Goal: Task Accomplishment & Management: Manage account settings

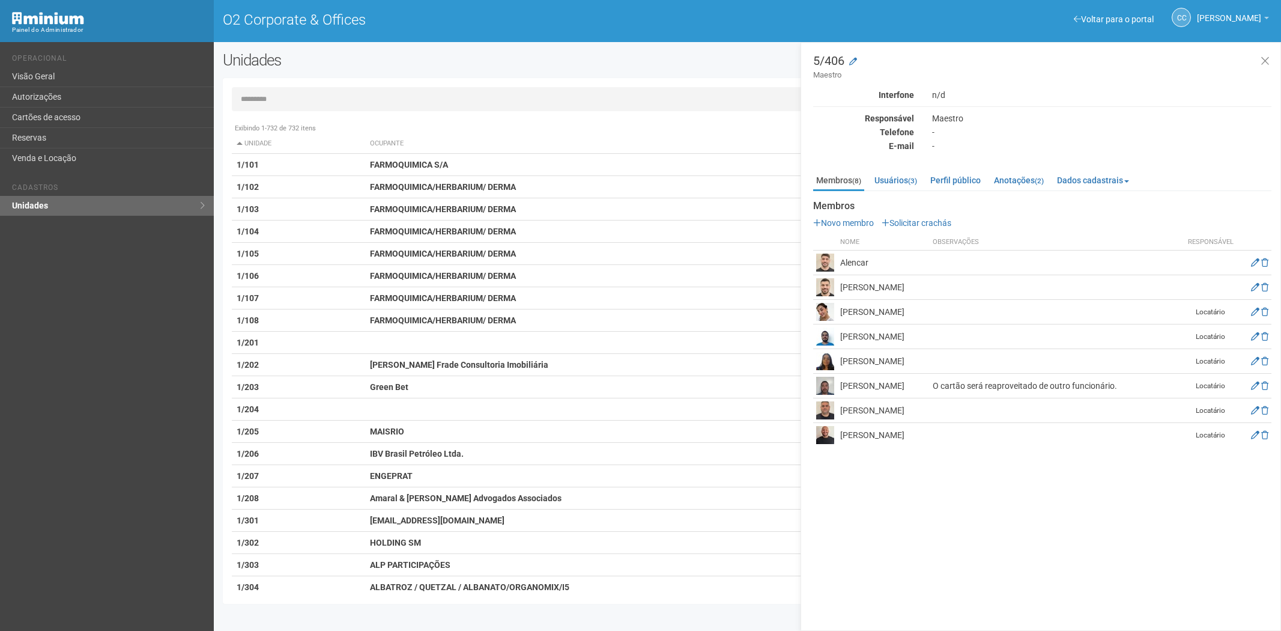
click at [141, 124] on link "Cartões de acesso" at bounding box center [107, 118] width 214 height 20
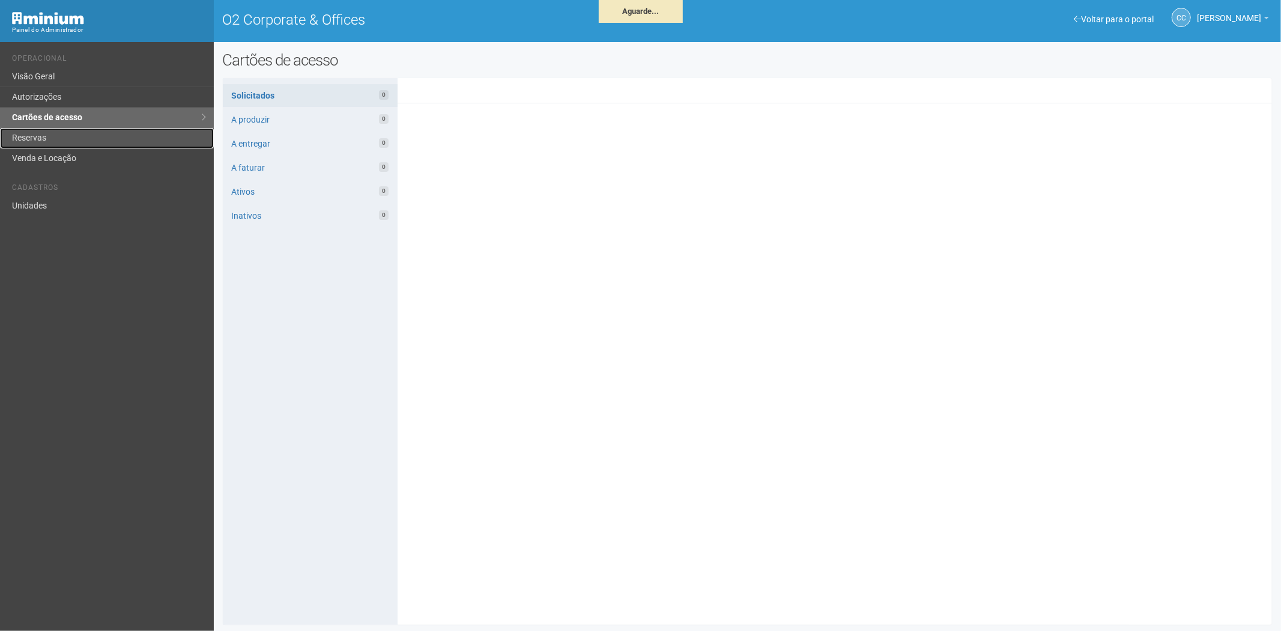
click at [66, 139] on link "Reservas" at bounding box center [107, 138] width 214 height 20
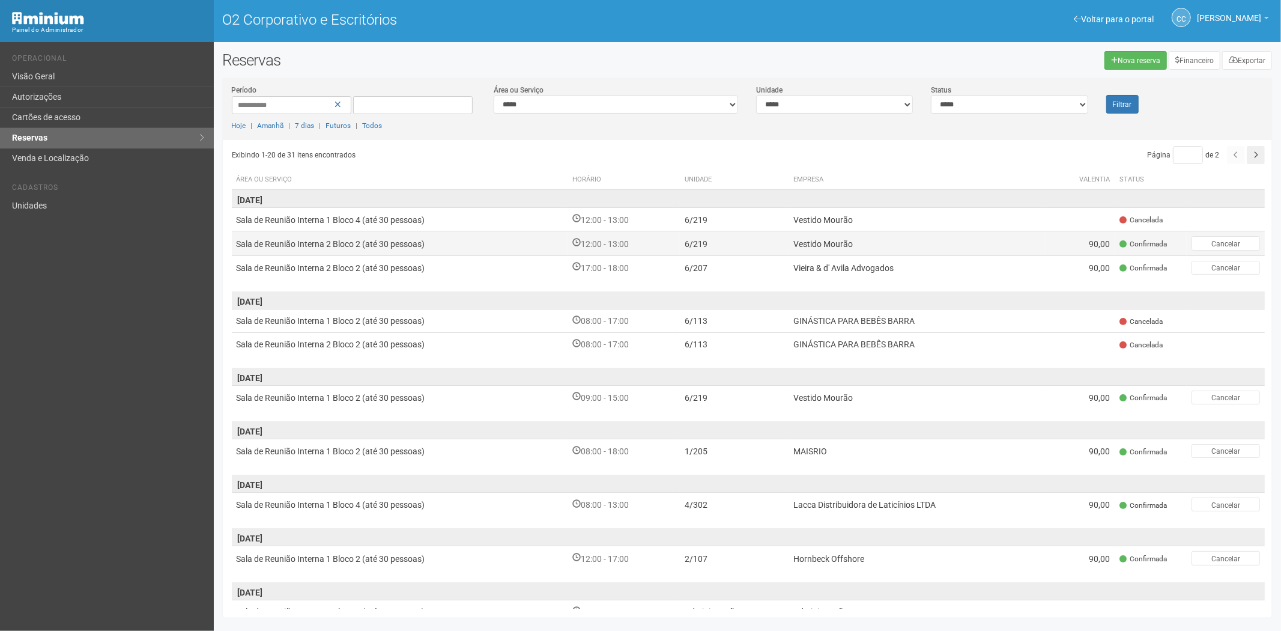
click at [813, 244] on font "Vestido Mourão" at bounding box center [822, 244] width 59 height 10
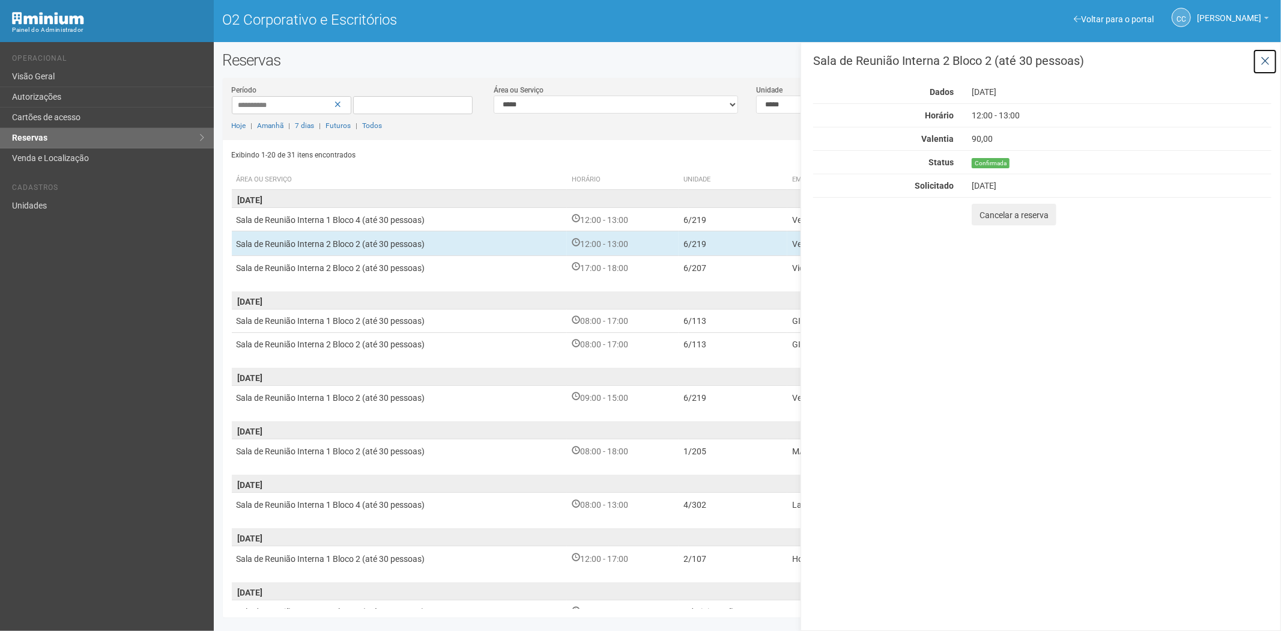
click at [1266, 59] on icon at bounding box center [1265, 61] width 9 height 12
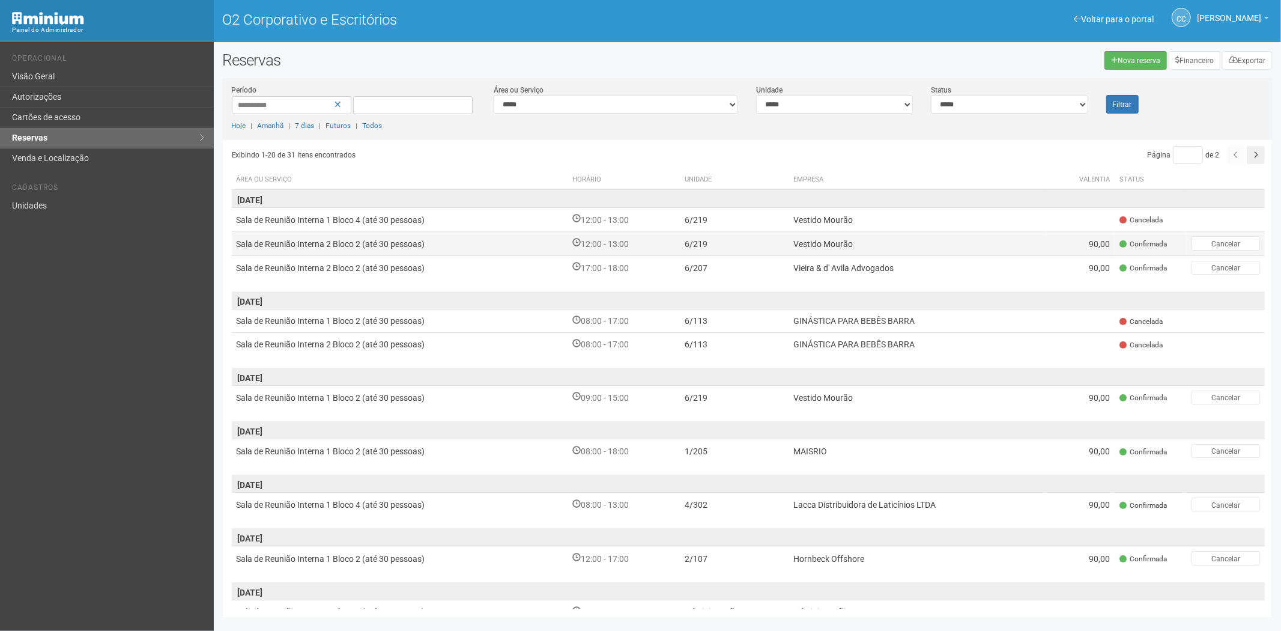
click at [949, 247] on td "Vestido Mourão" at bounding box center [918, 243] width 258 height 24
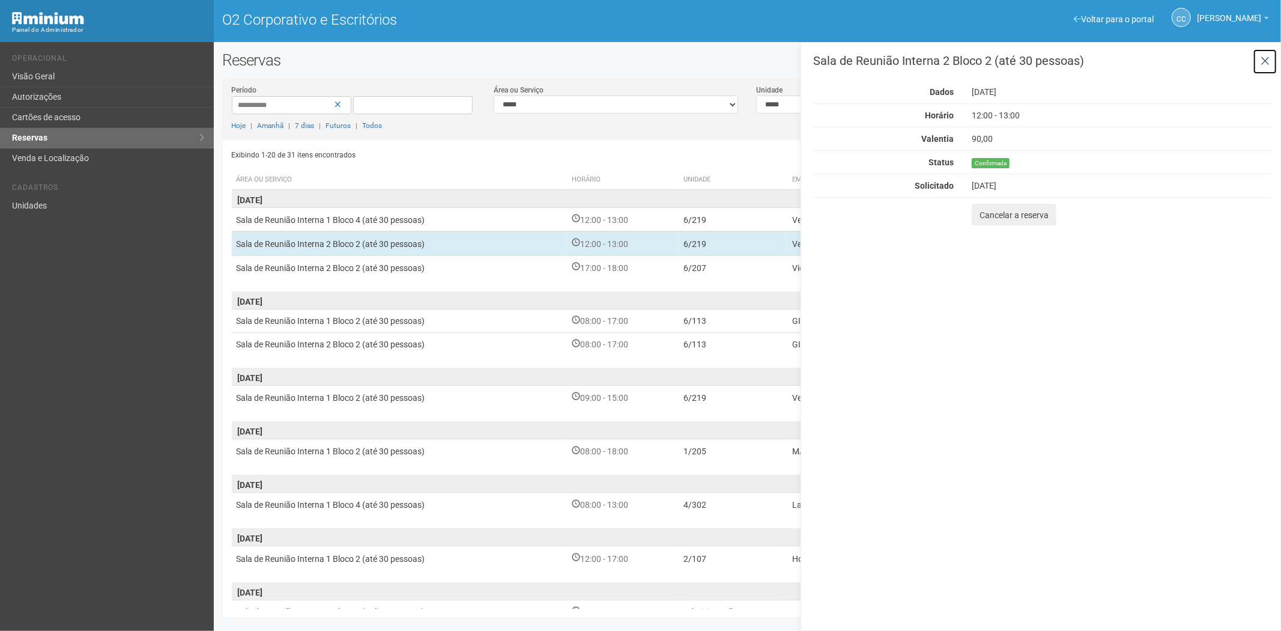
click at [1262, 57] on icon at bounding box center [1265, 61] width 9 height 12
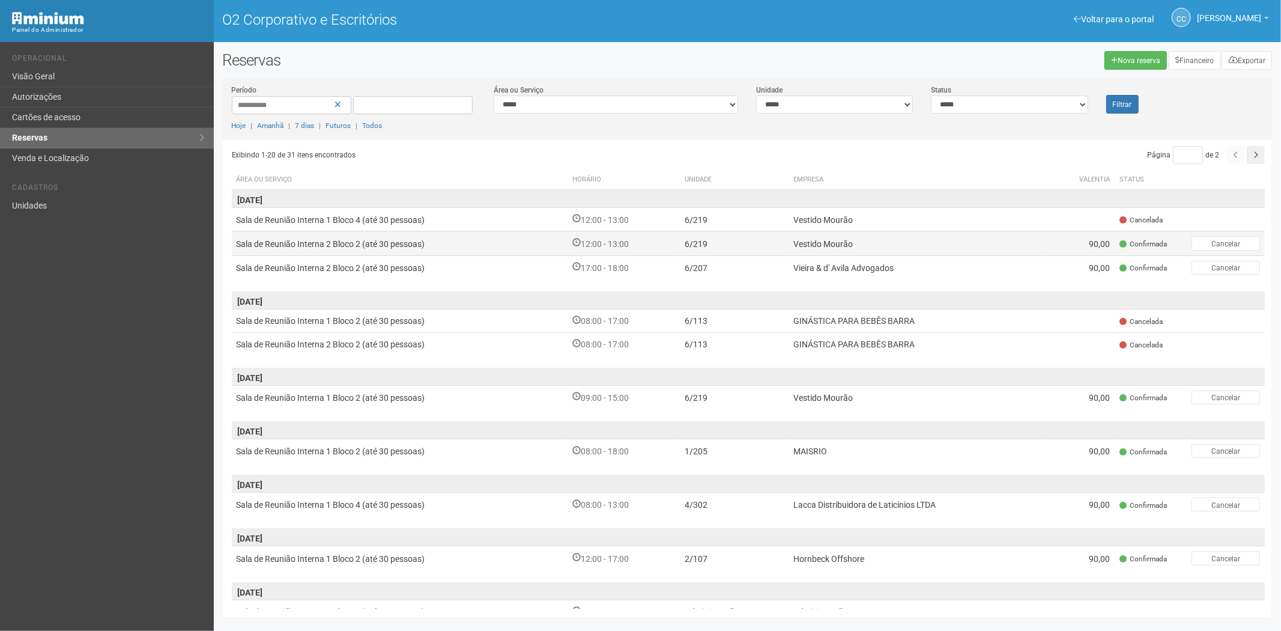
click at [933, 246] on td "Vestido Mourão" at bounding box center [918, 243] width 258 height 24
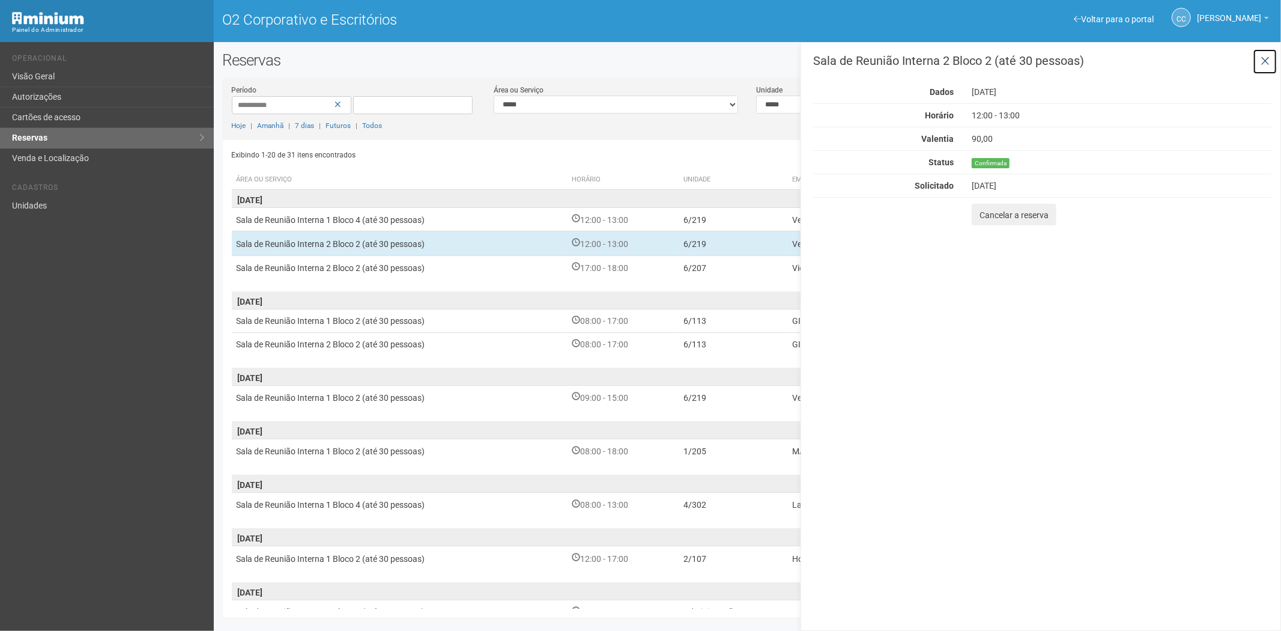
click at [1264, 62] on icon at bounding box center [1265, 61] width 9 height 12
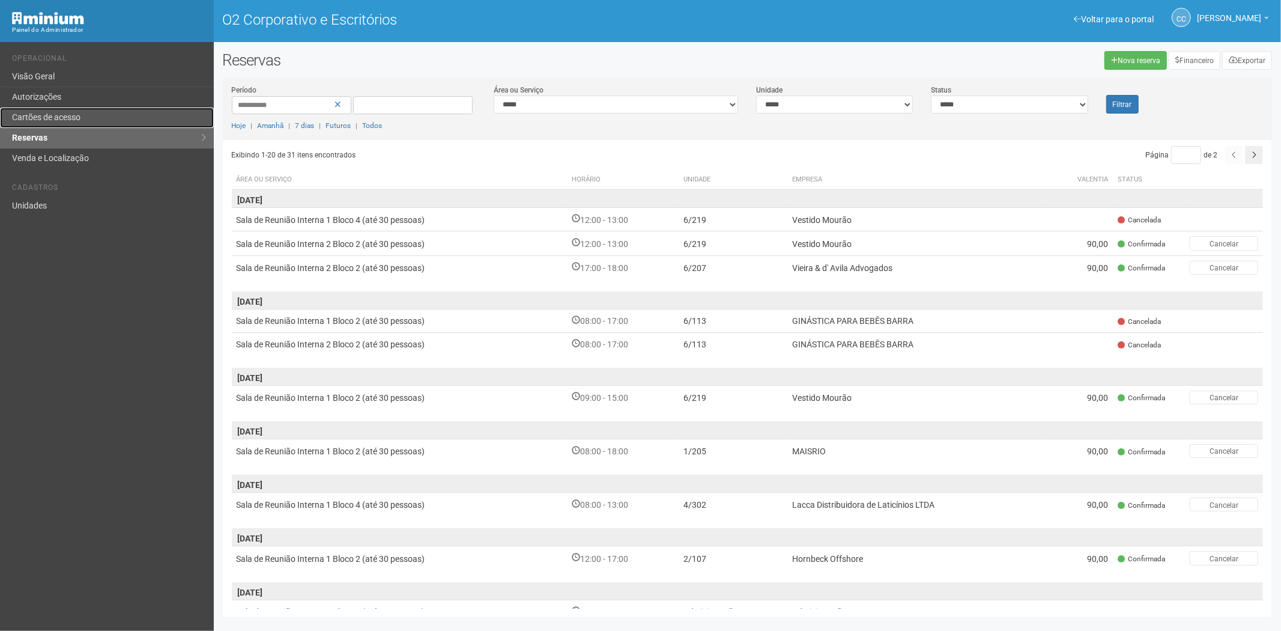
click at [84, 117] on link "Cartões de acesso" at bounding box center [107, 118] width 214 height 20
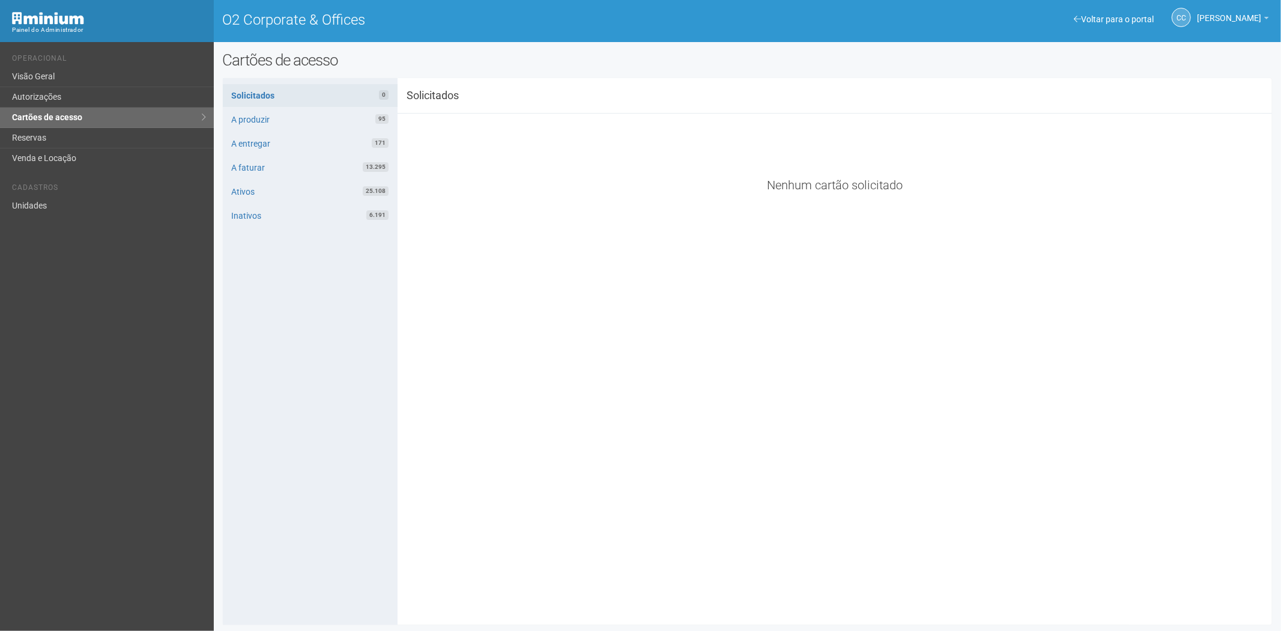
drag, startPoint x: 292, startPoint y: 375, endPoint x: 57, endPoint y: 220, distance: 281.4
click at [223, 345] on div "Solicitados 0 A produzir 95 A entregar 171 A faturar 13.295 Ativos 25.108 Inati…" at bounding box center [310, 351] width 175 height 547
drag, startPoint x: 59, startPoint y: 206, endPoint x: 193, endPoint y: 165, distance: 140.6
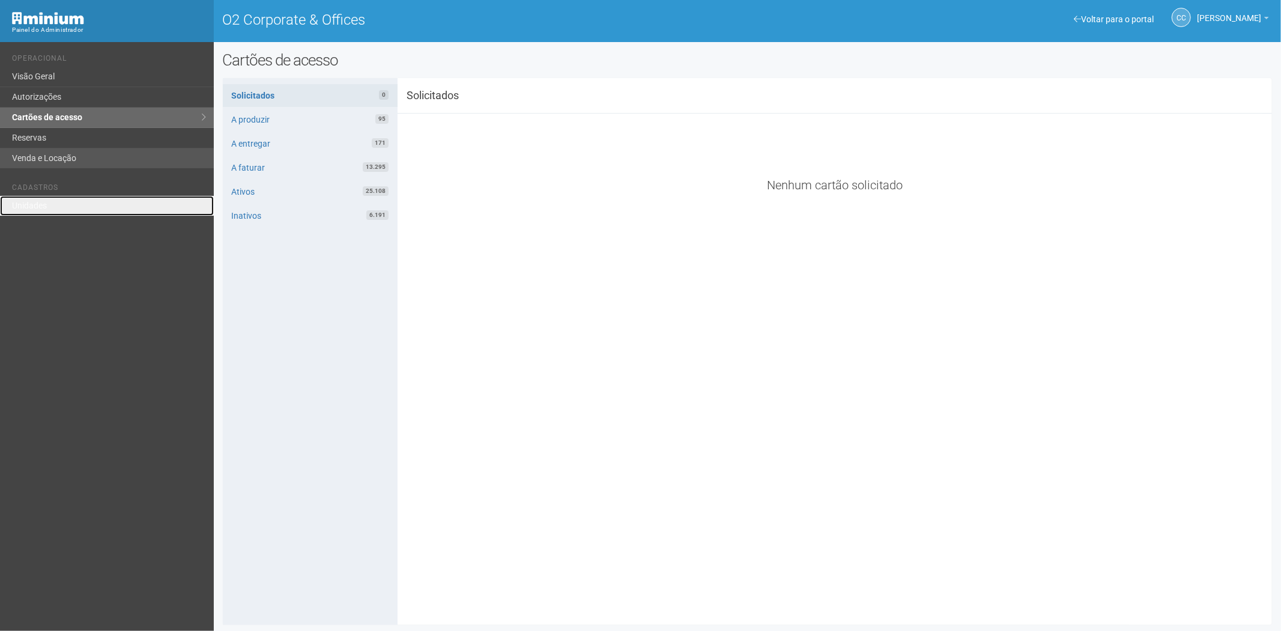
click at [61, 206] on link "Unidades" at bounding box center [107, 206] width 214 height 20
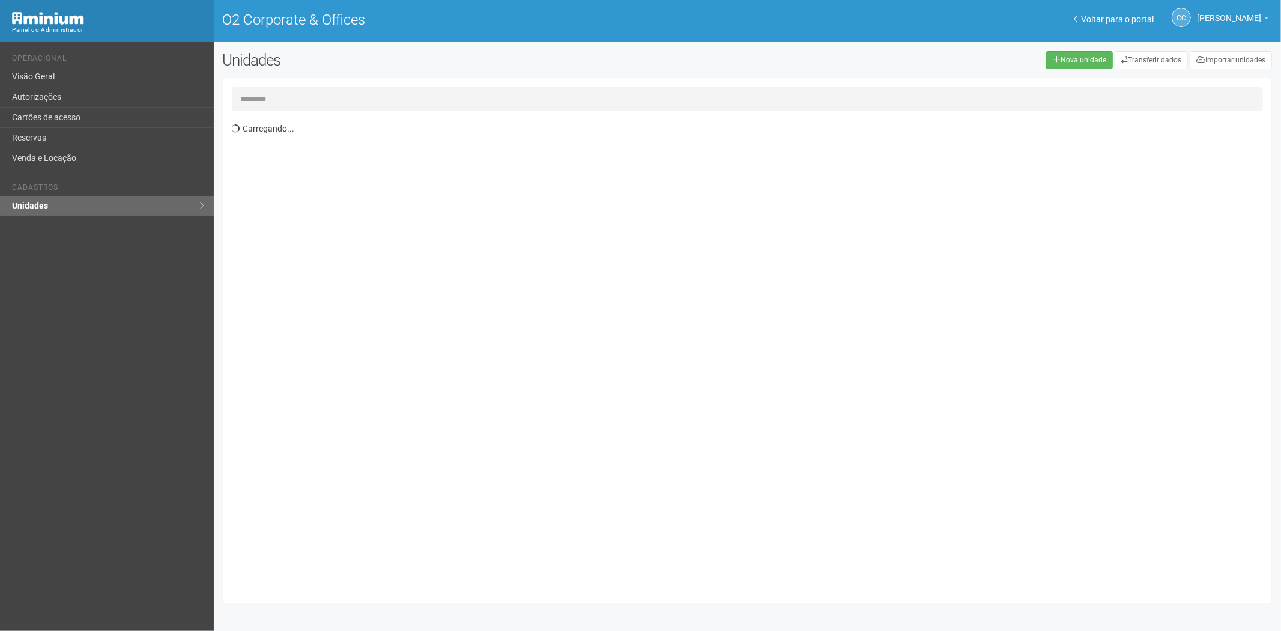
click at [262, 104] on input "text" at bounding box center [748, 99] width 1032 height 24
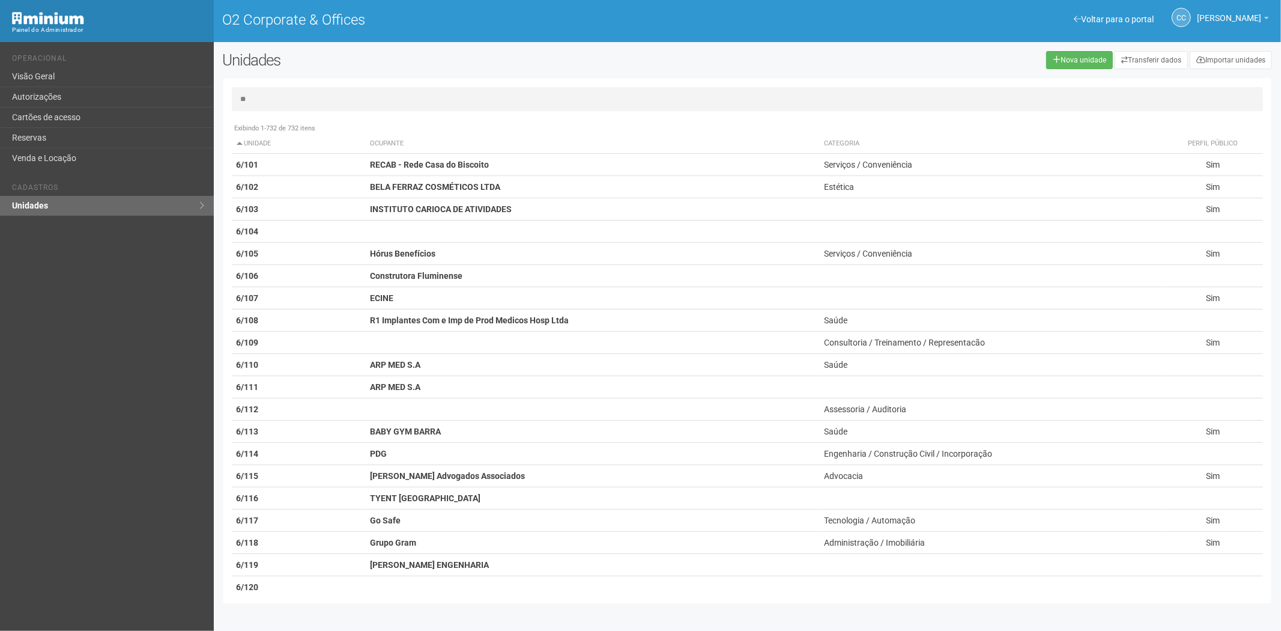
type input "*"
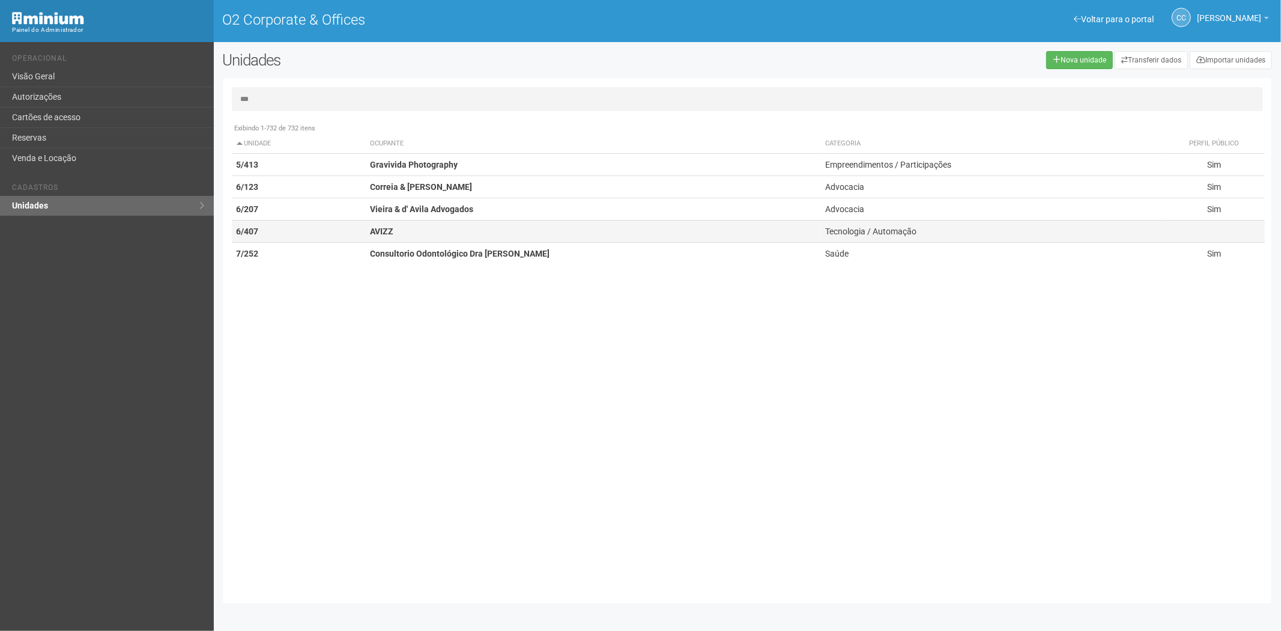
type input "***"
click at [392, 231] on strong "AVIZZ" at bounding box center [381, 231] width 23 height 10
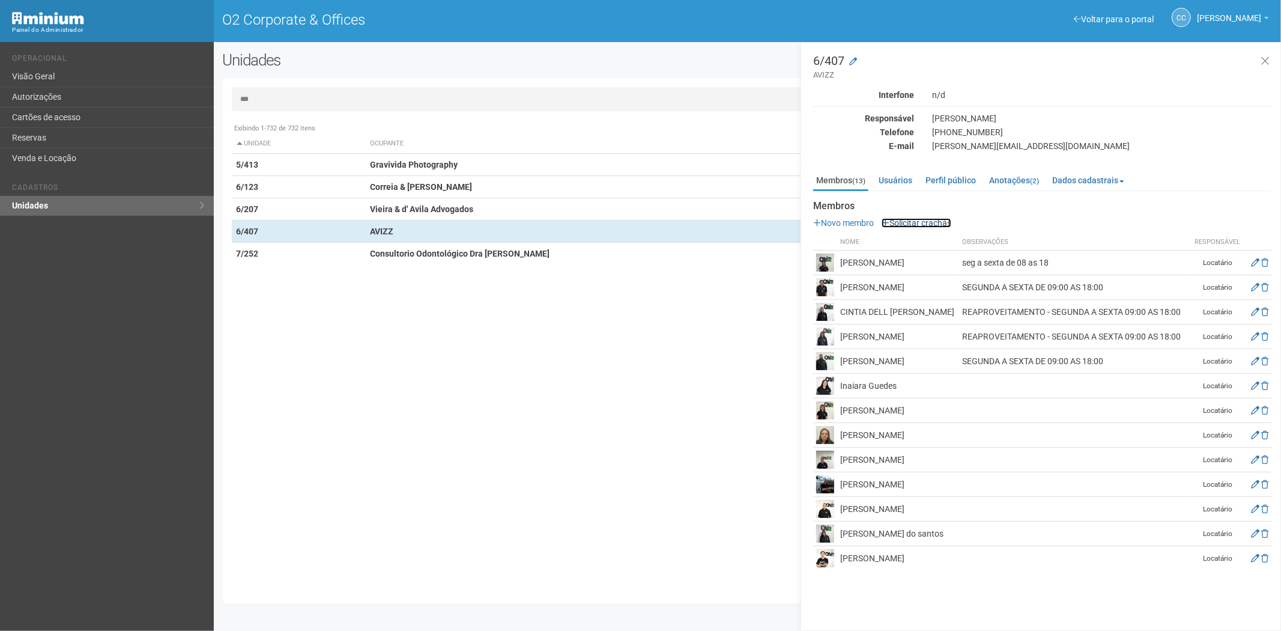
click at [909, 225] on link "Solicitar crachás" at bounding box center [917, 223] width 70 height 10
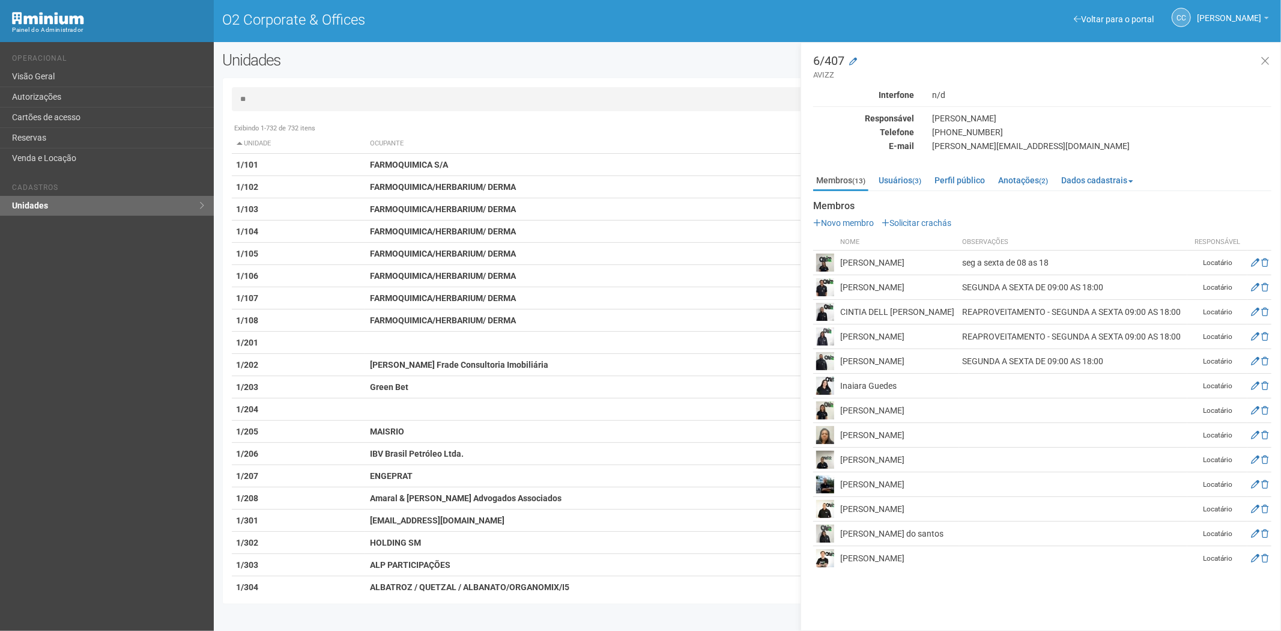
type input "*"
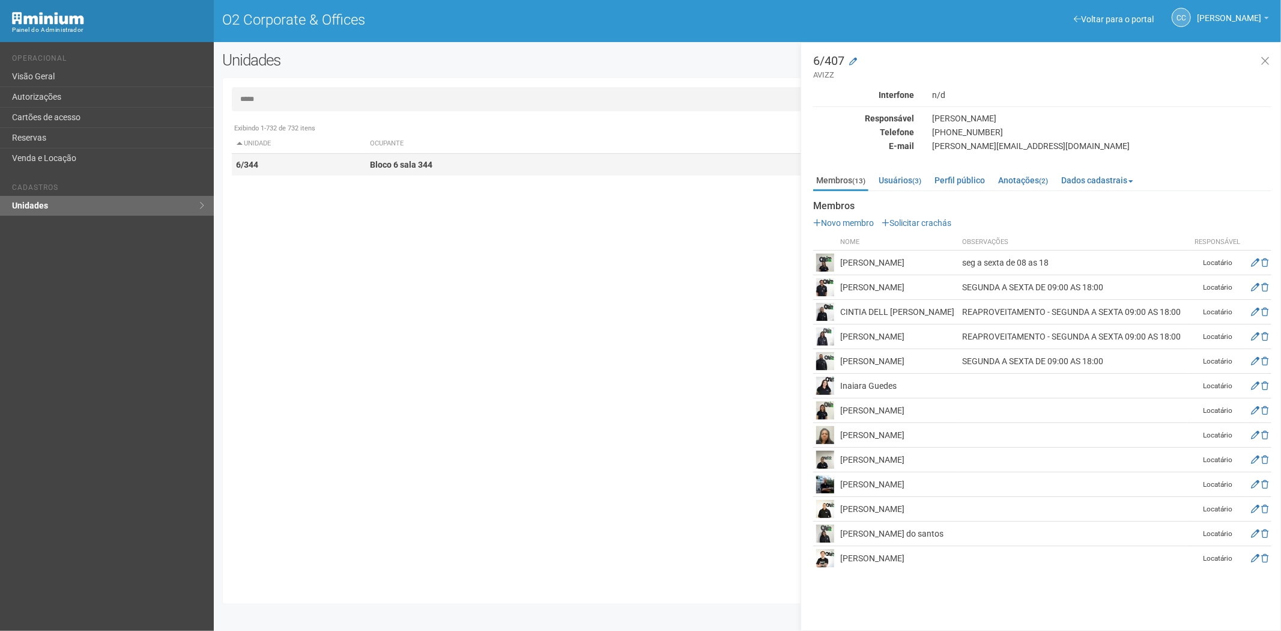
type input "*****"
click at [391, 162] on strong "Bloco 6 sala 344" at bounding box center [401, 165] width 62 height 10
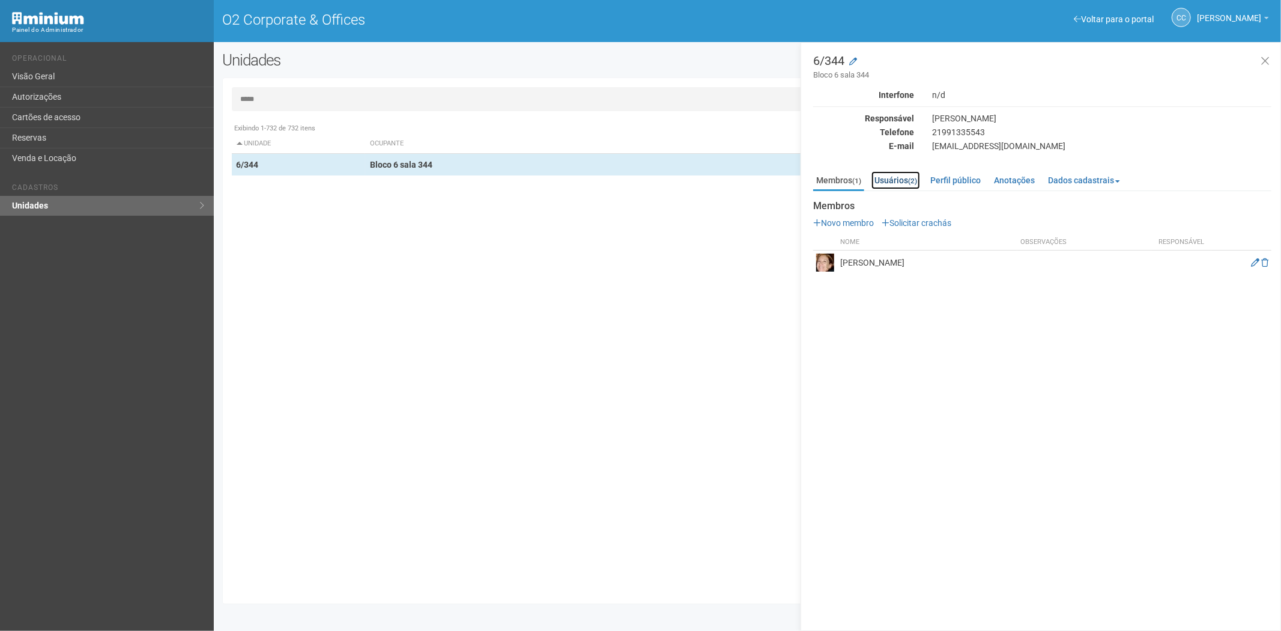
click at [906, 177] on link "Usuários (2)" at bounding box center [896, 180] width 49 height 18
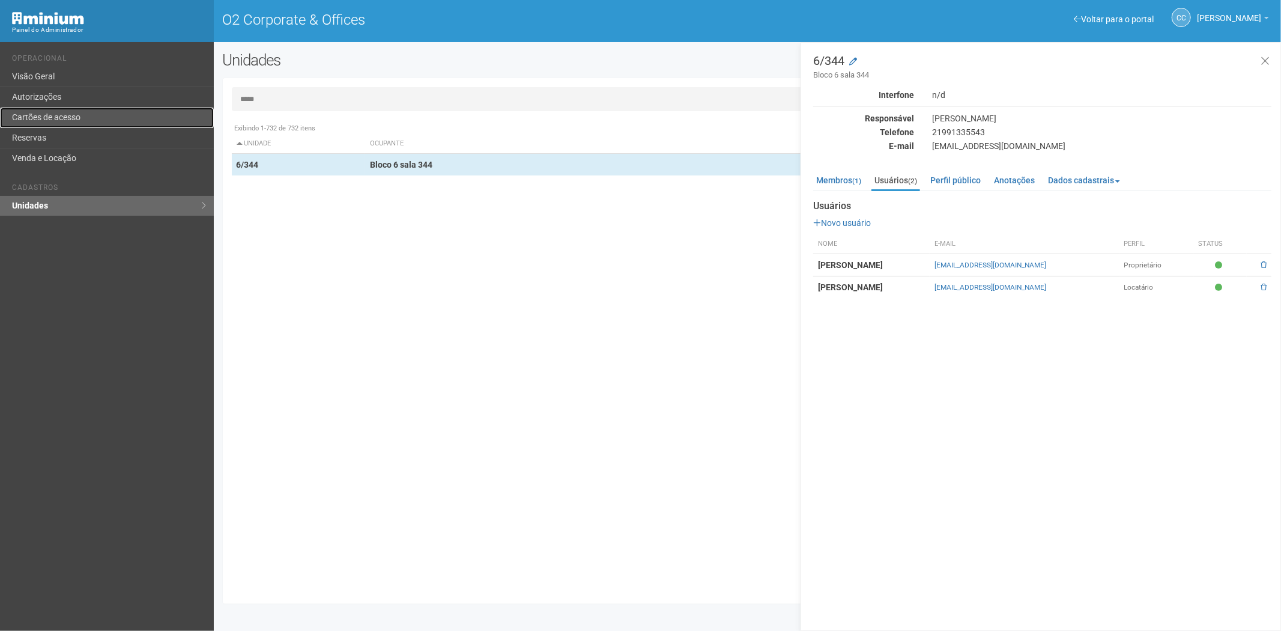
click at [40, 112] on link "Cartões de acesso" at bounding box center [107, 118] width 214 height 20
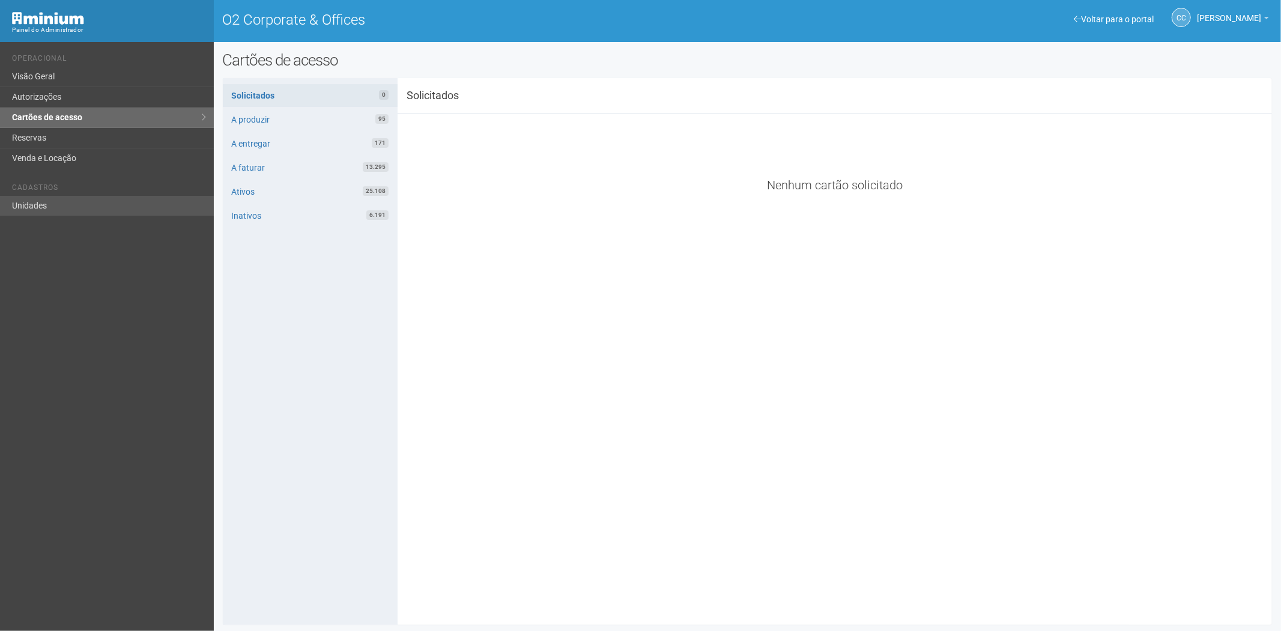
drag, startPoint x: 88, startPoint y: 191, endPoint x: 86, endPoint y: 199, distance: 8.0
click at [88, 195] on ul "Cadastros Unidades" at bounding box center [108, 194] width 193 height 41
click at [79, 204] on link "Unidades" at bounding box center [107, 206] width 214 height 20
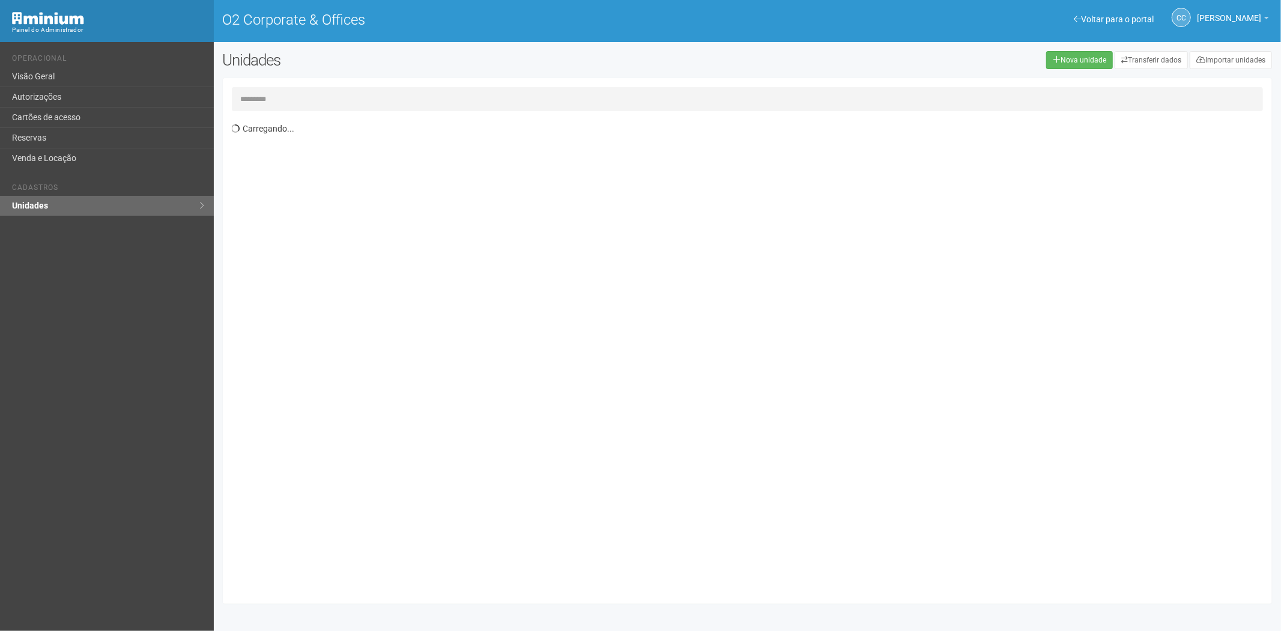
click at [285, 95] on input "text" at bounding box center [748, 99] width 1032 height 24
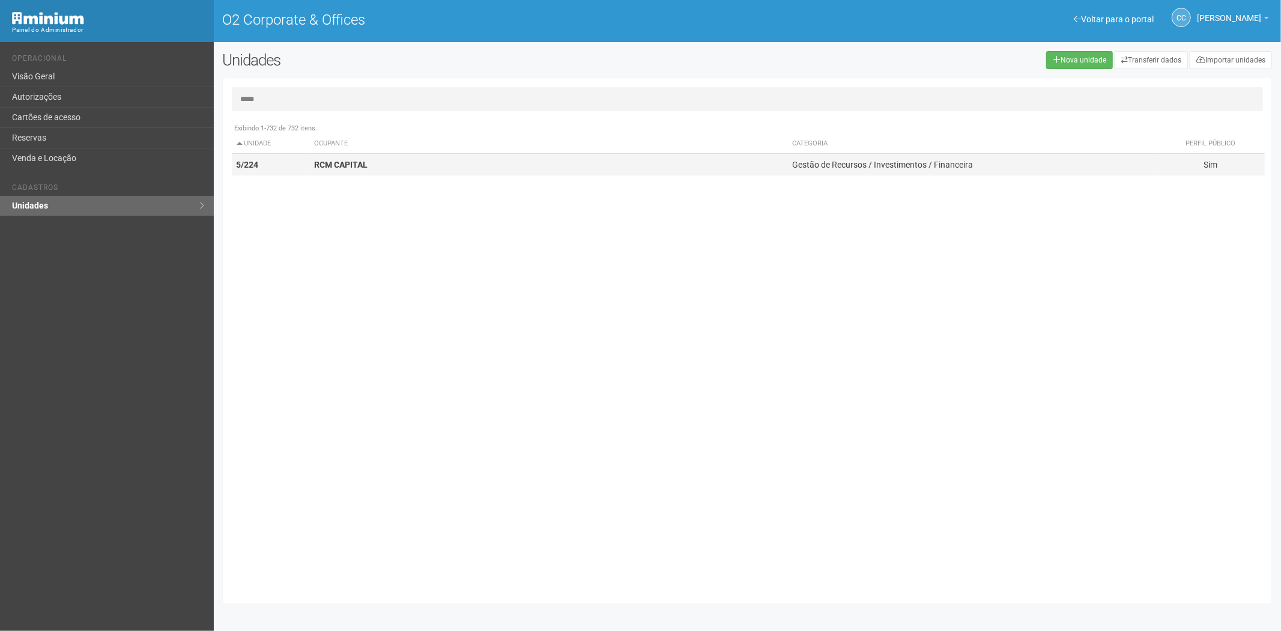
type input "*****"
click at [500, 170] on td "RCM CAPITAL" at bounding box center [549, 165] width 478 height 22
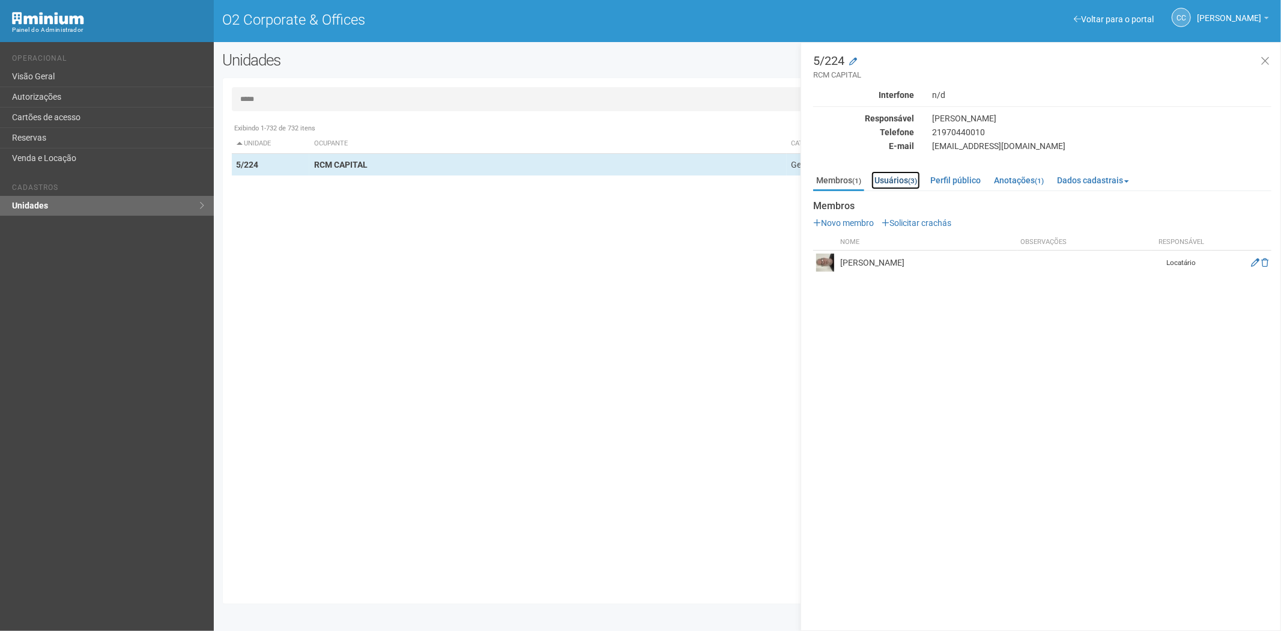
click at [885, 178] on link "Usuários (3)" at bounding box center [896, 180] width 49 height 18
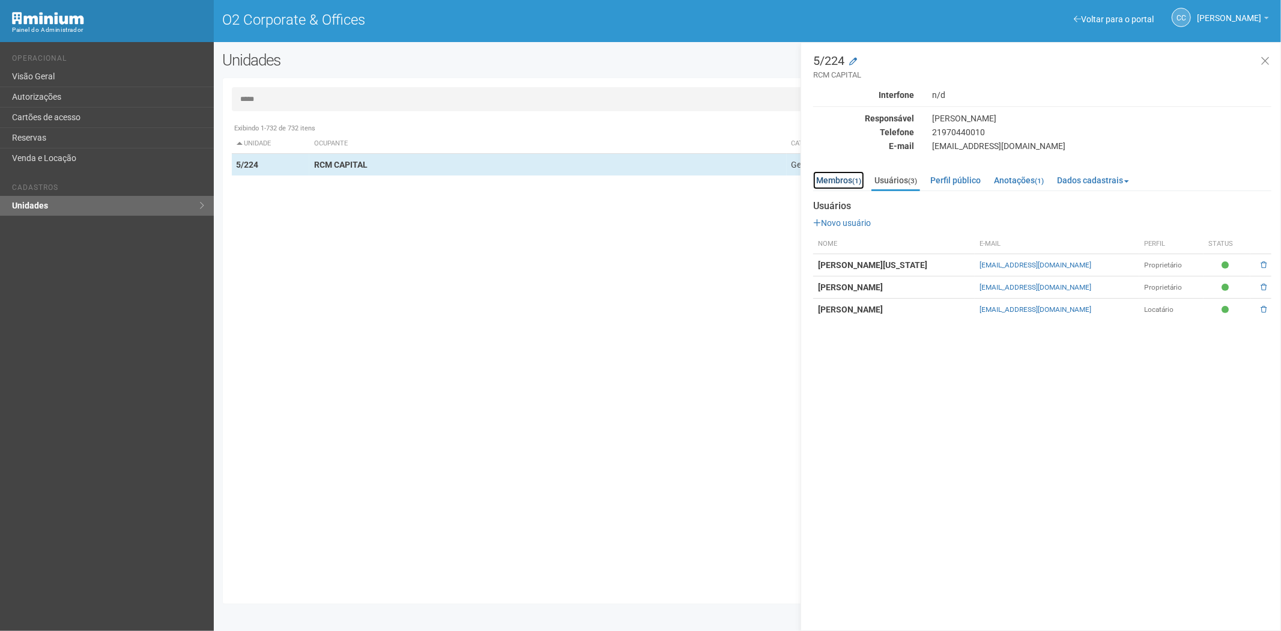
click at [828, 178] on link "Membros (1)" at bounding box center [838, 180] width 51 height 18
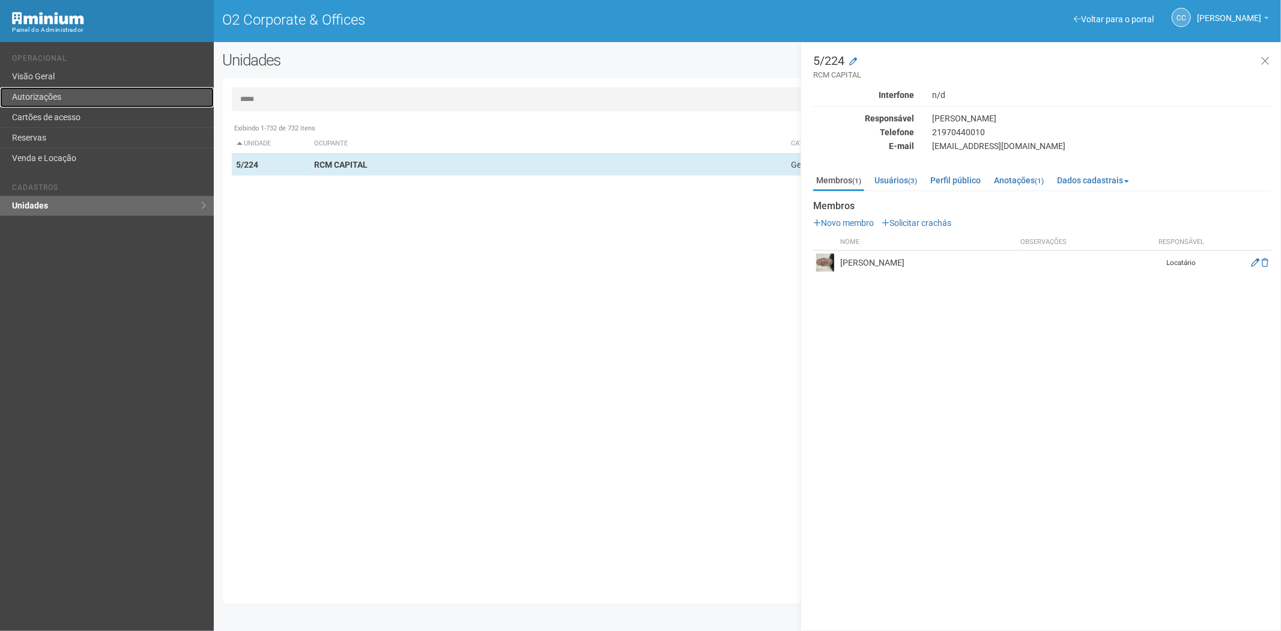
click at [28, 104] on link "Autorizações" at bounding box center [107, 97] width 214 height 20
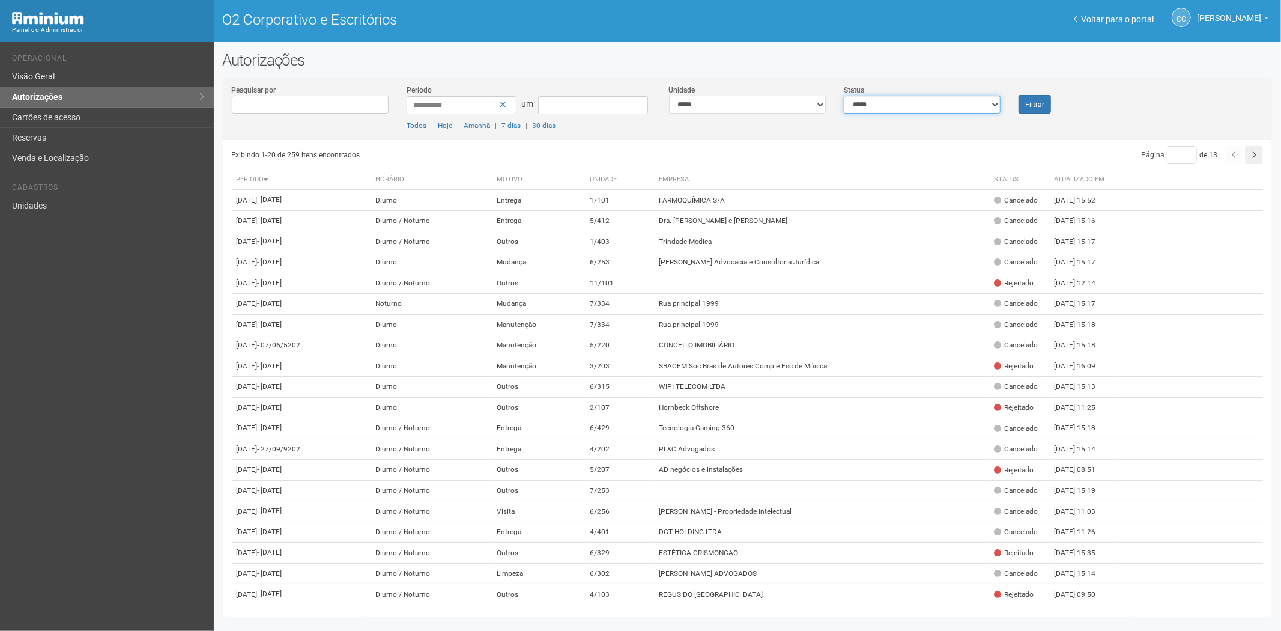
drag, startPoint x: 951, startPoint y: 103, endPoint x: 944, endPoint y: 108, distance: 8.5
click at [951, 103] on select "**********" at bounding box center [922, 105] width 157 height 18
select select "*"
click at [844, 96] on select "**********" at bounding box center [922, 105] width 157 height 18
click at [1030, 100] on font "Filtrar" at bounding box center [1034, 104] width 19 height 8
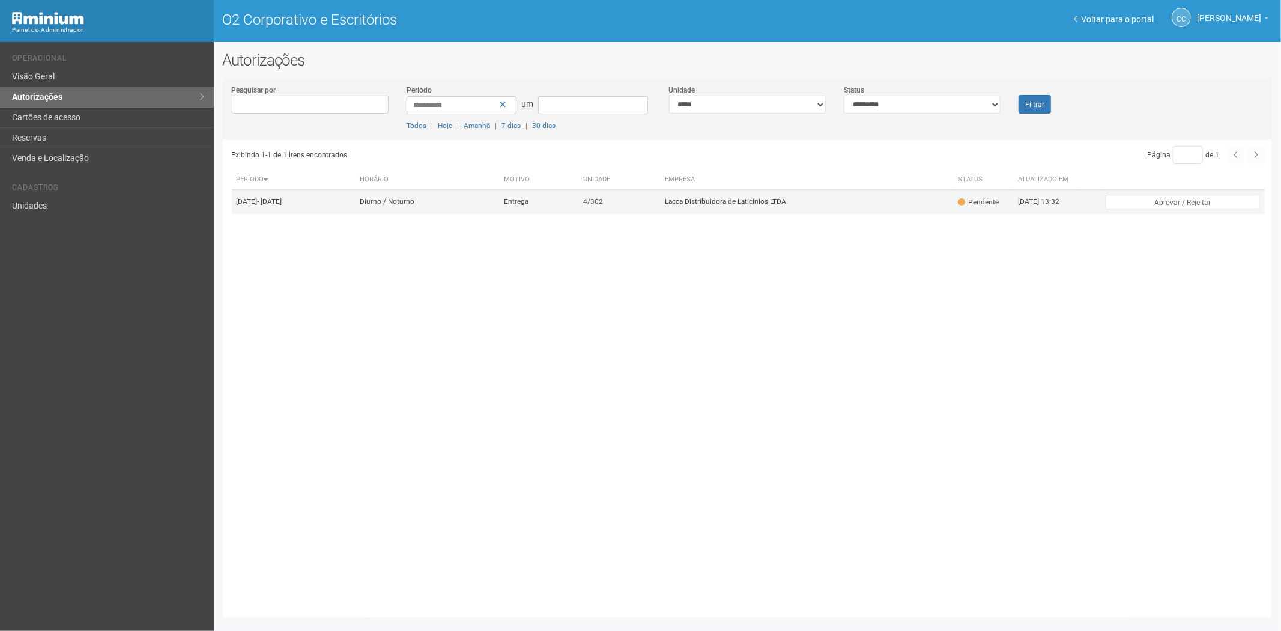
click at [727, 206] on font "Lacca Distribuidora de Laticínios LTDA" at bounding box center [725, 202] width 121 height 8
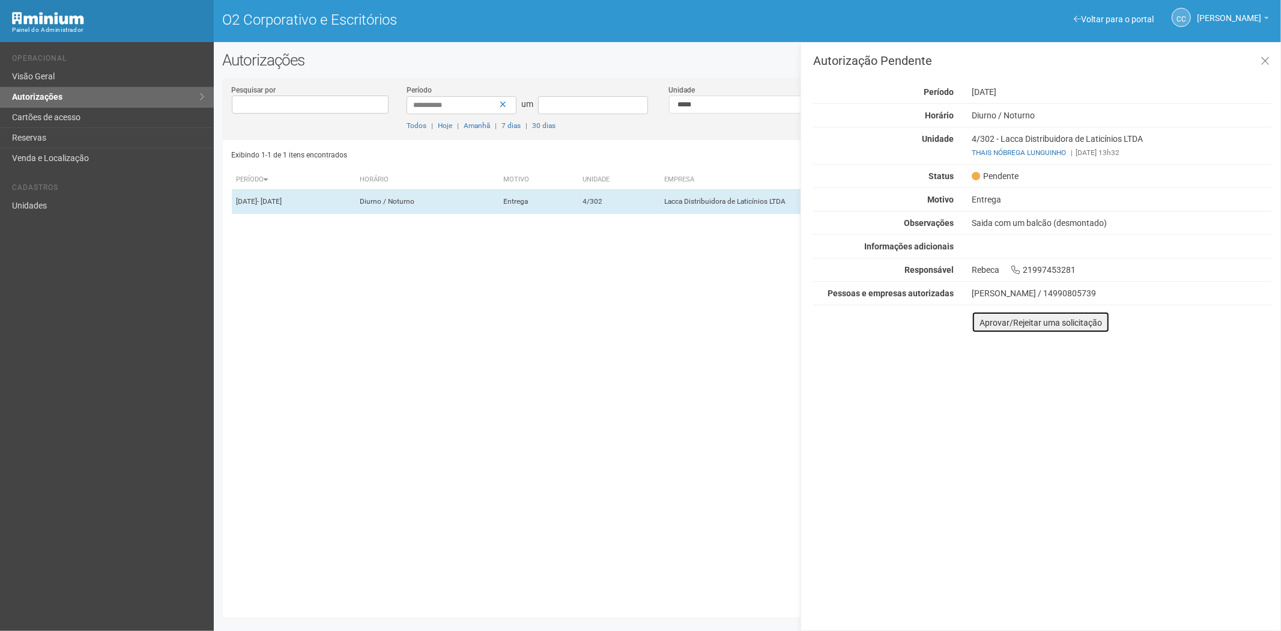
click at [986, 321] on font "Aprovar/Rejeitar uma solicitação" at bounding box center [1041, 323] width 123 height 10
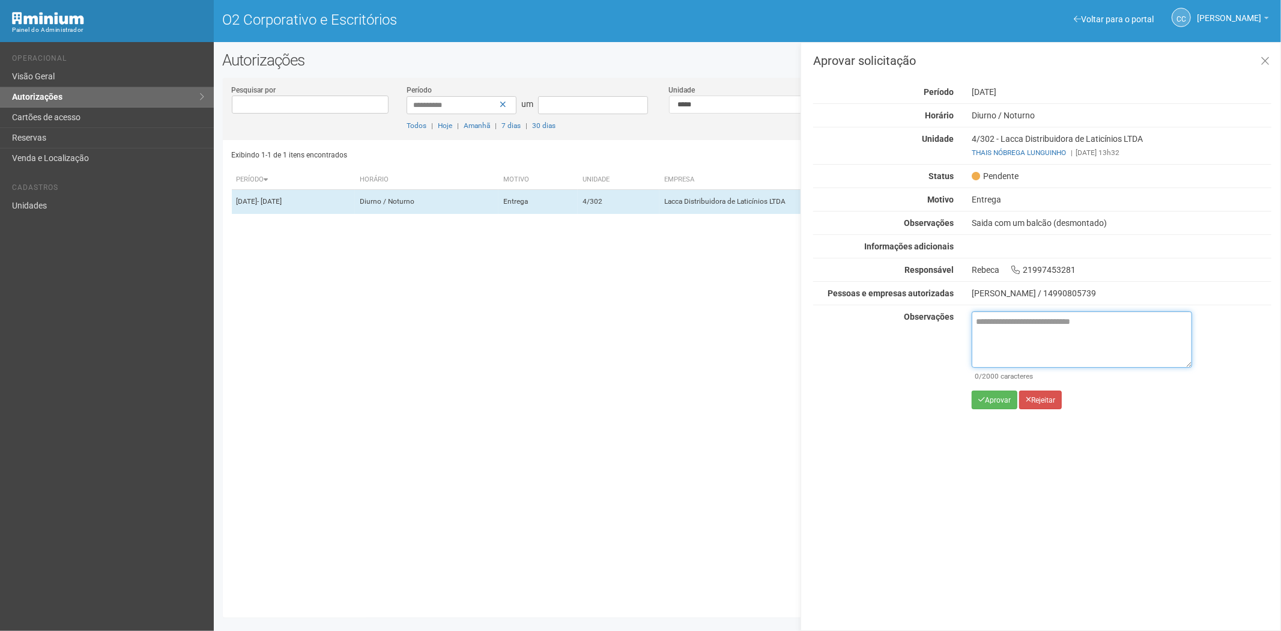
click at [993, 335] on textarea at bounding box center [1082, 339] width 220 height 56
paste textarea "**********"
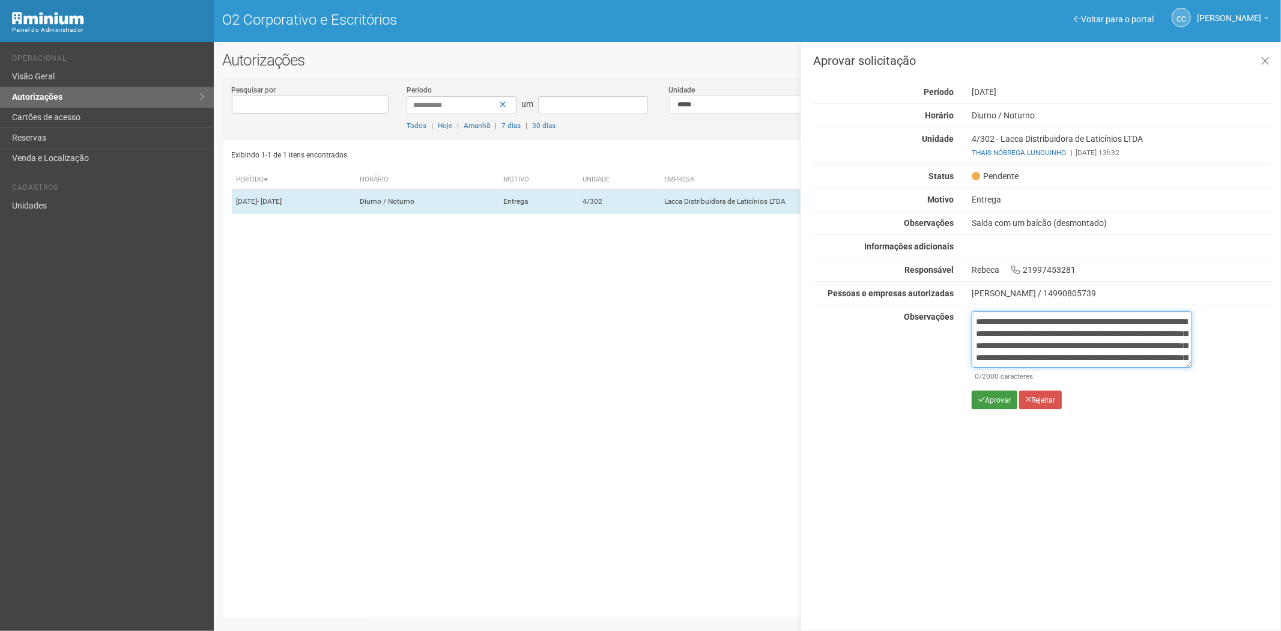
scroll to position [67, 0]
type textarea "**********"
click at [995, 398] on font "Aprovar" at bounding box center [998, 400] width 26 height 8
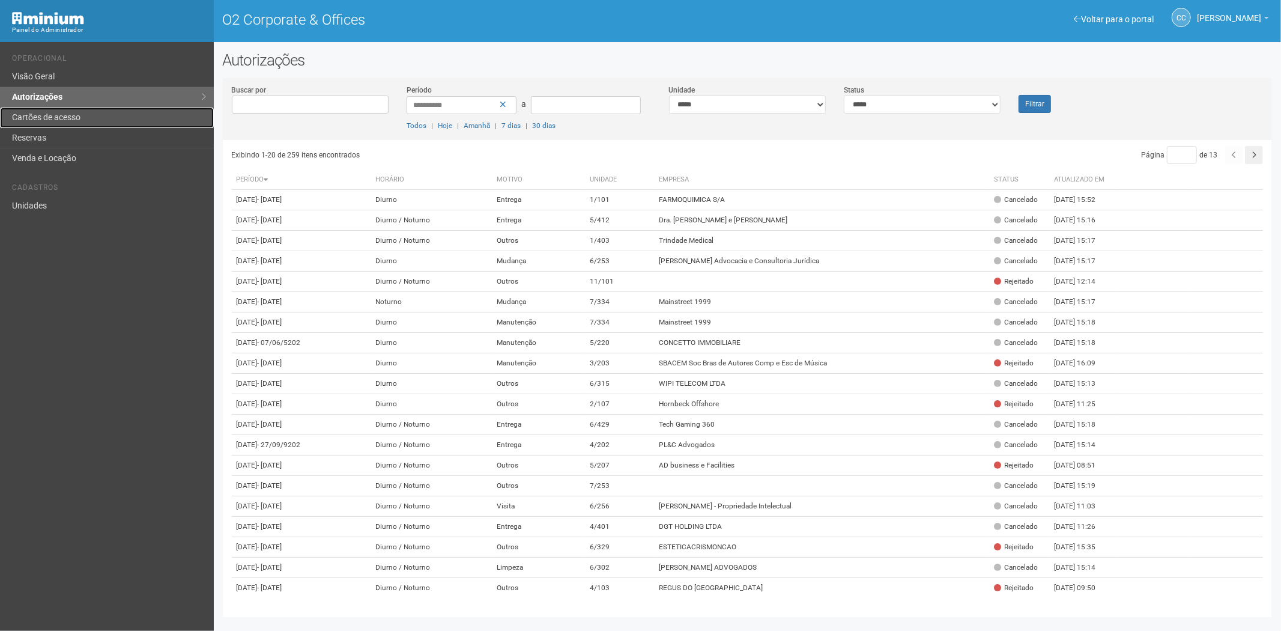
click at [70, 115] on link "Cartões de acesso" at bounding box center [107, 118] width 214 height 20
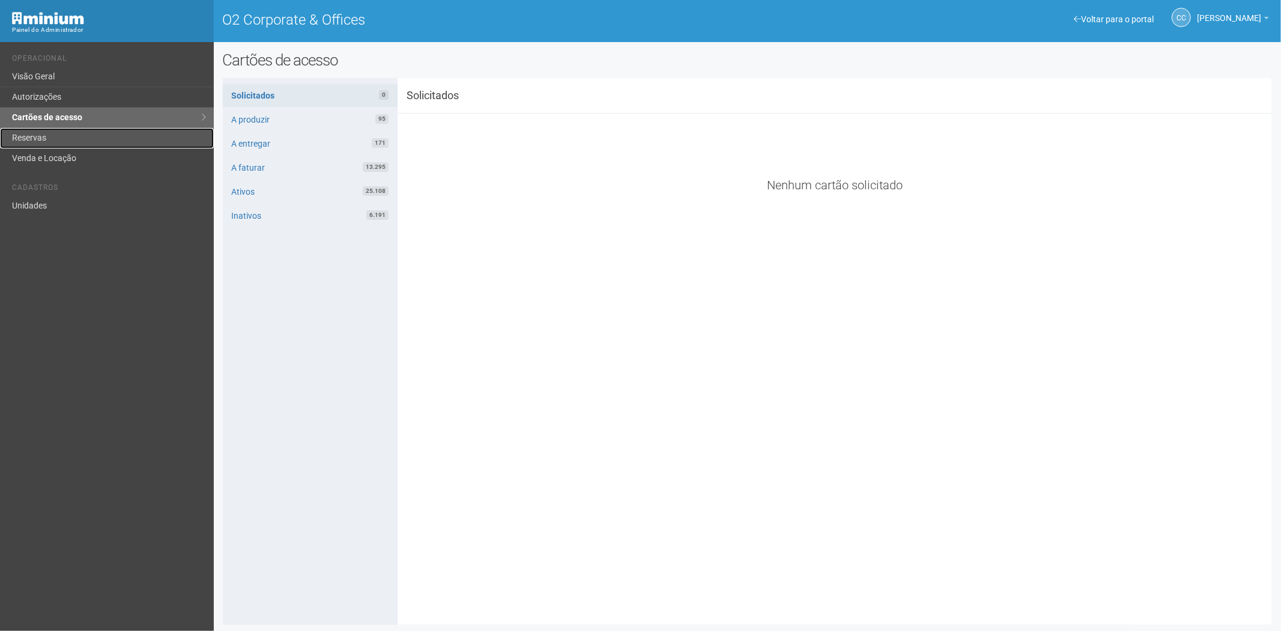
click at [46, 141] on link "Reservas" at bounding box center [107, 138] width 214 height 20
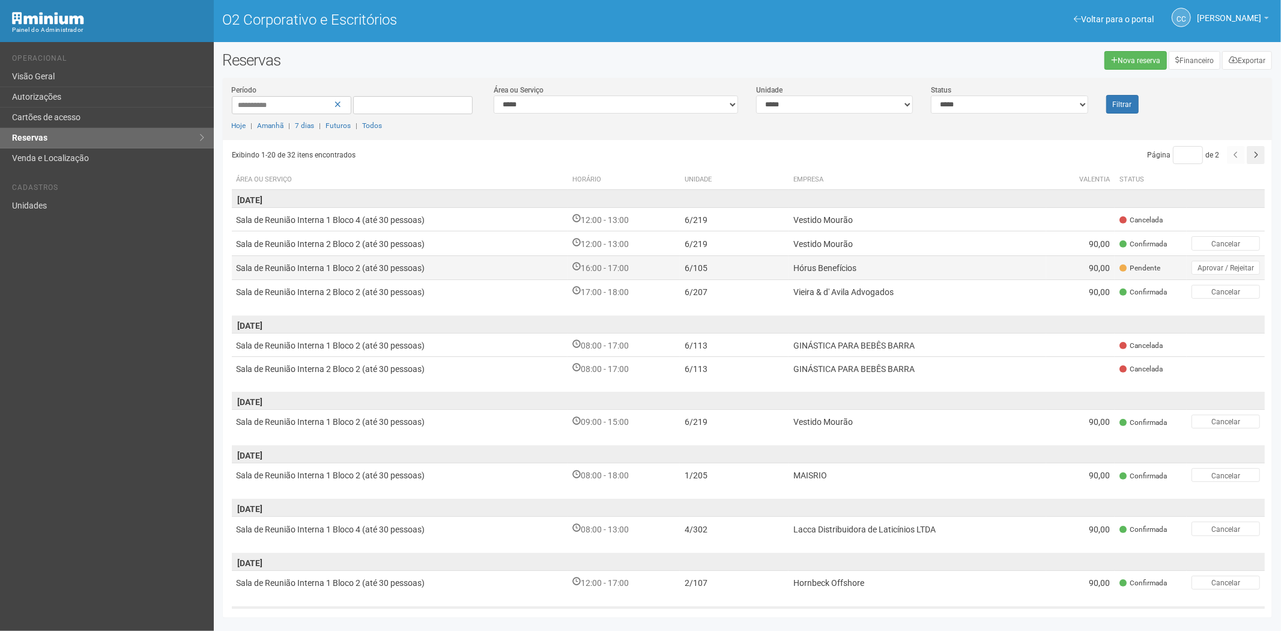
click at [1050, 271] on td "90,00" at bounding box center [1080, 267] width 68 height 24
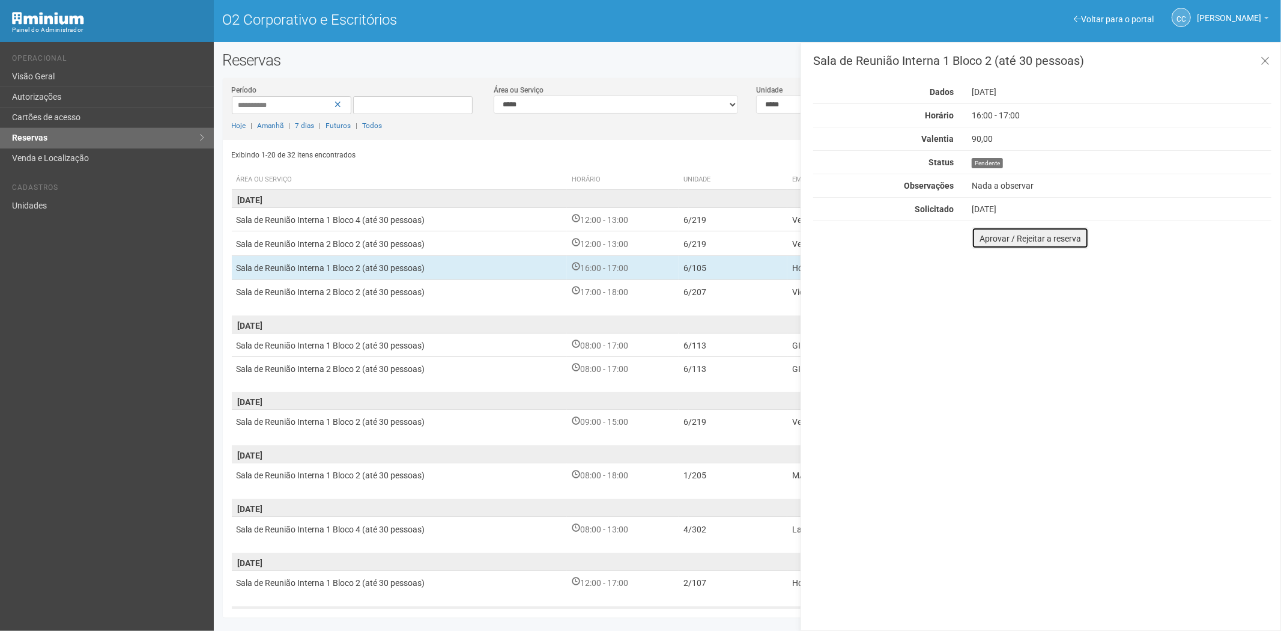
click at [1049, 244] on button "Aprovar / Rejeitar a reserva" at bounding box center [1030, 238] width 117 height 22
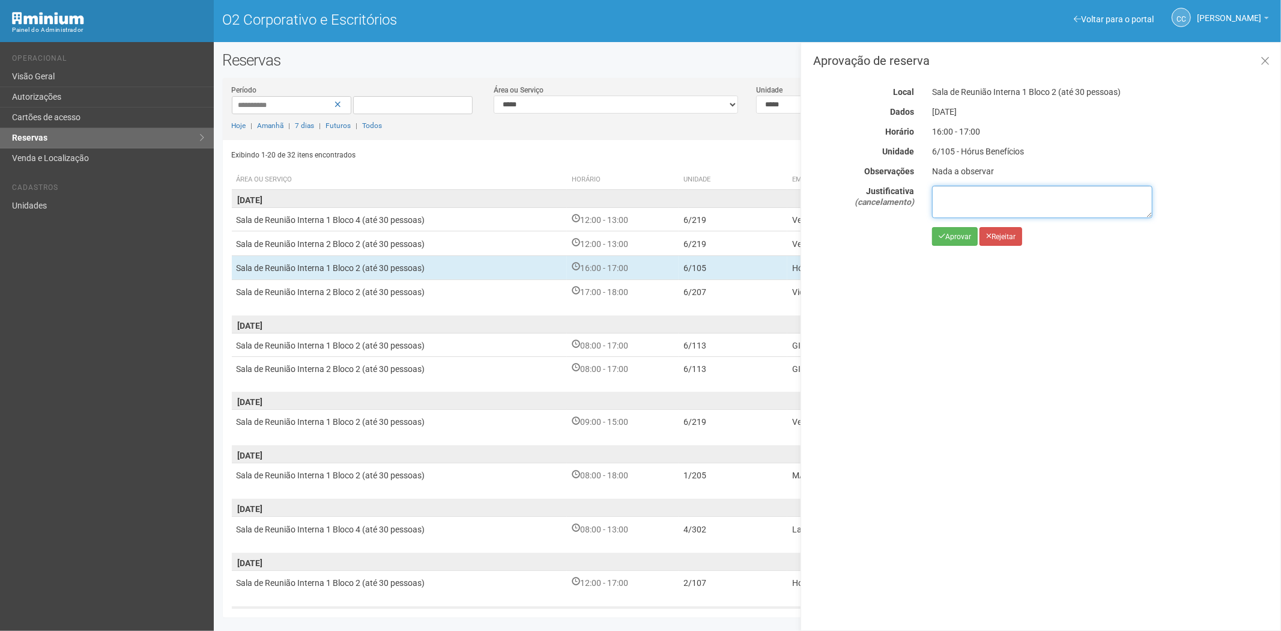
click at [960, 186] on textarea at bounding box center [1042, 202] width 220 height 32
click at [982, 198] on textarea at bounding box center [1042, 202] width 220 height 32
click at [1115, 209] on textarea "**********" at bounding box center [1042, 202] width 220 height 32
paste textarea "**********"
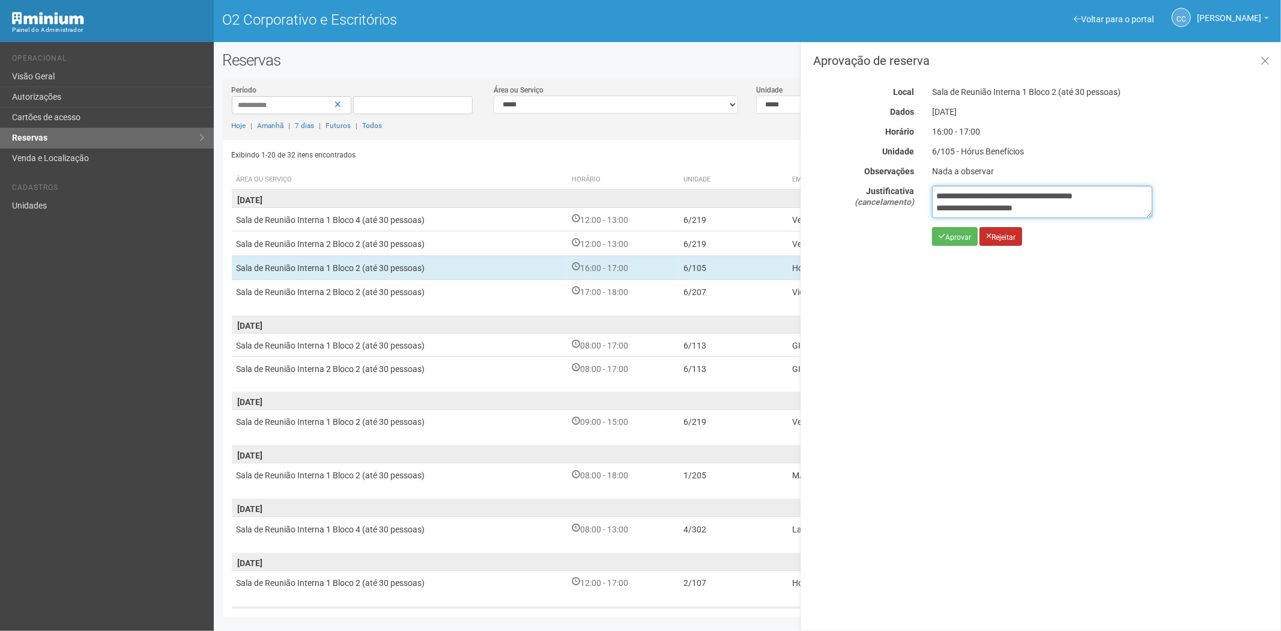
type textarea "**********"
click at [995, 241] on button "Rejeitar" at bounding box center [1001, 236] width 43 height 19
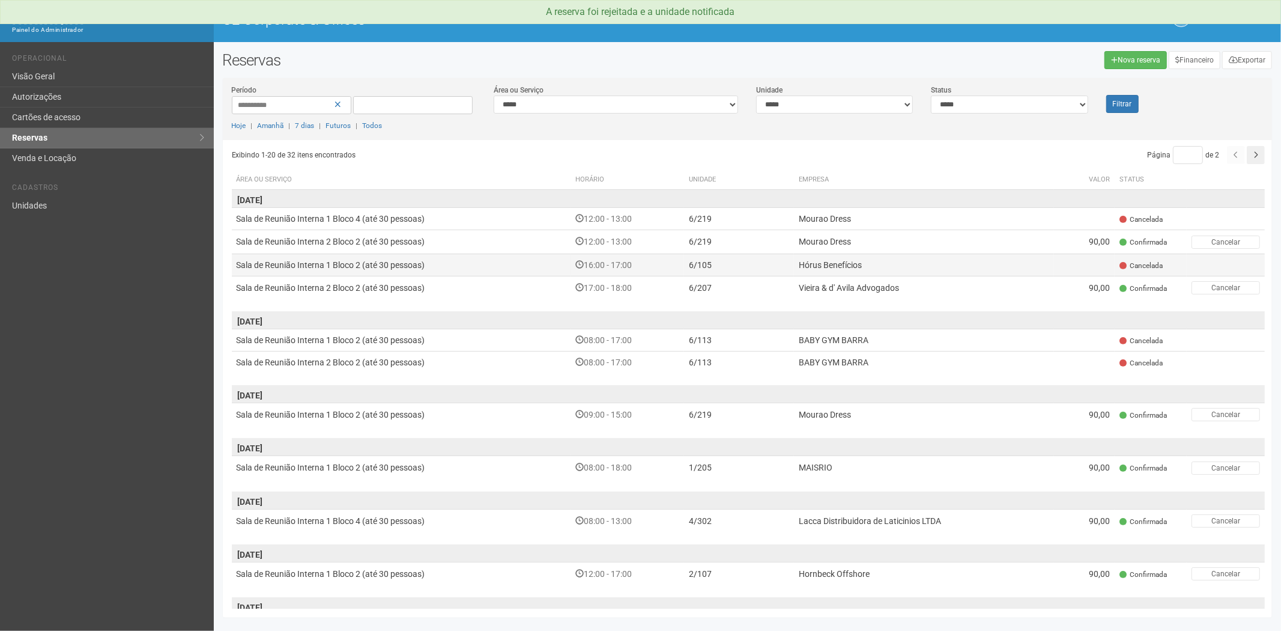
click at [1052, 262] on td "Hórus Benefícios" at bounding box center [924, 264] width 260 height 22
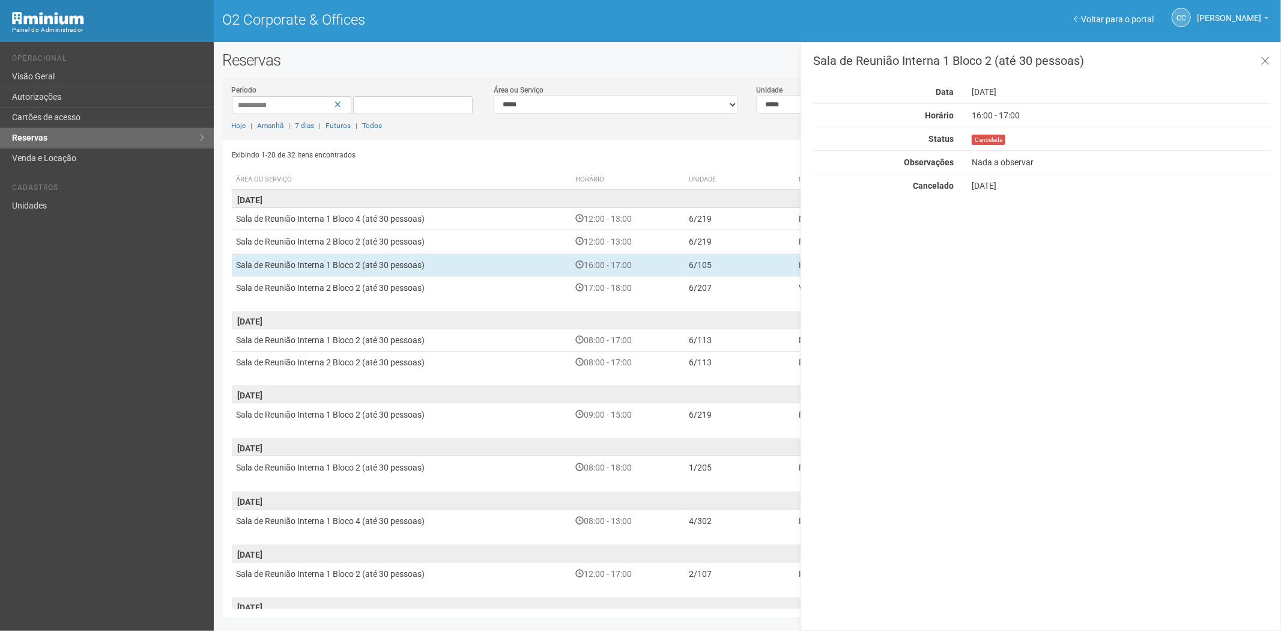
click at [677, 302] on td "[DATE]" at bounding box center [749, 314] width 1034 height 30
click at [679, 300] on td "[DATE]" at bounding box center [749, 314] width 1034 height 30
click at [681, 295] on td "17:00 - 18:00" at bounding box center [627, 287] width 113 height 23
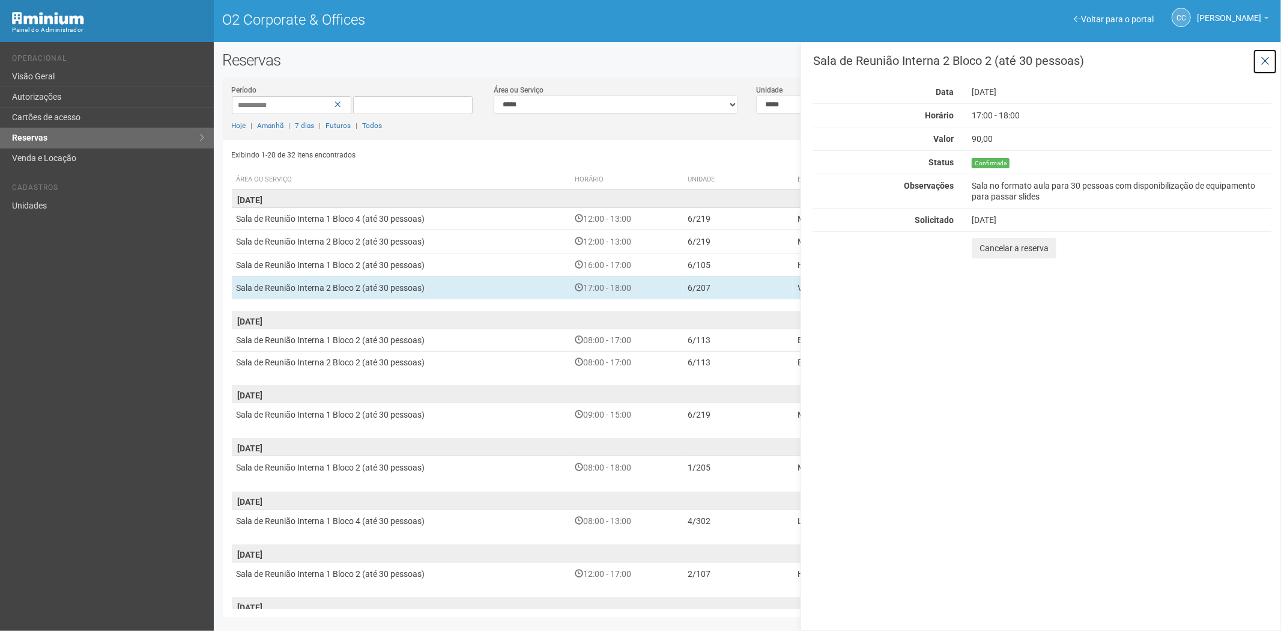
click at [1266, 55] on icon at bounding box center [1265, 61] width 9 height 12
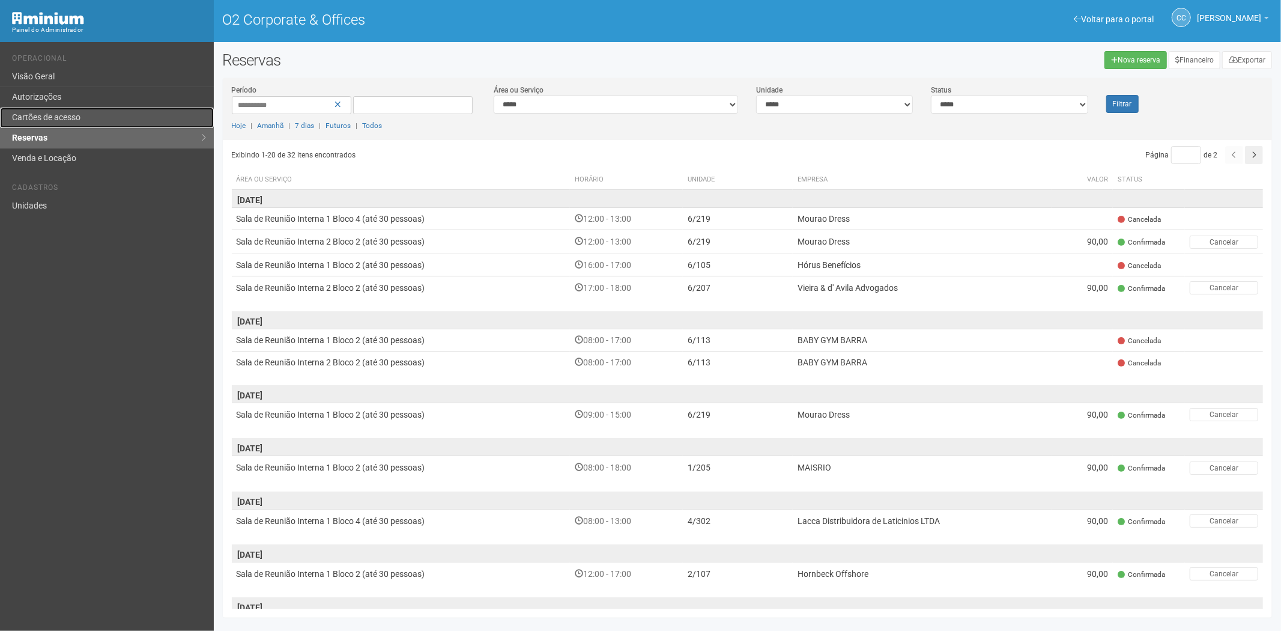
click at [80, 109] on link "Cartões de acesso" at bounding box center [107, 118] width 214 height 20
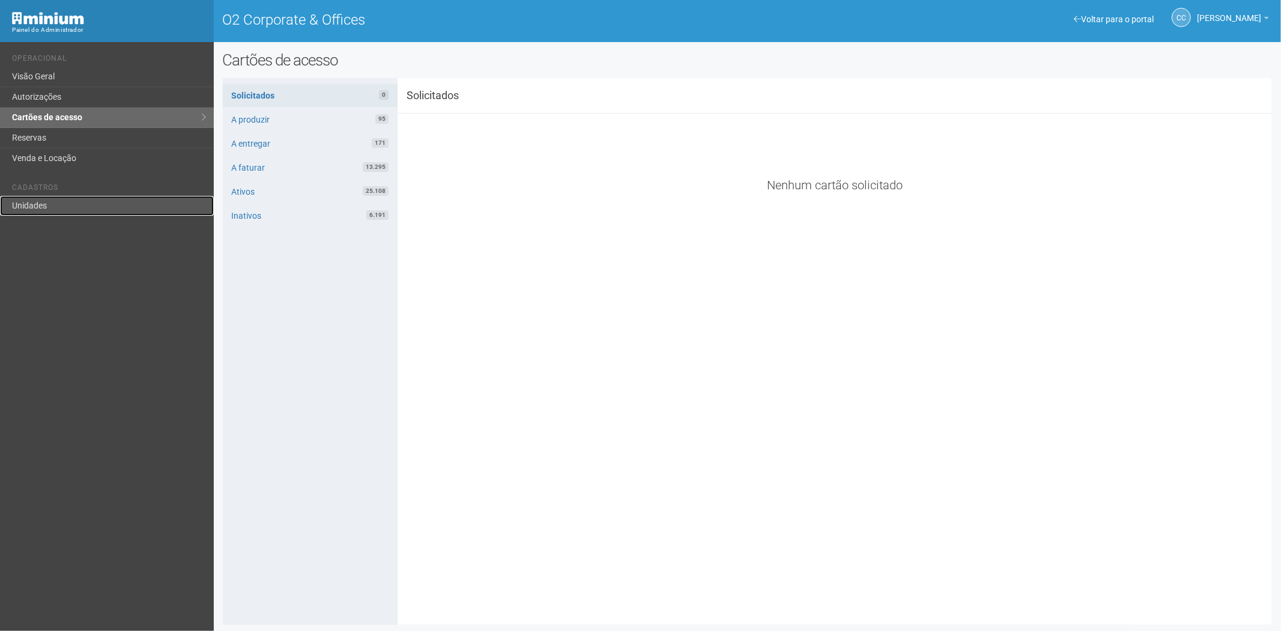
click at [51, 201] on link "Unidades" at bounding box center [107, 206] width 214 height 20
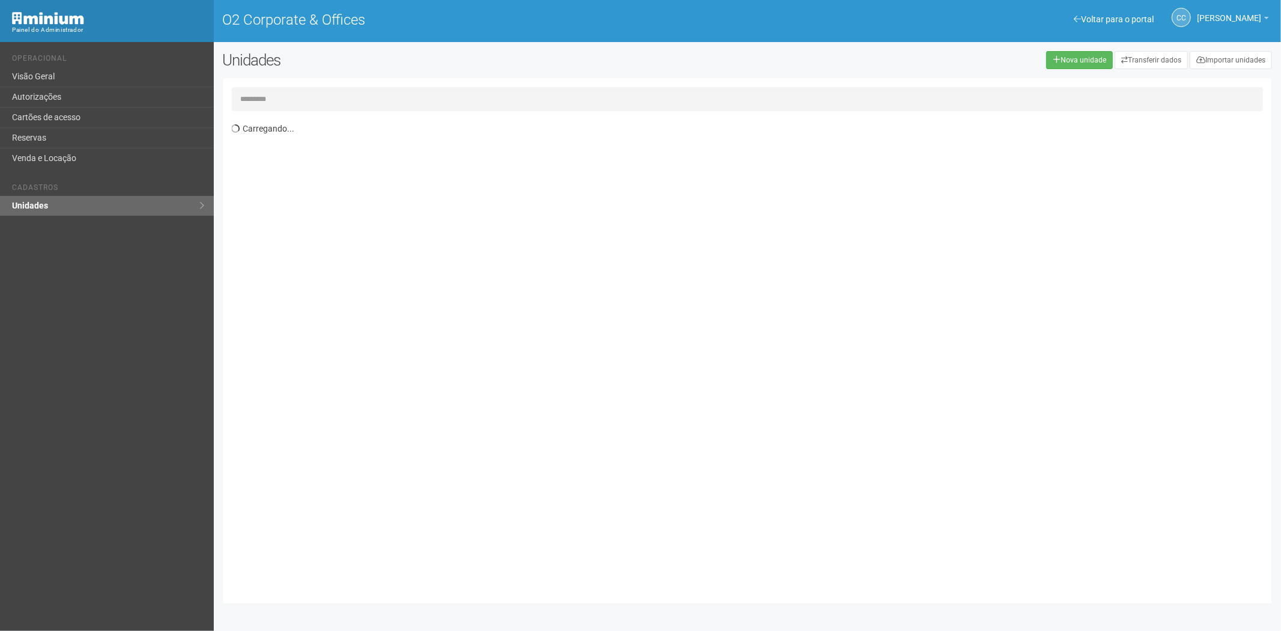
click at [324, 96] on input "text" at bounding box center [748, 99] width 1032 height 24
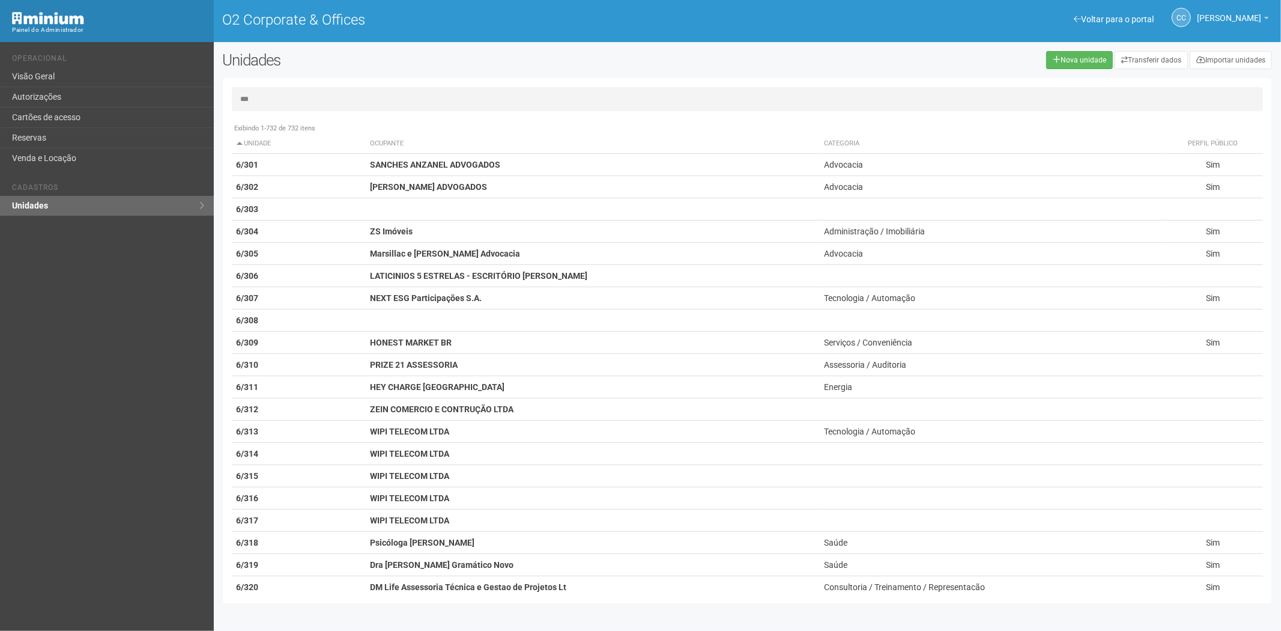
click at [291, 97] on input "***" at bounding box center [748, 99] width 1032 height 24
type input "***"
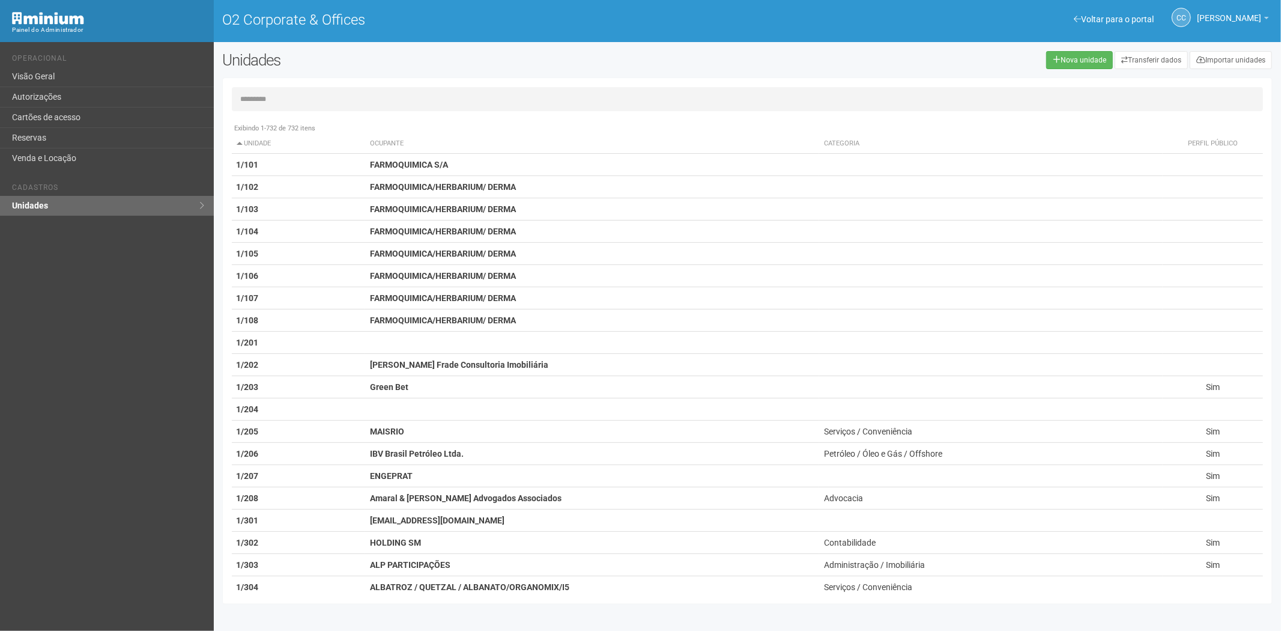
type input "*"
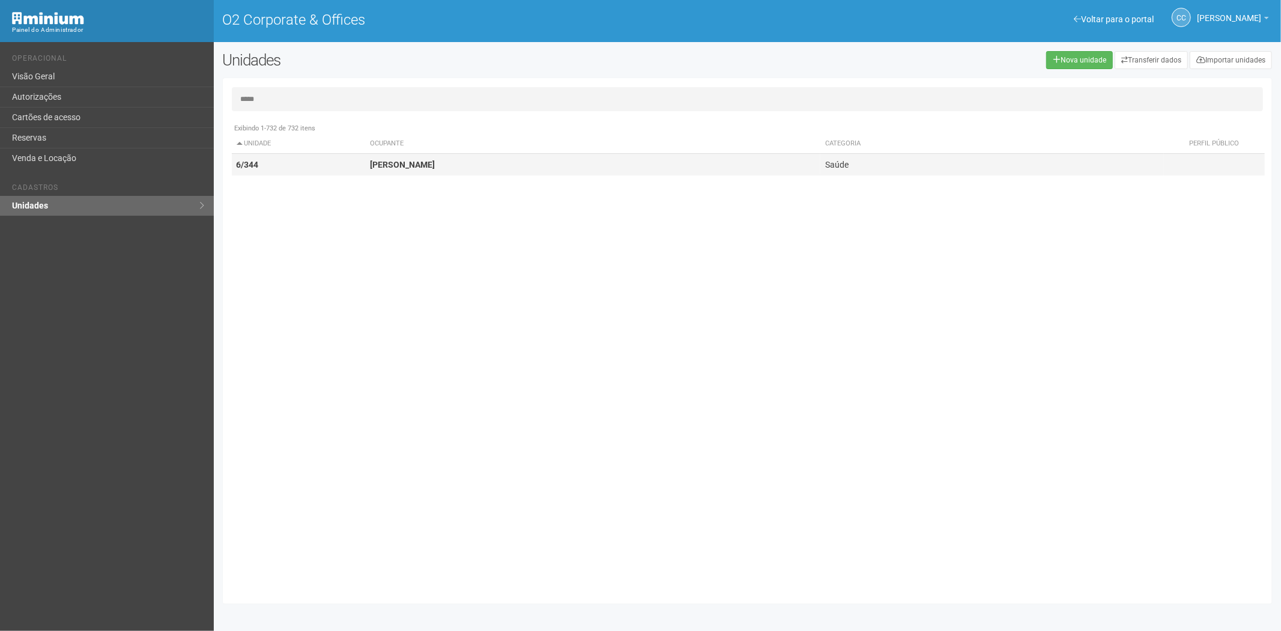
type input "*****"
click at [509, 169] on td "Fernanda Fernandes" at bounding box center [592, 165] width 455 height 22
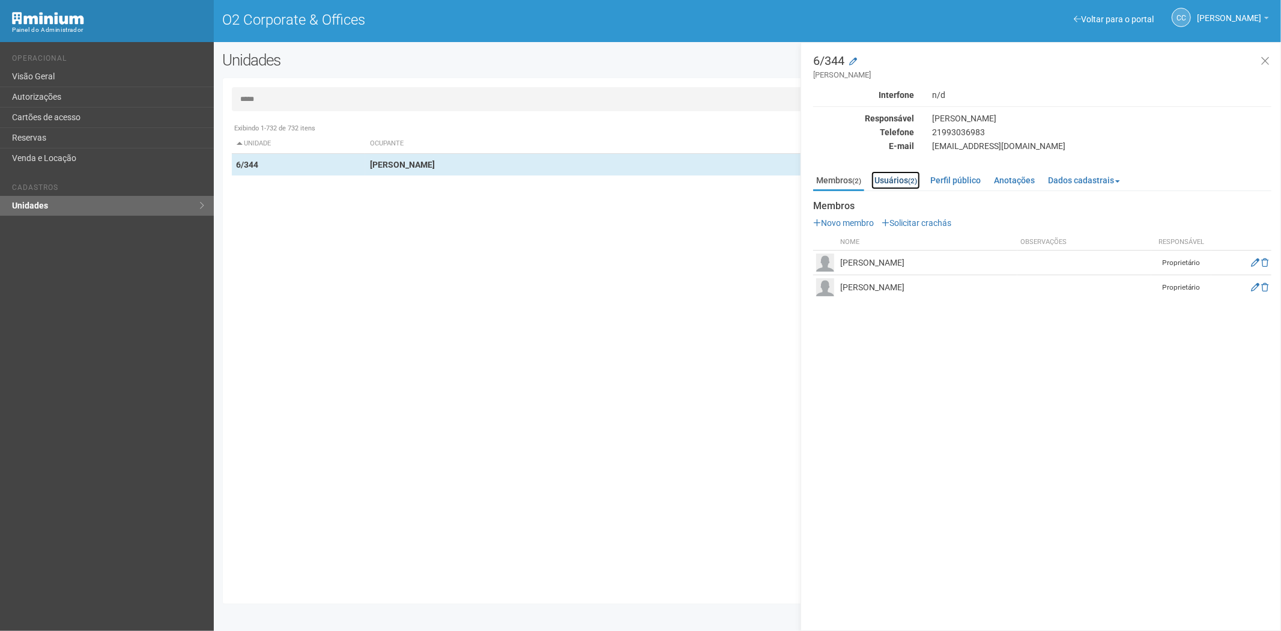
click at [904, 174] on link "Usuários (2)" at bounding box center [896, 180] width 49 height 18
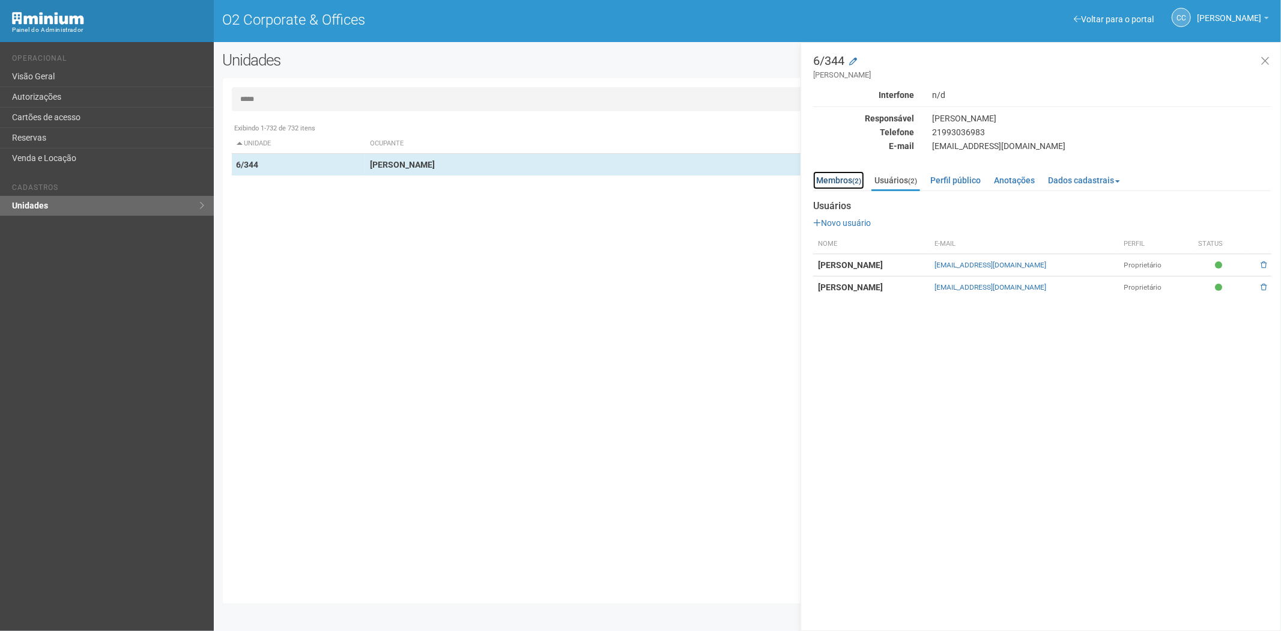
click at [842, 177] on link "Membros (2)" at bounding box center [838, 180] width 51 height 18
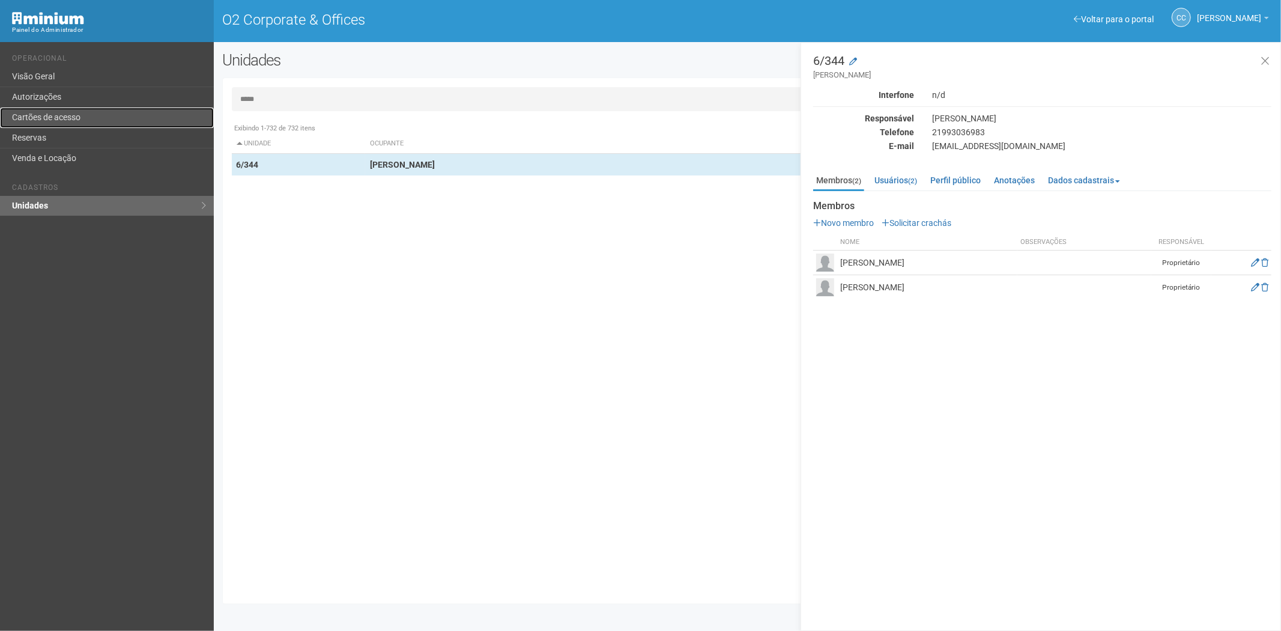
click at [28, 109] on link "Cartões de acesso" at bounding box center [107, 118] width 214 height 20
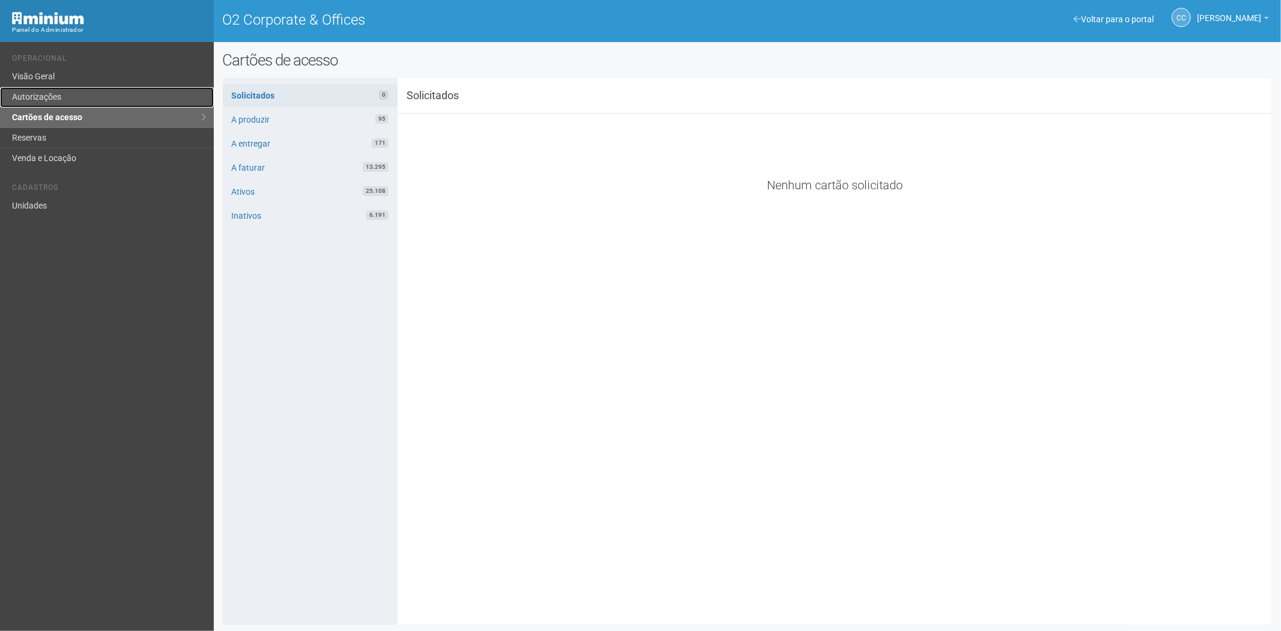
click at [39, 100] on link "Autorizações" at bounding box center [107, 97] width 214 height 20
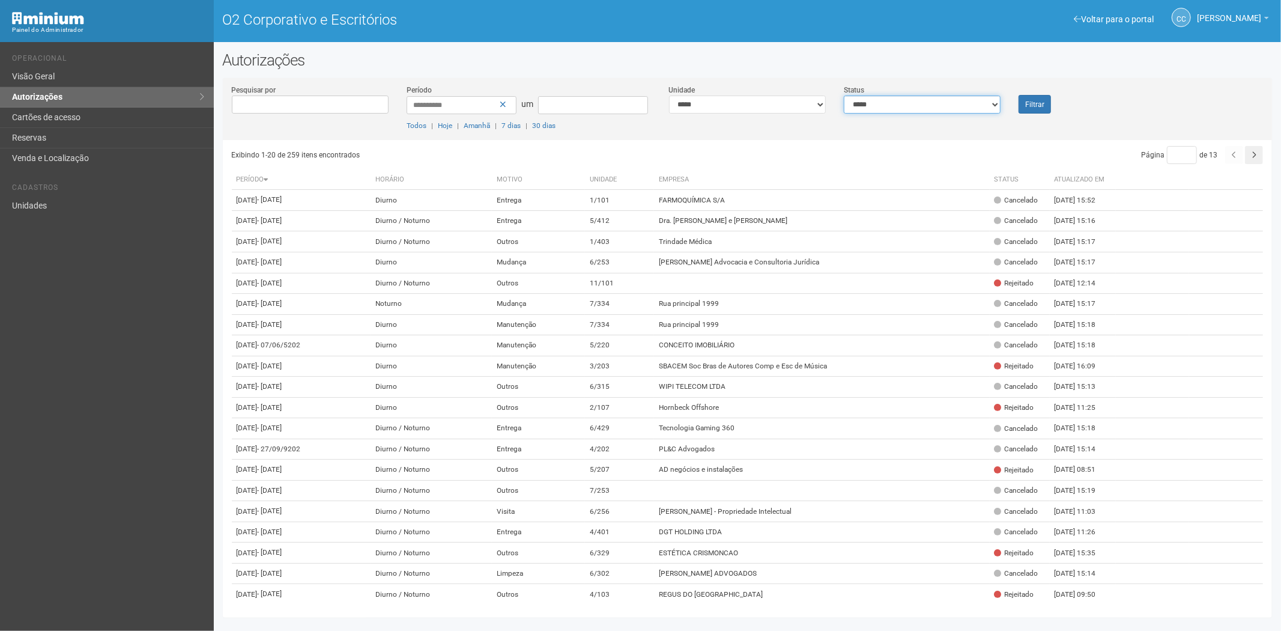
click at [920, 100] on select "**********" at bounding box center [922, 105] width 157 height 18
select select "*"
click at [844, 96] on select "**********" at bounding box center [922, 105] width 157 height 18
click at [1023, 103] on button "Filtrar" at bounding box center [1035, 104] width 32 height 19
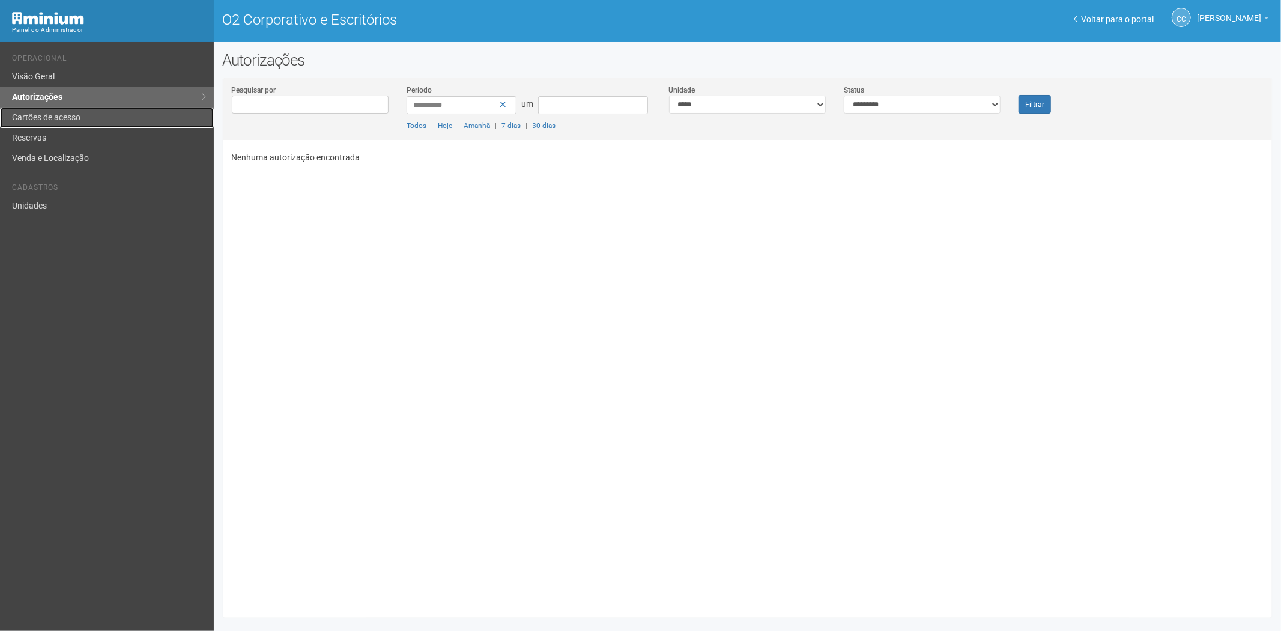
click at [122, 116] on link "Cartões de acesso" at bounding box center [107, 118] width 214 height 20
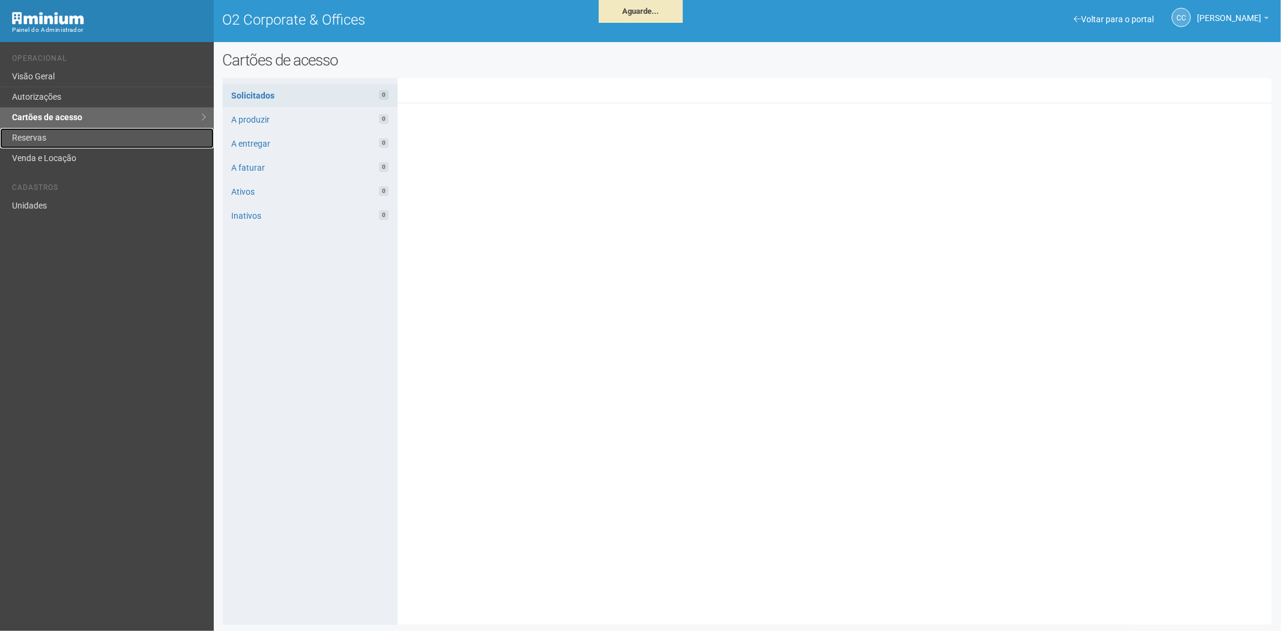
click at [64, 140] on link "Reservas" at bounding box center [107, 138] width 214 height 20
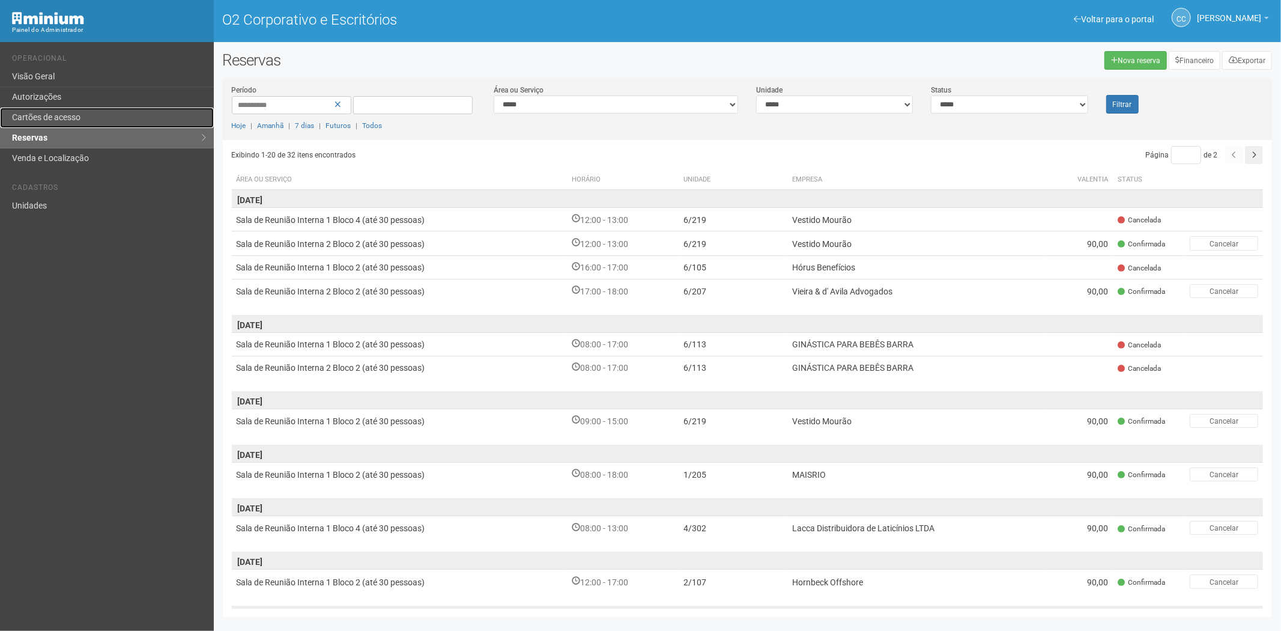
click at [86, 111] on link "Cartões de acesso" at bounding box center [107, 118] width 214 height 20
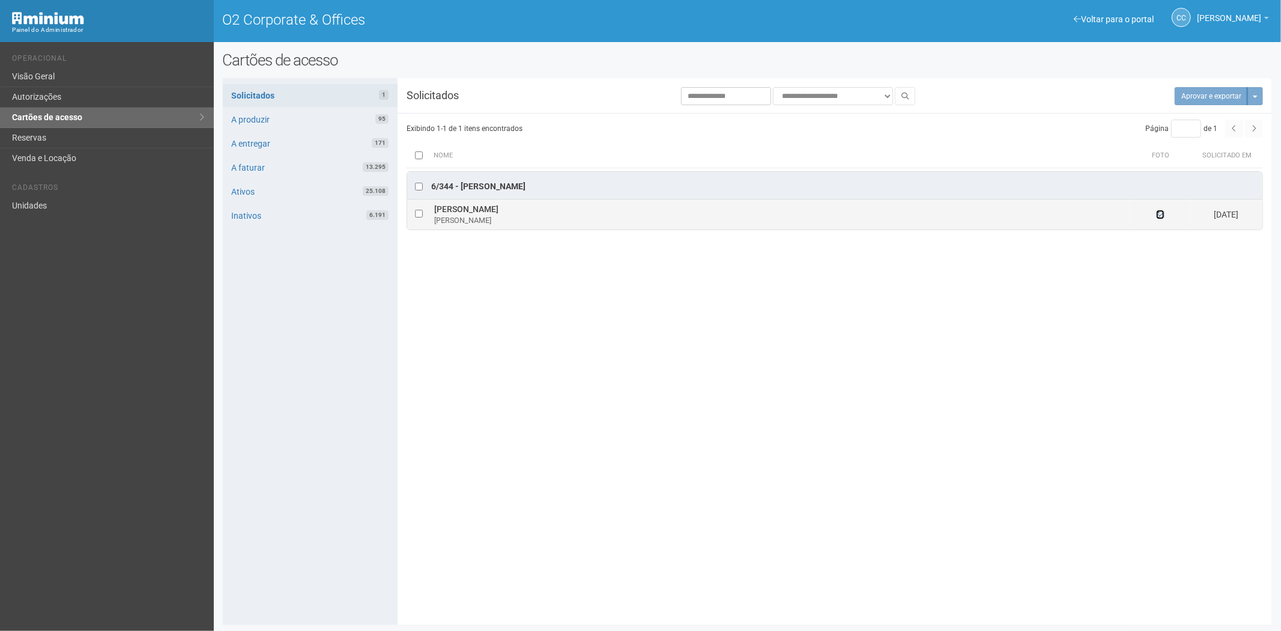
click at [1159, 219] on icon at bounding box center [1160, 214] width 8 height 8
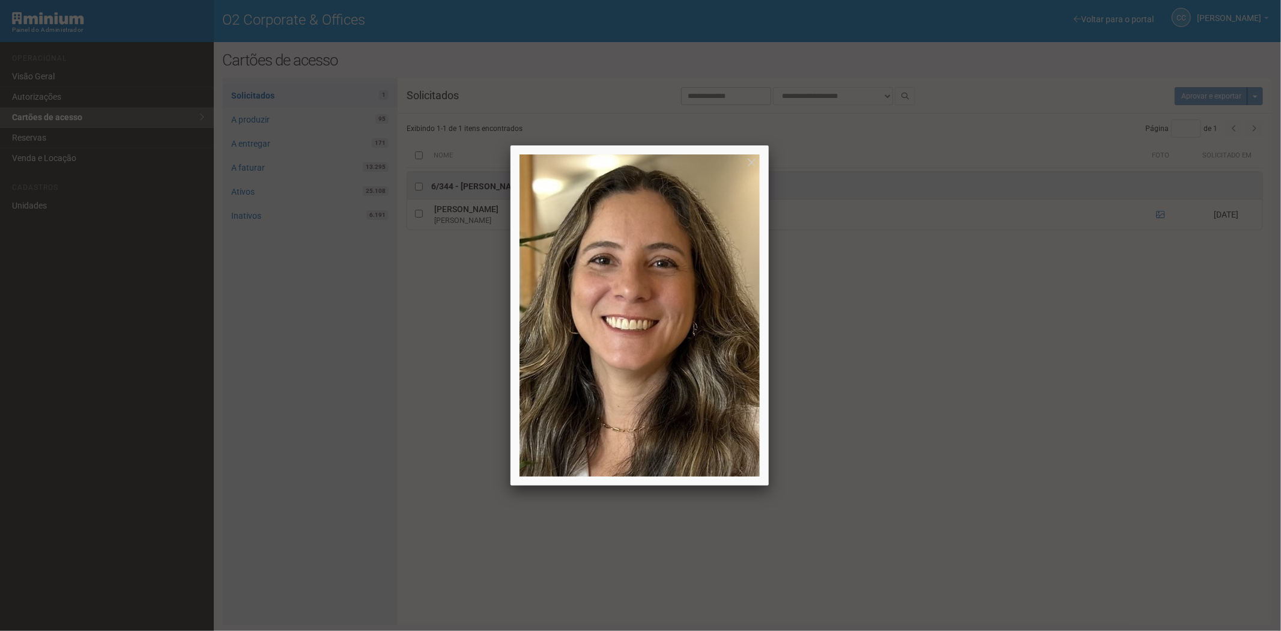
click at [1119, 514] on div at bounding box center [640, 315] width 1281 height 631
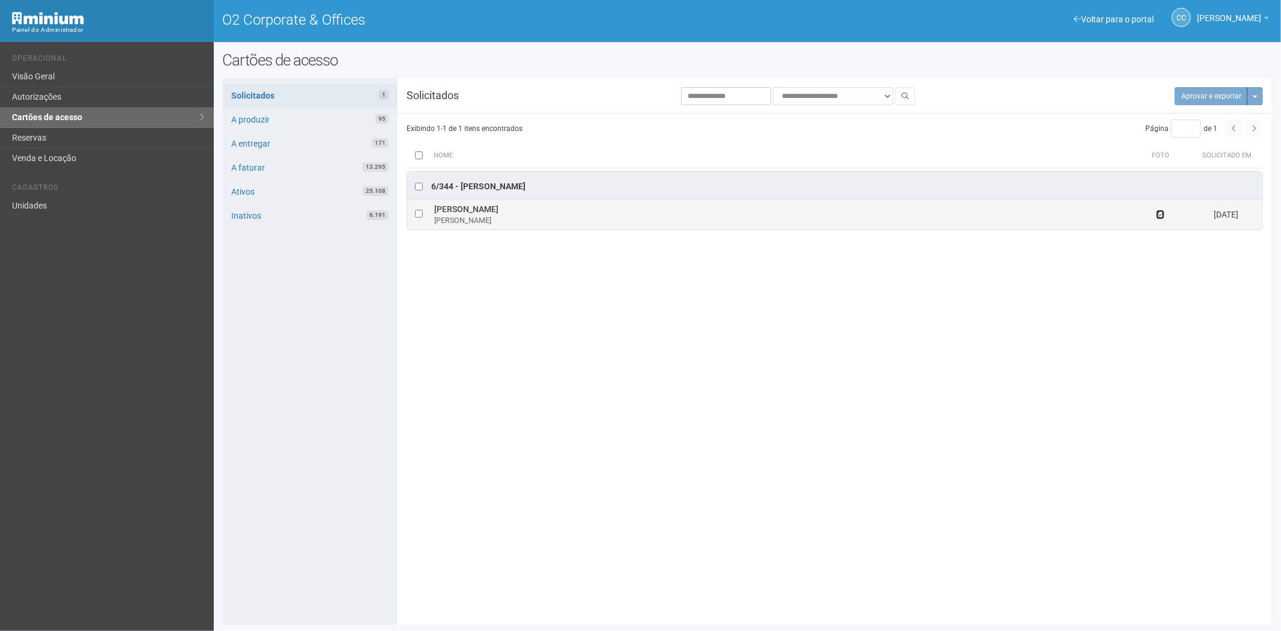
click at [1160, 215] on icon at bounding box center [1160, 214] width 8 height 8
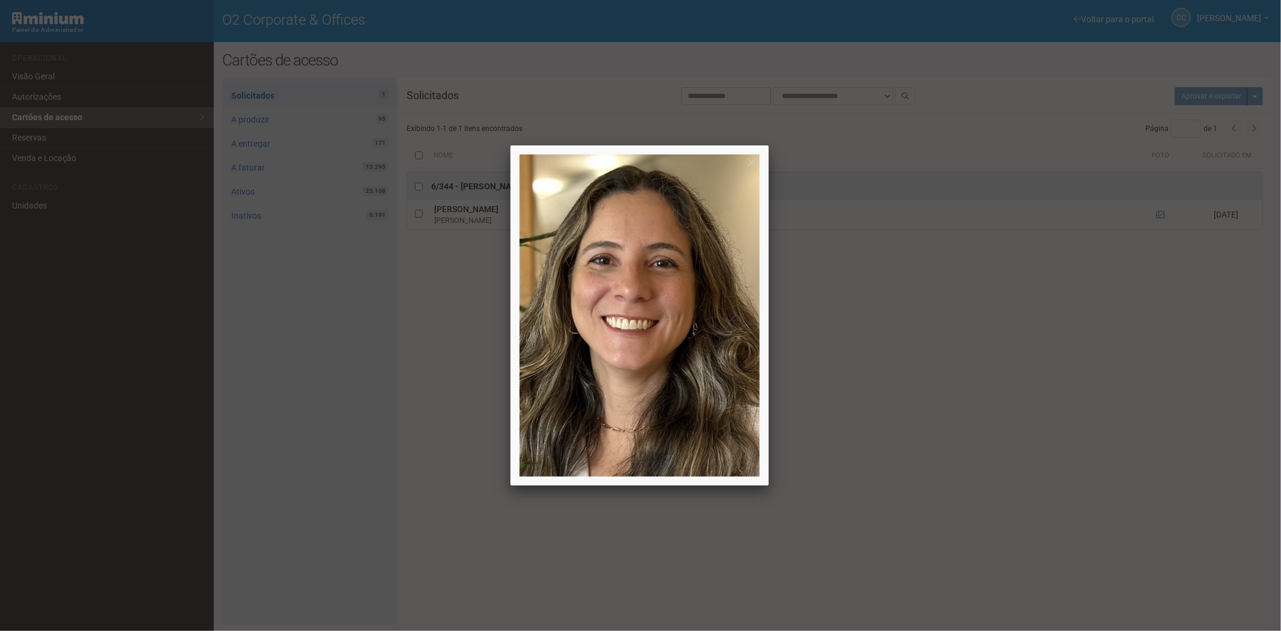
click at [855, 463] on div at bounding box center [640, 315] width 1281 height 631
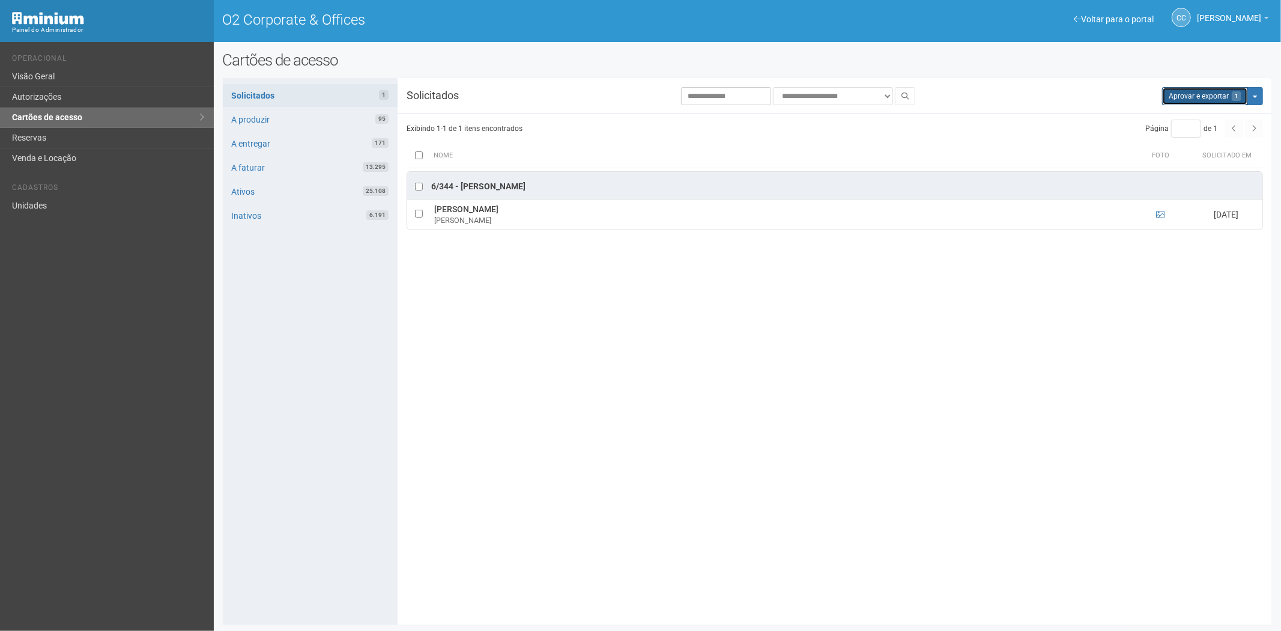
click at [1182, 103] on button "Aprovar e exportar 1" at bounding box center [1205, 96] width 86 height 18
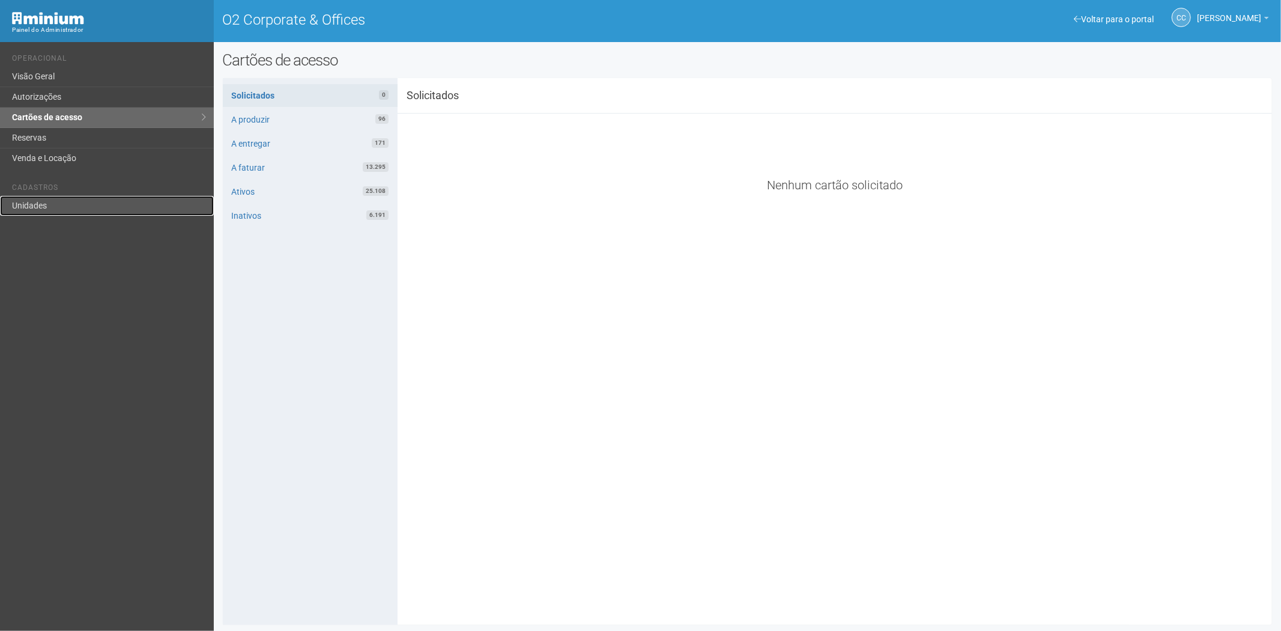
click at [70, 206] on link "Unidades" at bounding box center [107, 206] width 214 height 20
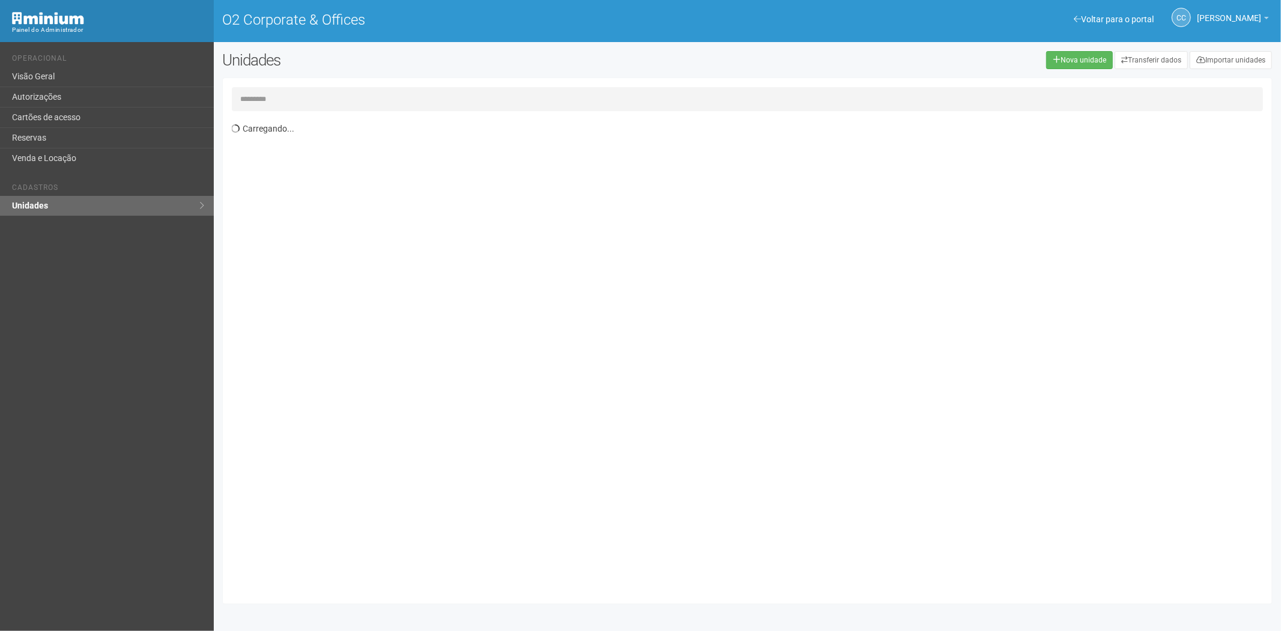
click at [311, 91] on input "text" at bounding box center [748, 99] width 1032 height 24
type input "*****"
click at [296, 151] on th "Unidade" at bounding box center [271, 144] width 78 height 20
click at [309, 163] on td "RCM CAPITAL" at bounding box center [547, 165] width 477 height 22
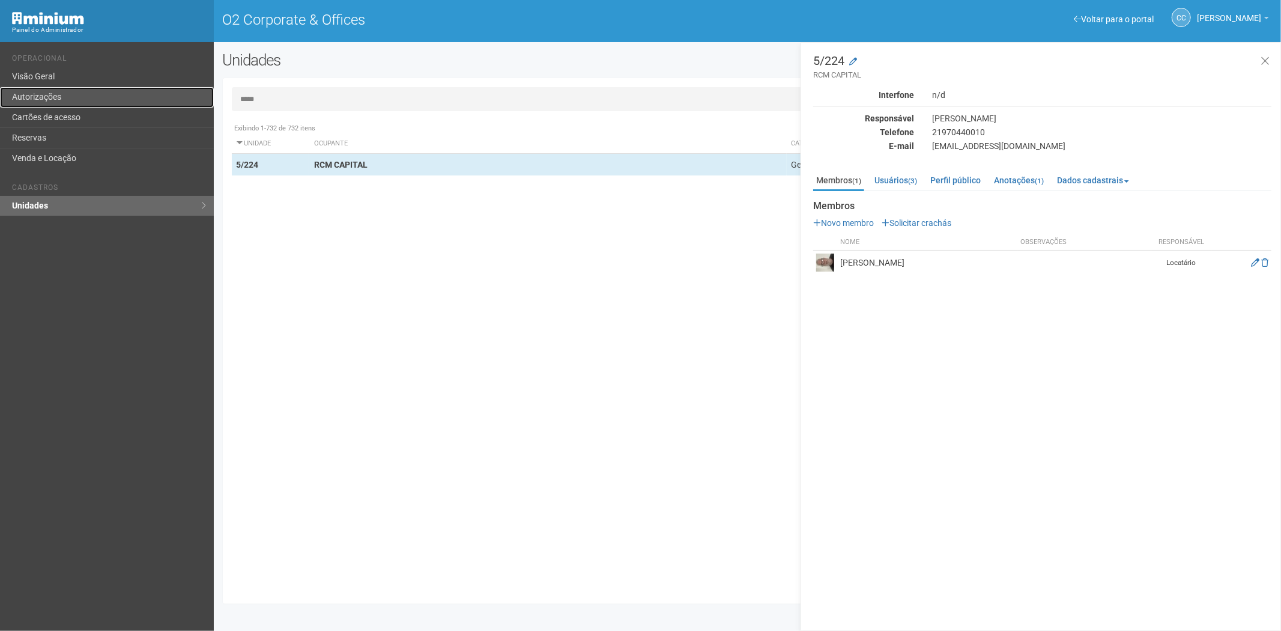
click at [47, 96] on link "Autorizações" at bounding box center [107, 97] width 214 height 20
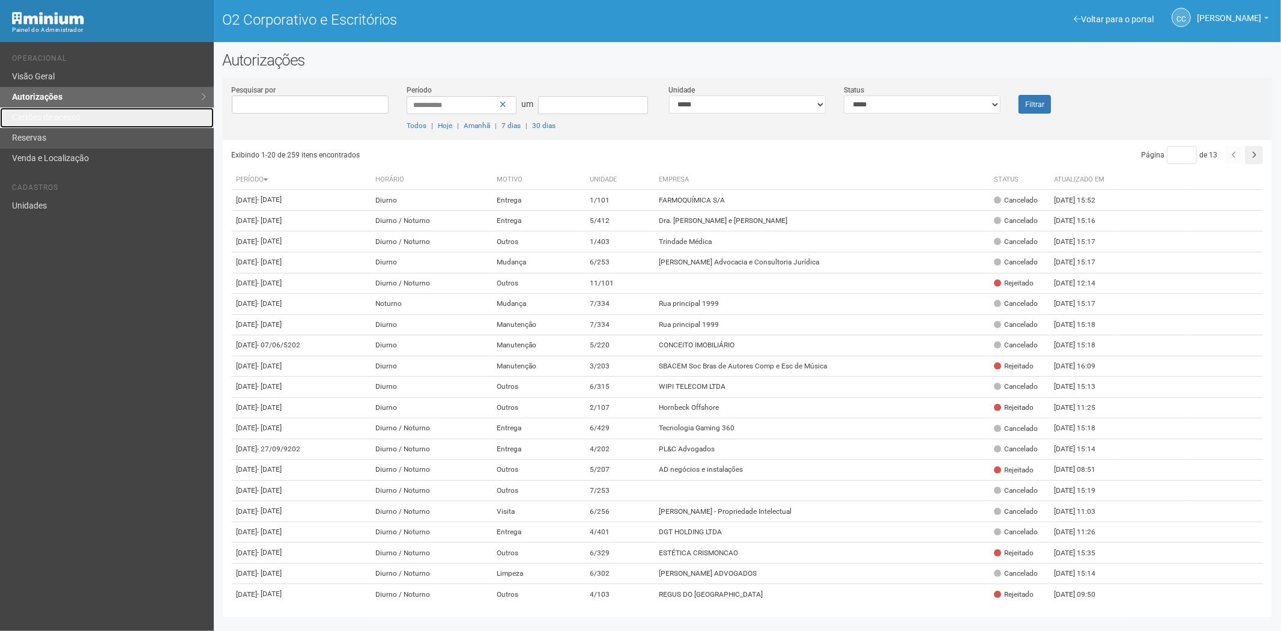
drag, startPoint x: 76, startPoint y: 119, endPoint x: 111, endPoint y: 131, distance: 36.3
click at [76, 119] on font "Cartões de acesso" at bounding box center [46, 117] width 68 height 10
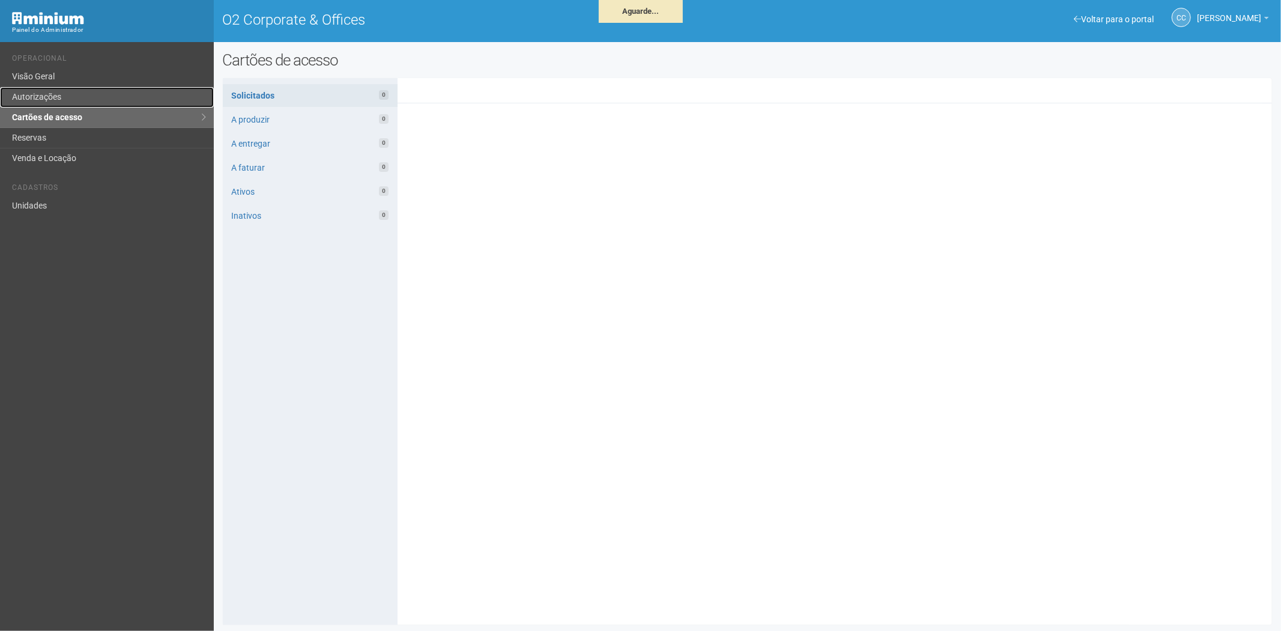
click at [55, 106] on link "Autorizações" at bounding box center [107, 97] width 214 height 20
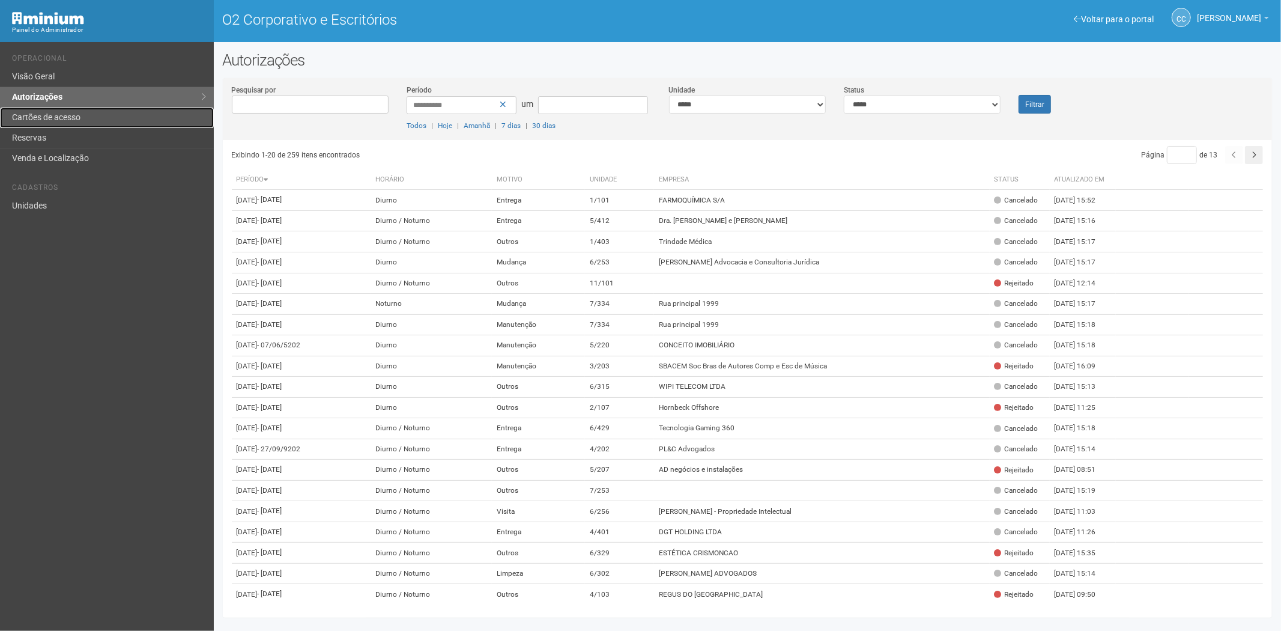
click at [67, 115] on font "Cartões de acesso" at bounding box center [46, 117] width 68 height 10
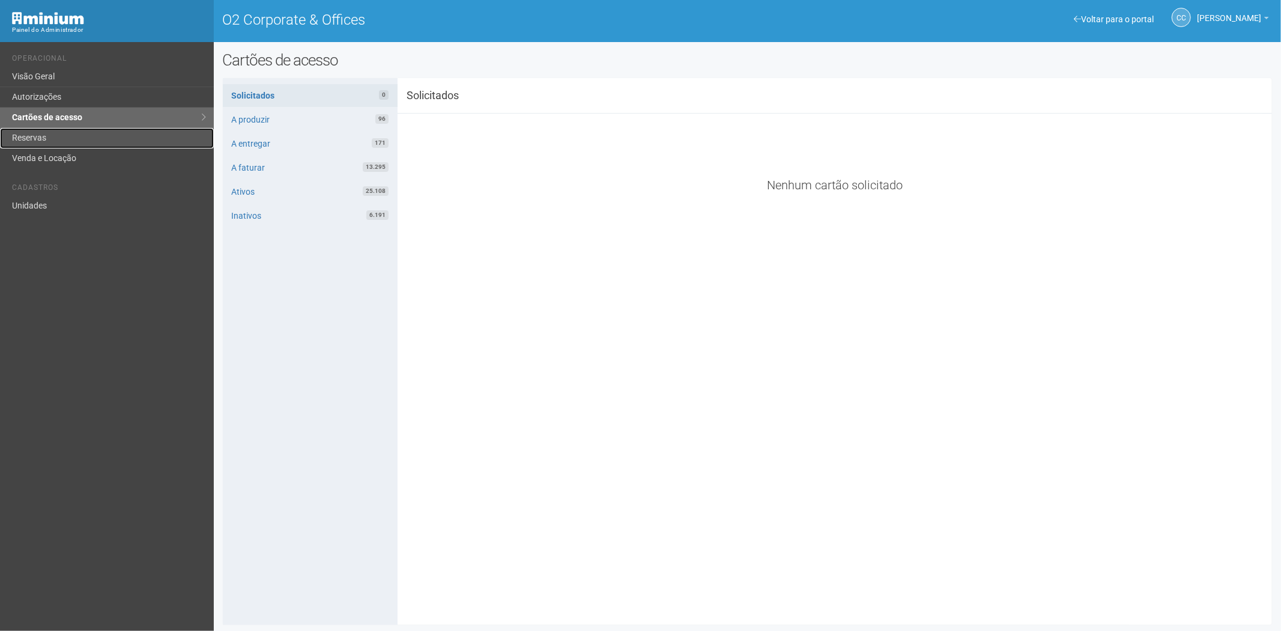
click at [46, 142] on link "Reservas" at bounding box center [107, 138] width 214 height 20
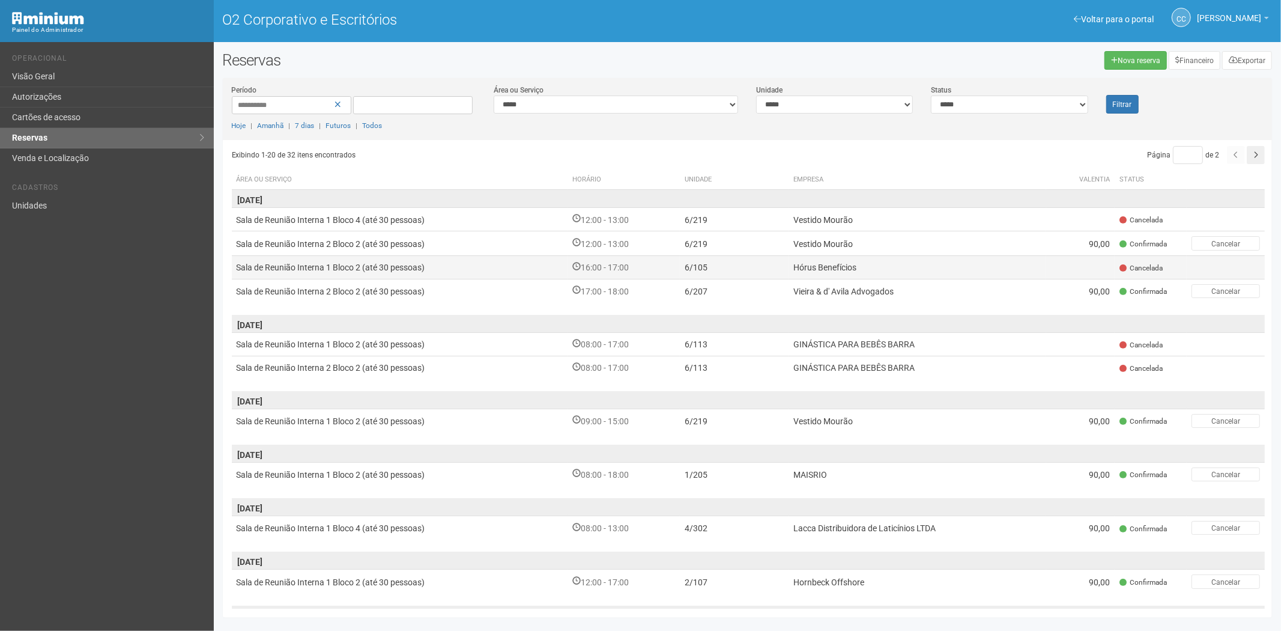
click at [1070, 268] on td at bounding box center [1080, 266] width 68 height 23
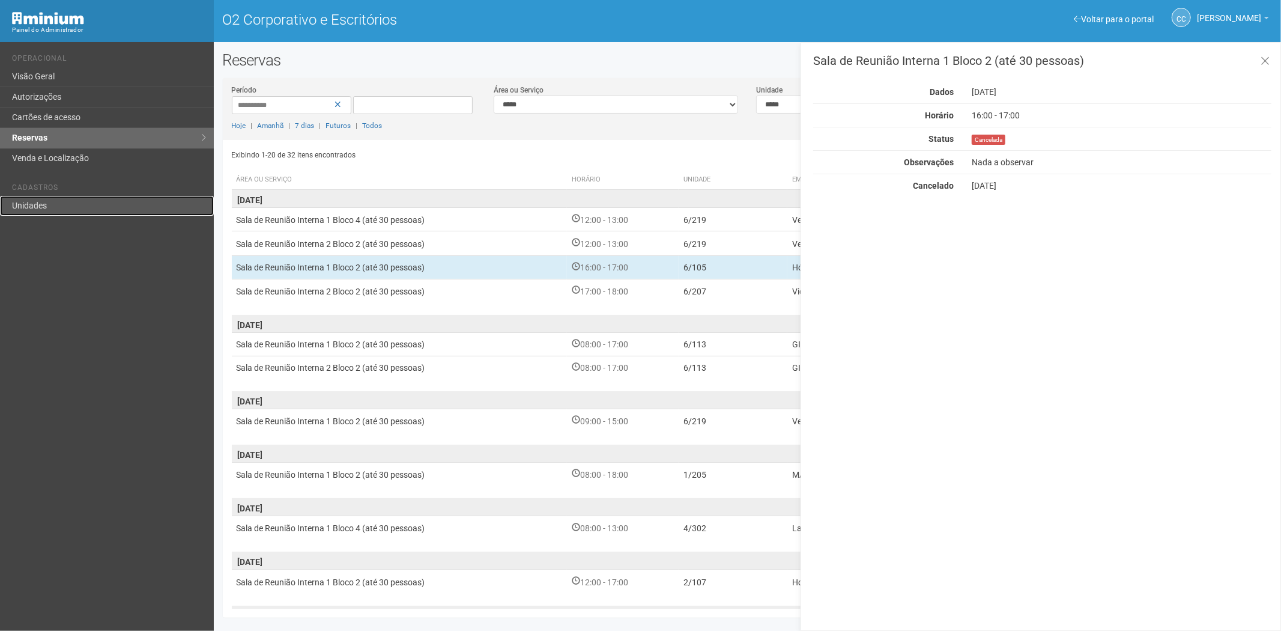
click at [55, 210] on link "Unidades" at bounding box center [107, 206] width 214 height 20
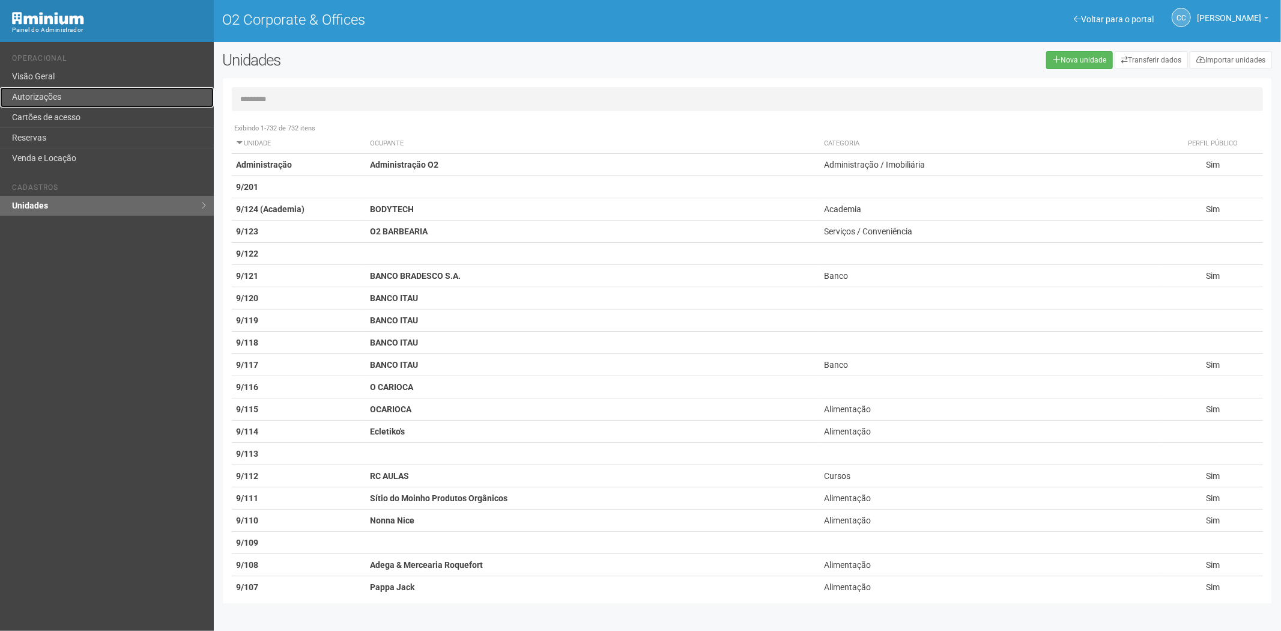
click at [57, 105] on link "Autorizações" at bounding box center [107, 97] width 214 height 20
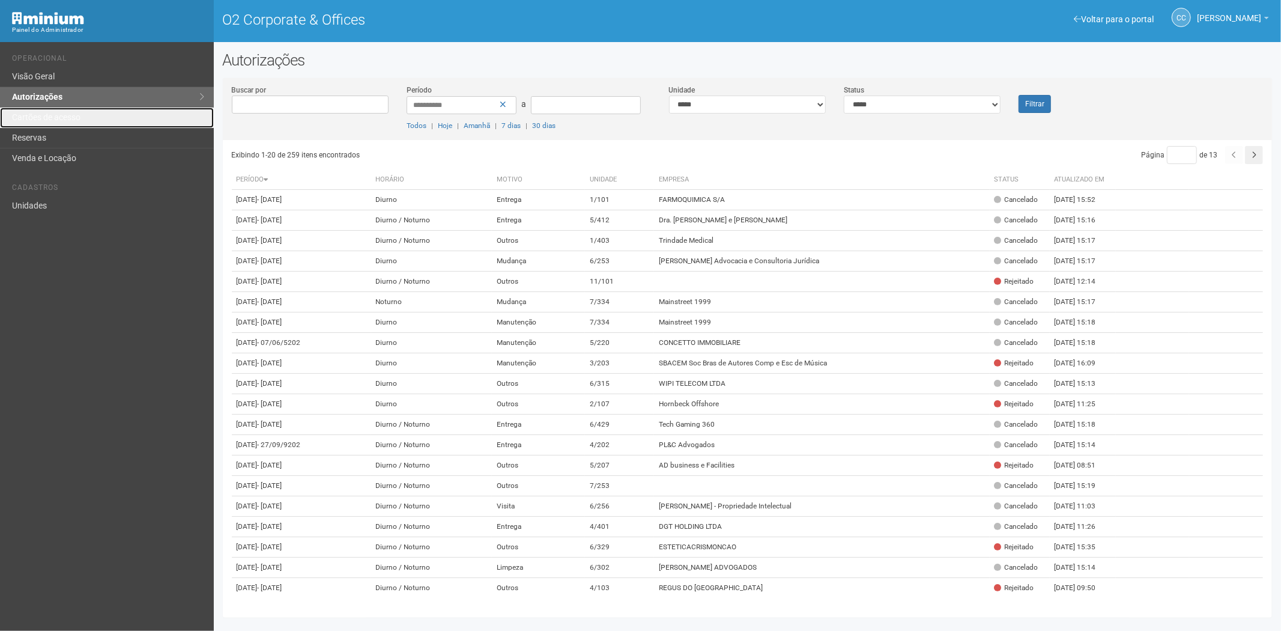
click at [62, 118] on link "Cartões de acesso" at bounding box center [107, 118] width 214 height 20
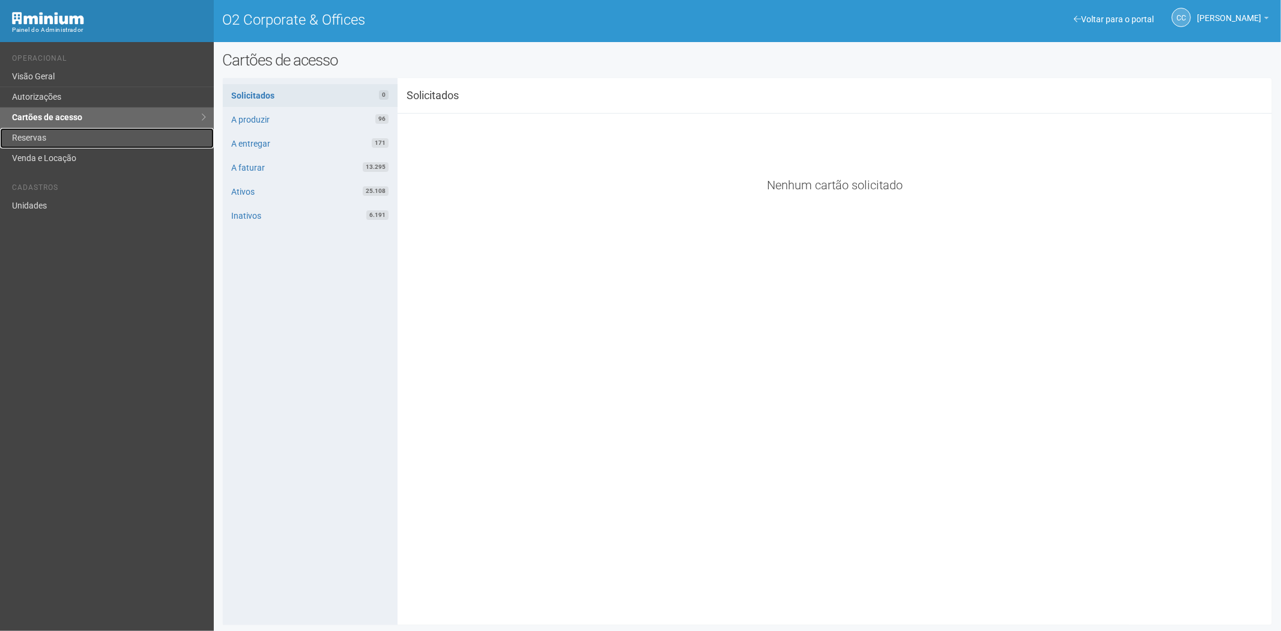
click at [37, 141] on link "Reservas" at bounding box center [107, 138] width 214 height 20
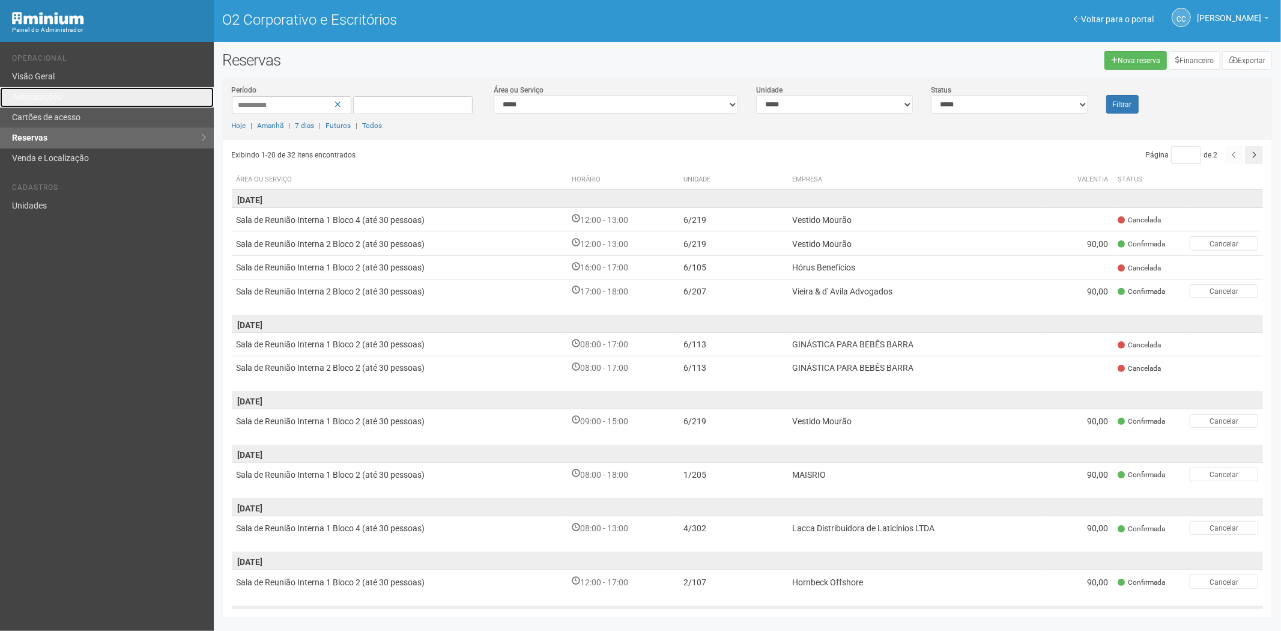
click at [53, 107] on ul "Operacional Visão Geral Autorizações Cartões de acesso Reservas Venda e Localiz…" at bounding box center [108, 106] width 193 height 123
click at [49, 115] on font "Cartões de acesso" at bounding box center [46, 117] width 68 height 10
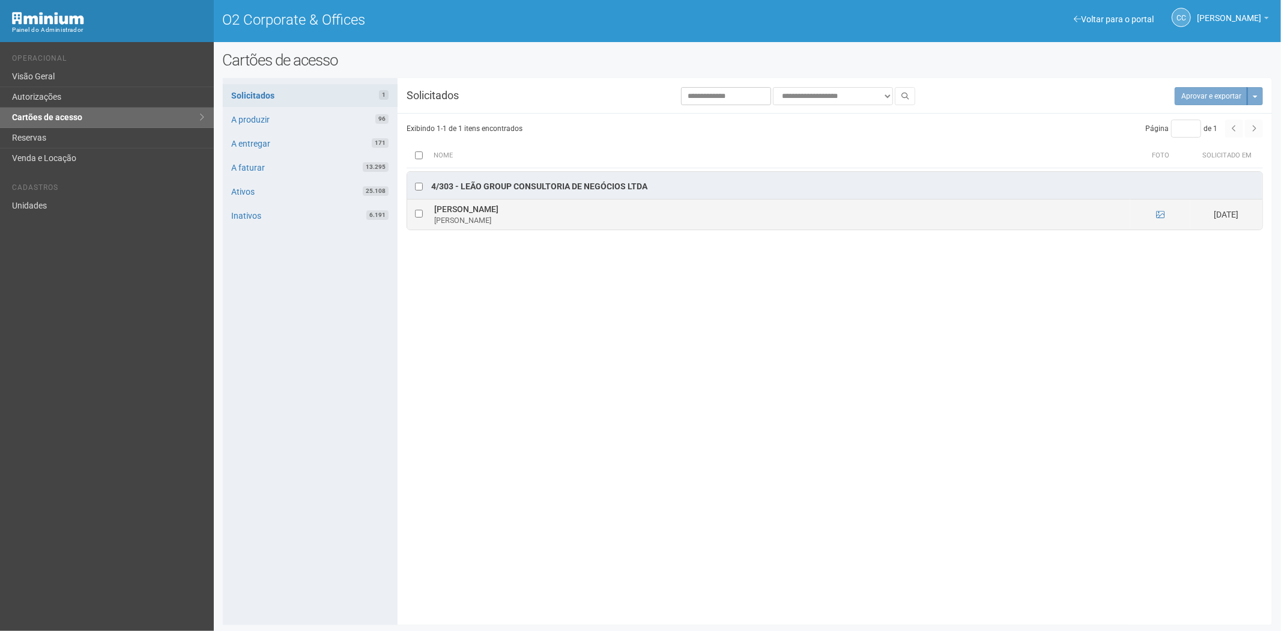
click at [1155, 214] on td at bounding box center [1160, 214] width 60 height 30
click at [1161, 214] on icon at bounding box center [1160, 214] width 8 height 8
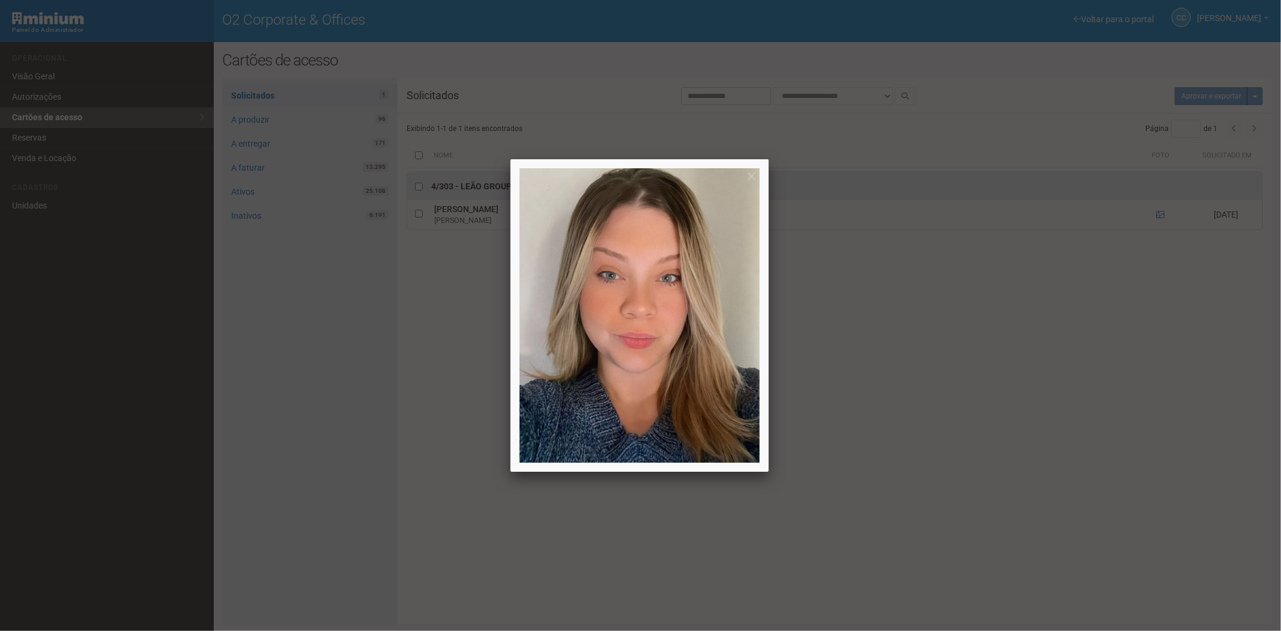
click at [973, 413] on div at bounding box center [640, 315] width 1281 height 631
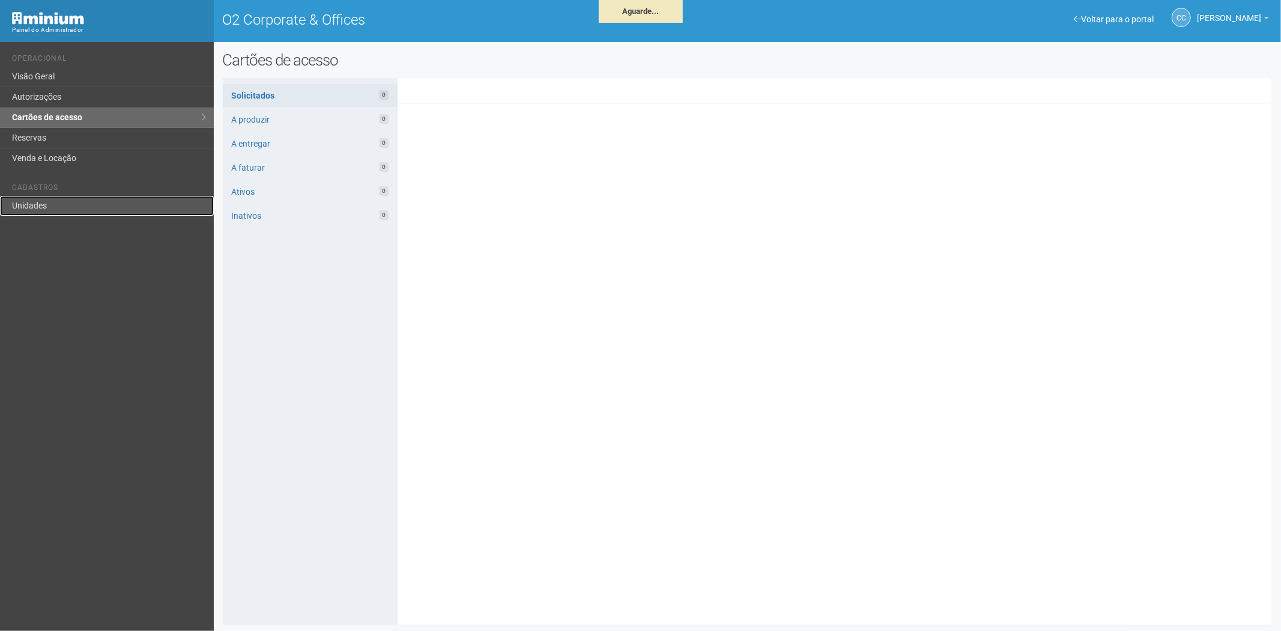
click at [58, 212] on link "Unidades" at bounding box center [107, 206] width 214 height 20
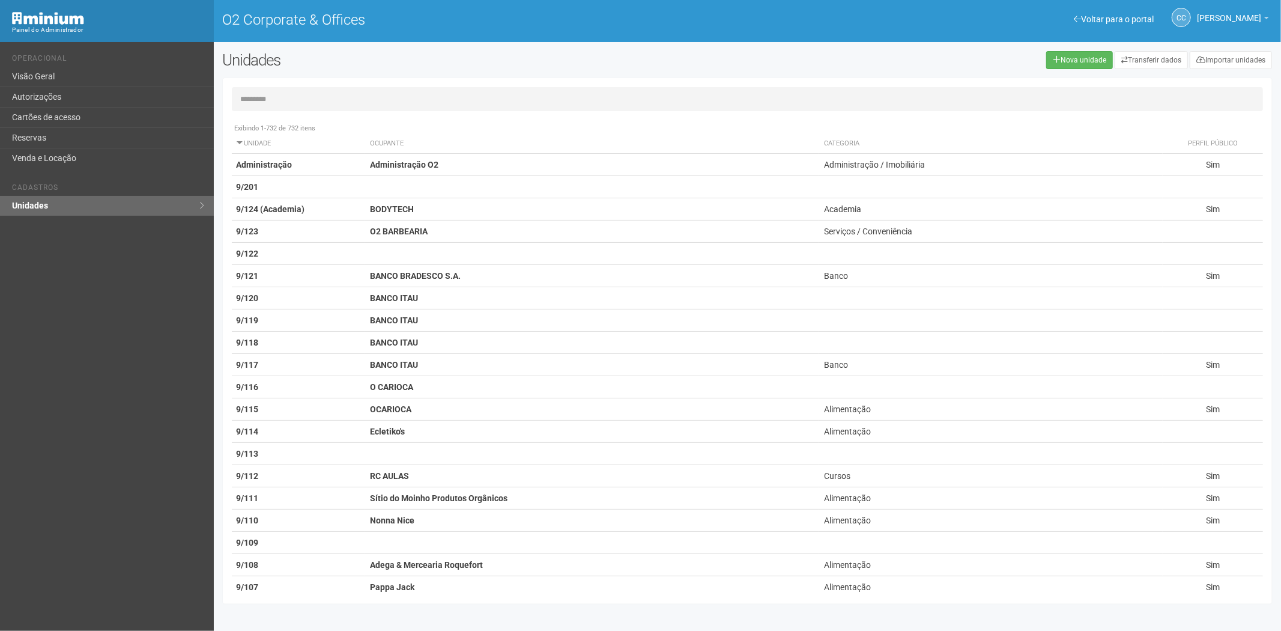
click at [297, 102] on input "text" at bounding box center [748, 99] width 1032 height 24
click at [284, 97] on input "text" at bounding box center [748, 99] width 1032 height 24
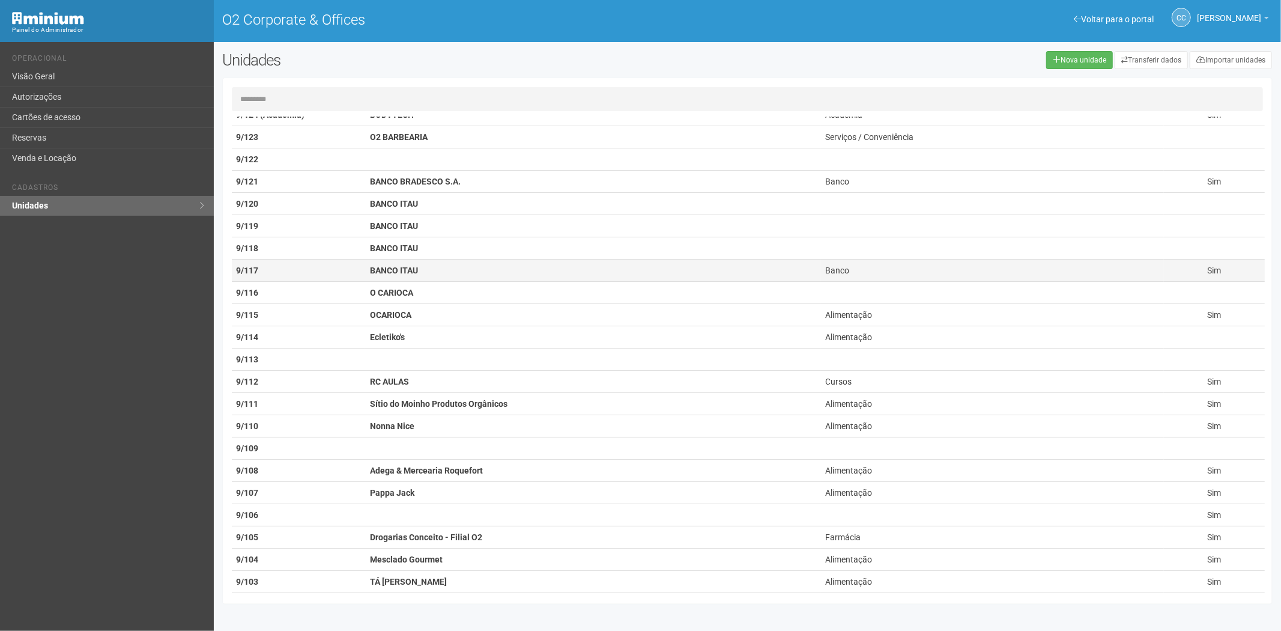
scroll to position [267, 0]
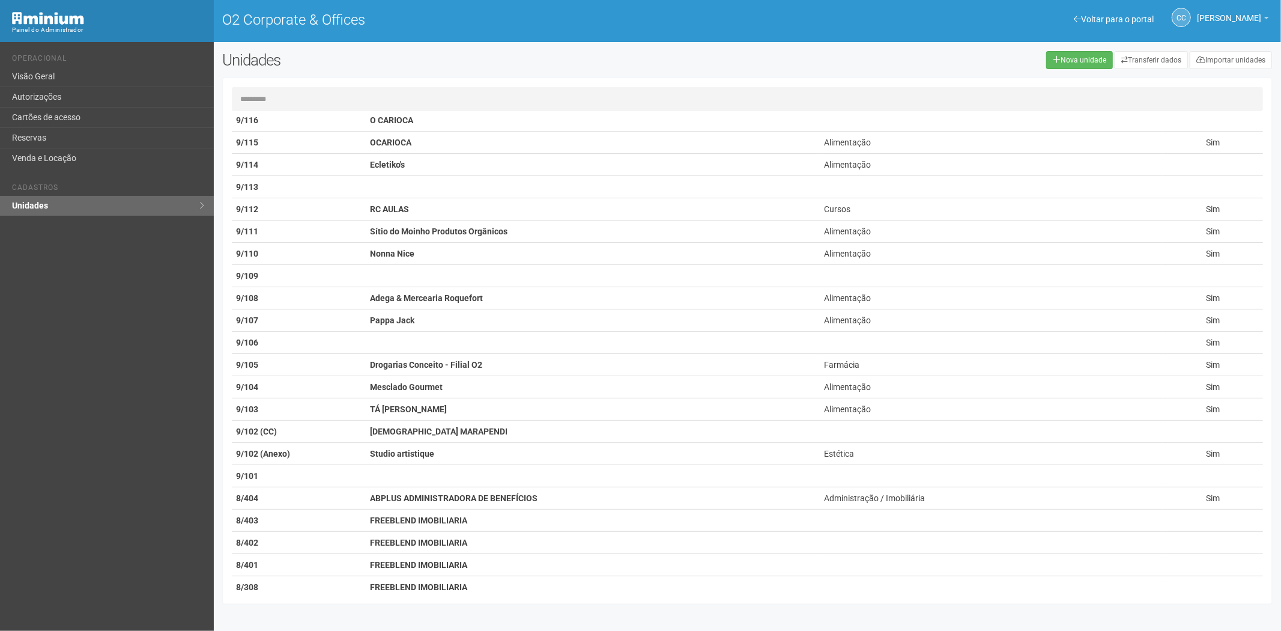
click at [291, 100] on input "text" at bounding box center [748, 99] width 1032 height 24
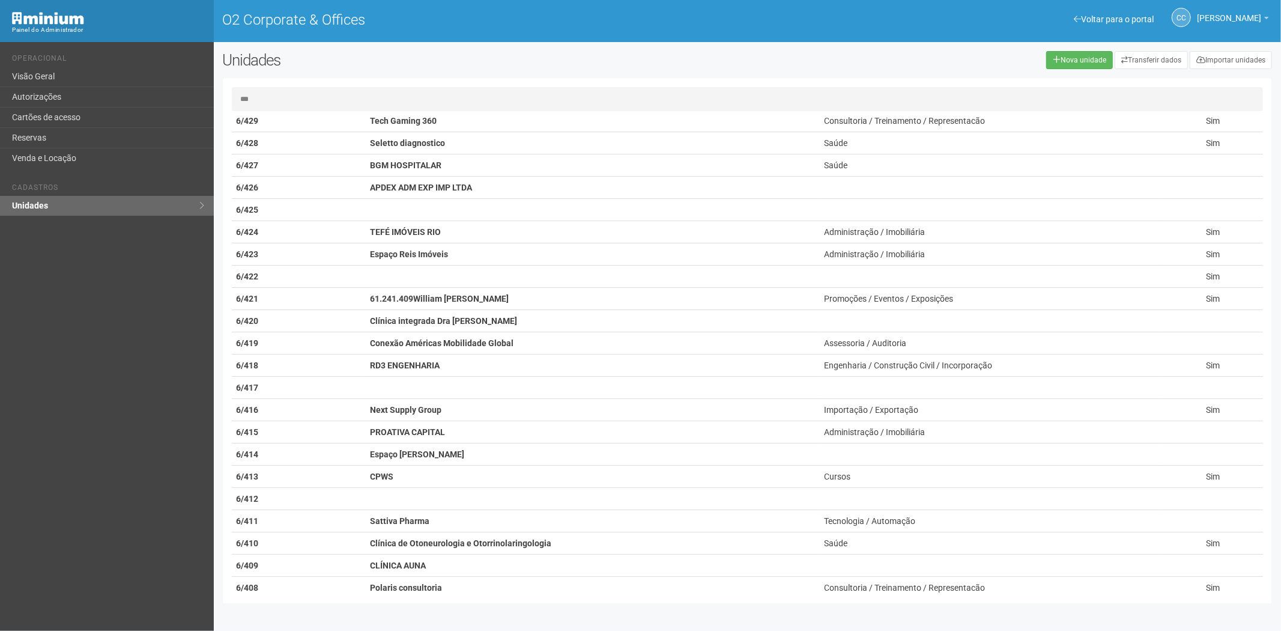
scroll to position [0, 0]
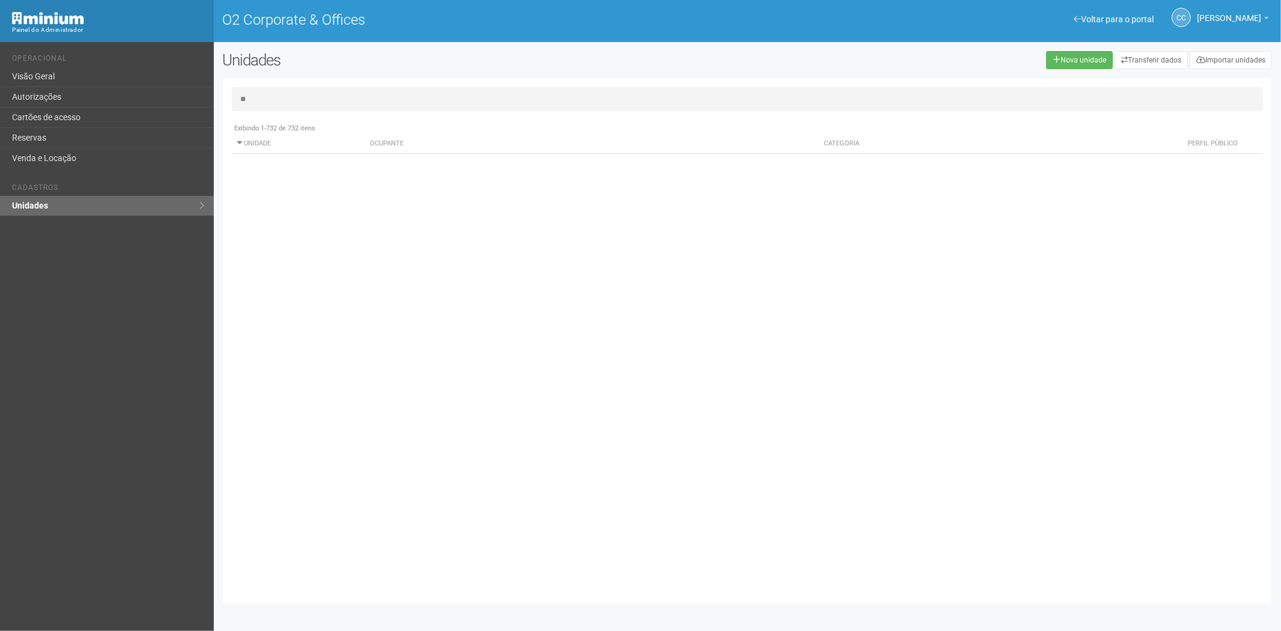
type input "*"
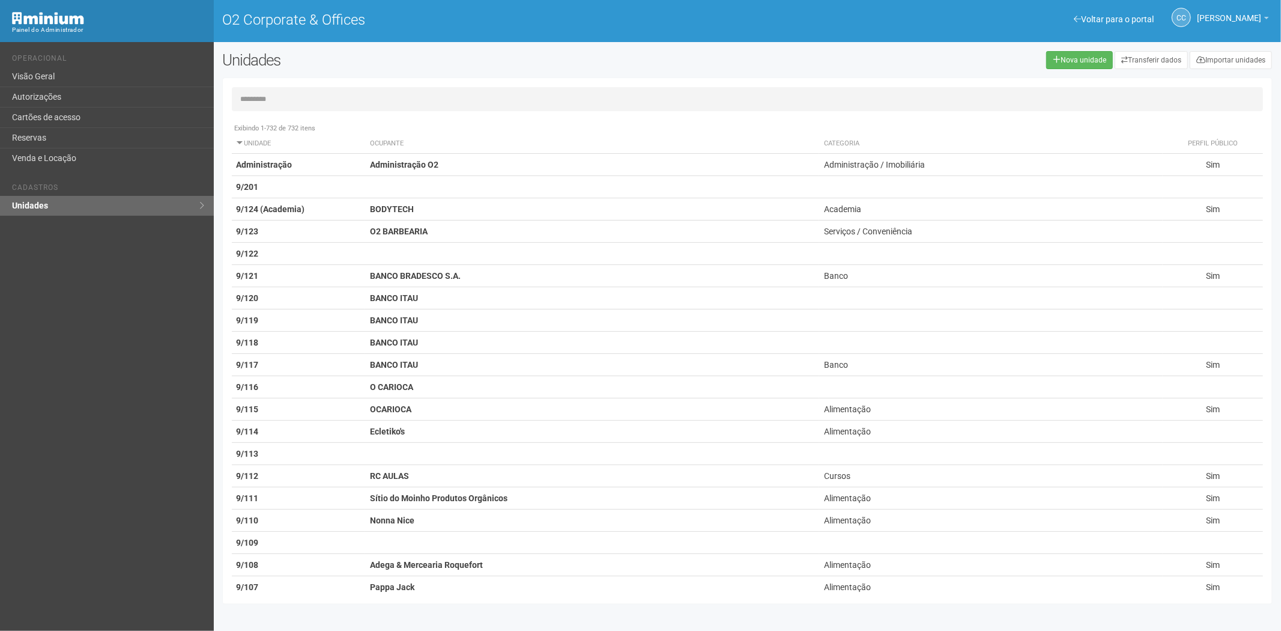
click at [291, 100] on input "text" at bounding box center [748, 99] width 1032 height 24
click at [280, 99] on input "text" at bounding box center [748, 99] width 1032 height 24
click at [68, 130] on link "Reservas" at bounding box center [107, 138] width 214 height 20
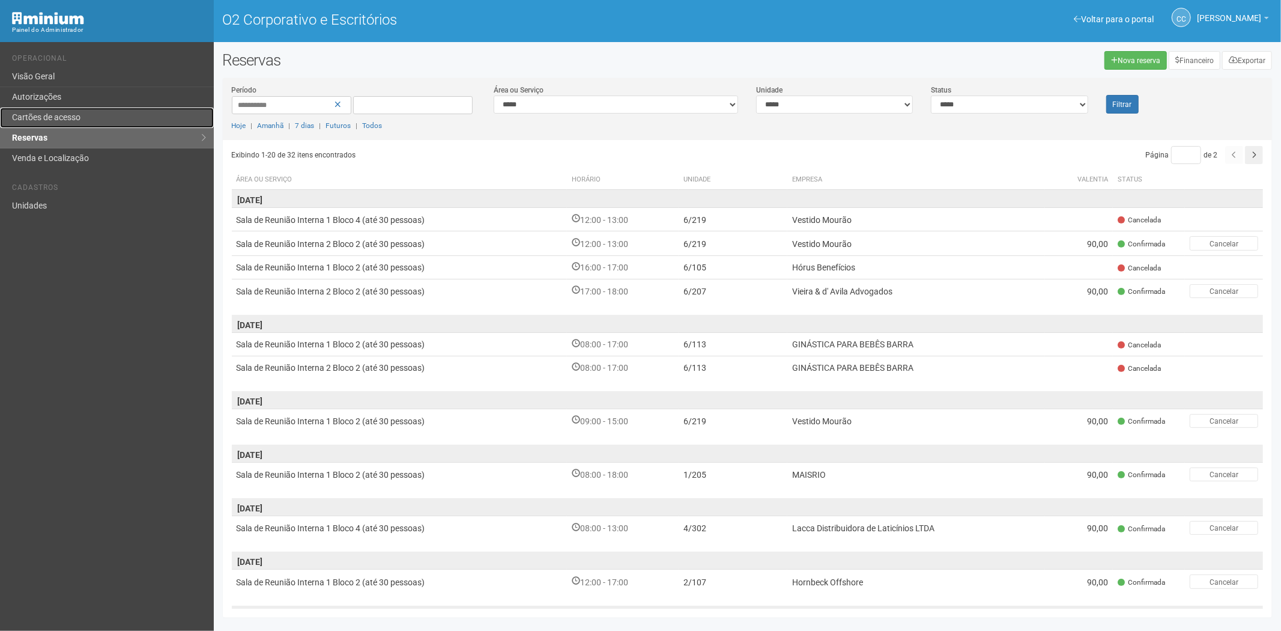
click at [75, 112] on font "Cartões de acesso" at bounding box center [46, 117] width 68 height 10
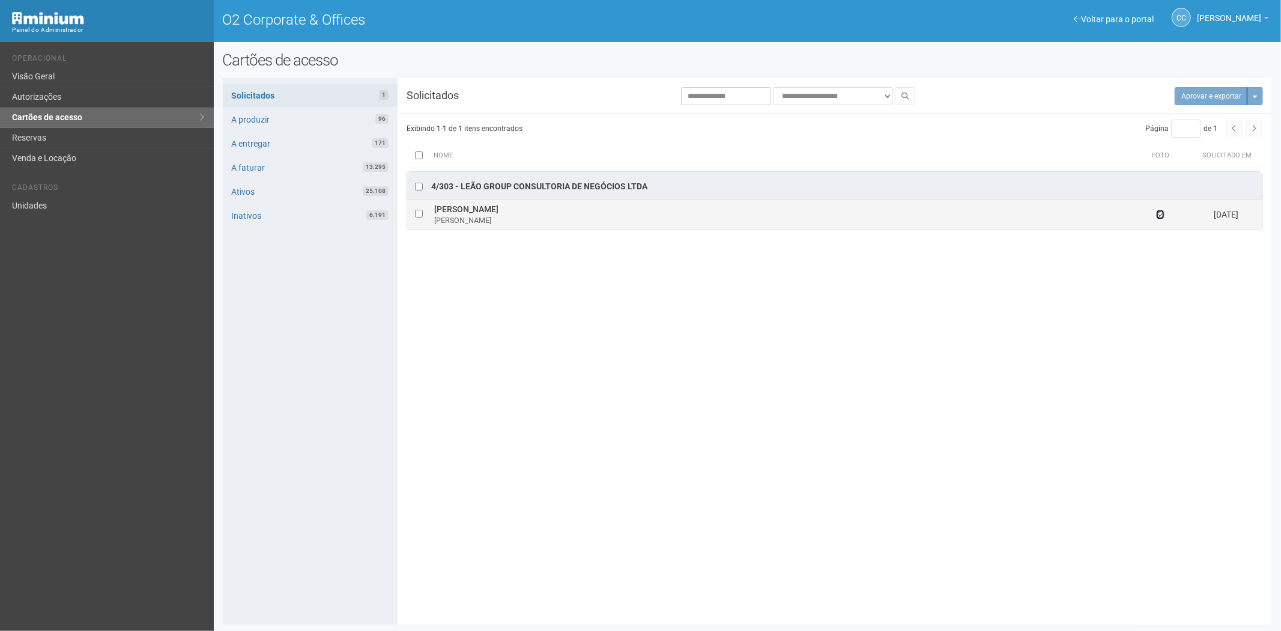
click at [1162, 214] on icon at bounding box center [1160, 214] width 8 height 8
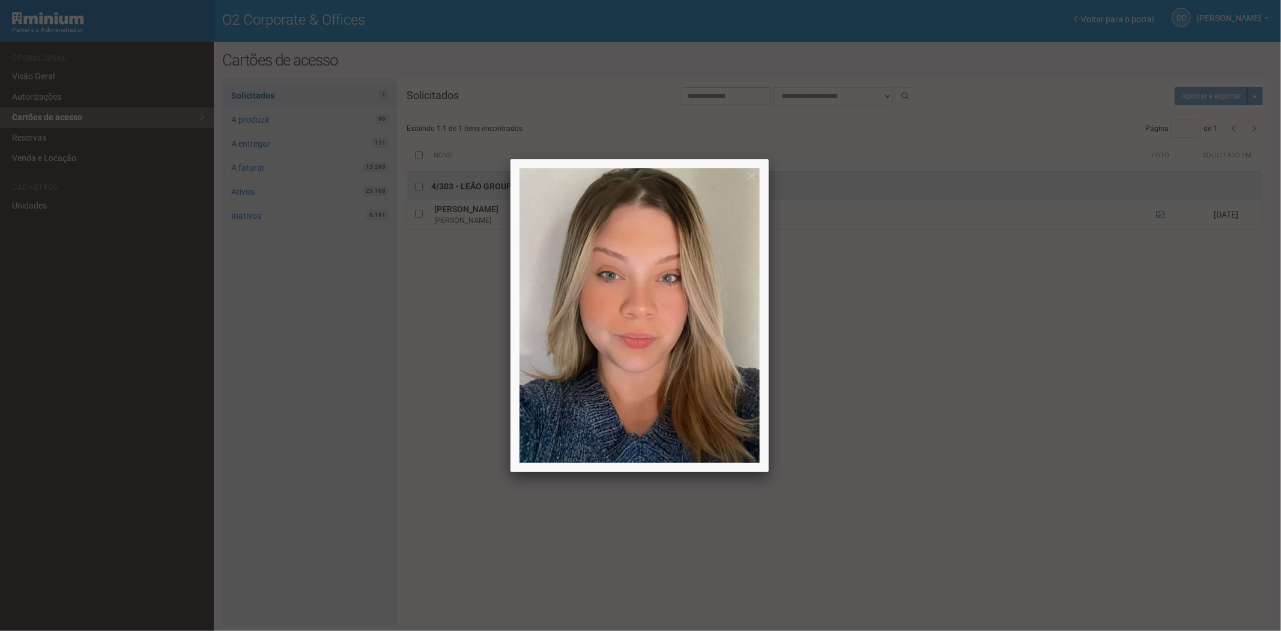
drag, startPoint x: 468, startPoint y: 357, endPoint x: 153, endPoint y: 238, distance: 337.6
click at [428, 363] on div at bounding box center [640, 315] width 1281 height 631
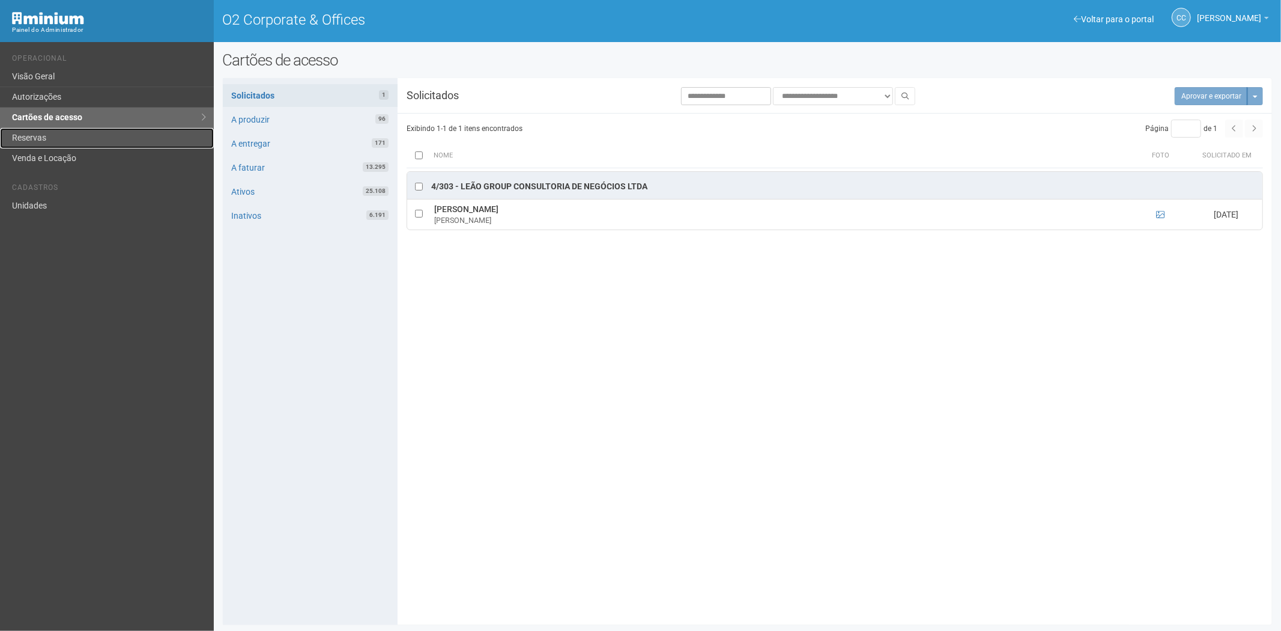
click at [44, 140] on link "Reservas" at bounding box center [107, 138] width 214 height 20
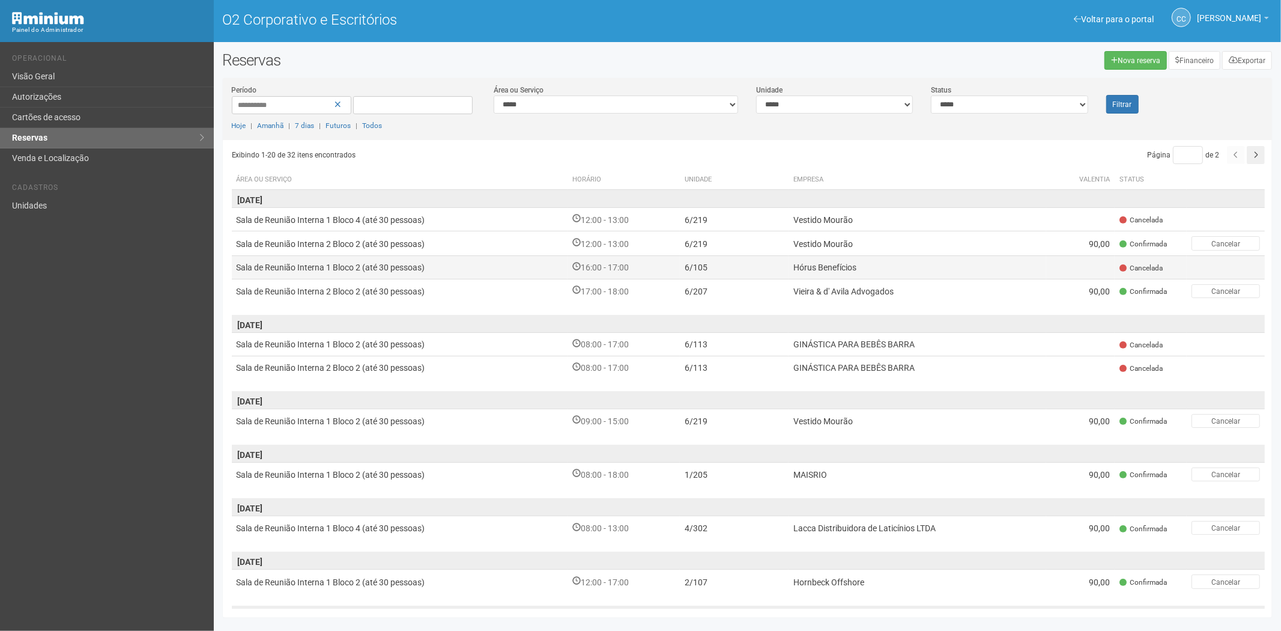
click at [978, 259] on td "Hórus Benefícios" at bounding box center [918, 266] width 258 height 23
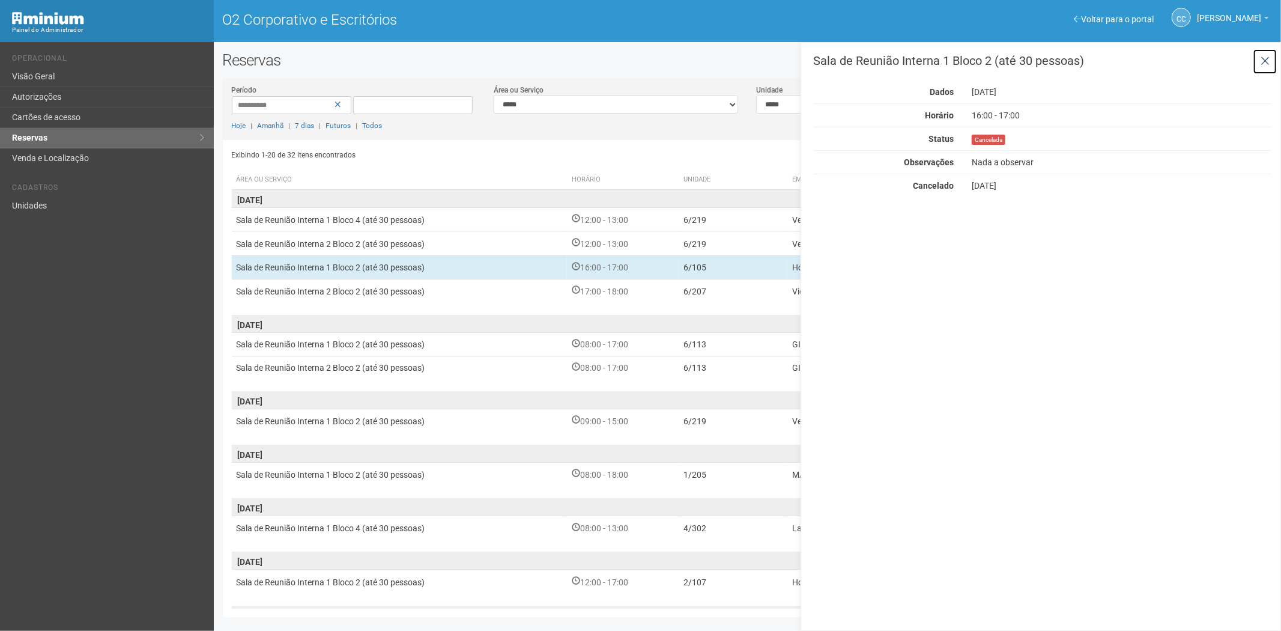
click at [1264, 58] on icon at bounding box center [1265, 61] width 9 height 12
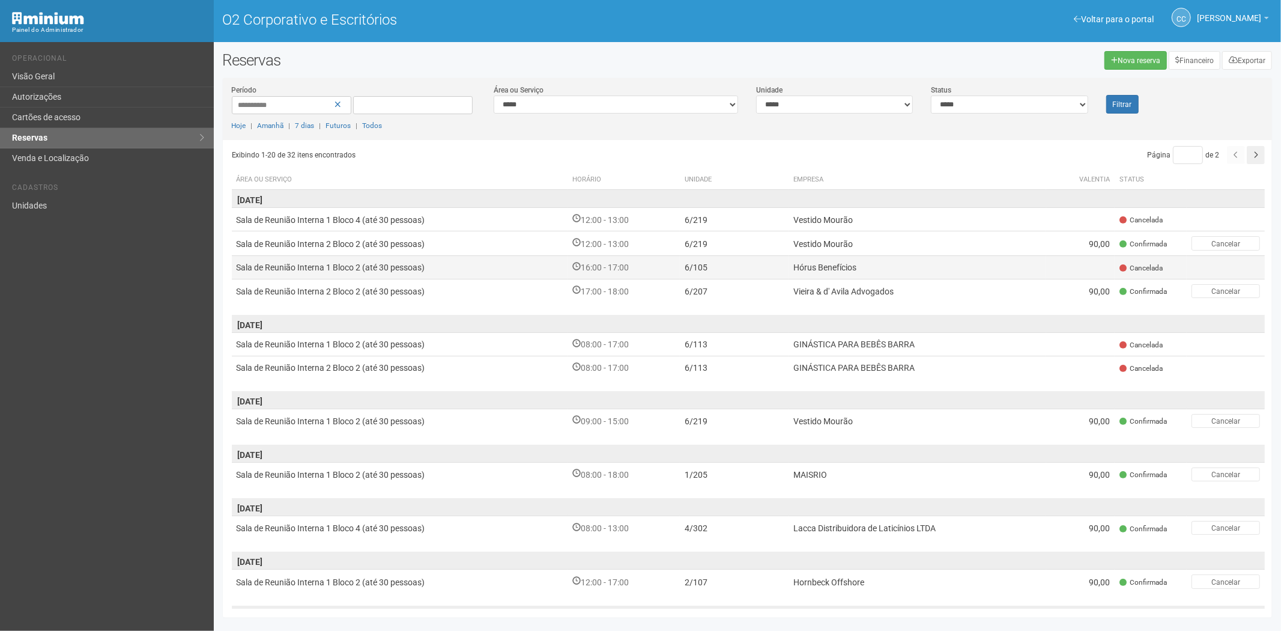
click at [621, 256] on td "16:00 - 17:00" at bounding box center [624, 266] width 112 height 23
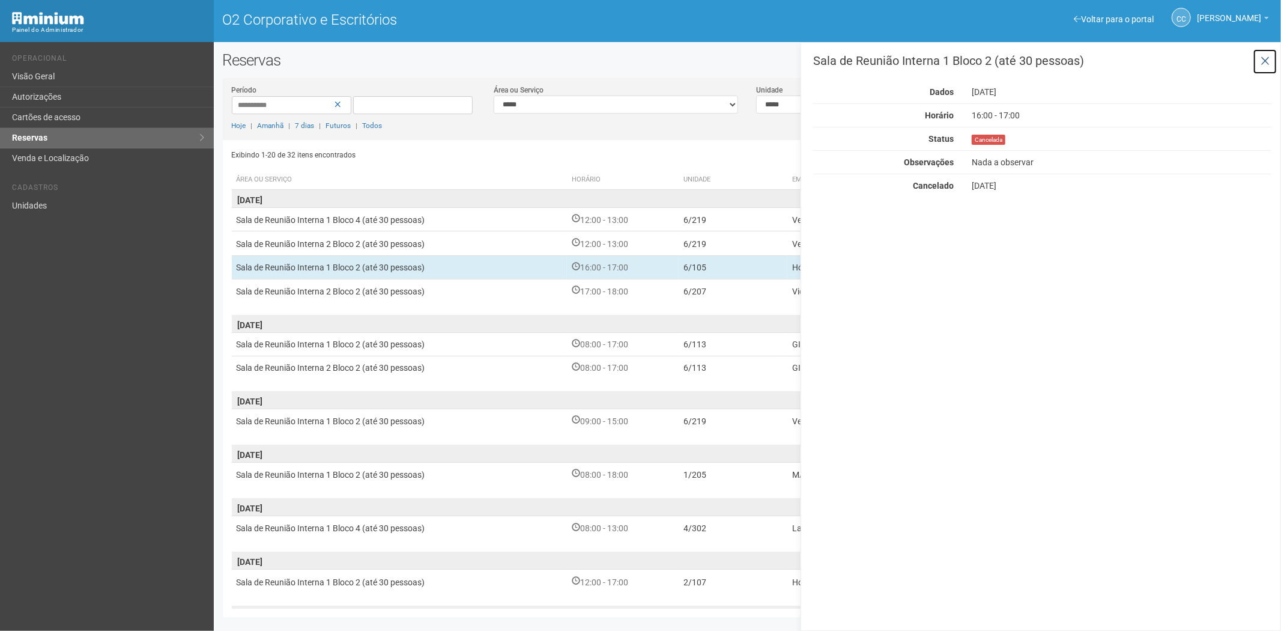
click at [1268, 55] on icon at bounding box center [1265, 61] width 9 height 12
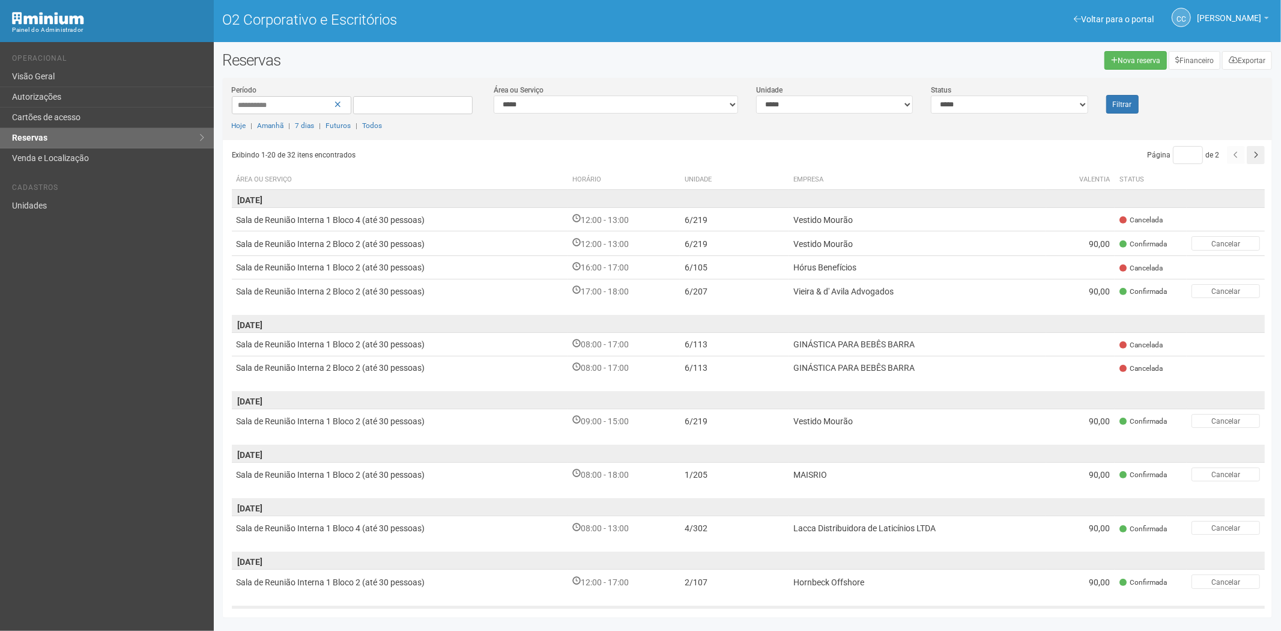
click at [818, 183] on font "Empresa" at bounding box center [808, 179] width 30 height 8
drag, startPoint x: 76, startPoint y: 92, endPoint x: 103, endPoint y: 99, distance: 27.7
click at [76, 92] on link "Autorizações" at bounding box center [107, 97] width 214 height 20
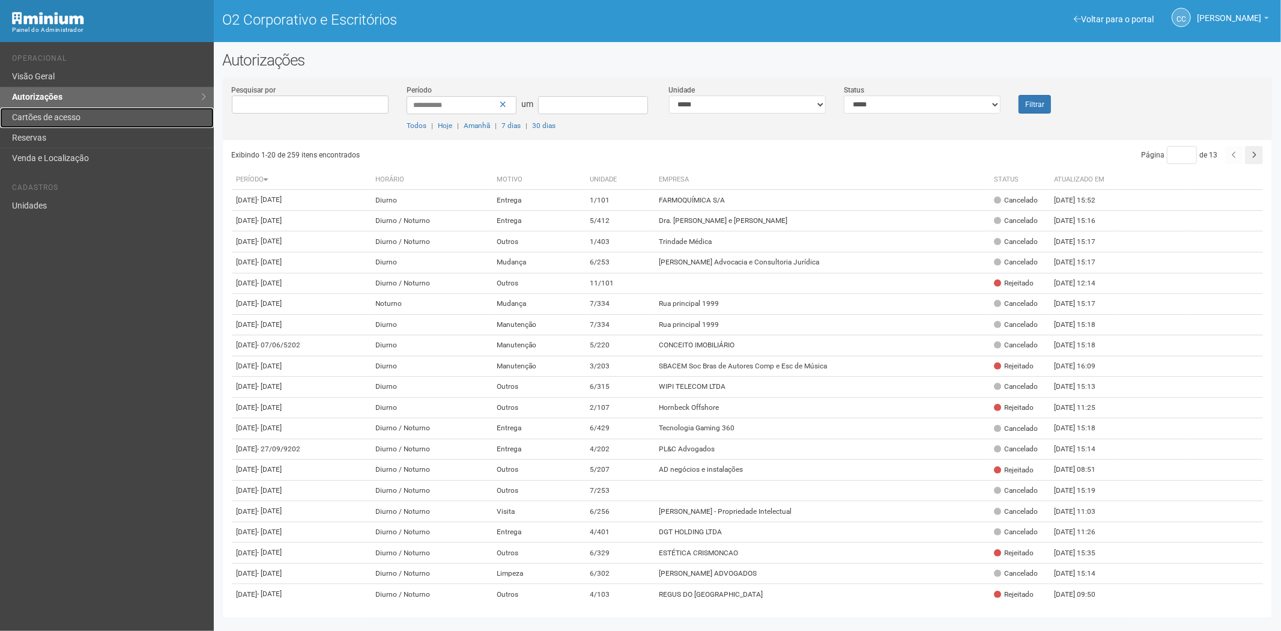
click at [23, 115] on font "Cartões de acesso" at bounding box center [46, 117] width 68 height 10
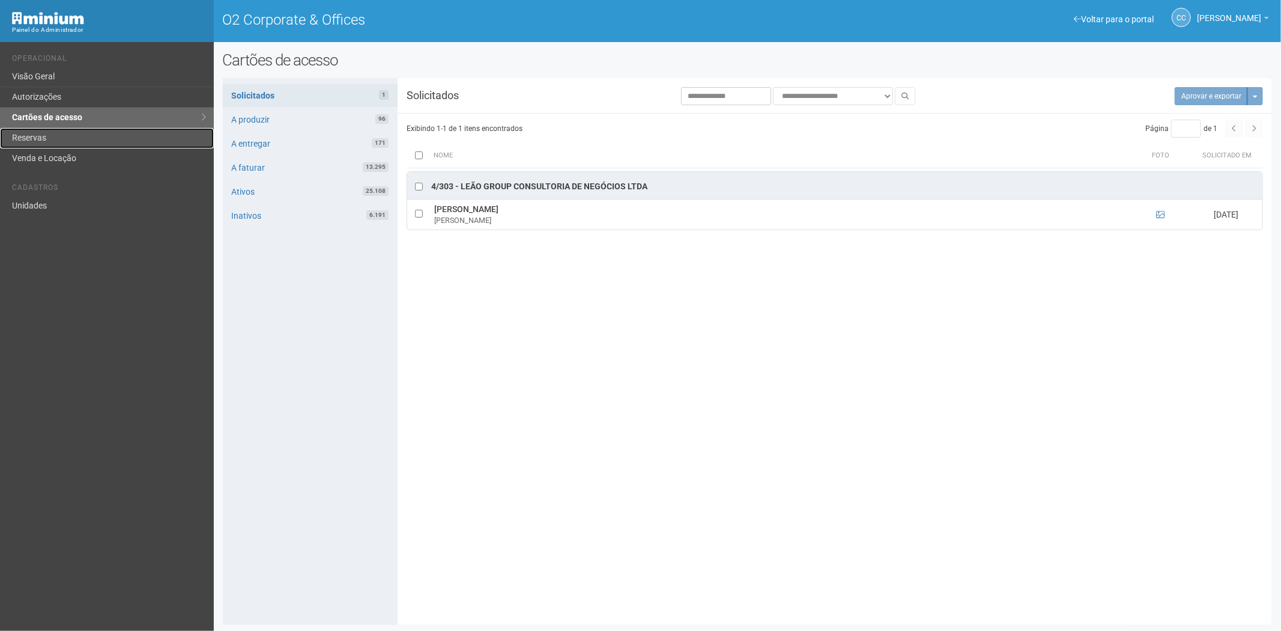
click at [106, 138] on link "Reservas" at bounding box center [107, 138] width 214 height 20
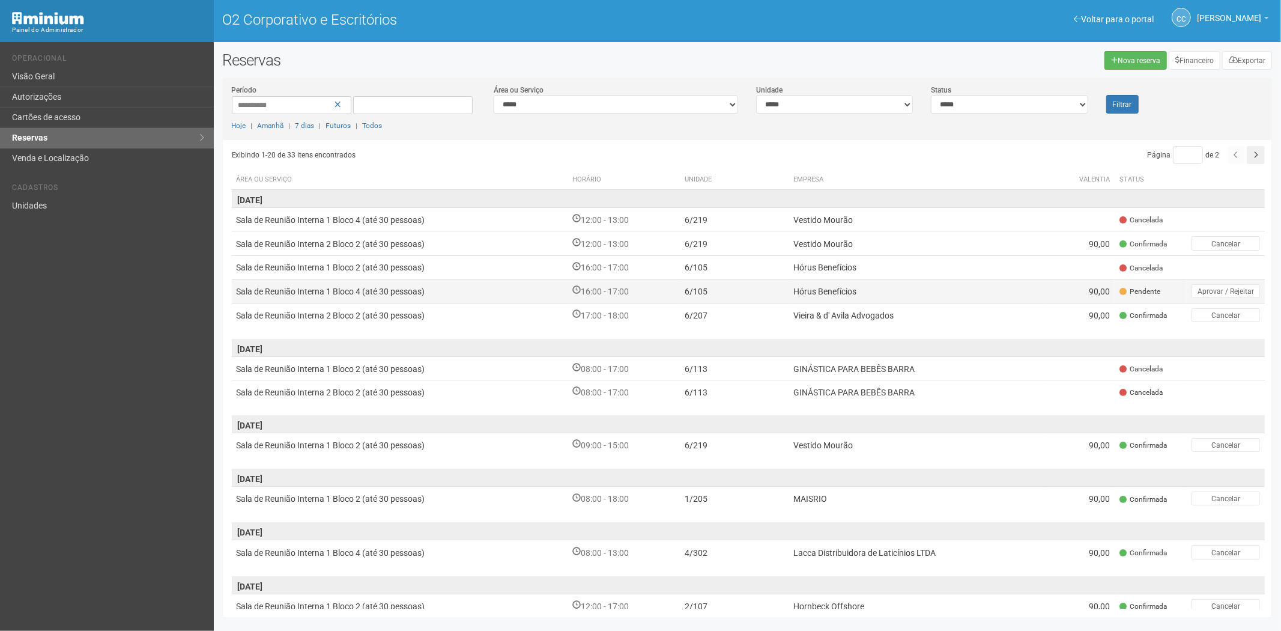
click at [944, 285] on td "Hórus Benefícios" at bounding box center [918, 291] width 258 height 24
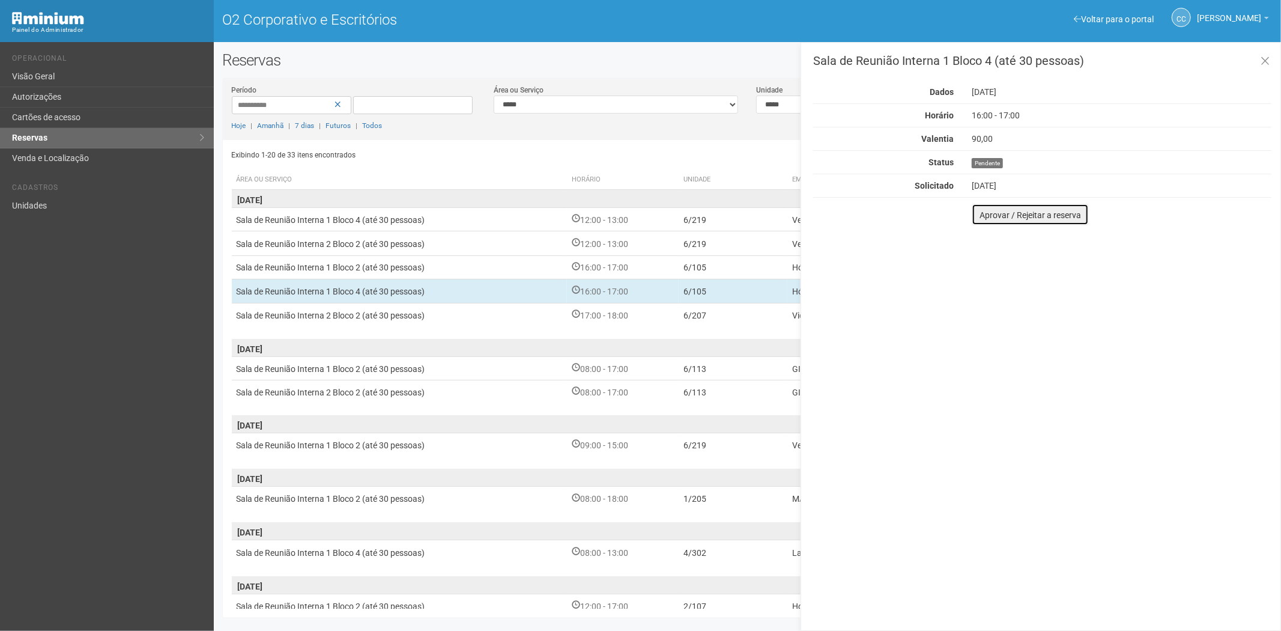
click at [985, 210] on font "Aprovar / Rejeitar a reserva" at bounding box center [1031, 215] width 102 height 10
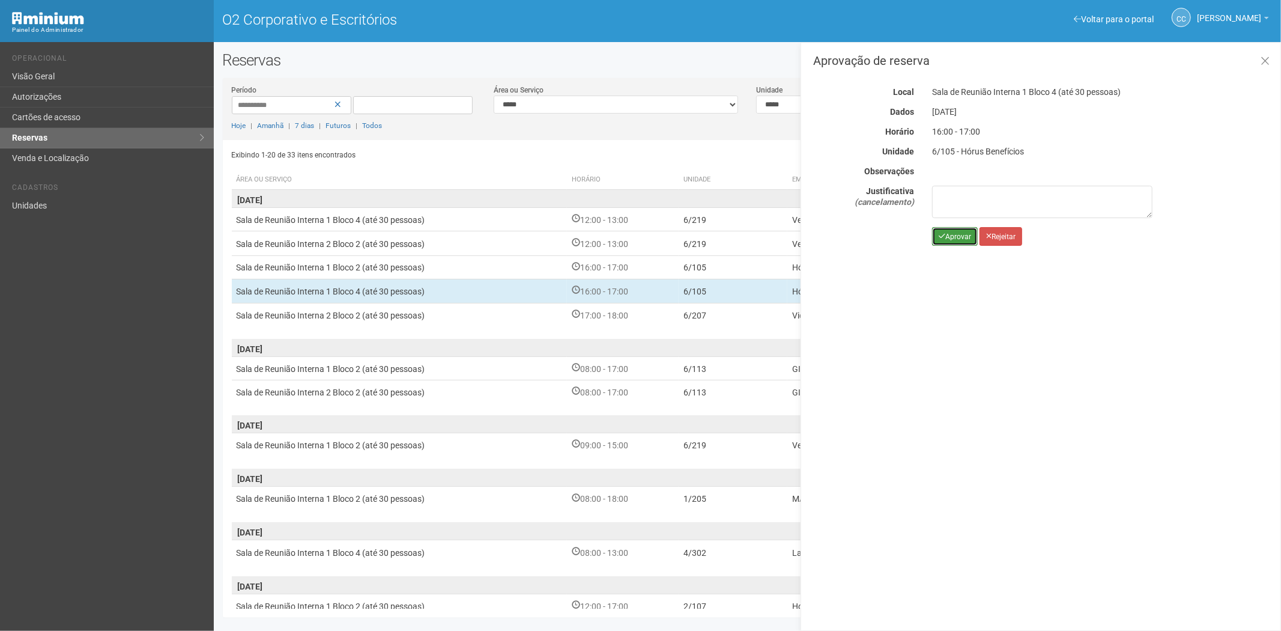
click at [950, 237] on font "Aprovar" at bounding box center [958, 236] width 26 height 8
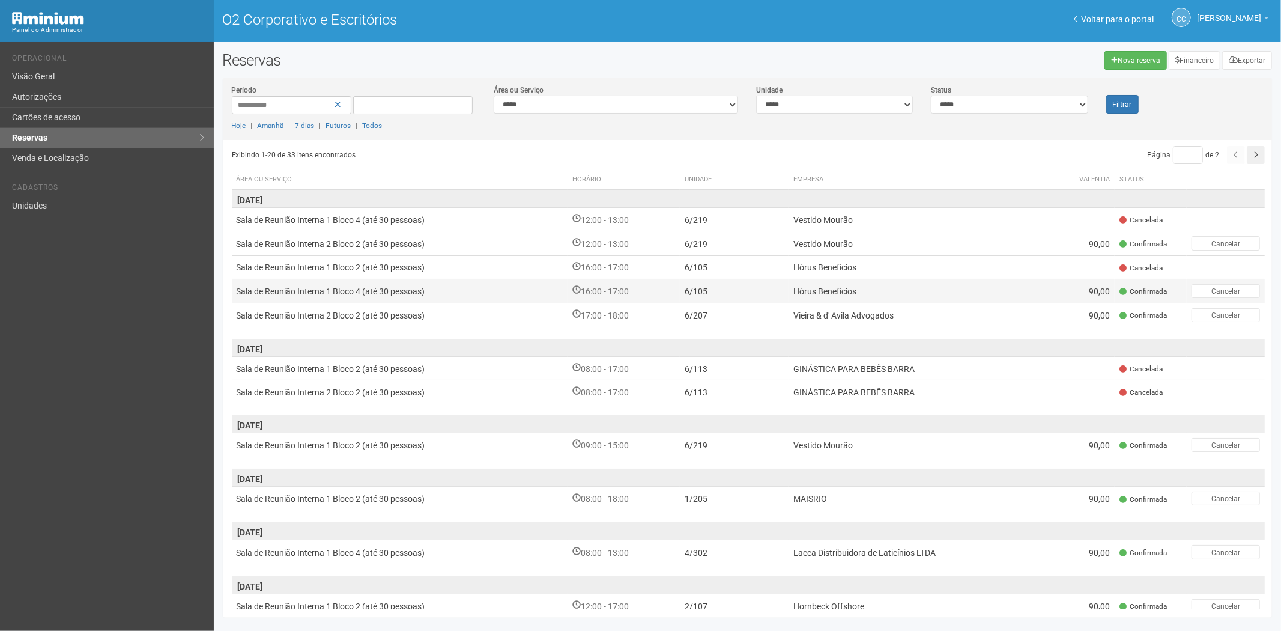
click at [853, 280] on td "Hórus Benefícios" at bounding box center [918, 291] width 258 height 24
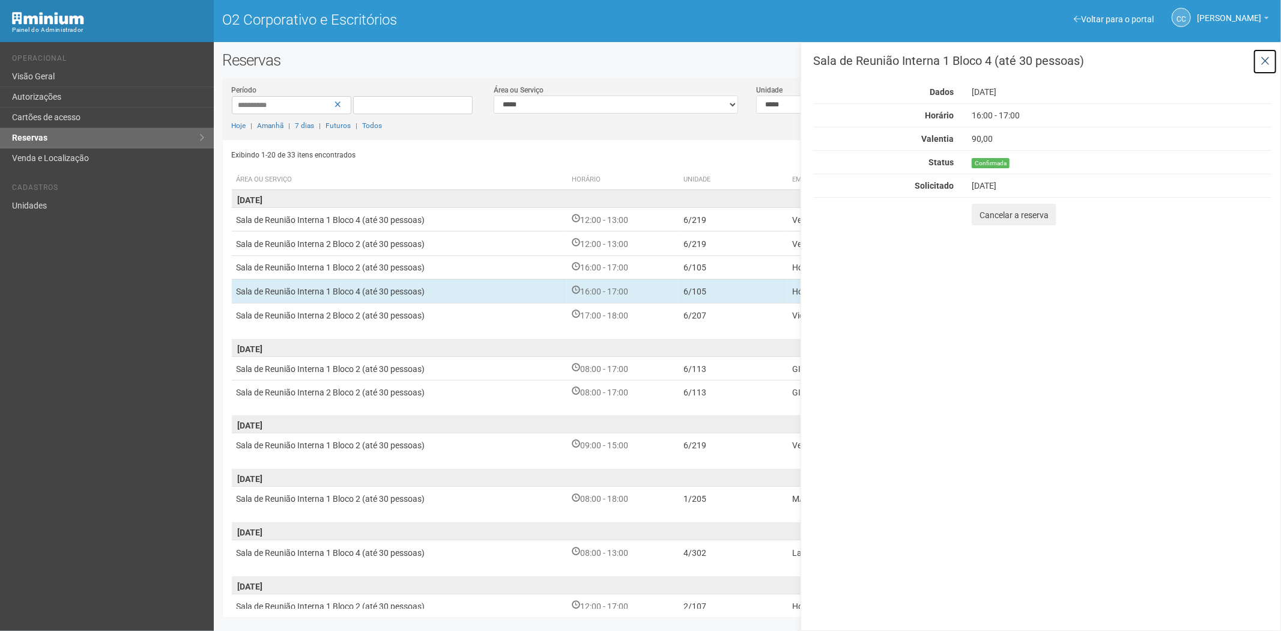
click at [1267, 56] on icon at bounding box center [1265, 61] width 9 height 12
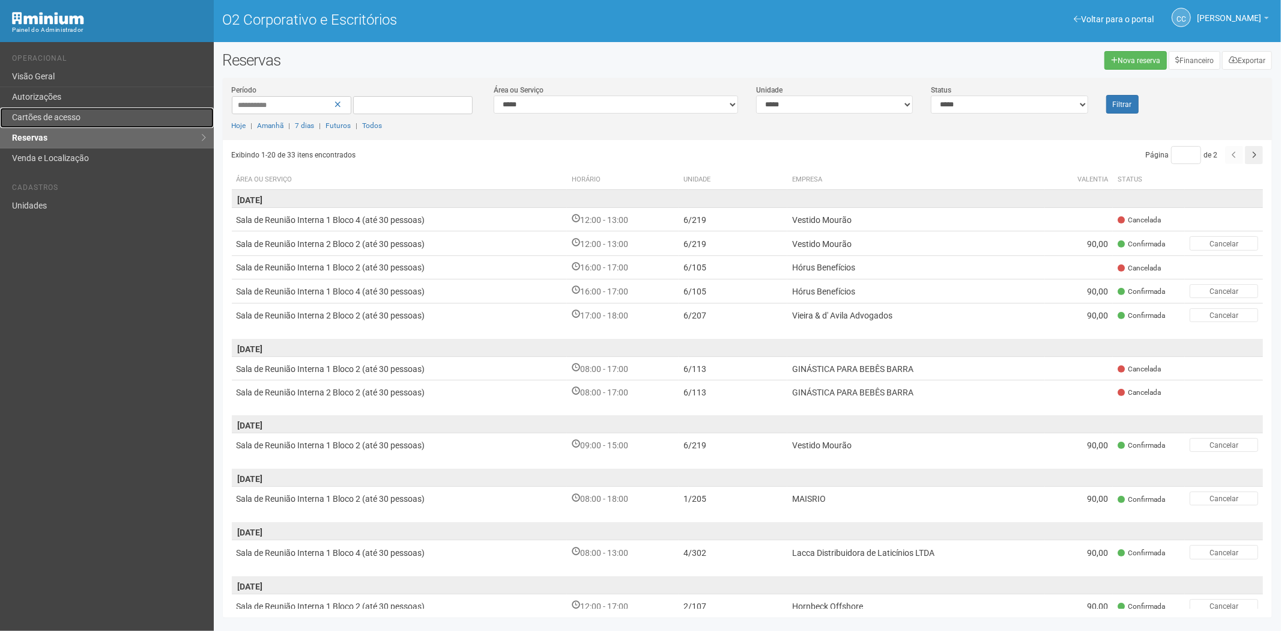
click at [73, 112] on font "Cartões de acesso" at bounding box center [46, 117] width 68 height 10
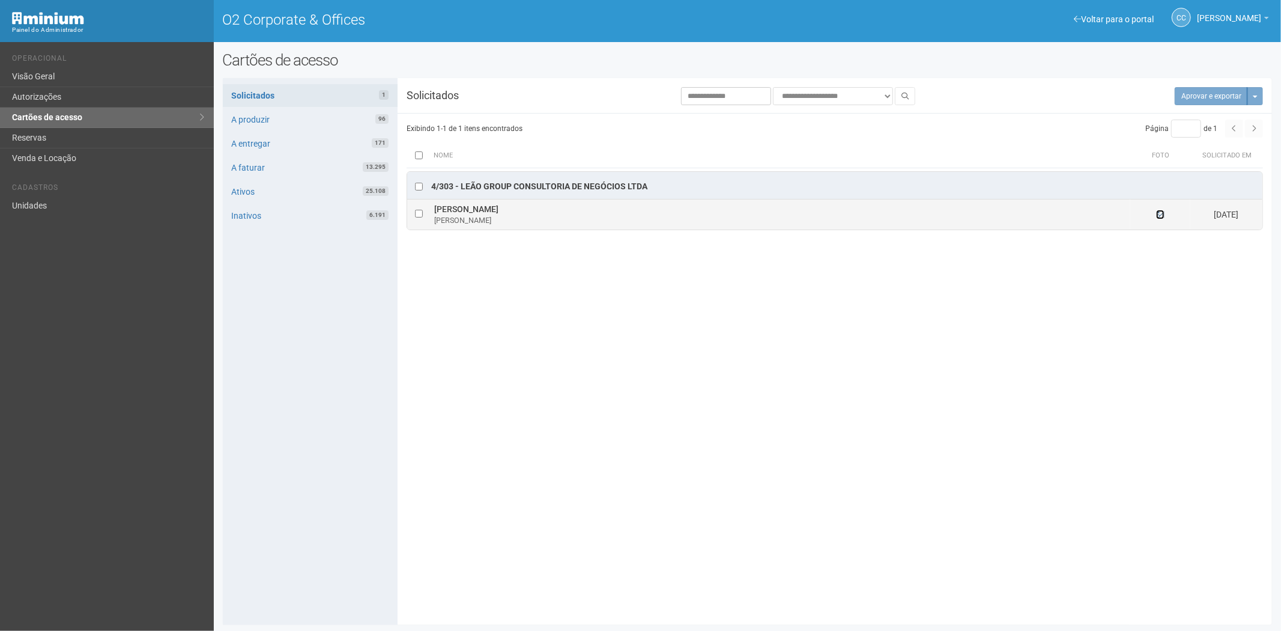
click at [1159, 214] on icon at bounding box center [1160, 214] width 8 height 8
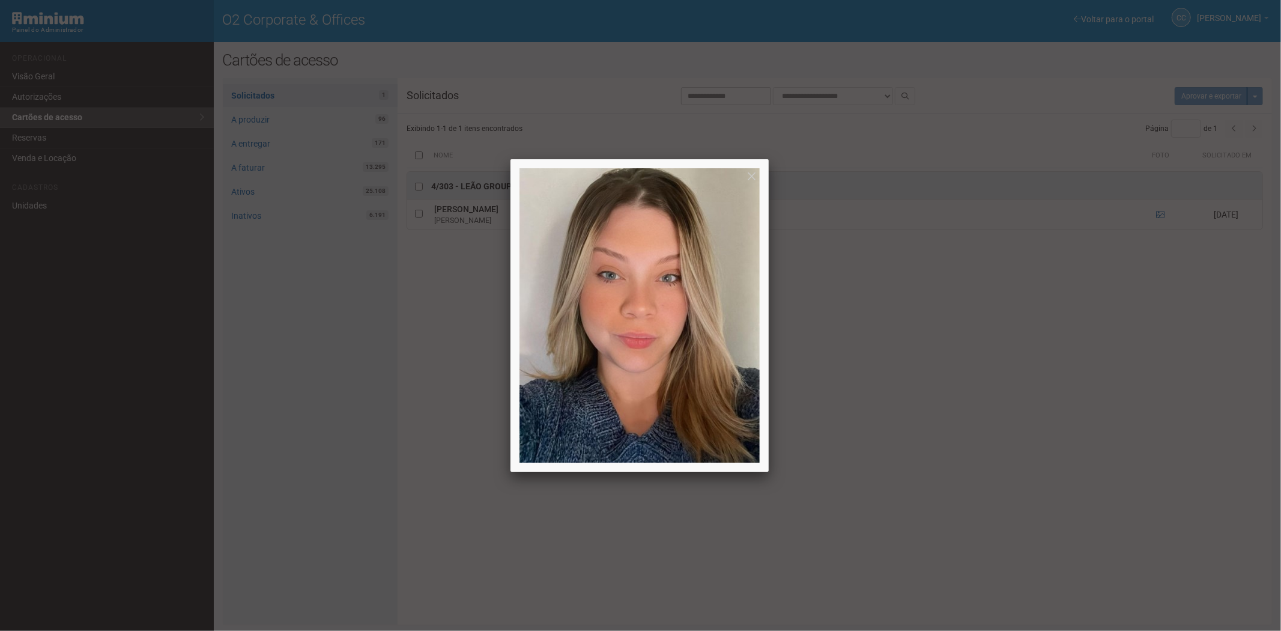
drag, startPoint x: 928, startPoint y: 356, endPoint x: 861, endPoint y: 262, distance: 115.0
click at [924, 345] on div at bounding box center [640, 315] width 1281 height 631
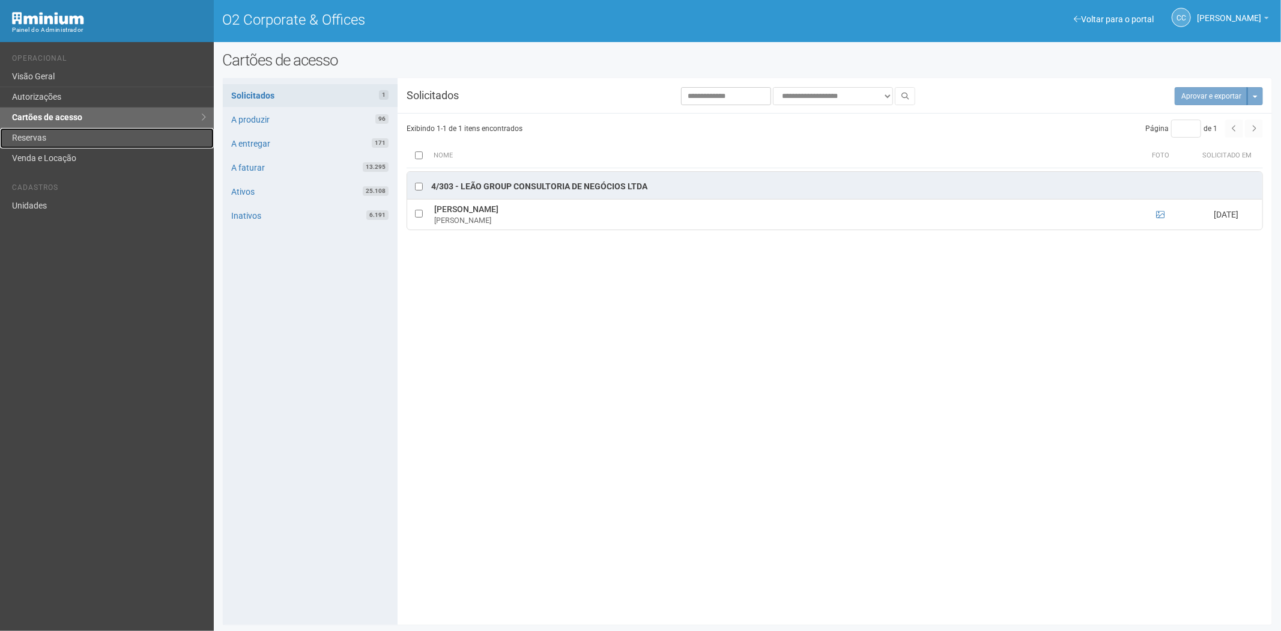
click at [52, 136] on link "Reservas" at bounding box center [107, 138] width 214 height 20
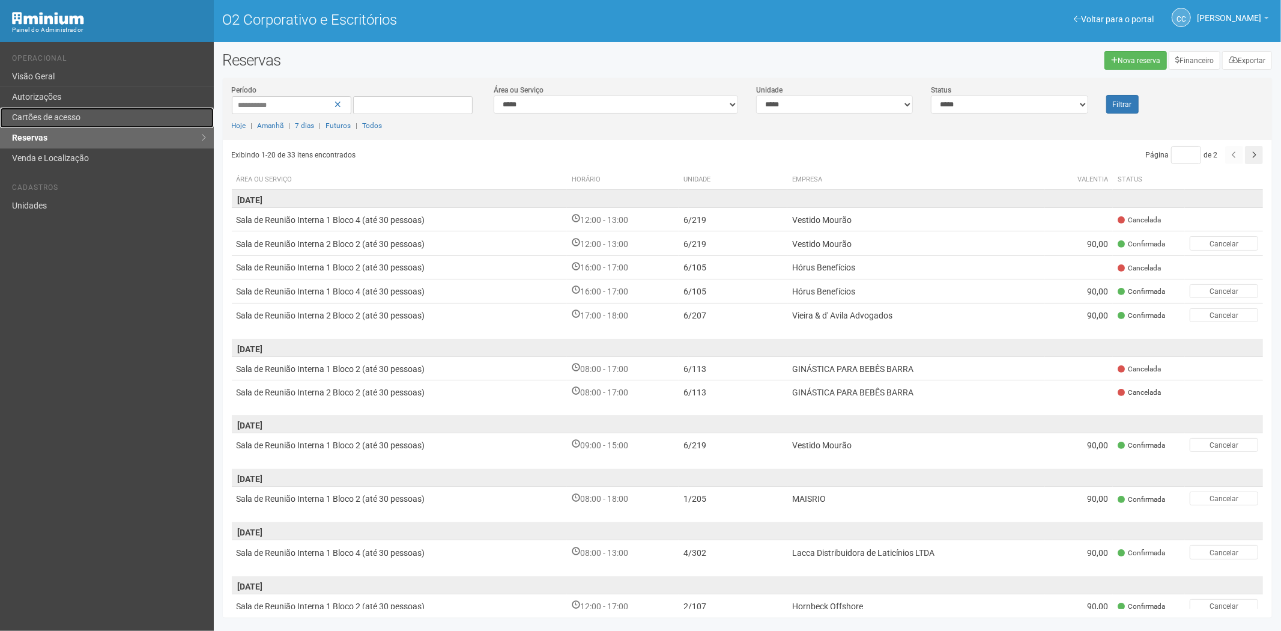
drag, startPoint x: 44, startPoint y: 114, endPoint x: 84, endPoint y: 115, distance: 39.6
click at [44, 114] on font "Cartões de acesso" at bounding box center [46, 117] width 68 height 10
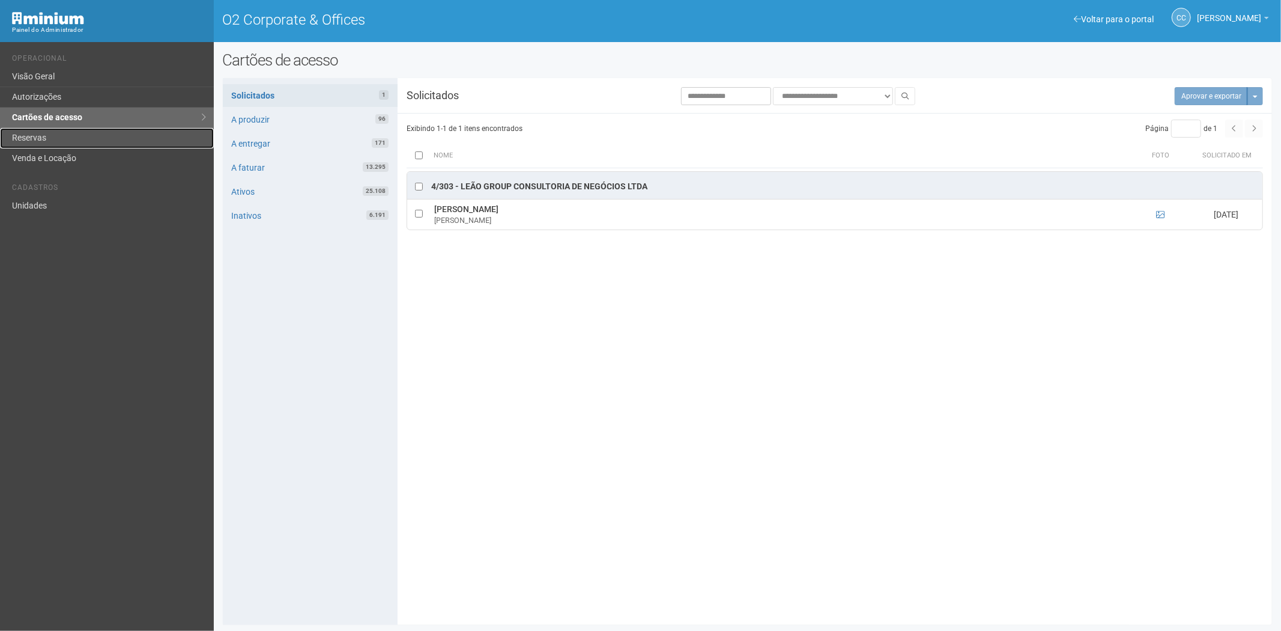
click at [23, 142] on link "Reservas" at bounding box center [107, 138] width 214 height 20
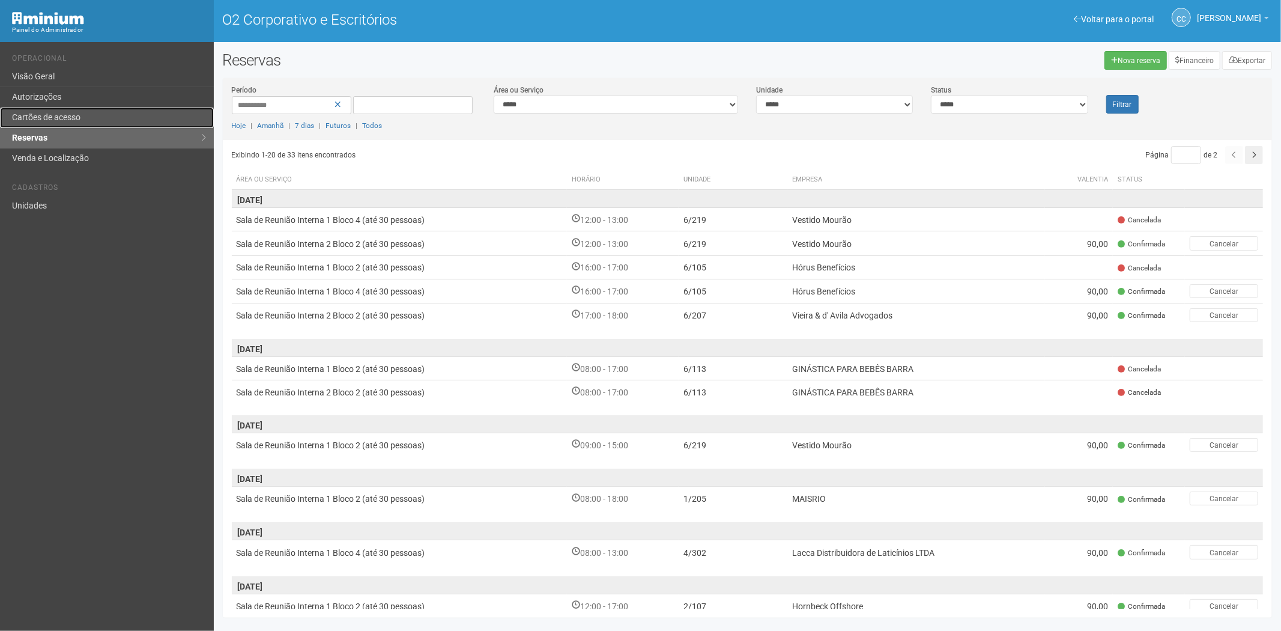
click at [36, 114] on font "Cartões de acesso" at bounding box center [46, 117] width 68 height 10
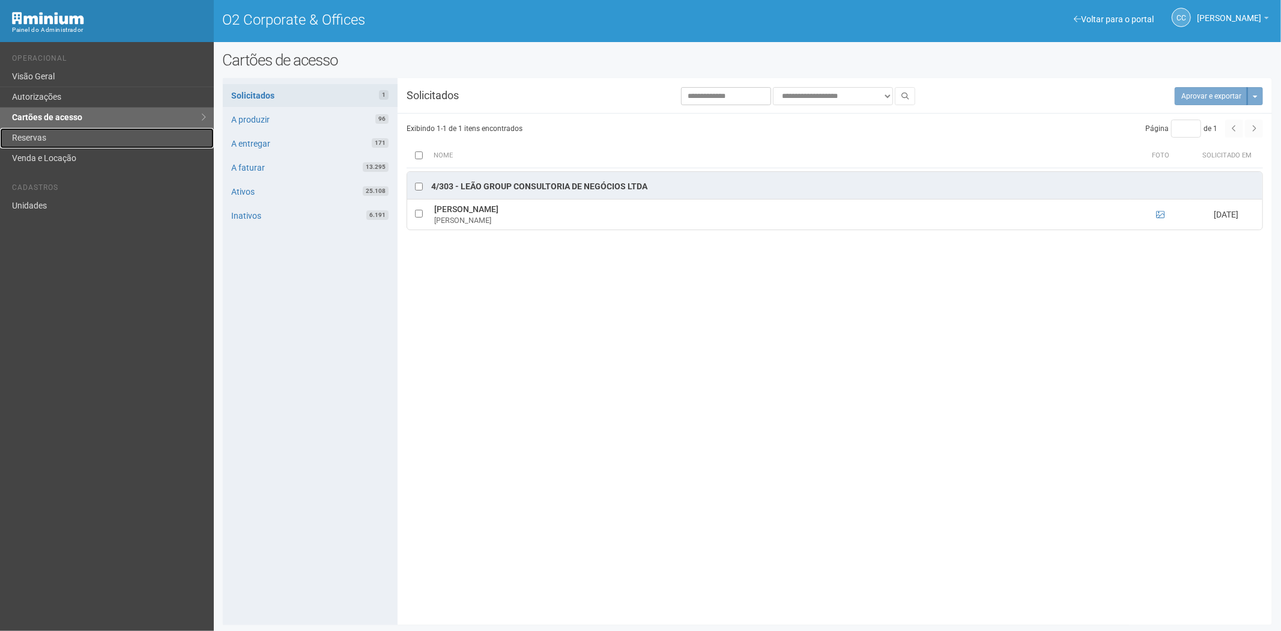
click at [124, 135] on link "Reservas" at bounding box center [107, 138] width 214 height 20
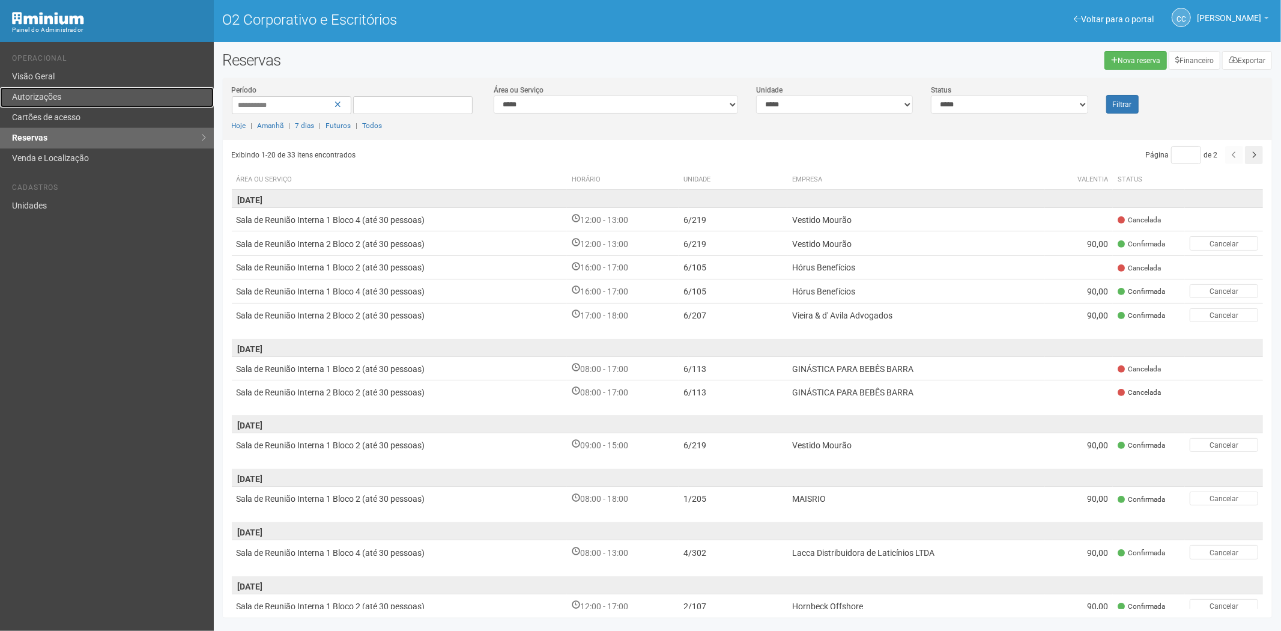
click at [97, 105] on link "Autorizações" at bounding box center [107, 97] width 214 height 20
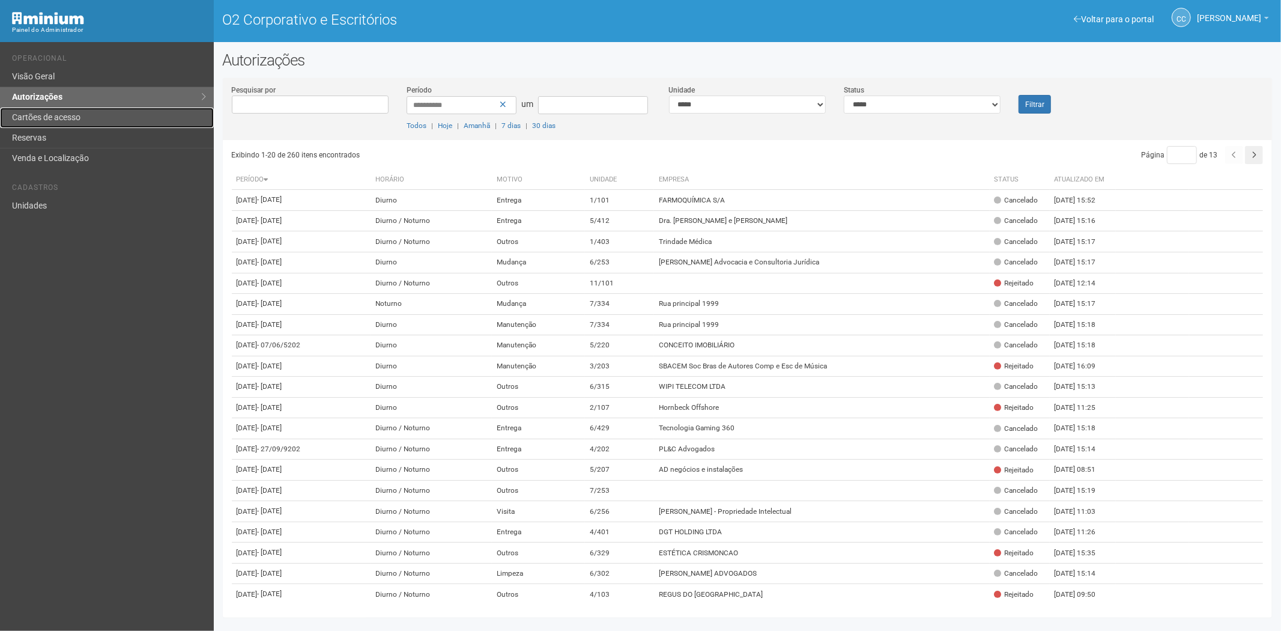
click at [68, 124] on link "Cartões de acesso" at bounding box center [107, 118] width 214 height 20
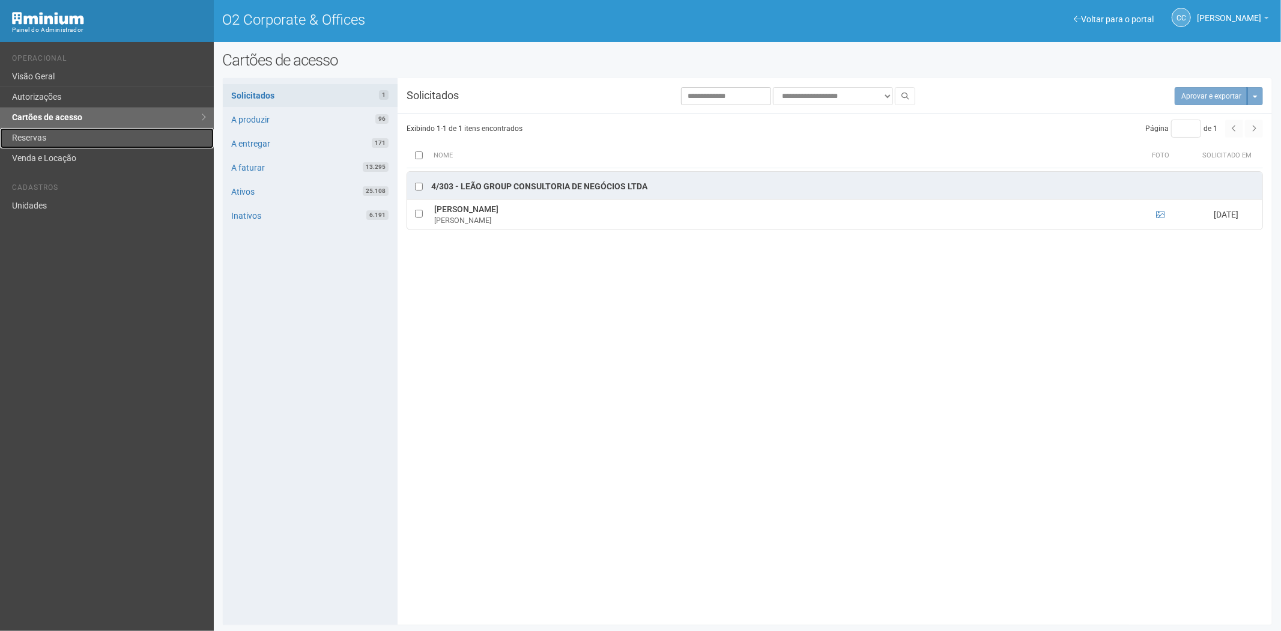
click at [30, 136] on link "Reservas" at bounding box center [107, 138] width 214 height 20
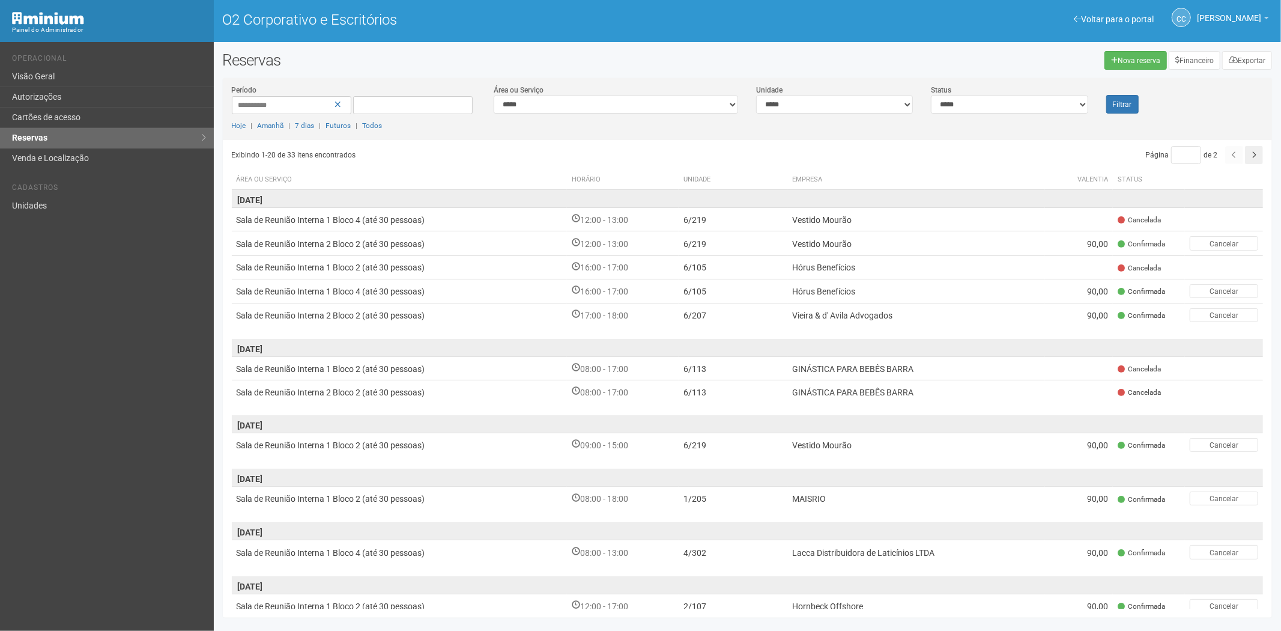
drag, startPoint x: 98, startPoint y: 321, endPoint x: 96, endPoint y: 294, distance: 26.5
click at [98, 315] on div "Voltar para o portal Operacional Visão Geral Autorizações Cartões de acesso Res…" at bounding box center [107, 336] width 214 height 589
drag, startPoint x: 47, startPoint y: 198, endPoint x: 245, endPoint y: 155, distance: 202.9
click at [46, 199] on link "Unidades" at bounding box center [107, 206] width 214 height 20
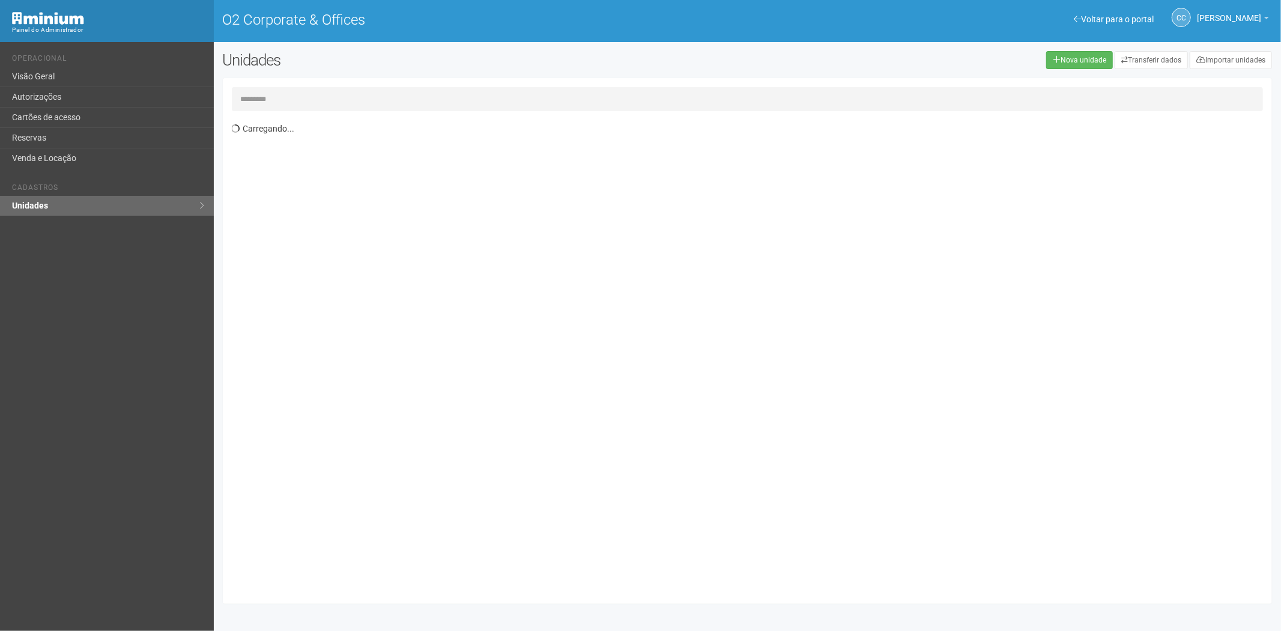
click at [266, 96] on input "text" at bounding box center [748, 99] width 1032 height 24
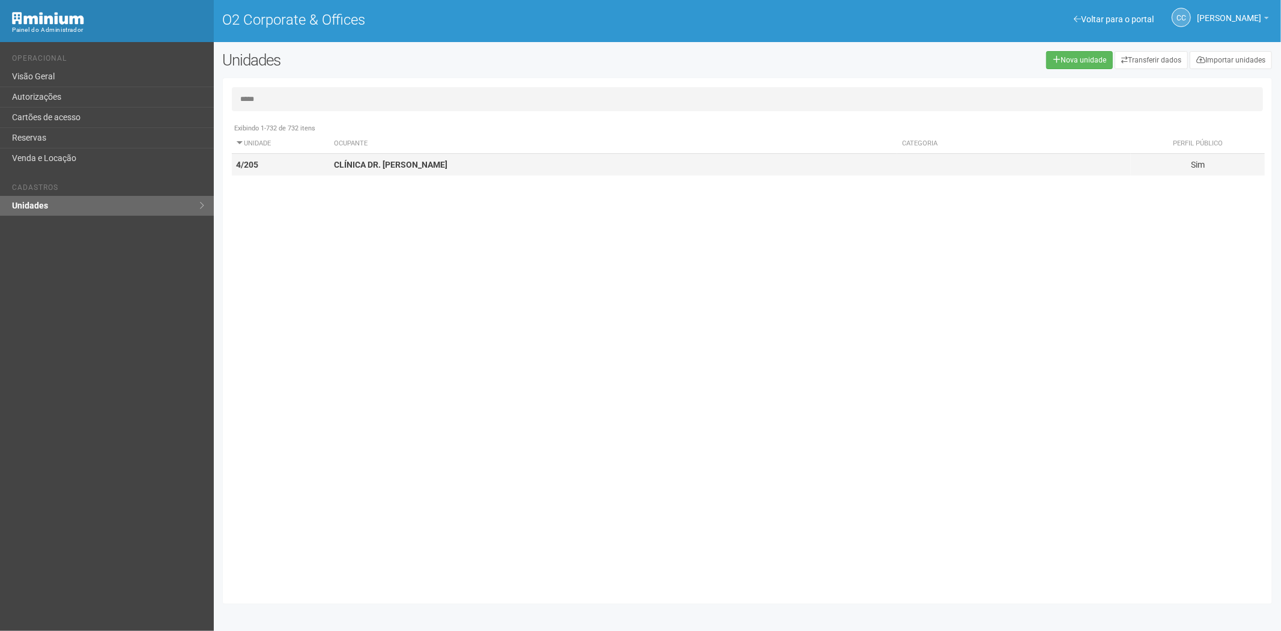
type input "*****"
click at [429, 169] on td "CLÍNICA DR. BRUNO LANDIM" at bounding box center [613, 165] width 569 height 22
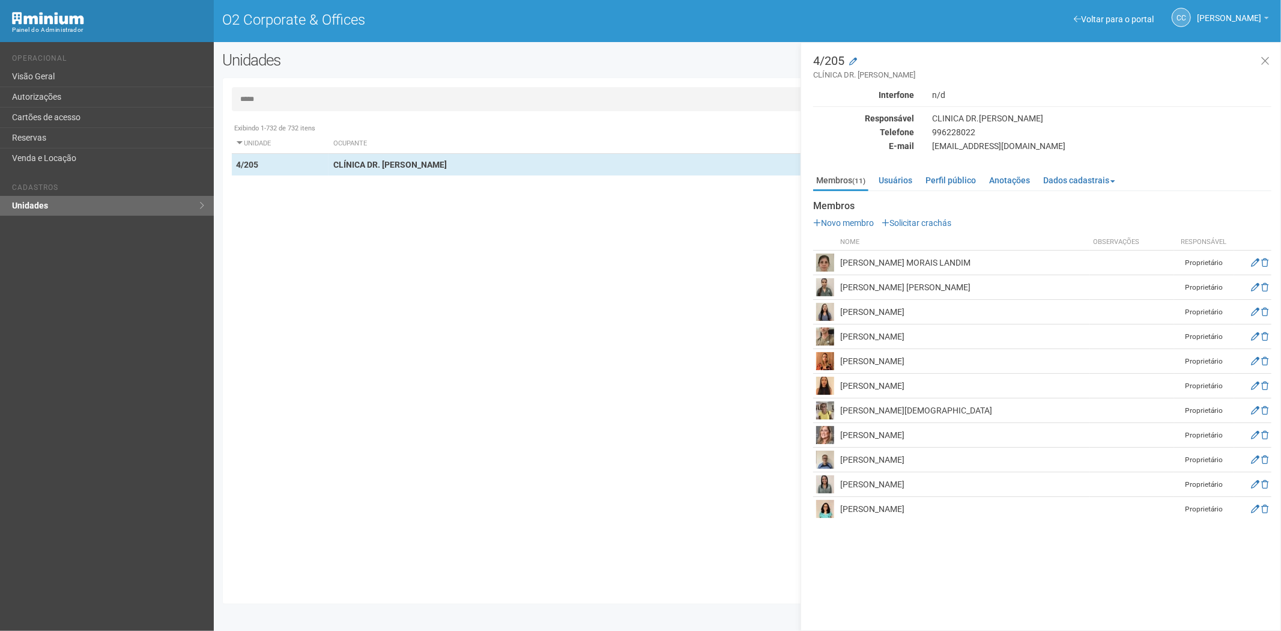
drag, startPoint x: 929, startPoint y: 413, endPoint x: 839, endPoint y: 422, distance: 90.5
click at [839, 423] on td "MARTHA THOMPSOM" at bounding box center [963, 435] width 253 height 25
copy td "MARTHA THOMPSOM"
drag, startPoint x: 616, startPoint y: 547, endPoint x: 872, endPoint y: 545, distance: 255.9
click at [616, 547] on div "Exibindo 1-732 de 732 itens Unidade Ocupante Categoria Perfil público Administr…" at bounding box center [752, 356] width 1041 height 478
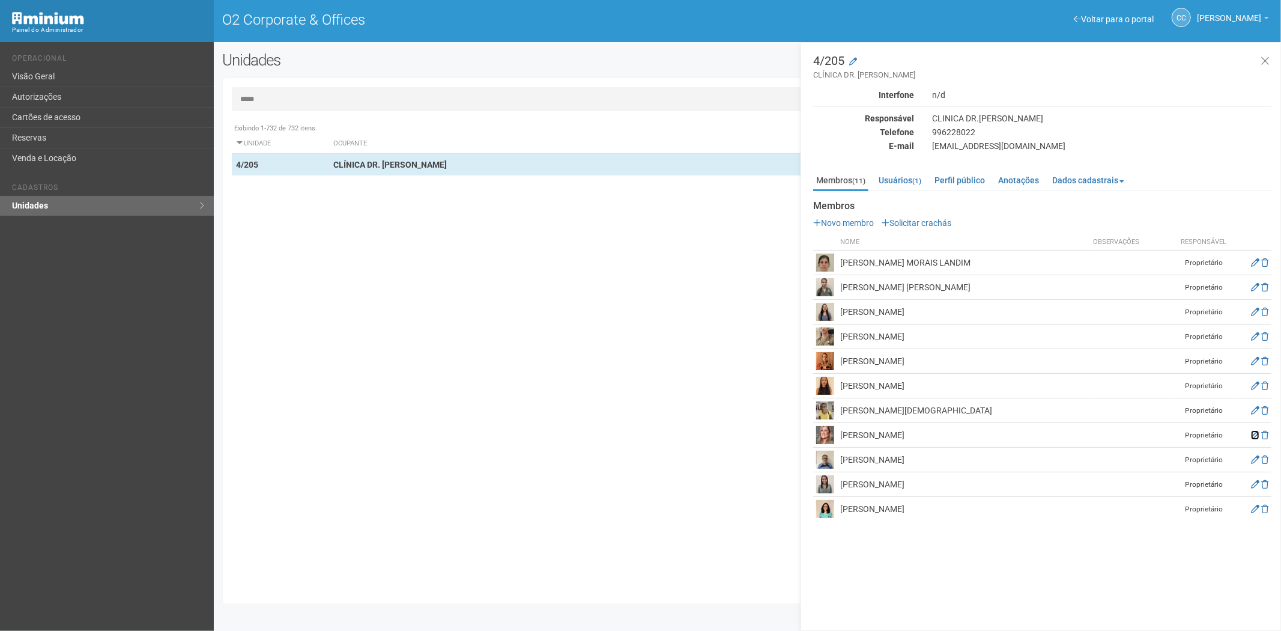
click at [1256, 438] on icon at bounding box center [1255, 435] width 8 height 8
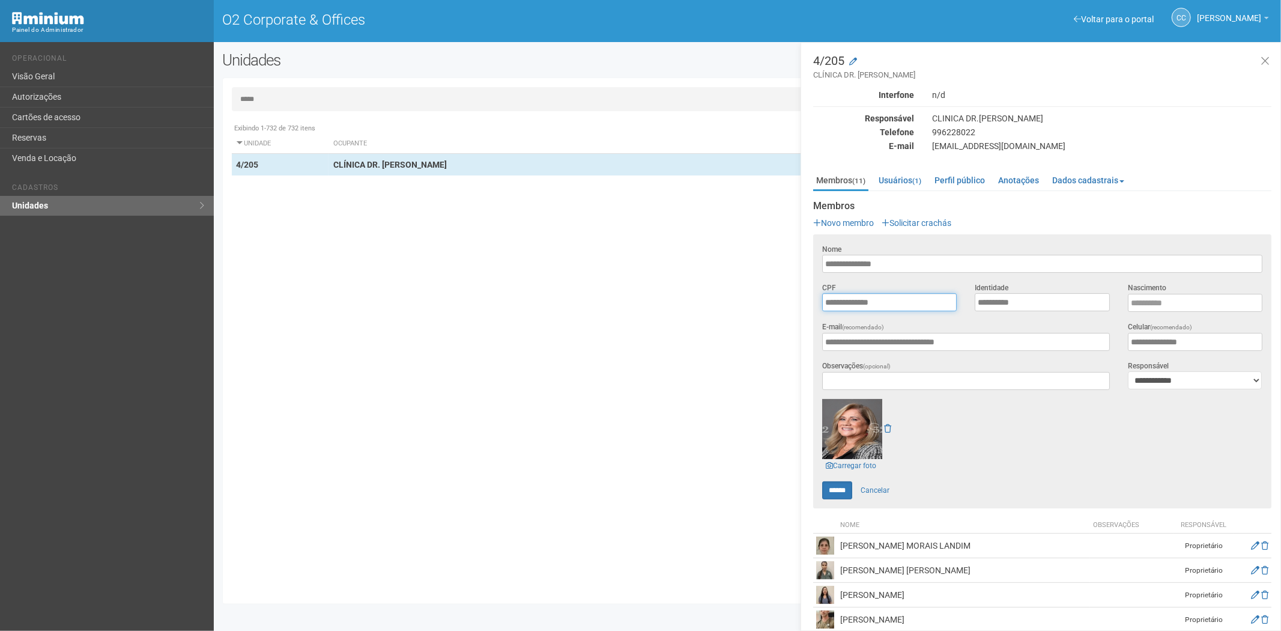
click at [901, 303] on input "**********" at bounding box center [889, 302] width 135 height 18
click at [43, 119] on link "Cartões de acesso" at bounding box center [107, 118] width 214 height 20
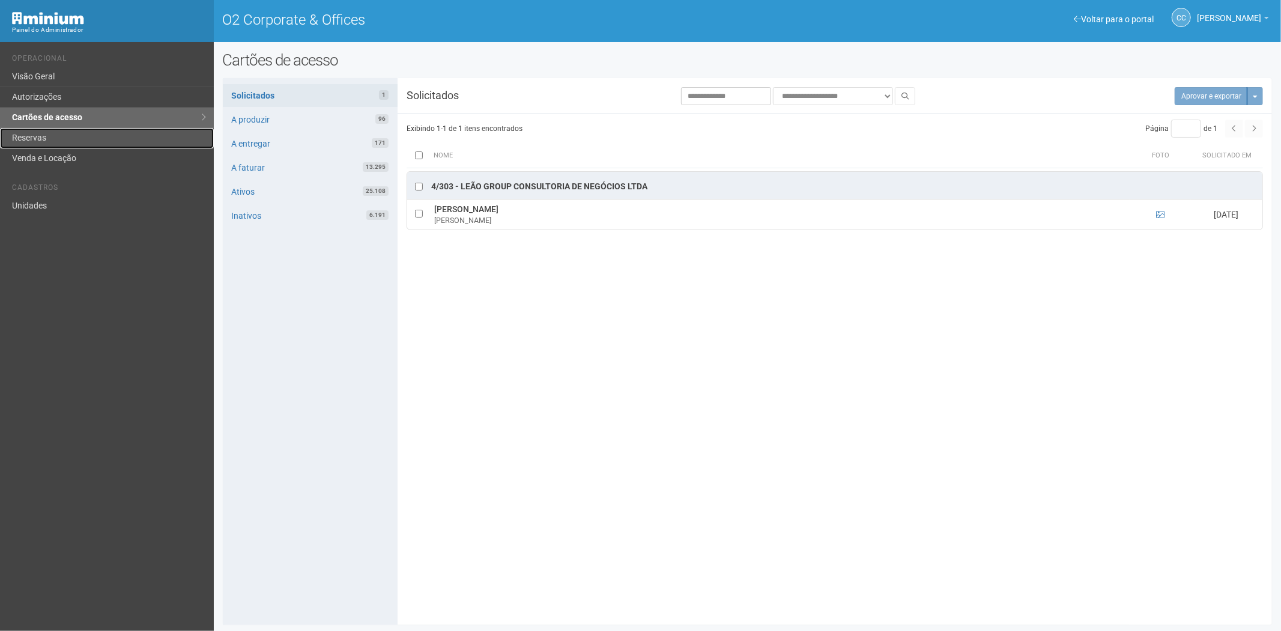
click at [63, 135] on link "Reservas" at bounding box center [107, 138] width 214 height 20
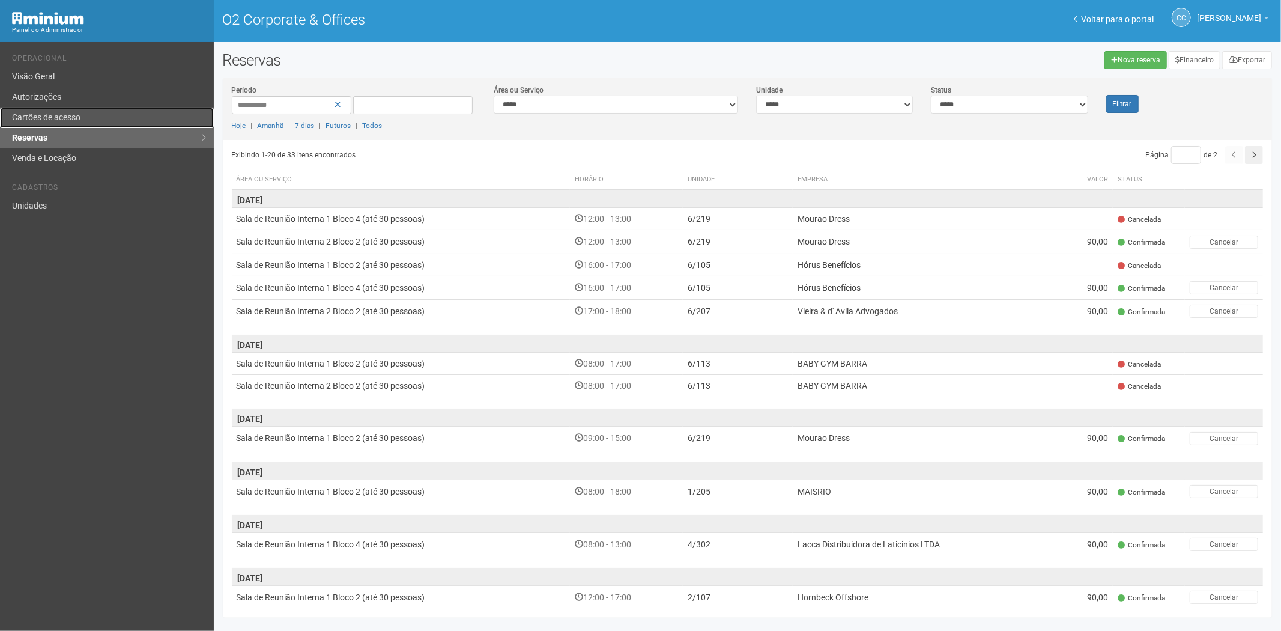
click at [52, 123] on link "Cartões de acesso" at bounding box center [107, 118] width 214 height 20
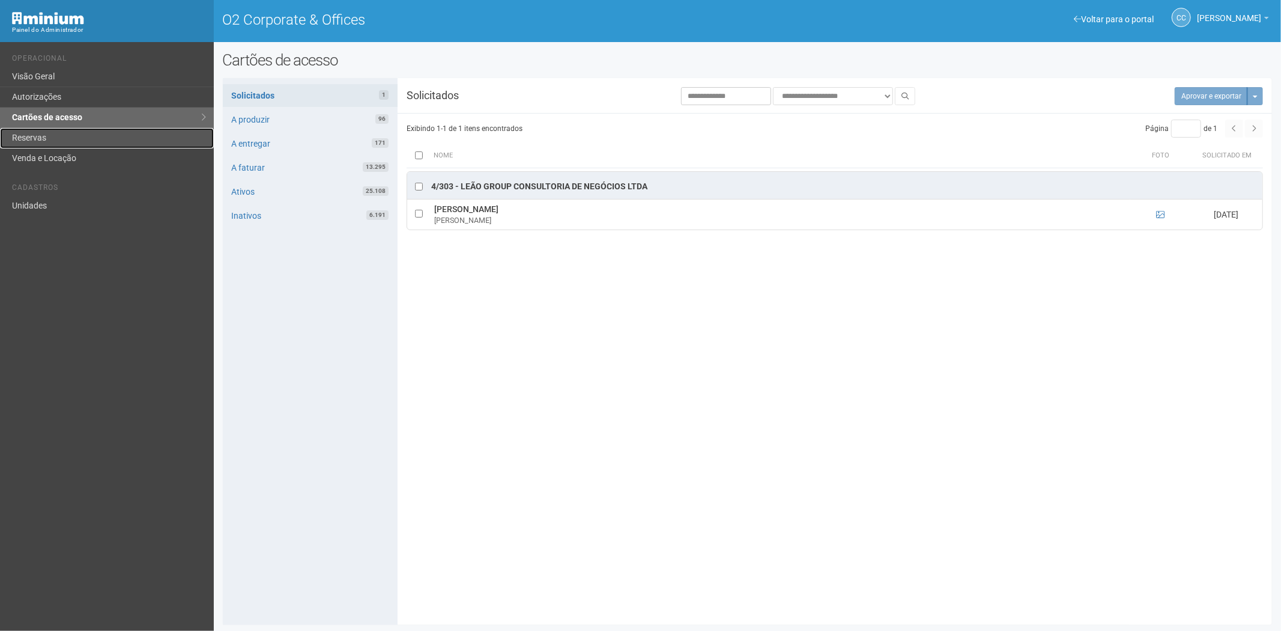
click at [61, 137] on link "Reservas" at bounding box center [107, 138] width 214 height 20
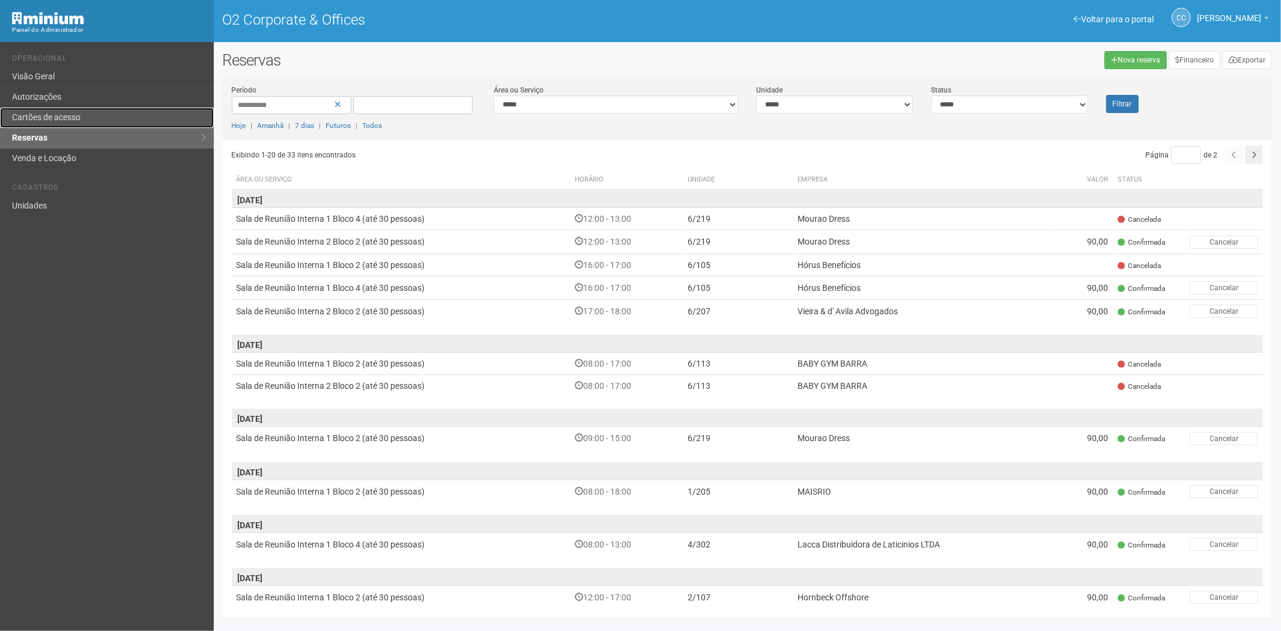
click at [90, 112] on link "Cartões de acesso" at bounding box center [107, 118] width 214 height 20
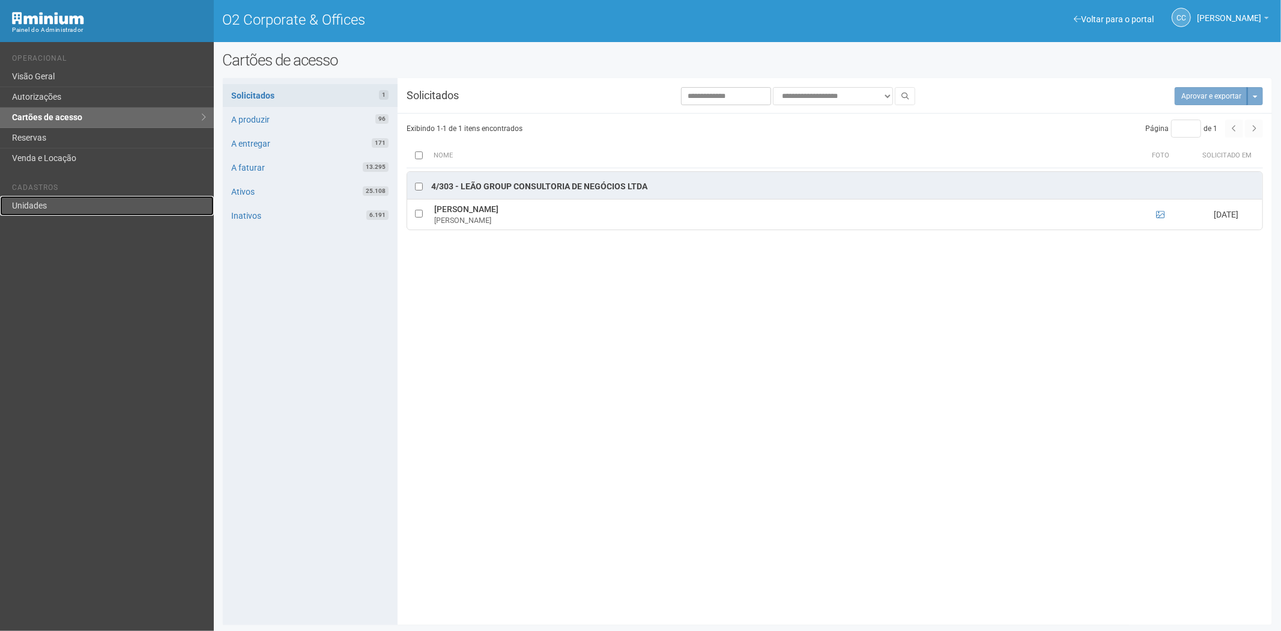
drag, startPoint x: 91, startPoint y: 201, endPoint x: 112, endPoint y: 199, distance: 21.1
click at [91, 201] on link "Unidades" at bounding box center [107, 206] width 214 height 20
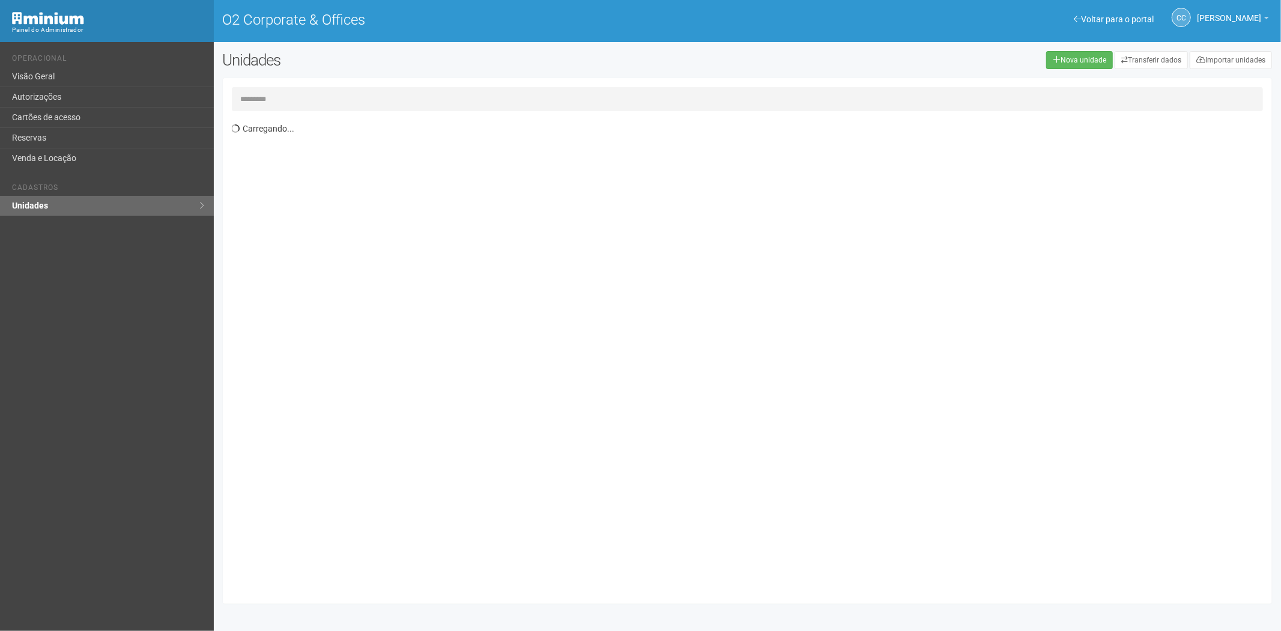
click at [279, 105] on input "text" at bounding box center [748, 99] width 1032 height 24
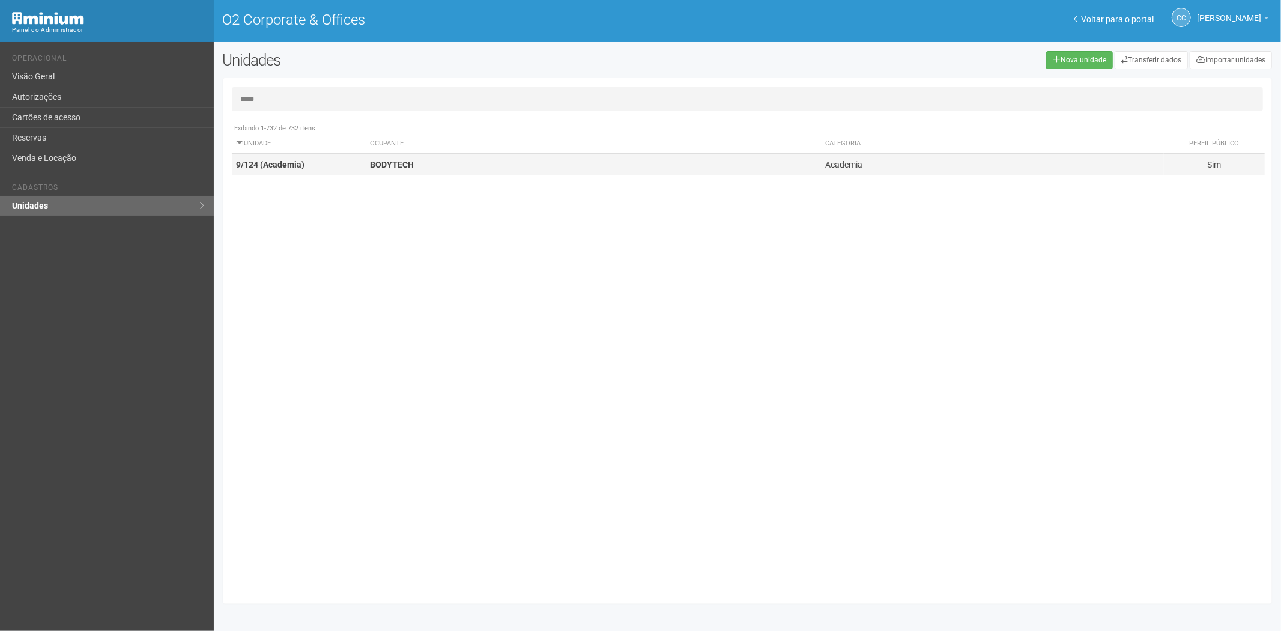
type input "*****"
click at [397, 163] on strong "BODYTECH" at bounding box center [392, 165] width 44 height 10
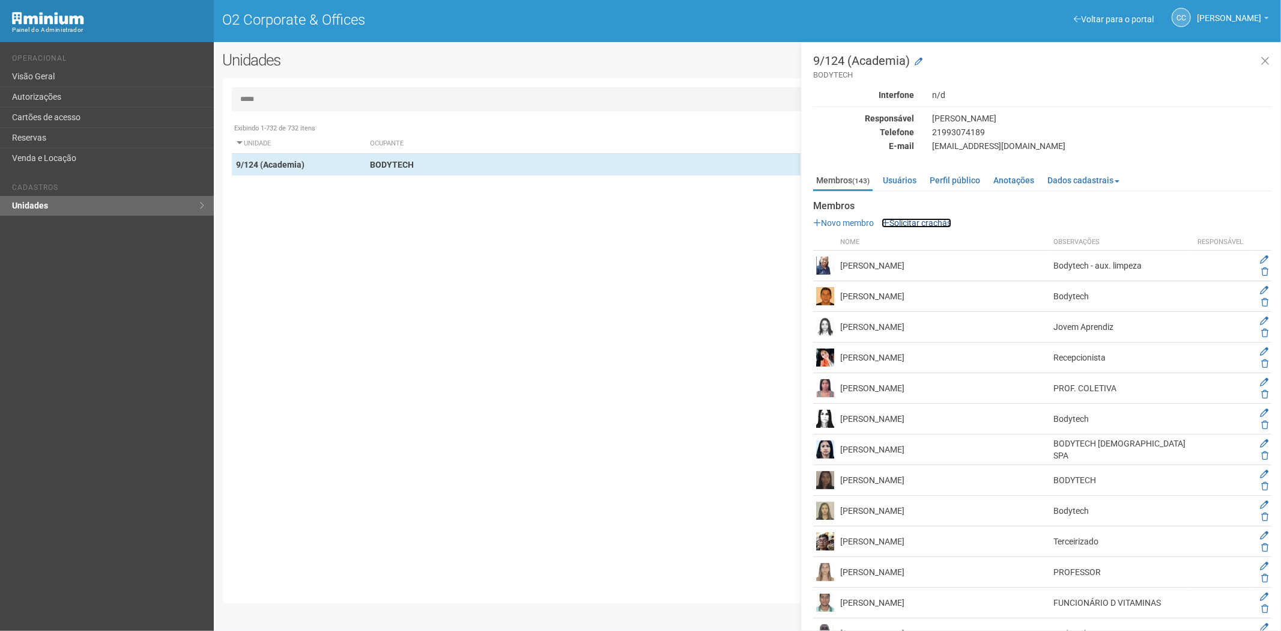
click at [916, 223] on link "Solicitar crachás" at bounding box center [917, 223] width 70 height 10
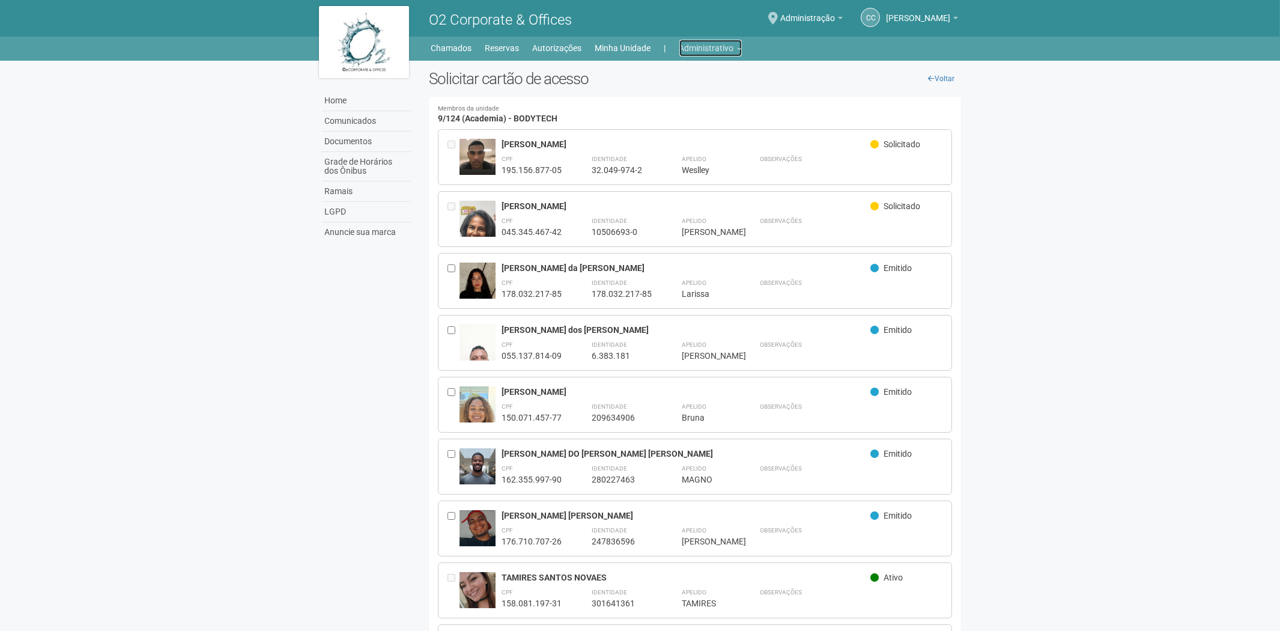
click at [686, 45] on link "Administrativo" at bounding box center [710, 48] width 62 height 17
click at [688, 91] on link "Cartões de acesso" at bounding box center [694, 94] width 102 height 21
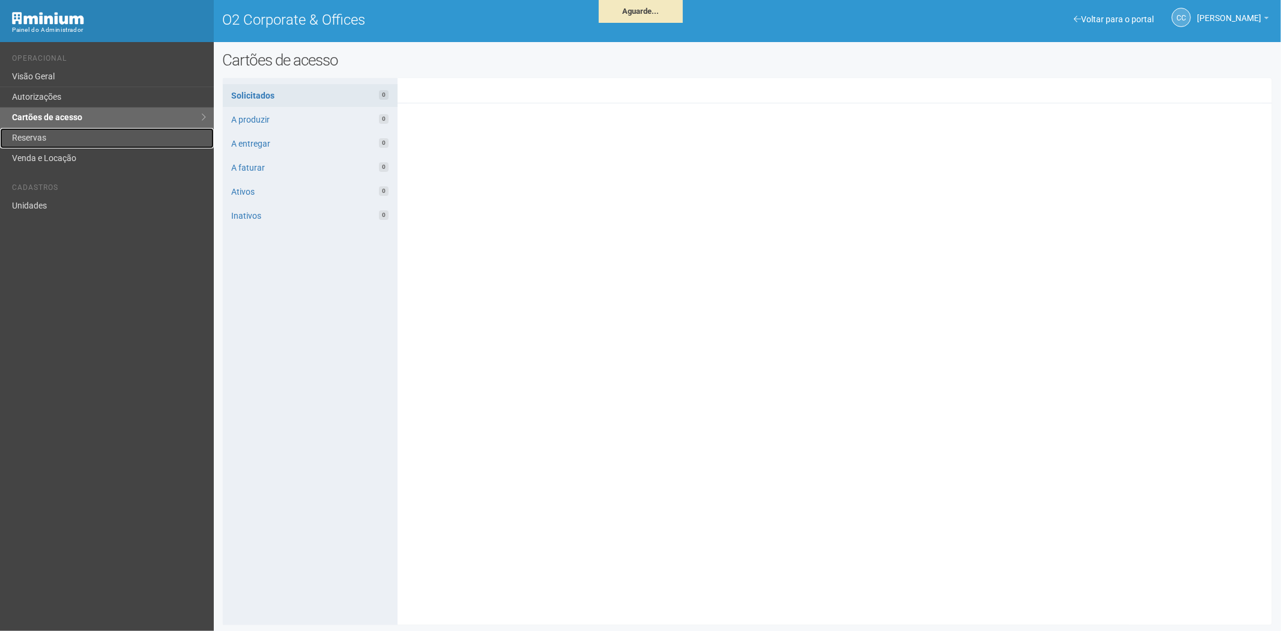
click at [70, 135] on link "Reservas" at bounding box center [107, 138] width 214 height 20
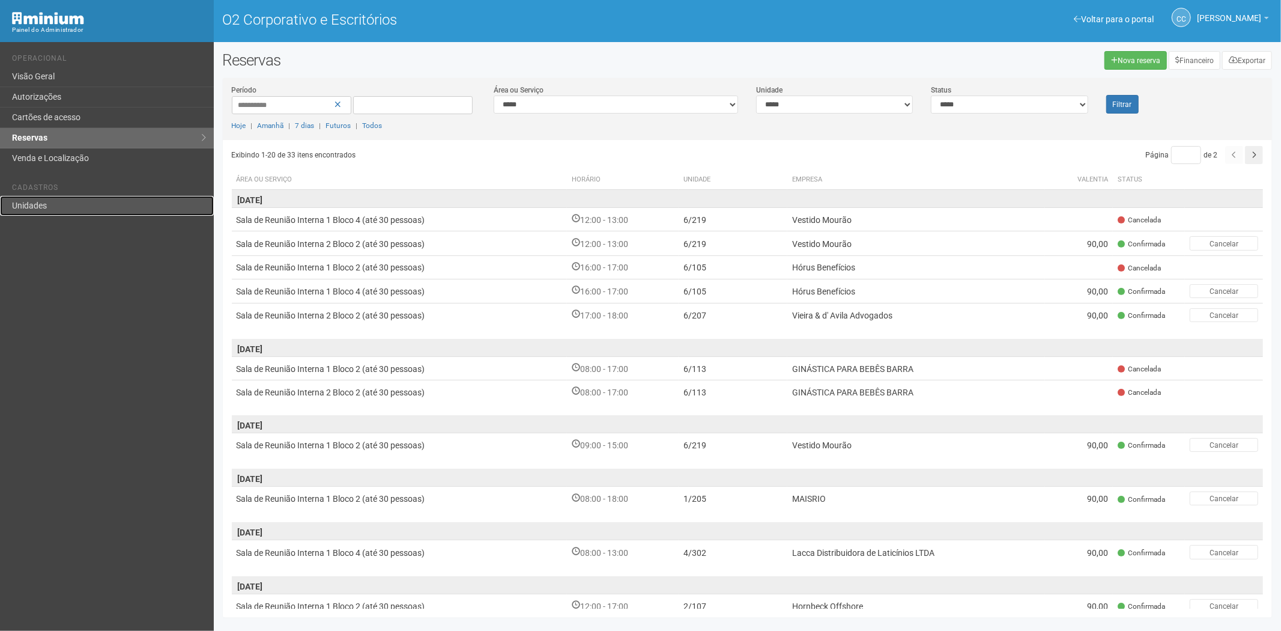
click at [55, 212] on link "Unidades" at bounding box center [107, 206] width 214 height 20
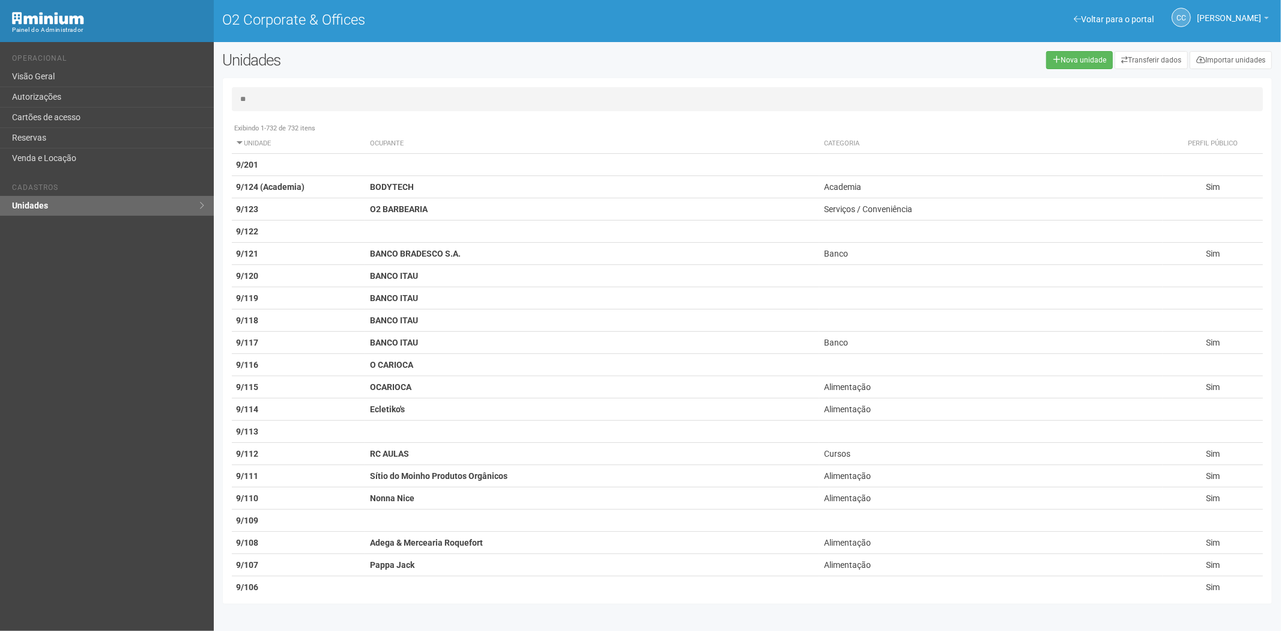
type input "*"
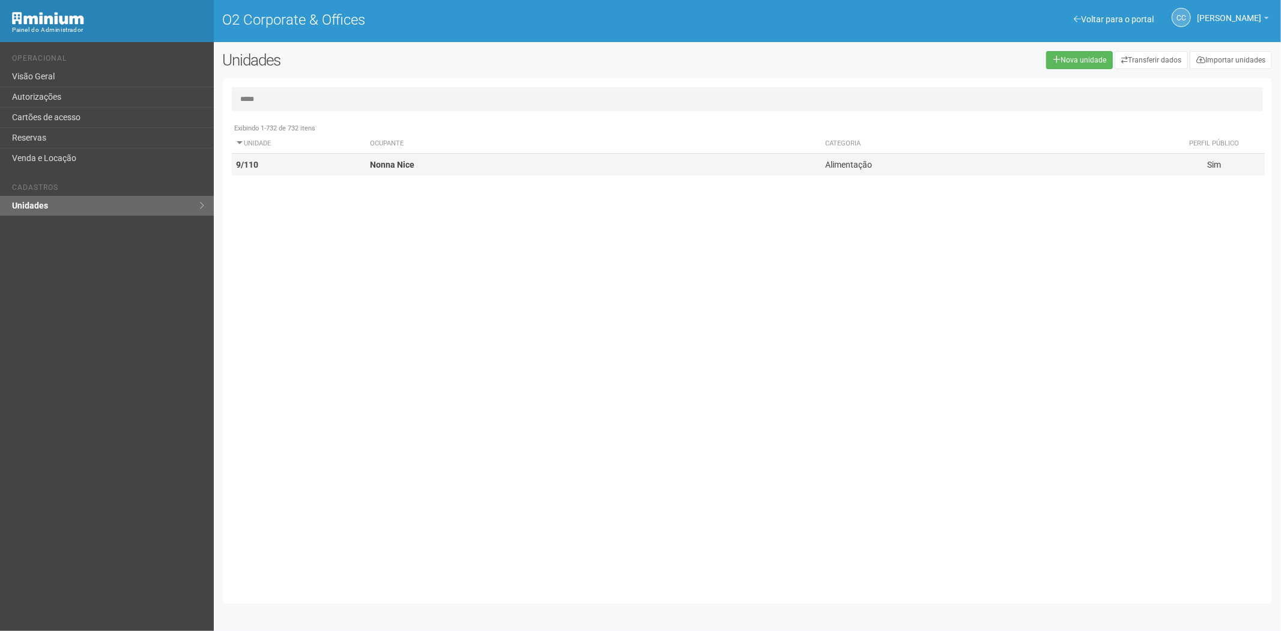
type input "*****"
click at [401, 164] on strong "Nonna Nice" at bounding box center [392, 165] width 44 height 10
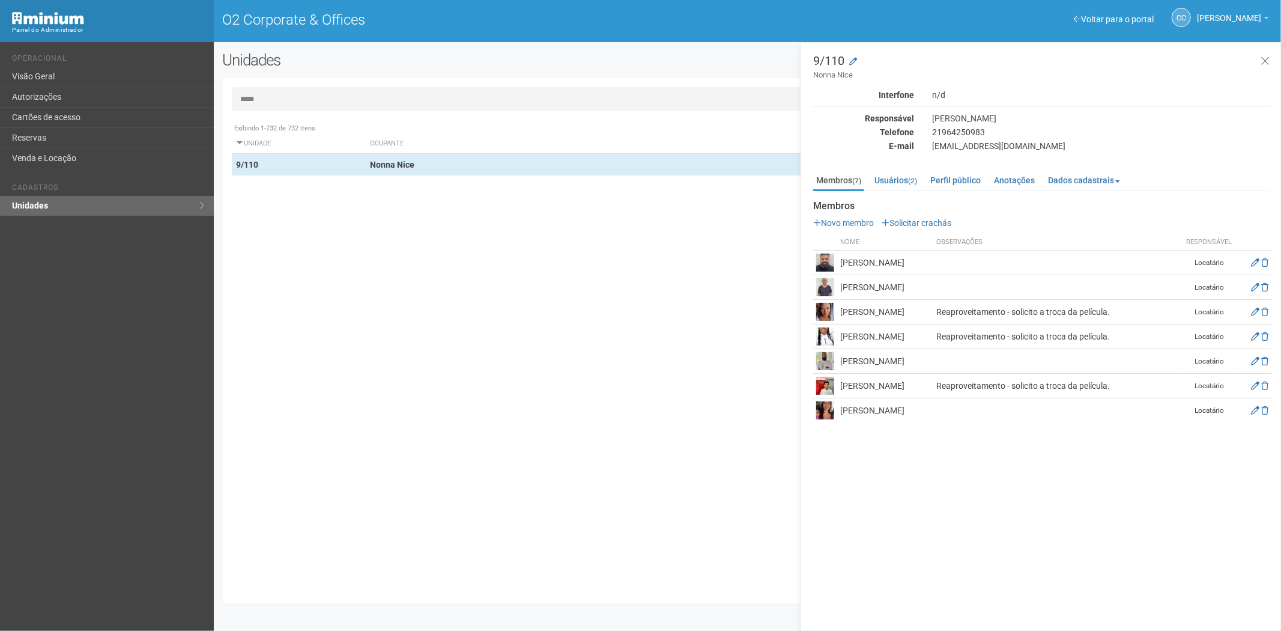
click at [941, 228] on div "Novo membro Solicitar crachás Nome Observações Responsável Brunno Roberto Lopes…" at bounding box center [1042, 319] width 458 height 205
click at [939, 220] on link "Solicitar crachás" at bounding box center [917, 223] width 70 height 10
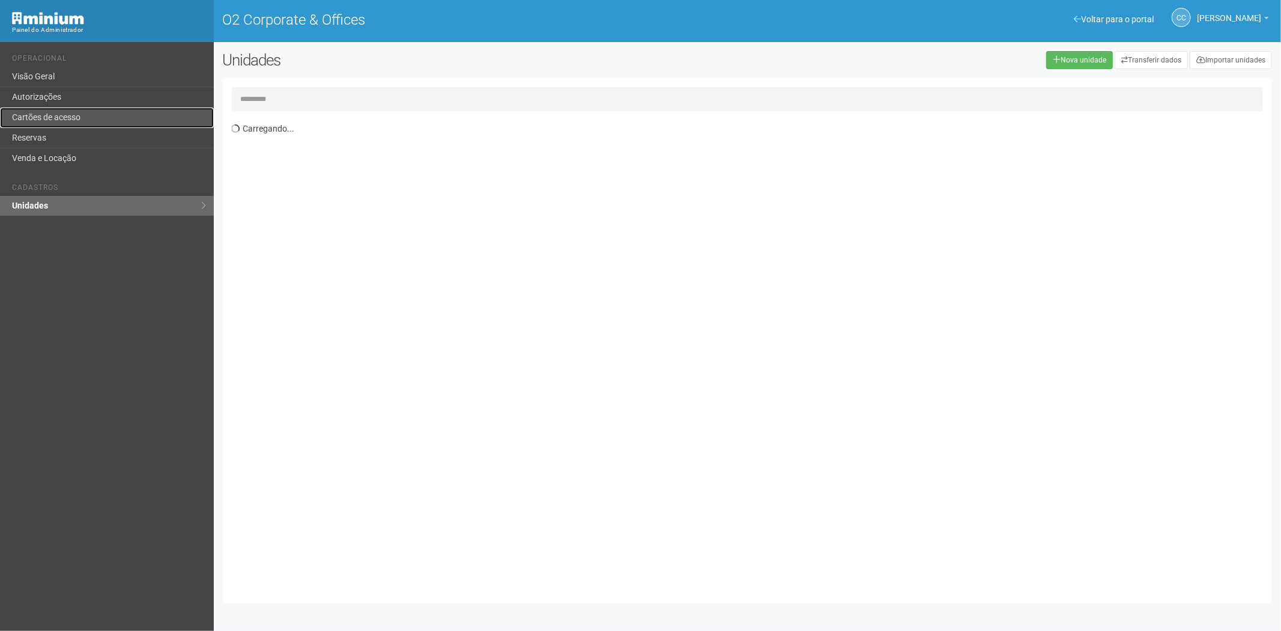
click at [37, 114] on link "Cartões de acesso" at bounding box center [107, 118] width 214 height 20
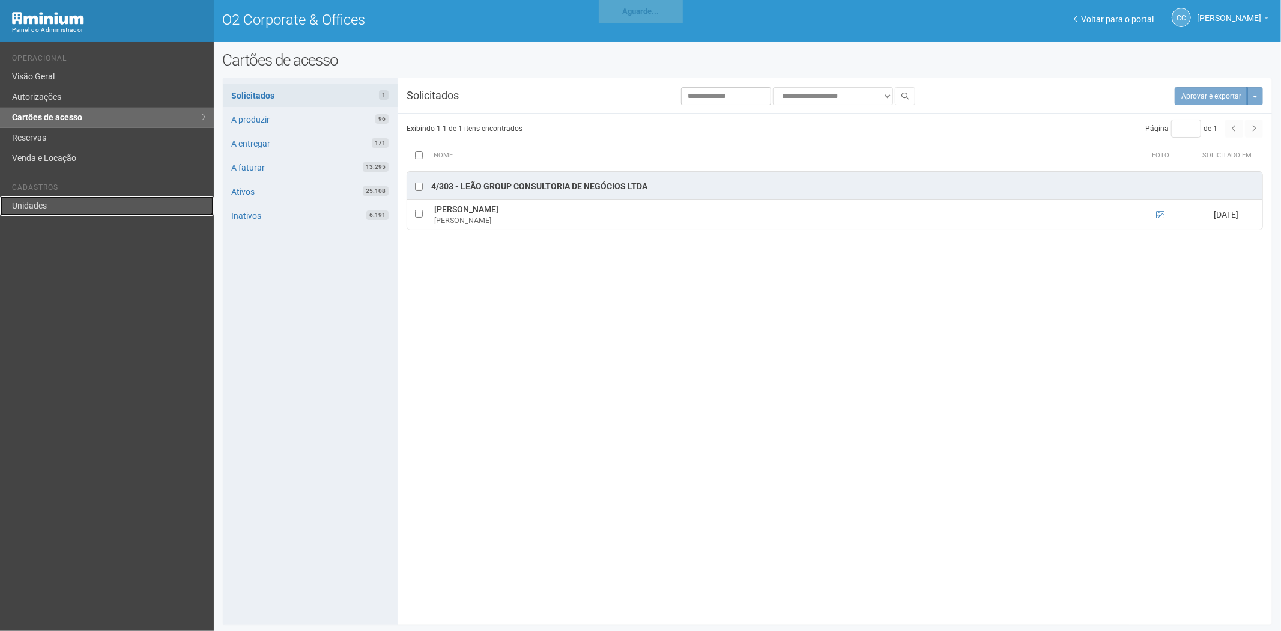
click at [43, 211] on link "Unidades" at bounding box center [107, 206] width 214 height 20
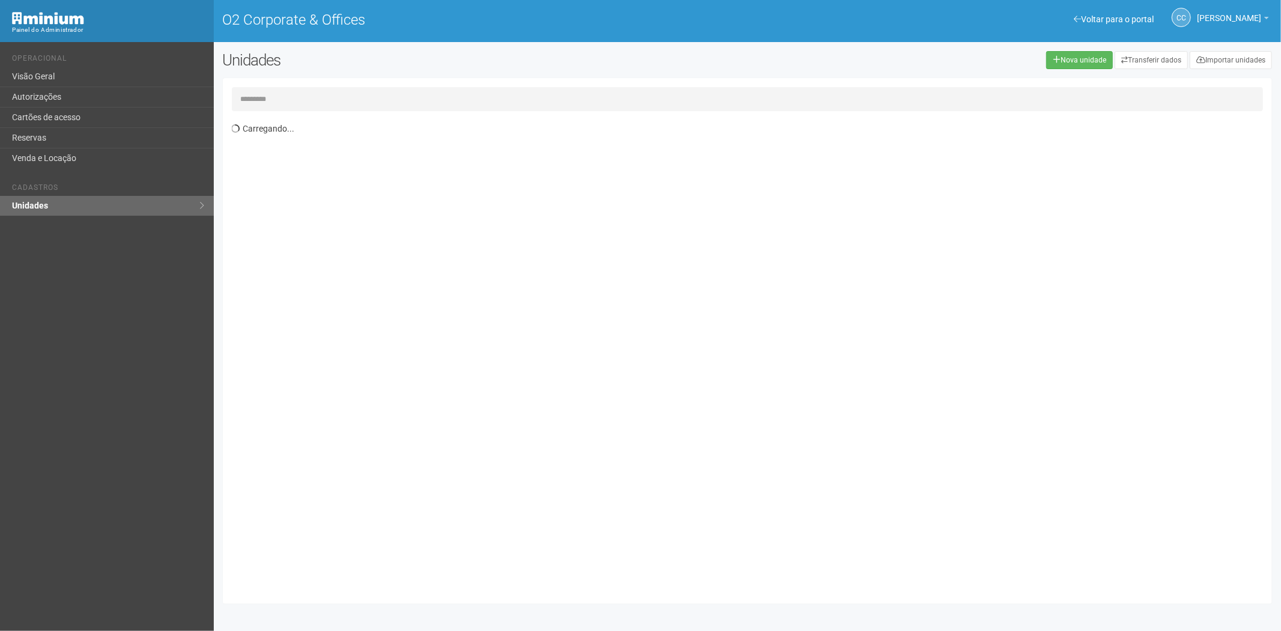
click at [339, 97] on input "text" at bounding box center [748, 99] width 1032 height 24
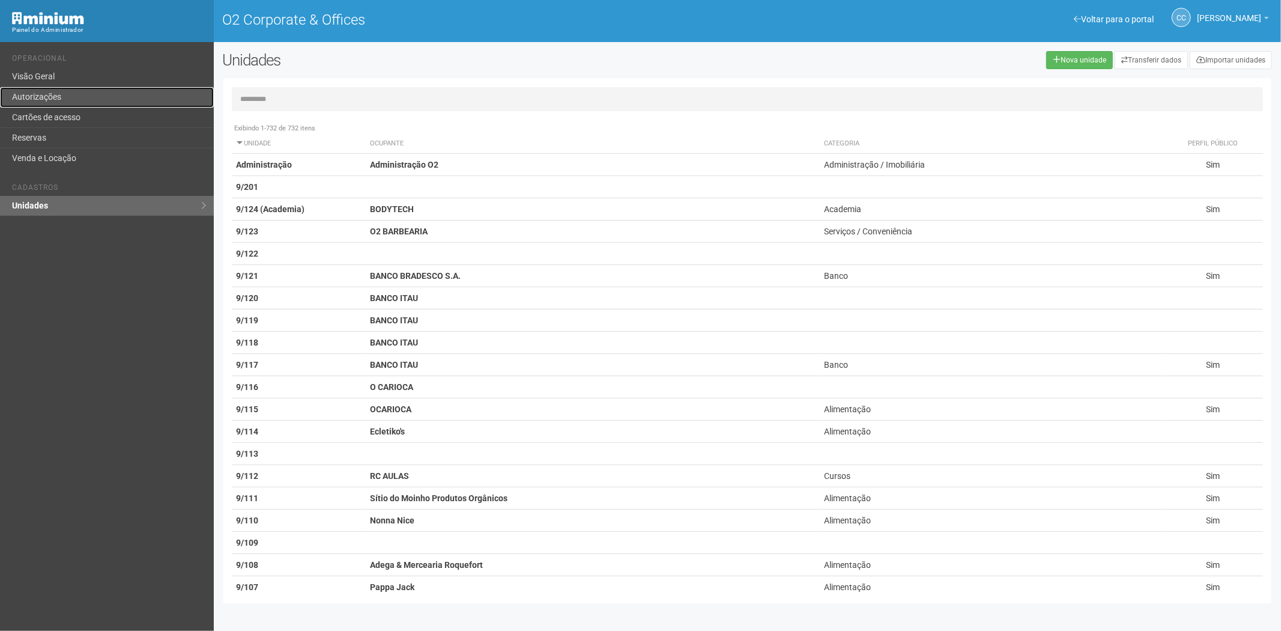
click at [58, 99] on link "Autorizações" at bounding box center [107, 97] width 214 height 20
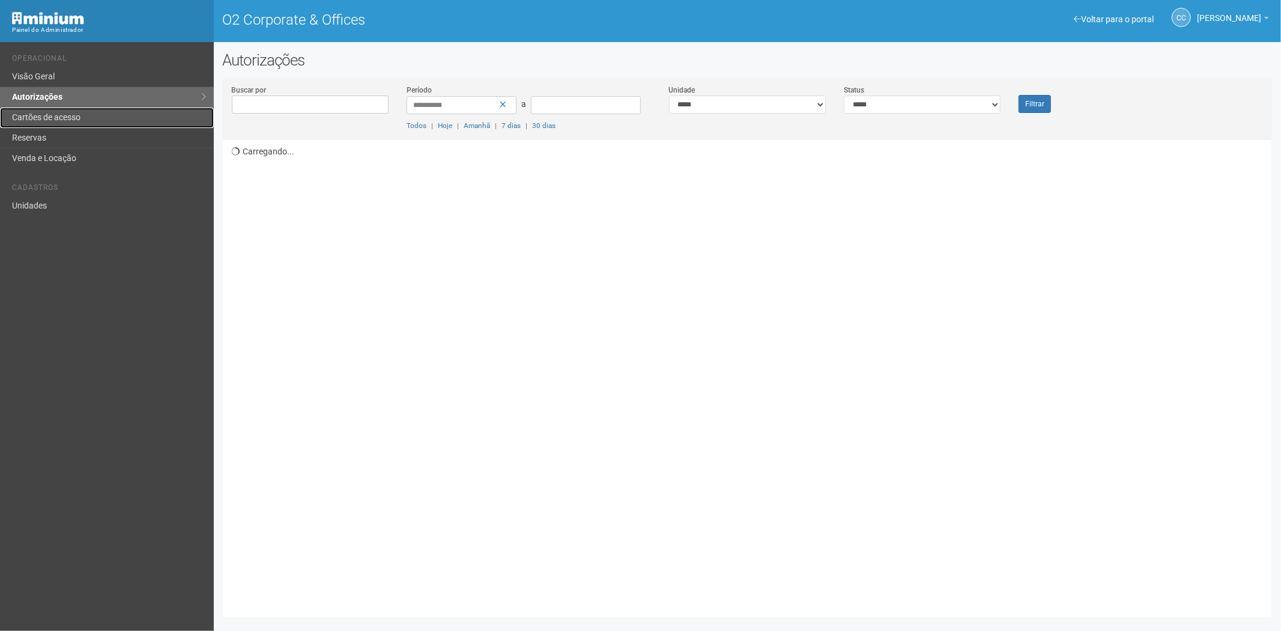
click at [70, 117] on link "Cartões de acesso" at bounding box center [107, 118] width 214 height 20
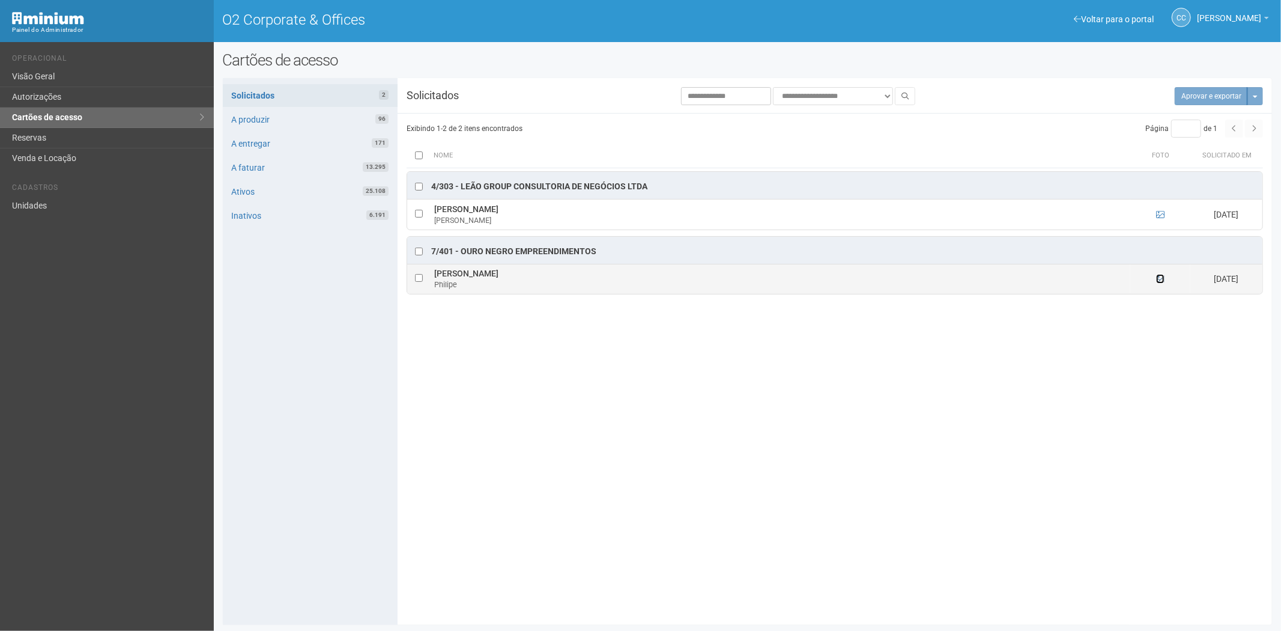
click at [1159, 282] on icon at bounding box center [1160, 278] width 8 height 8
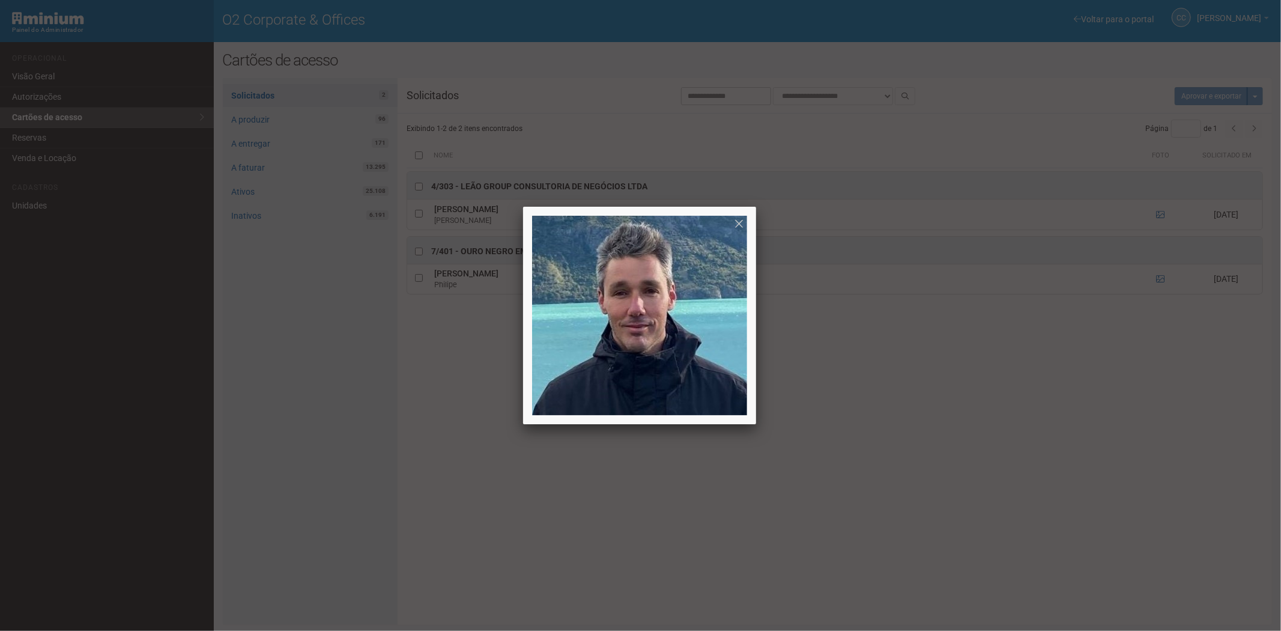
click at [937, 457] on div at bounding box center [640, 315] width 1281 height 631
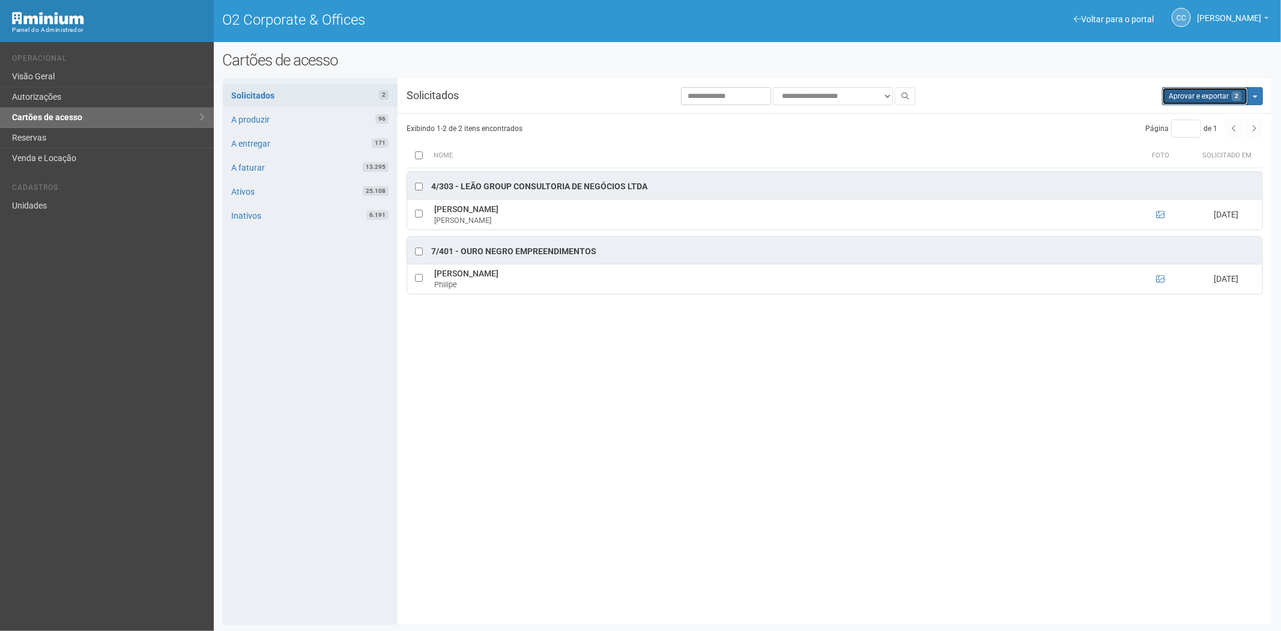
click at [1197, 97] on button "Aprovar e exportar 2" at bounding box center [1205, 96] width 86 height 18
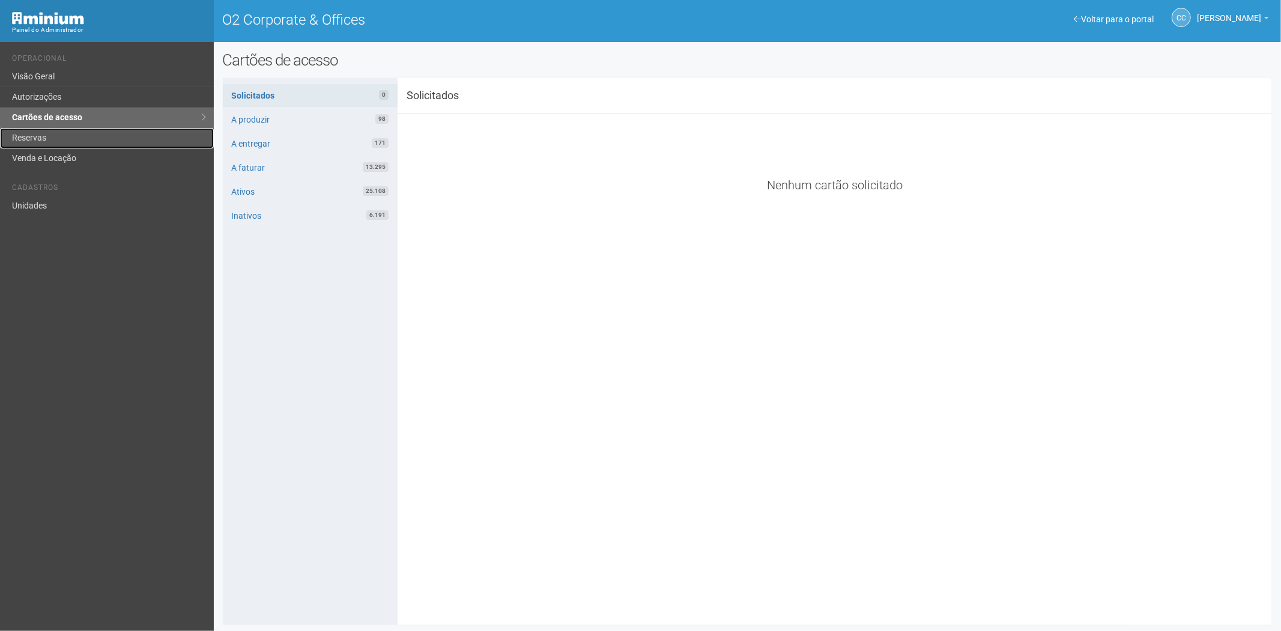
drag, startPoint x: 88, startPoint y: 142, endPoint x: 99, endPoint y: 136, distance: 11.6
click at [88, 141] on link "Reservas" at bounding box center [107, 138] width 214 height 20
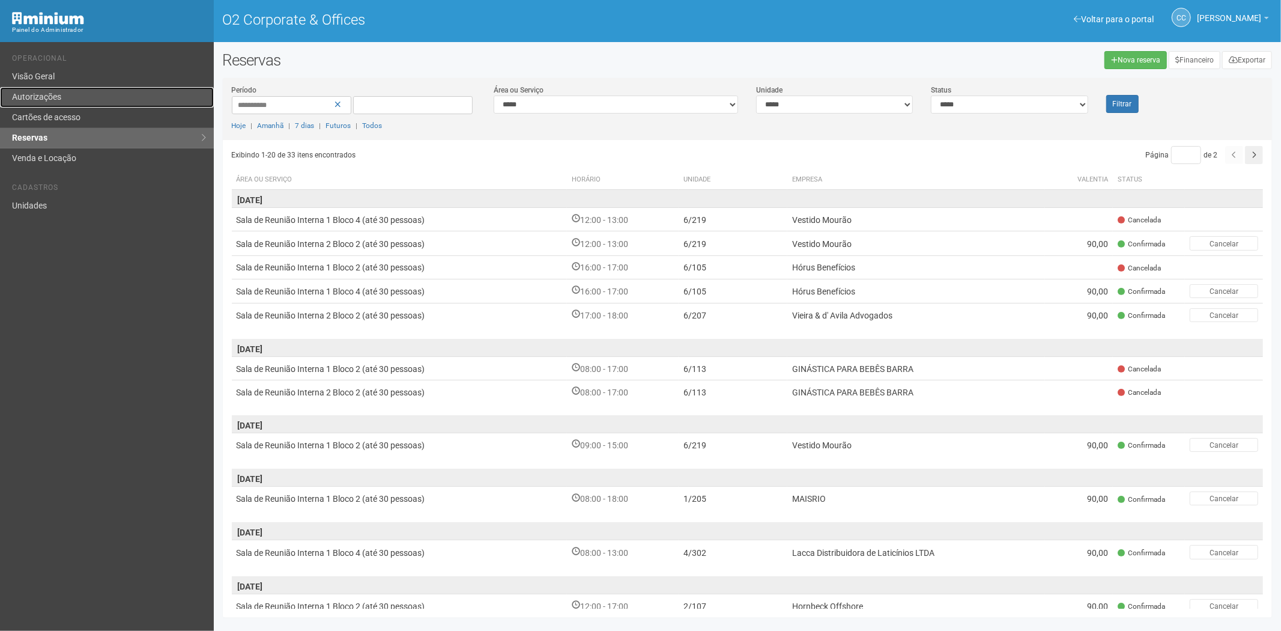
click at [95, 94] on link "Autorizações" at bounding box center [107, 97] width 214 height 20
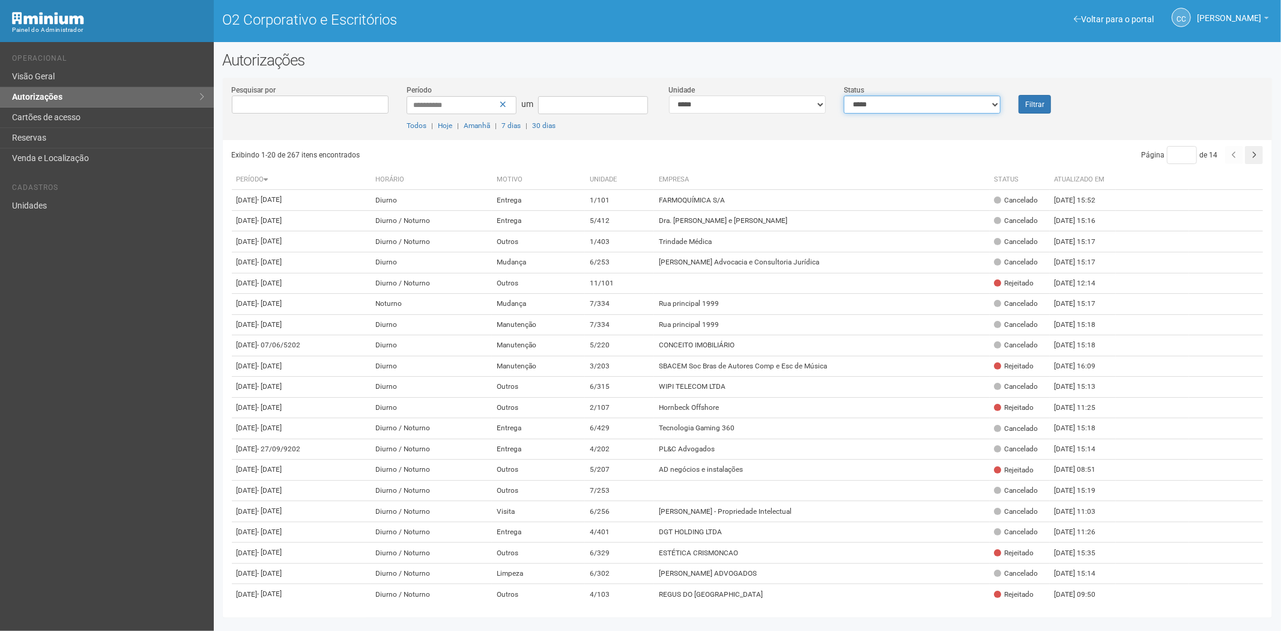
click at [927, 103] on select "**********" at bounding box center [922, 105] width 157 height 18
select select "*"
click at [844, 96] on select "**********" at bounding box center [922, 105] width 157 height 18
click at [1019, 104] on button "Filtrar" at bounding box center [1035, 104] width 32 height 19
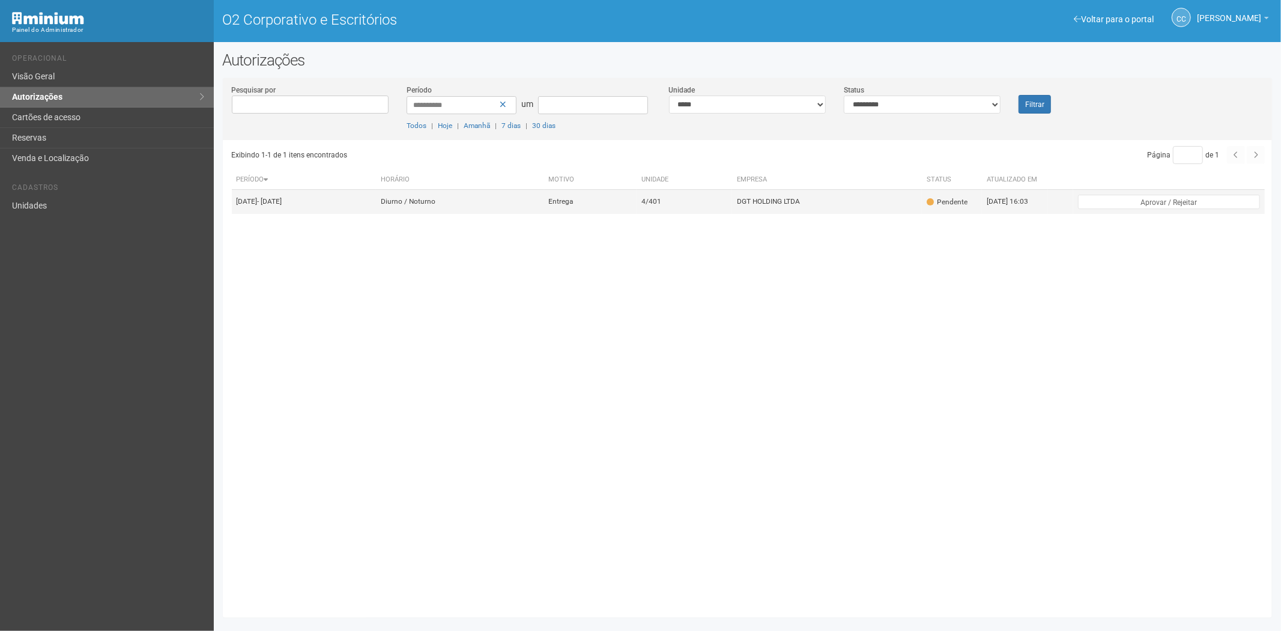
click at [732, 211] on td "4/401" at bounding box center [685, 202] width 96 height 24
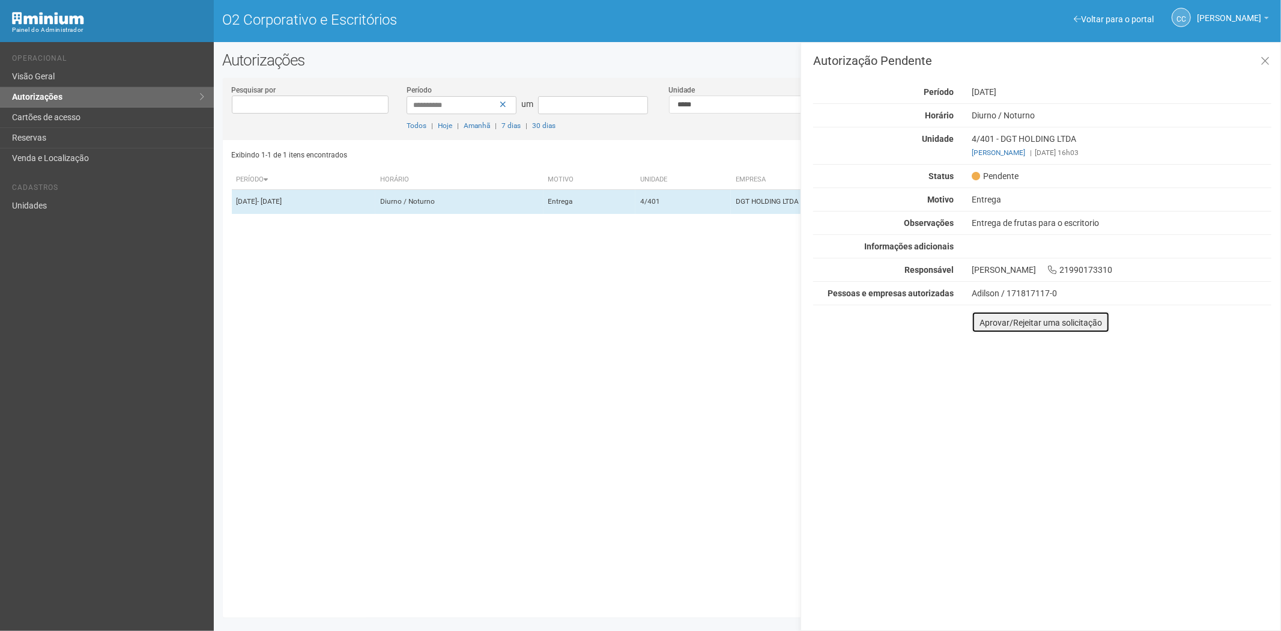
click at [983, 328] on button "Aprovar/Rejeitar uma solicitação" at bounding box center [1041, 322] width 138 height 22
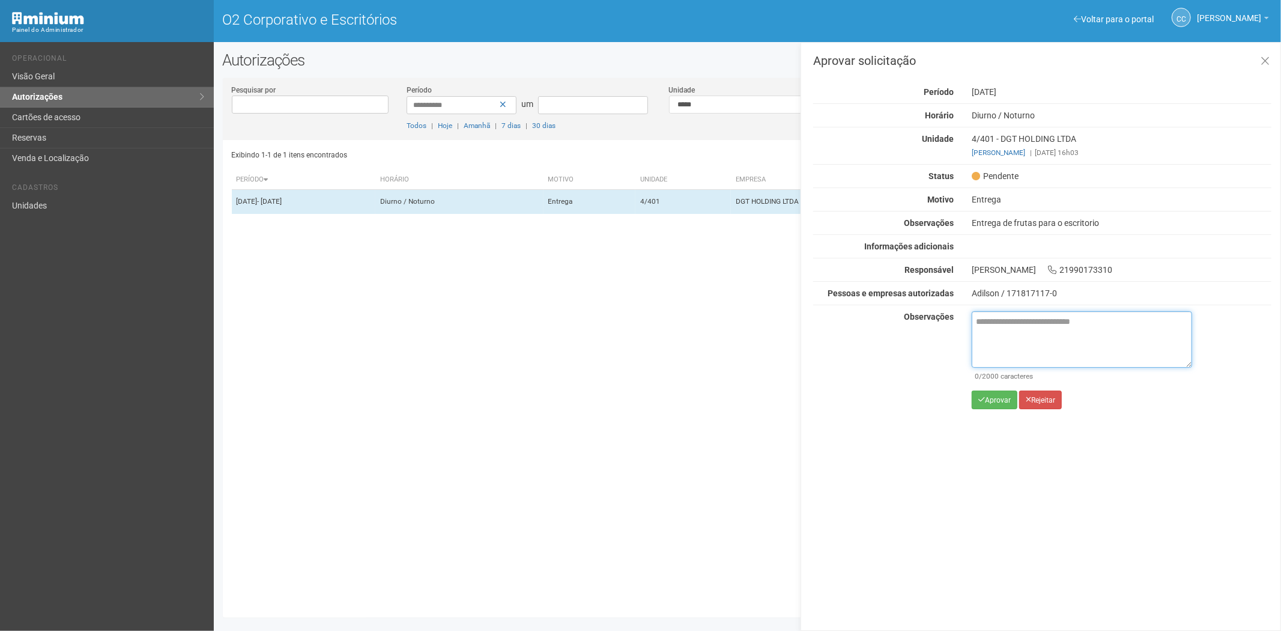
click at [1016, 333] on textarea at bounding box center [1082, 339] width 220 height 56
paste textarea "**********"
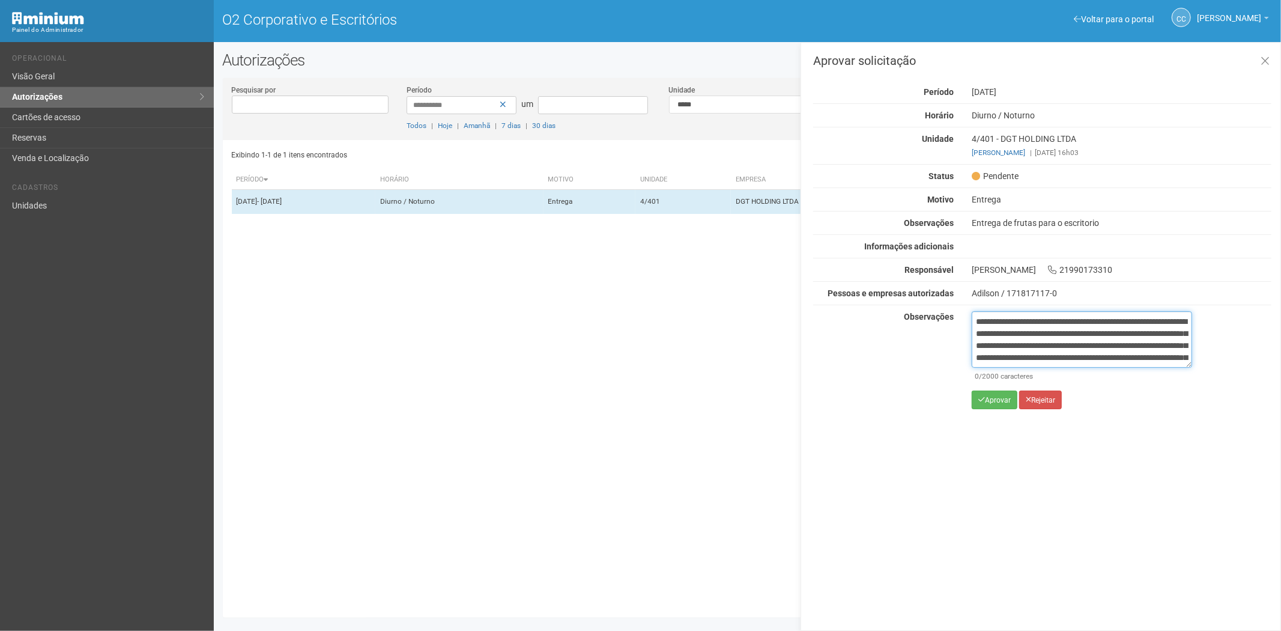
scroll to position [67, 0]
type textarea "**********"
click at [981, 410] on div "**********" at bounding box center [1082, 364] width 220 height 107
click at [988, 399] on font "Aprovar" at bounding box center [998, 400] width 26 height 8
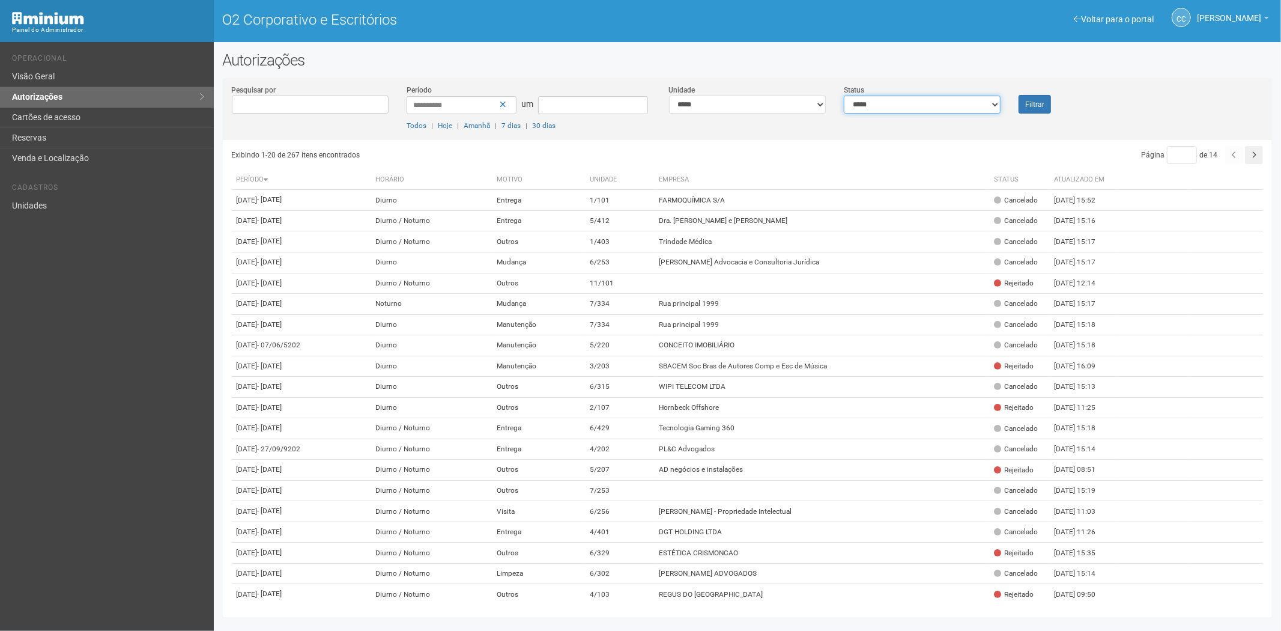
click at [896, 109] on select "**********" at bounding box center [922, 105] width 157 height 18
select select "*"
click at [844, 96] on select "**********" at bounding box center [922, 105] width 157 height 18
click at [1044, 104] on button "Filtrar" at bounding box center [1035, 104] width 32 height 19
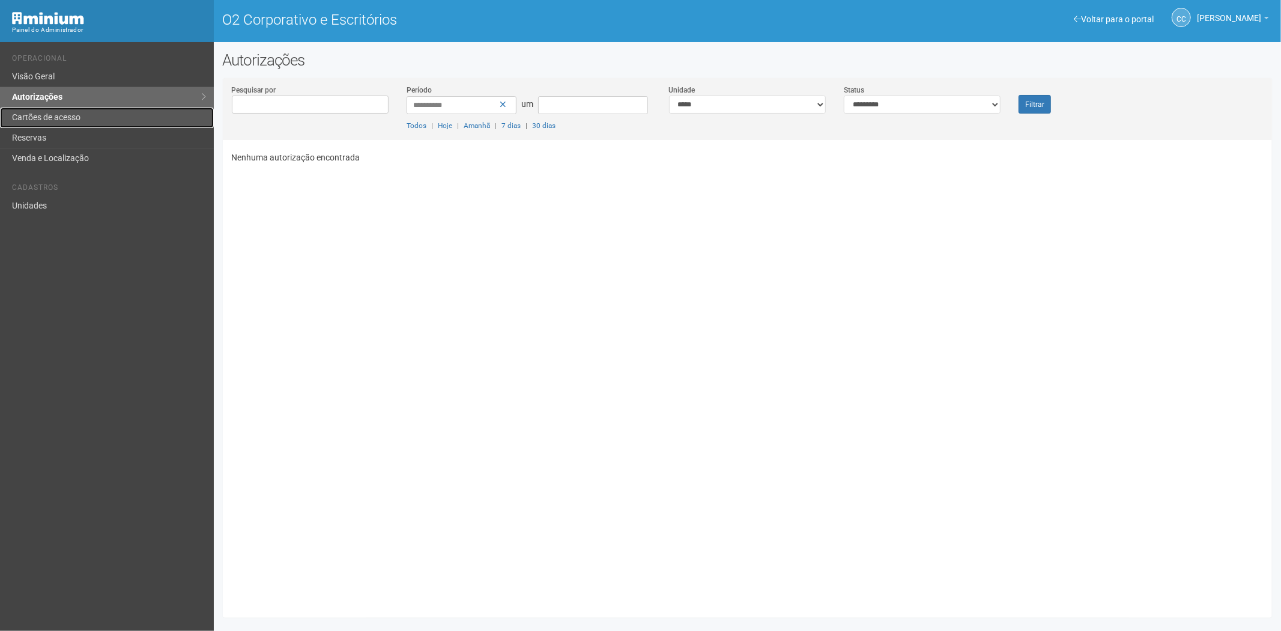
click at [55, 118] on font "Cartões de acesso" at bounding box center [46, 117] width 68 height 10
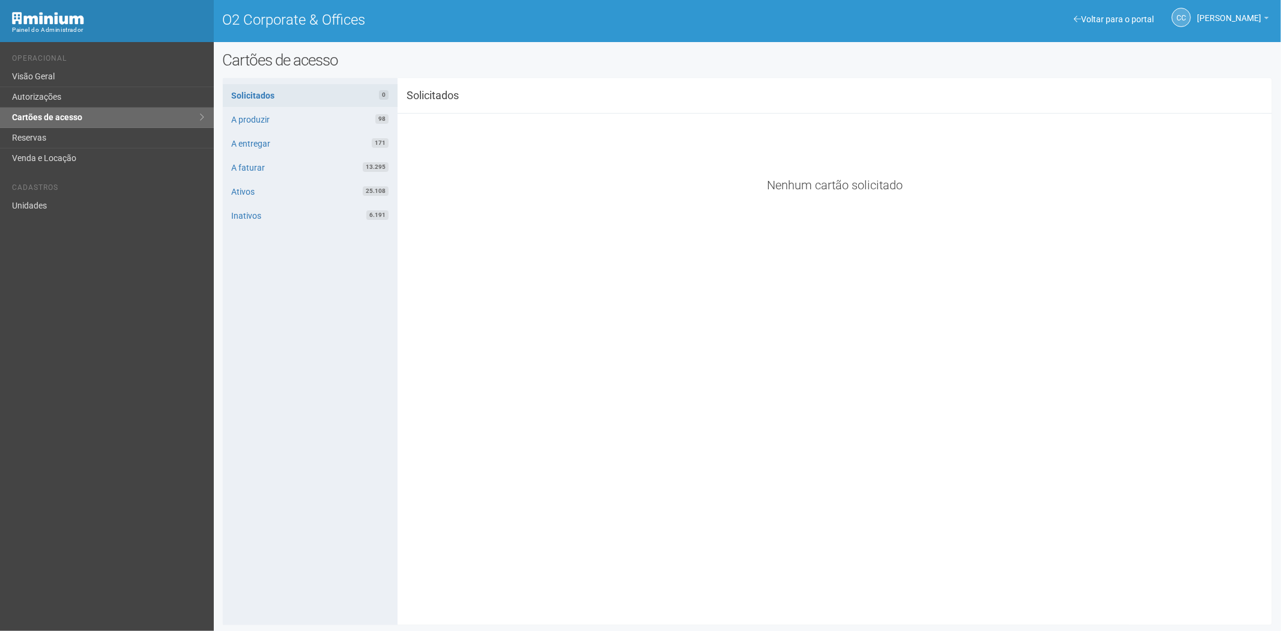
click at [1000, 277] on div "**********" at bounding box center [748, 351] width 1050 height 529
click at [65, 142] on link "Reservas" at bounding box center [107, 138] width 214 height 20
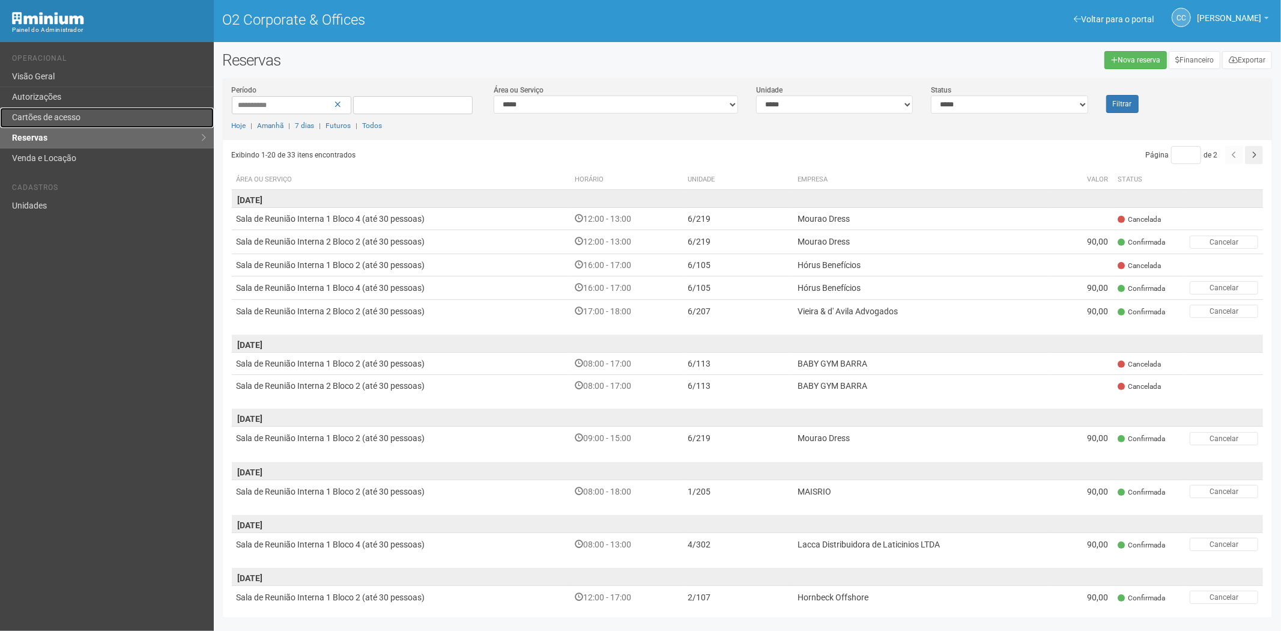
click at [58, 116] on link "Cartões de acesso" at bounding box center [107, 118] width 214 height 20
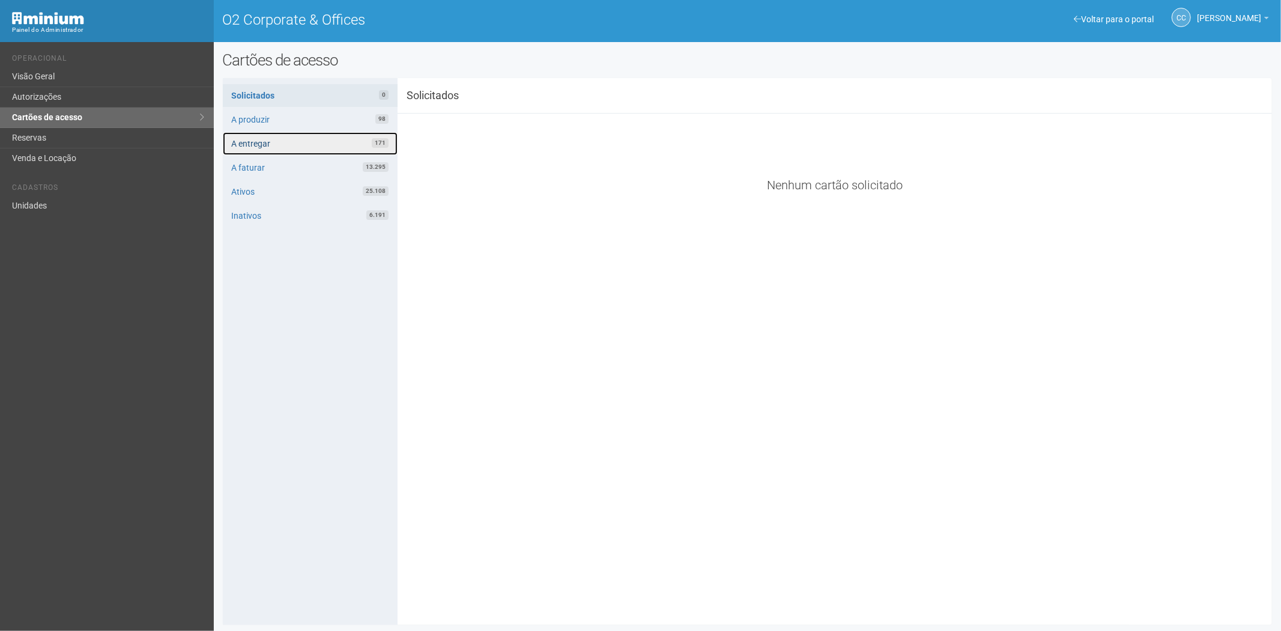
click at [308, 138] on link "A entregar 171" at bounding box center [310, 143] width 175 height 23
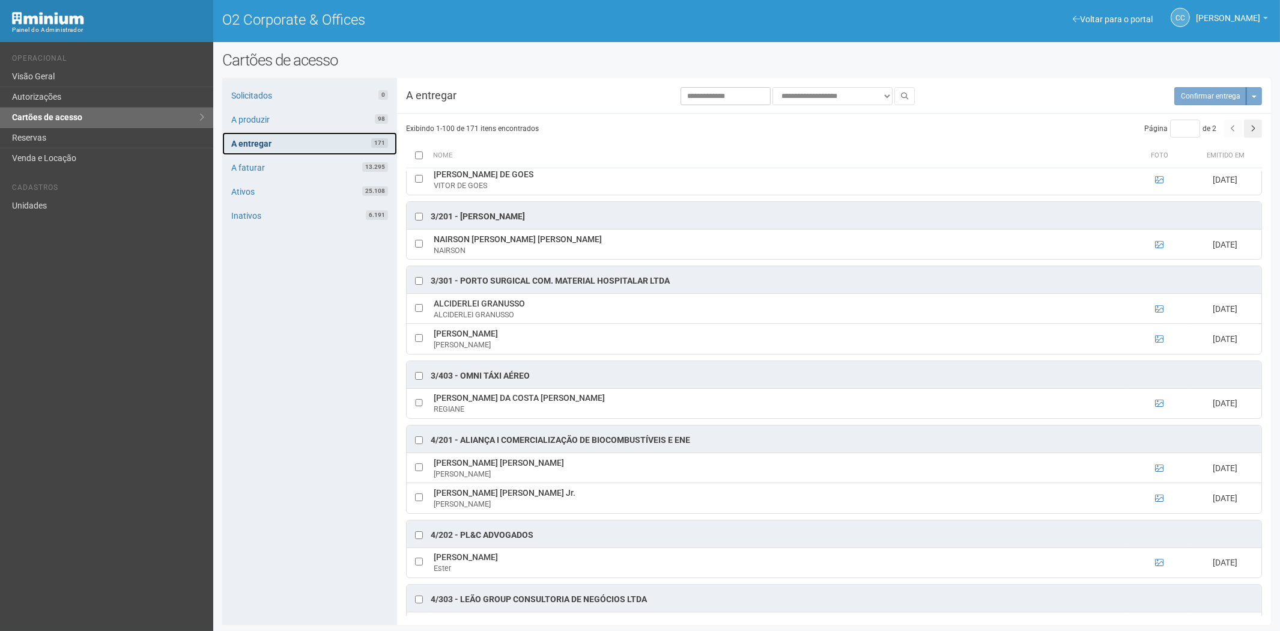
scroll to position [734, 0]
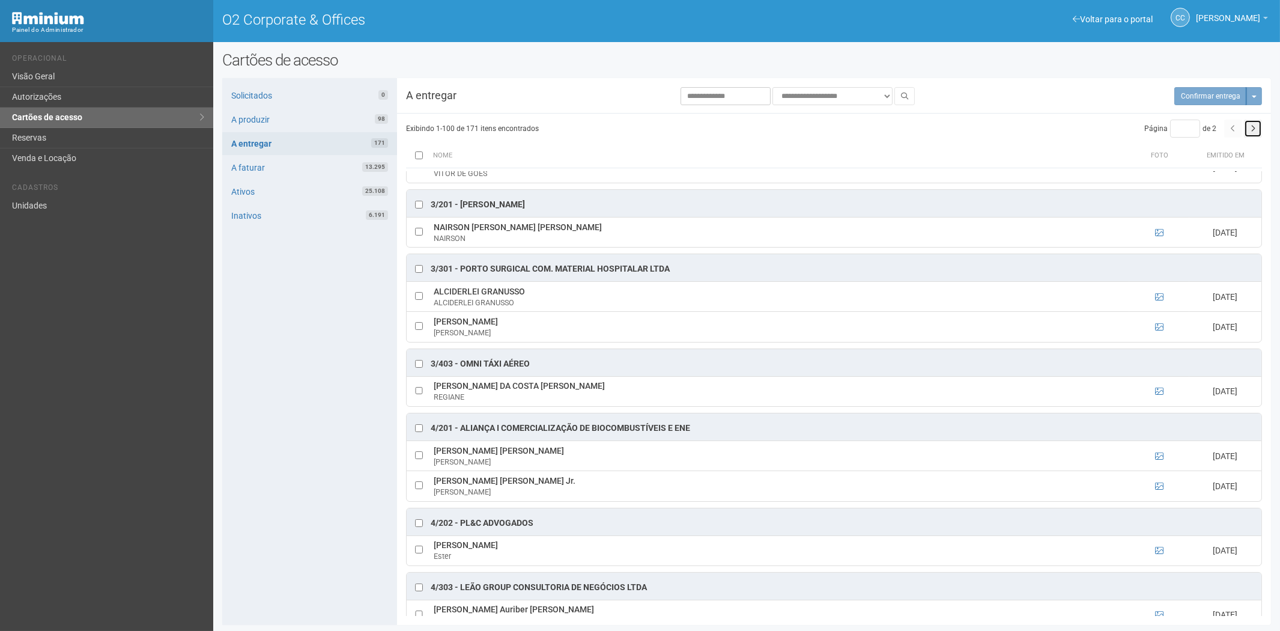
click at [1254, 129] on icon "button" at bounding box center [1253, 128] width 5 height 7
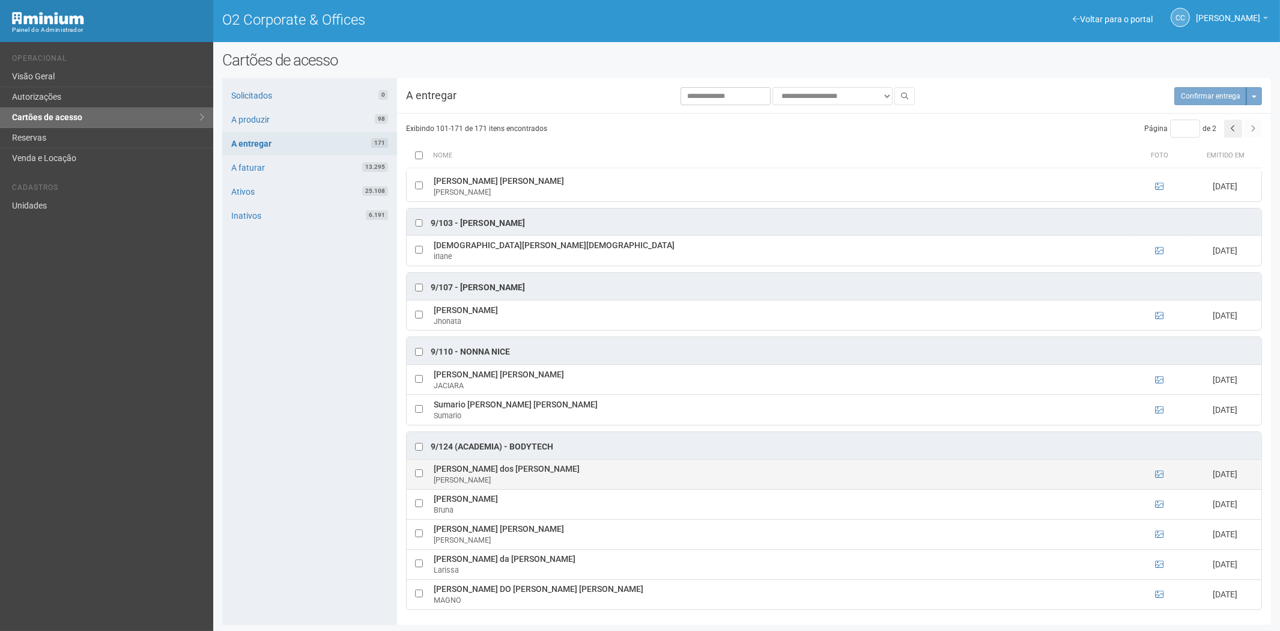
scroll to position [1, 0]
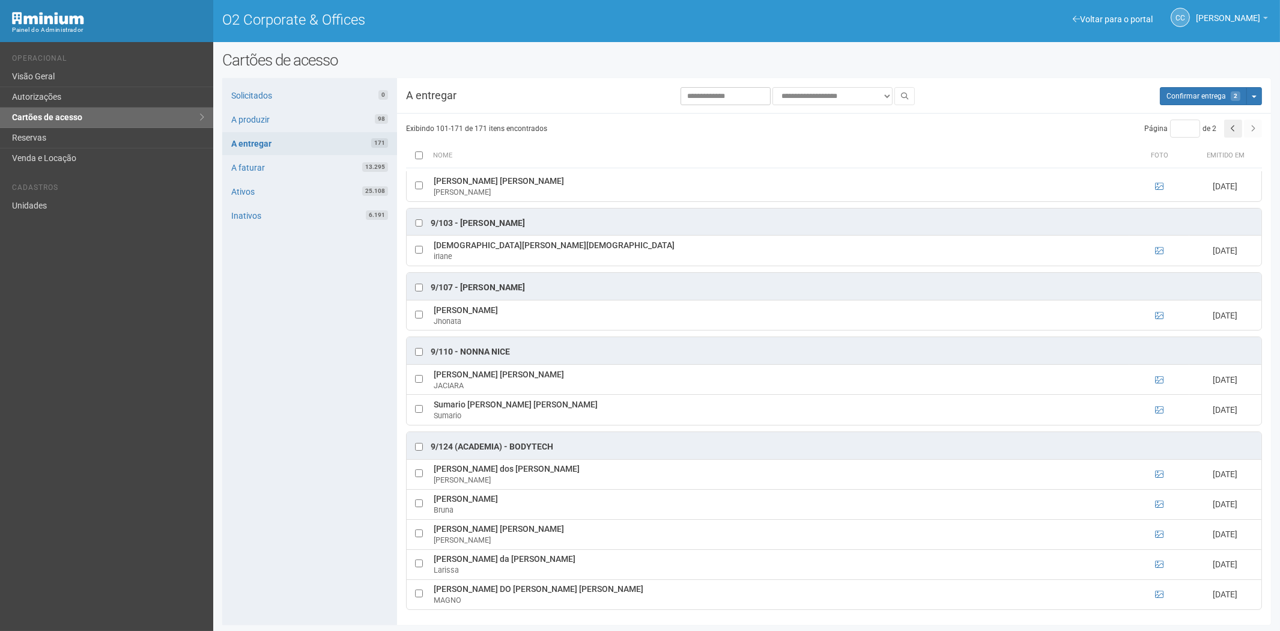
click at [1187, 85] on div "**********" at bounding box center [746, 351] width 1049 height 547
click at [1182, 92] on span "Confirmar entrega" at bounding box center [1195, 96] width 59 height 8
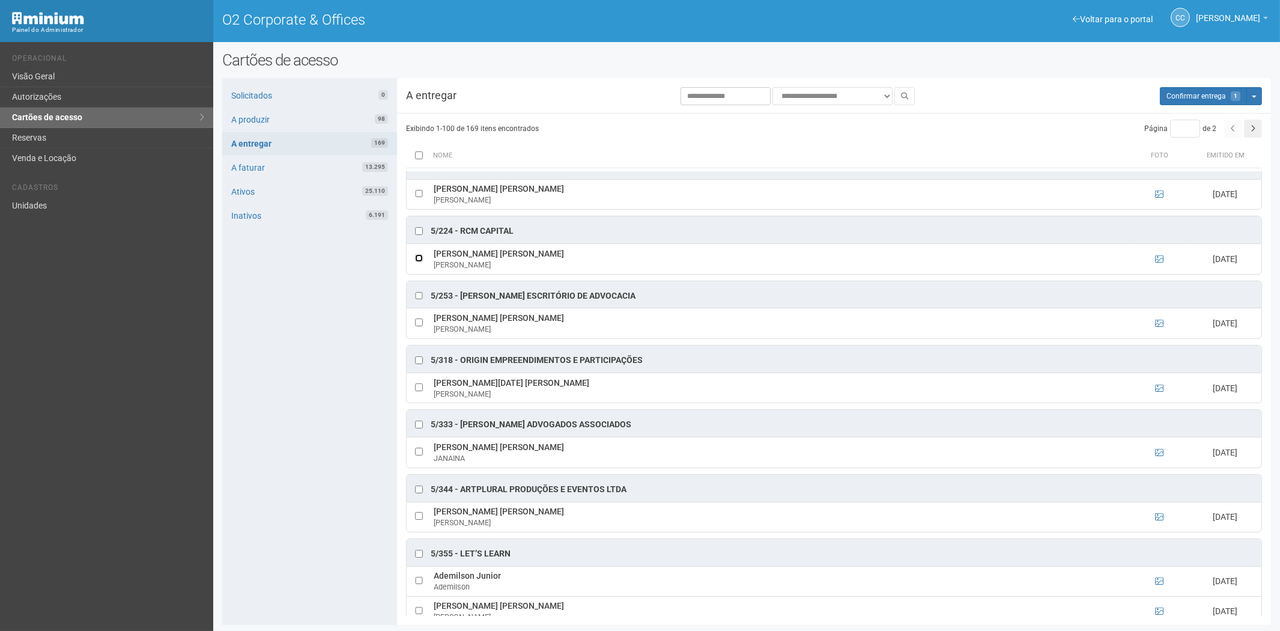
scroll to position [3506, 0]
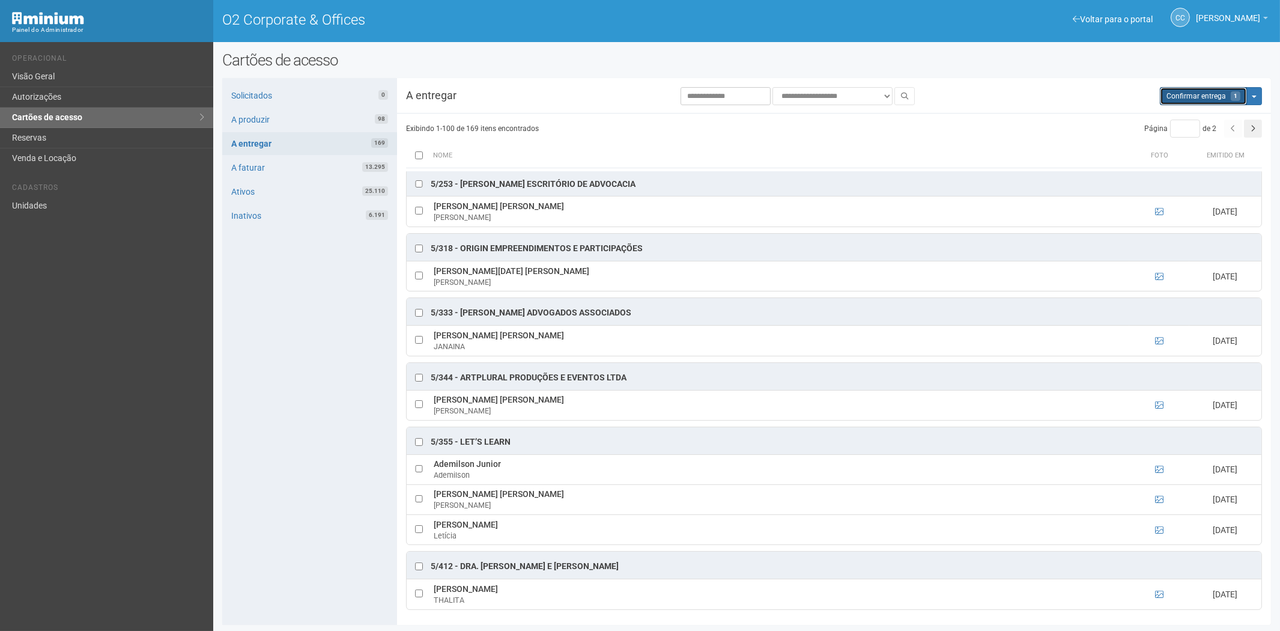
click at [1204, 94] on span "Confirmar entrega" at bounding box center [1195, 96] width 59 height 8
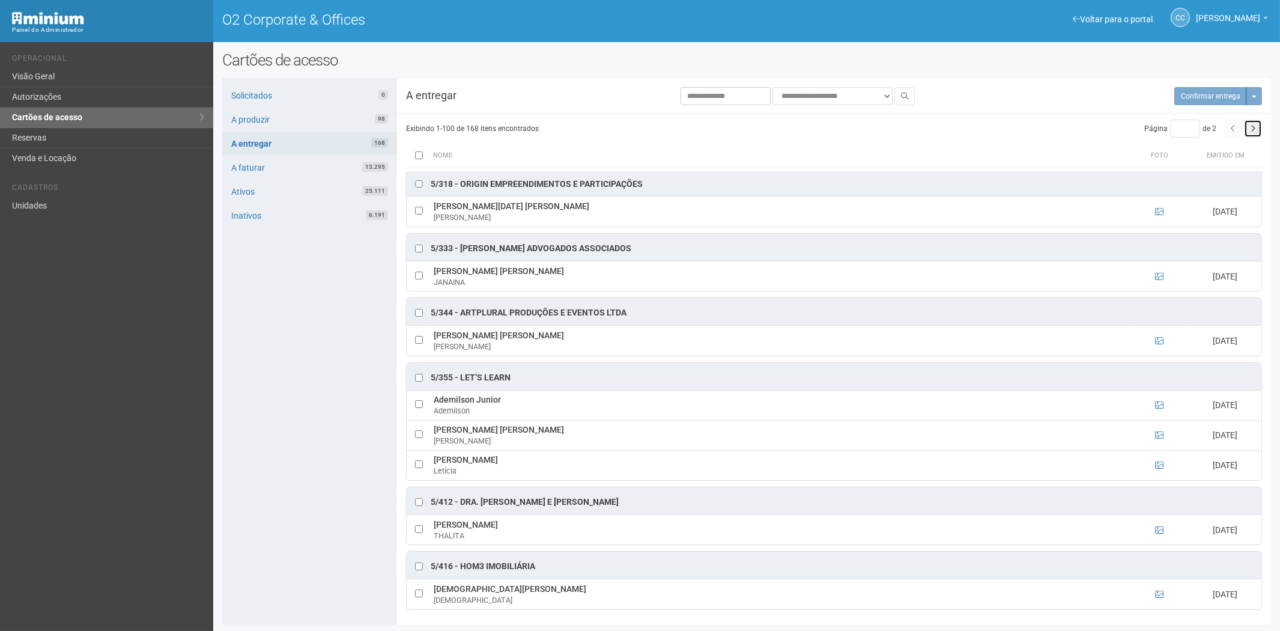
click at [1251, 128] on icon "button" at bounding box center [1253, 128] width 5 height 7
type input "*"
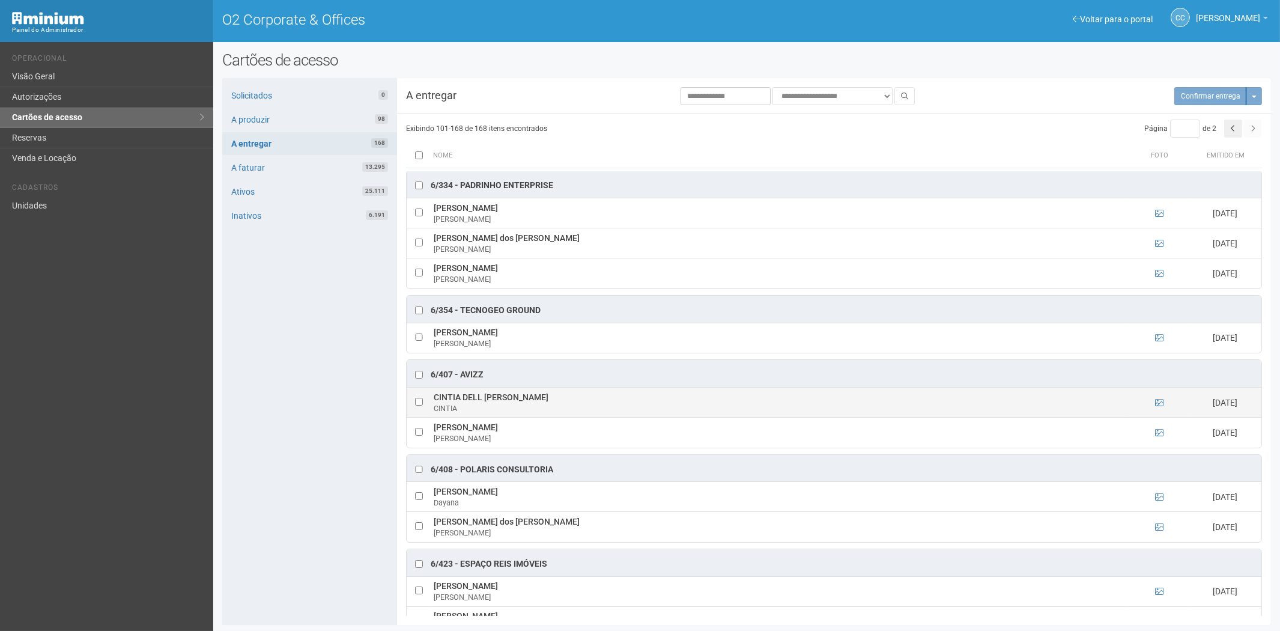
scroll to position [1336, 0]
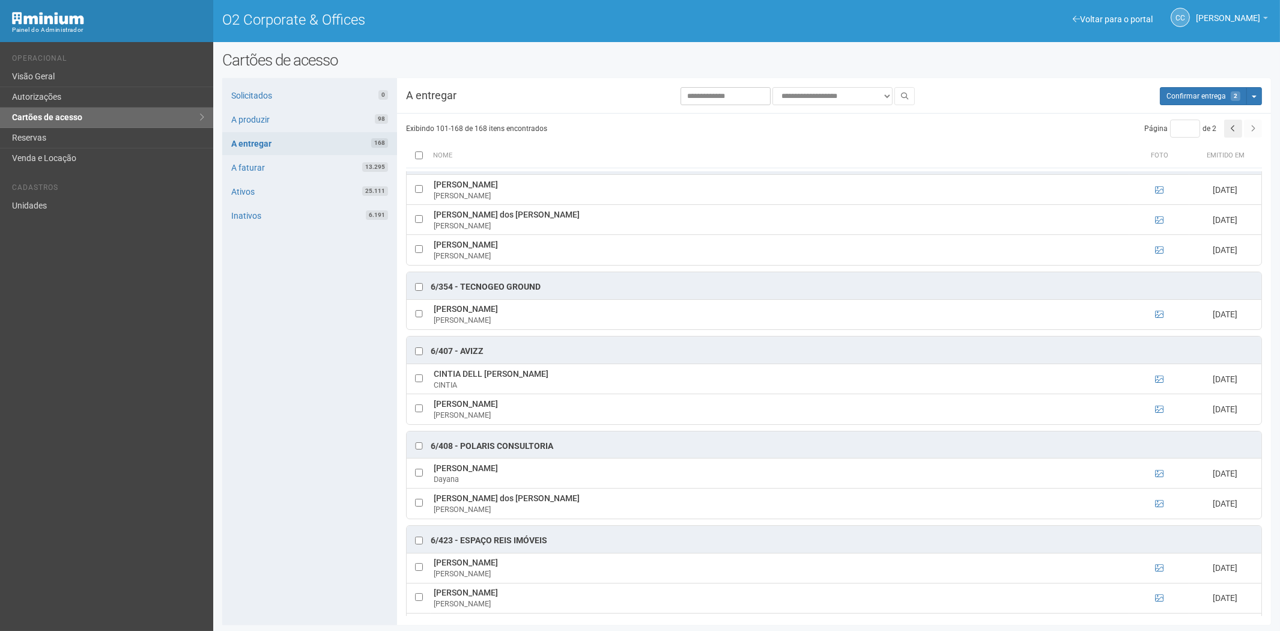
click at [1201, 85] on div "**********" at bounding box center [746, 351] width 1049 height 547
click at [1197, 89] on button "Aguarde... Confirmar entrega 2" at bounding box center [1203, 96] width 87 height 18
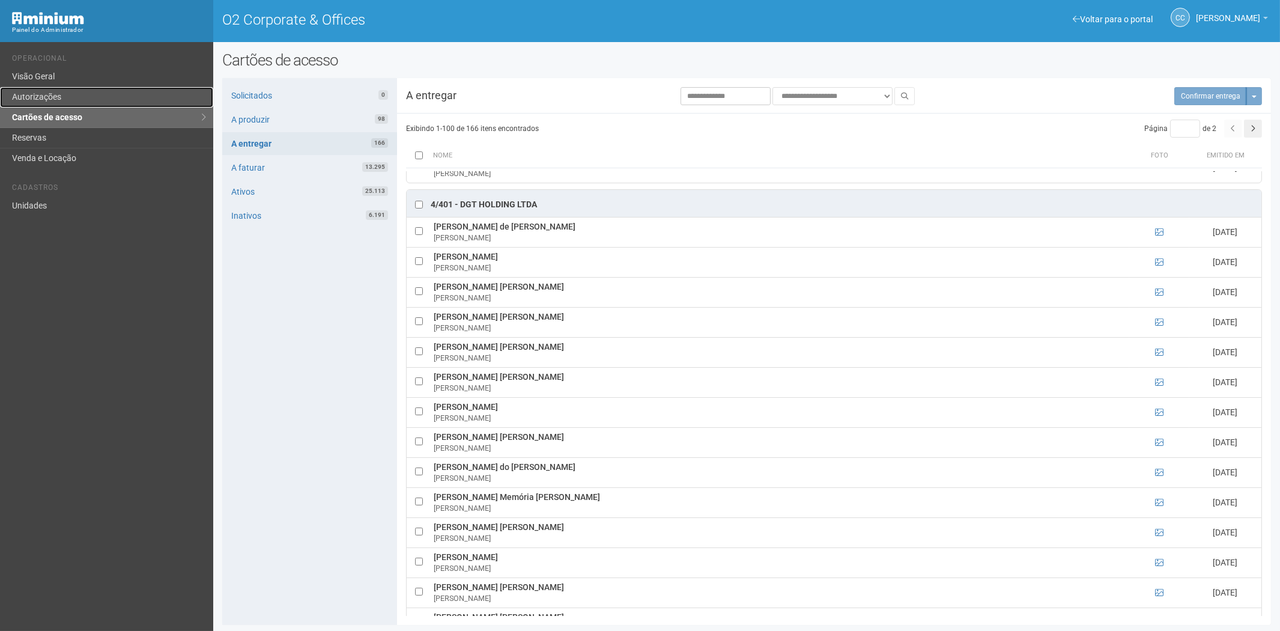
click at [44, 94] on link "Autorizações" at bounding box center [106, 97] width 213 height 20
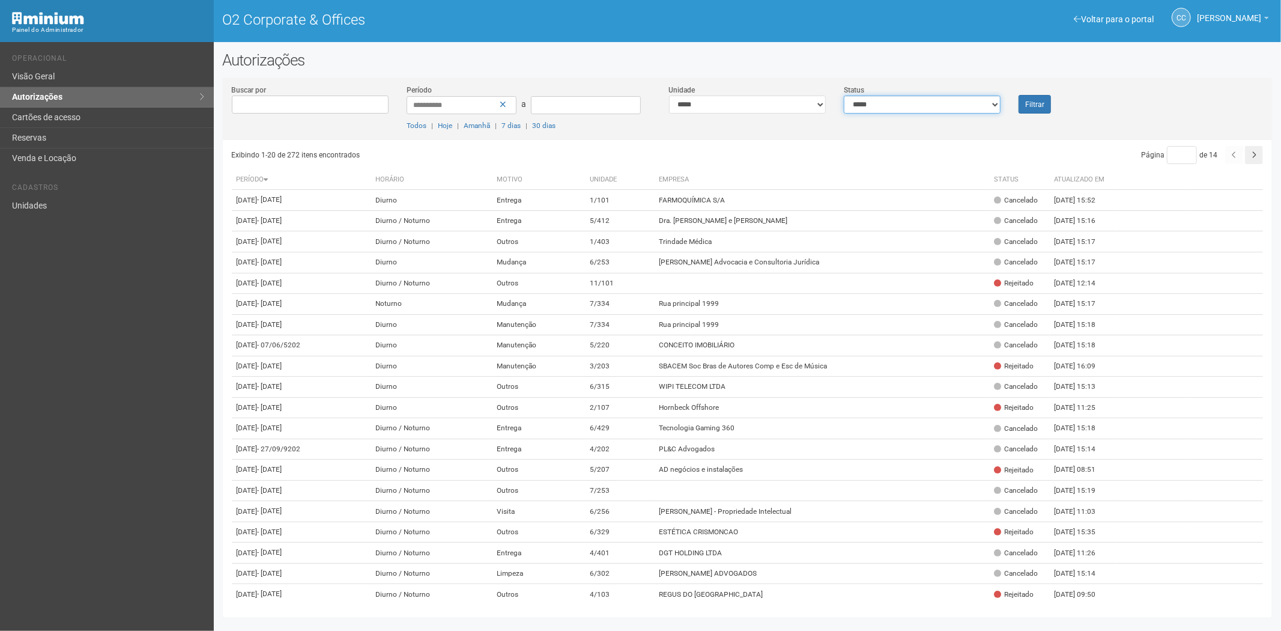
click at [903, 105] on select "**********" at bounding box center [922, 105] width 157 height 18
select select "*"
click at [844, 96] on select "**********" at bounding box center [922, 105] width 157 height 18
click at [1026, 105] on font "Filtrar" at bounding box center [1034, 104] width 19 height 8
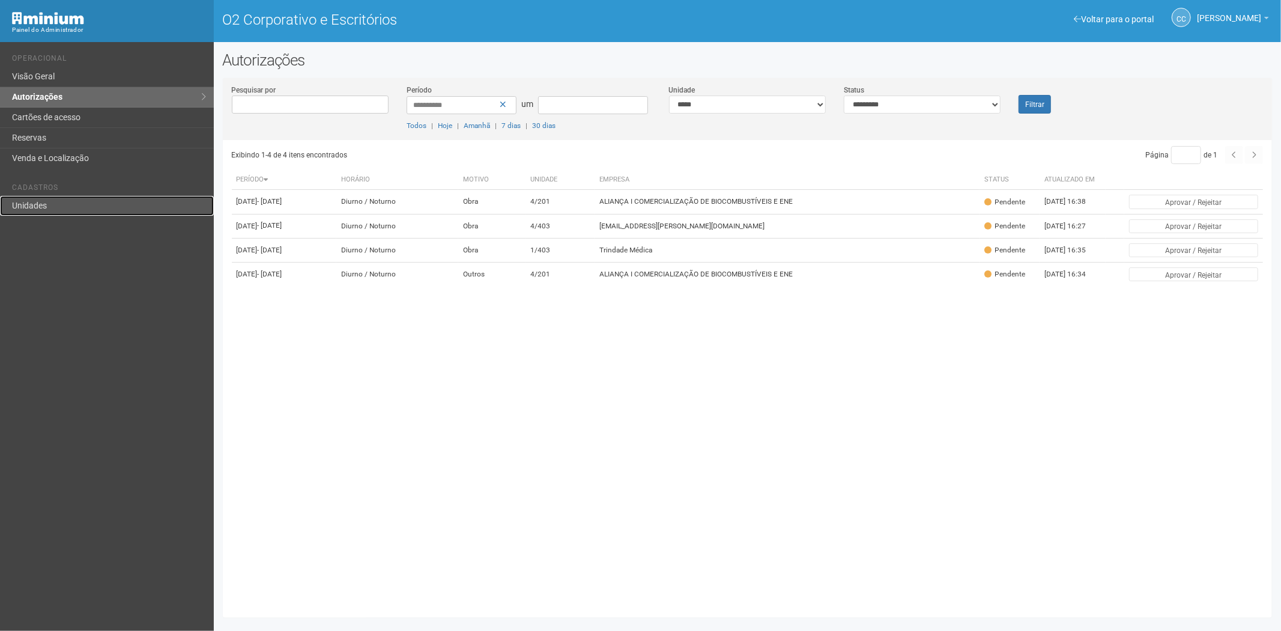
click at [54, 202] on link "Unidades" at bounding box center [107, 206] width 214 height 20
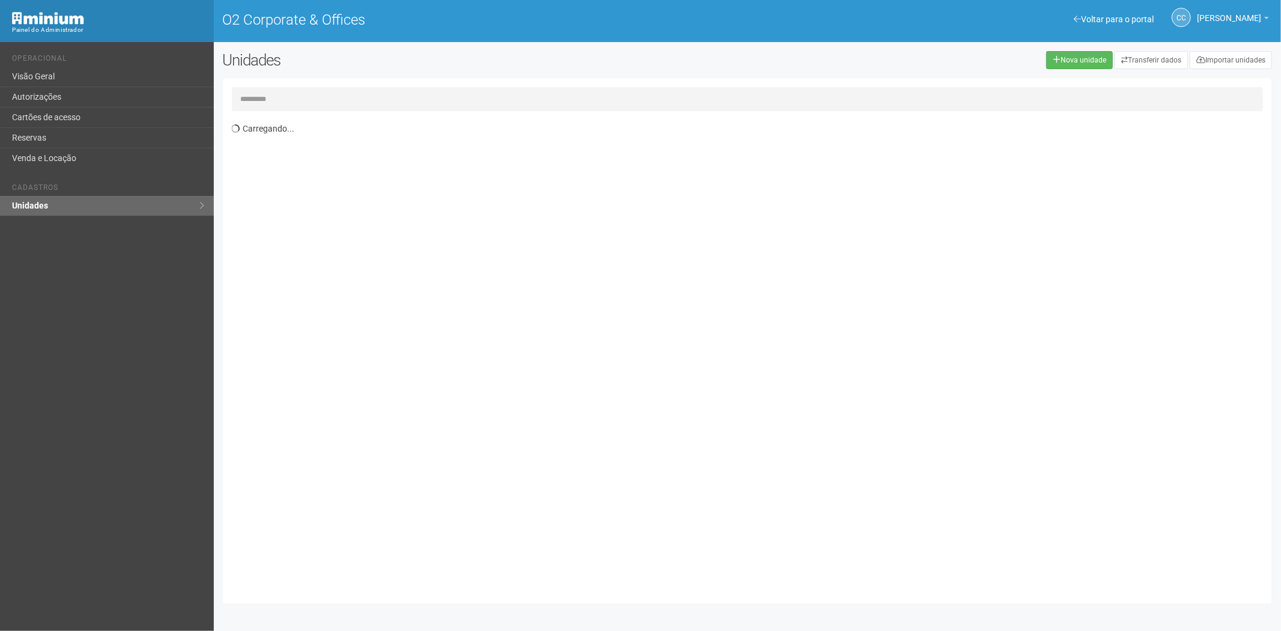
click at [321, 92] on input "text" at bounding box center [748, 99] width 1032 height 24
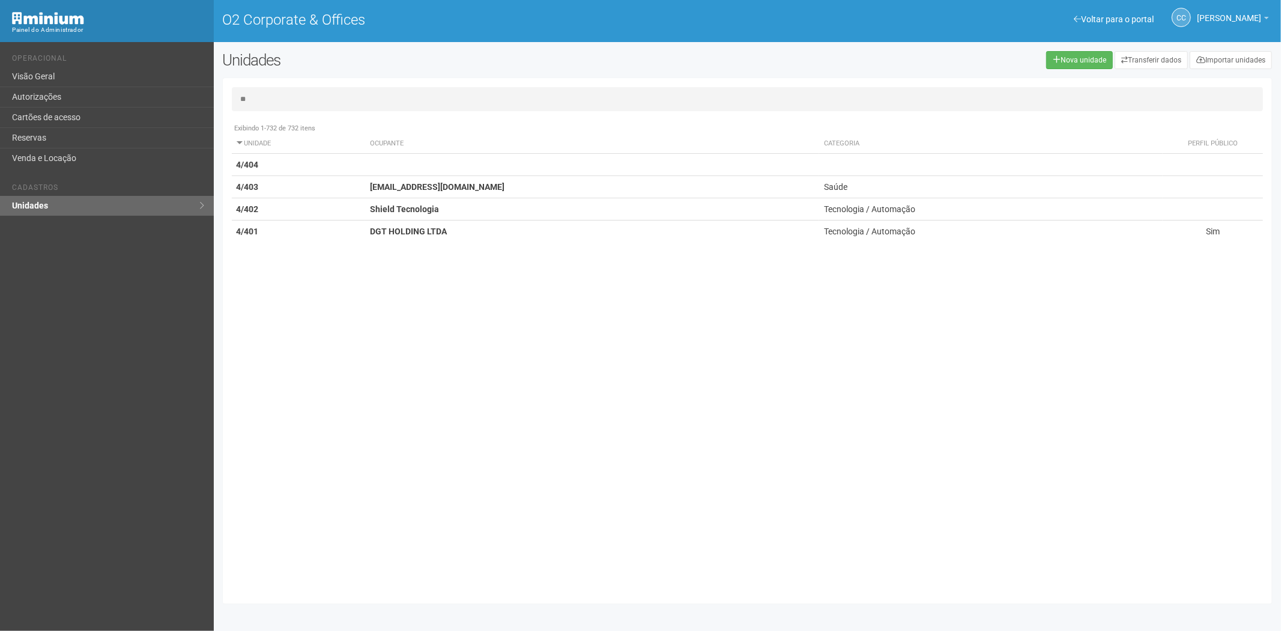
type input "*"
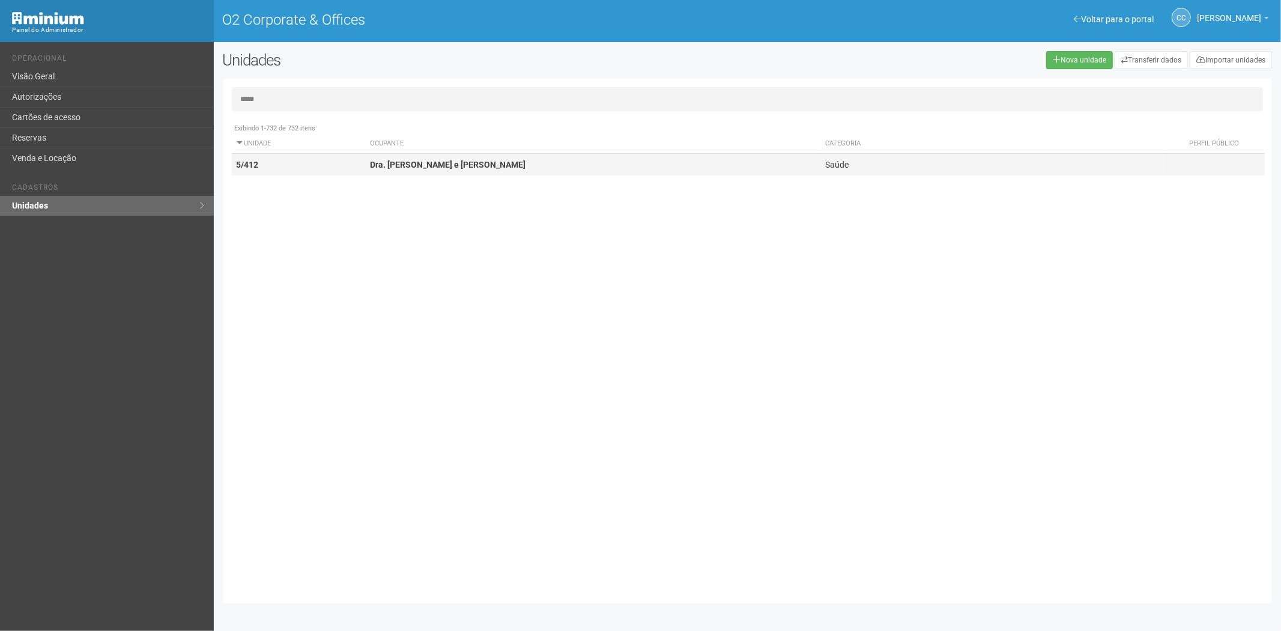
type input "*****"
click at [404, 160] on strong "Dra. Michele Pires e Lara Somma" at bounding box center [448, 165] width 156 height 10
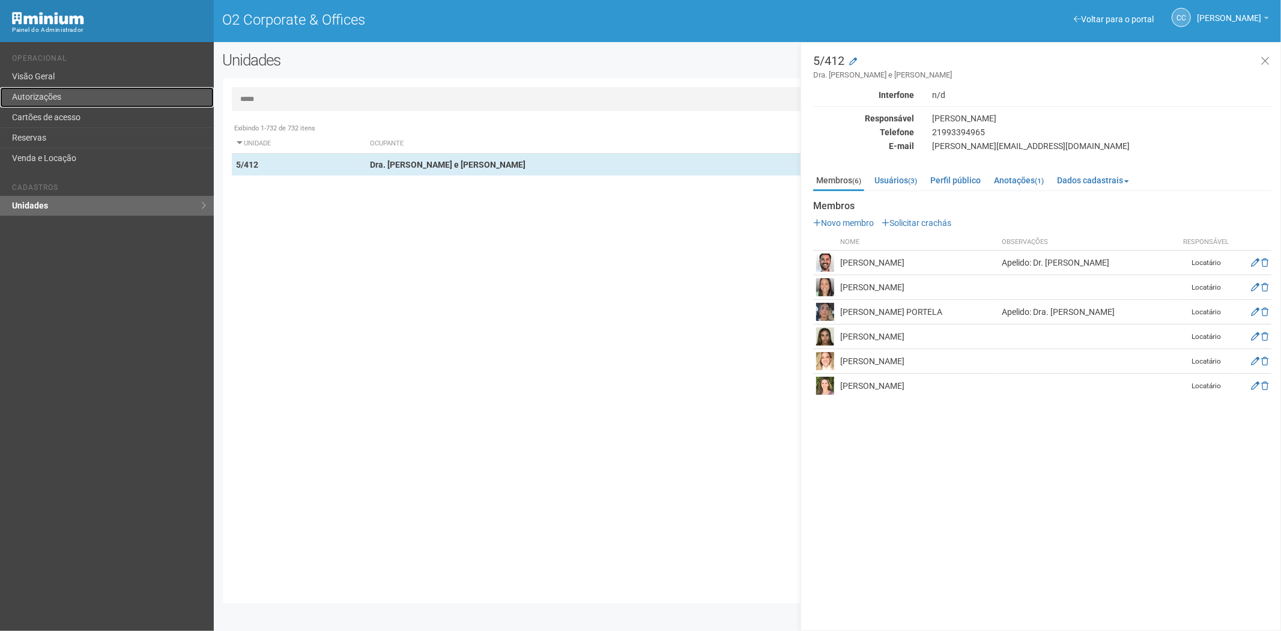
click at [83, 105] on link "Autorizações" at bounding box center [107, 97] width 214 height 20
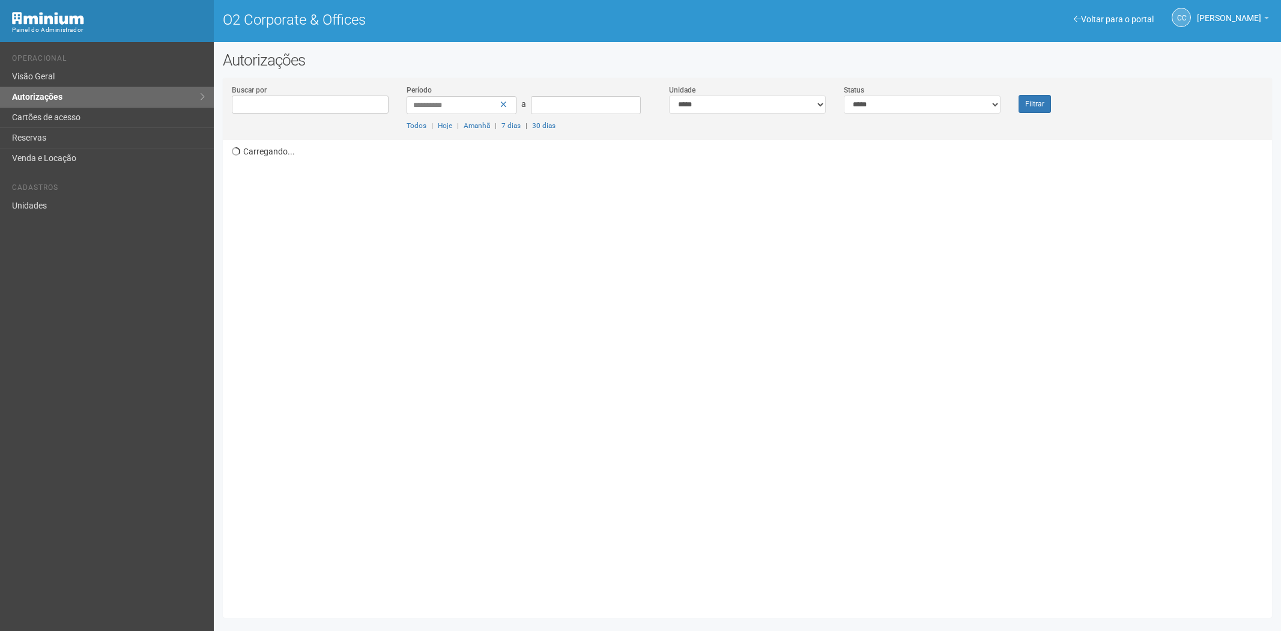
click at [82, 109] on link "Cartões de acesso" at bounding box center [107, 118] width 214 height 20
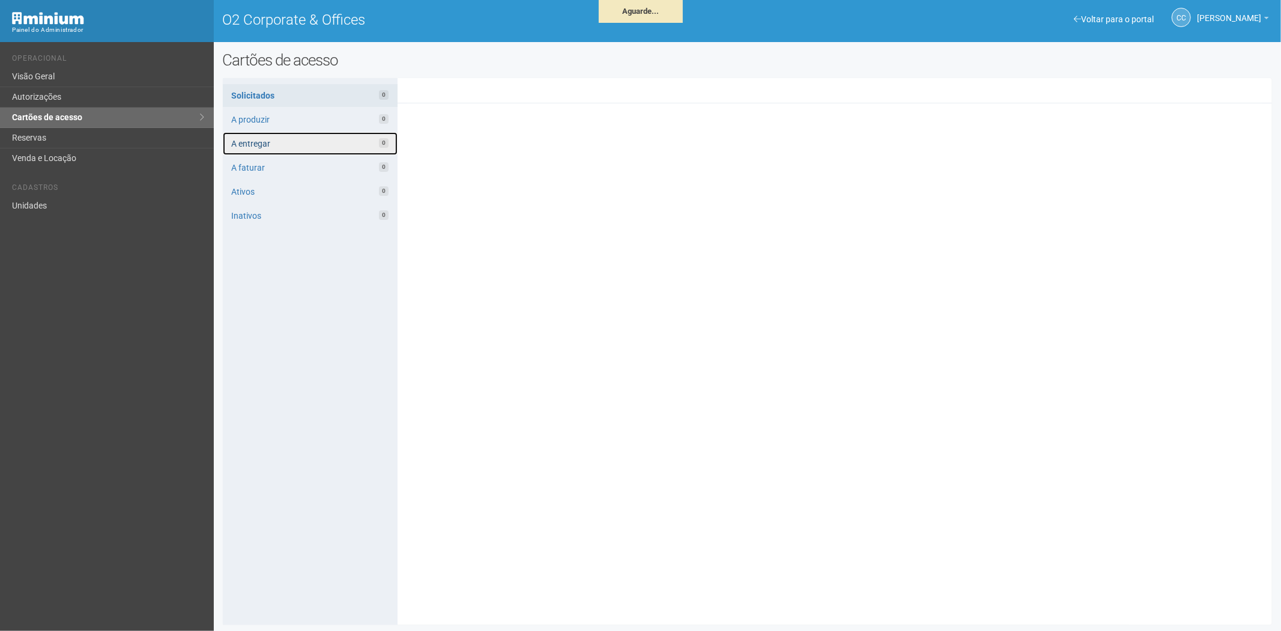
click at [277, 136] on link "A entregar 0" at bounding box center [310, 143] width 175 height 23
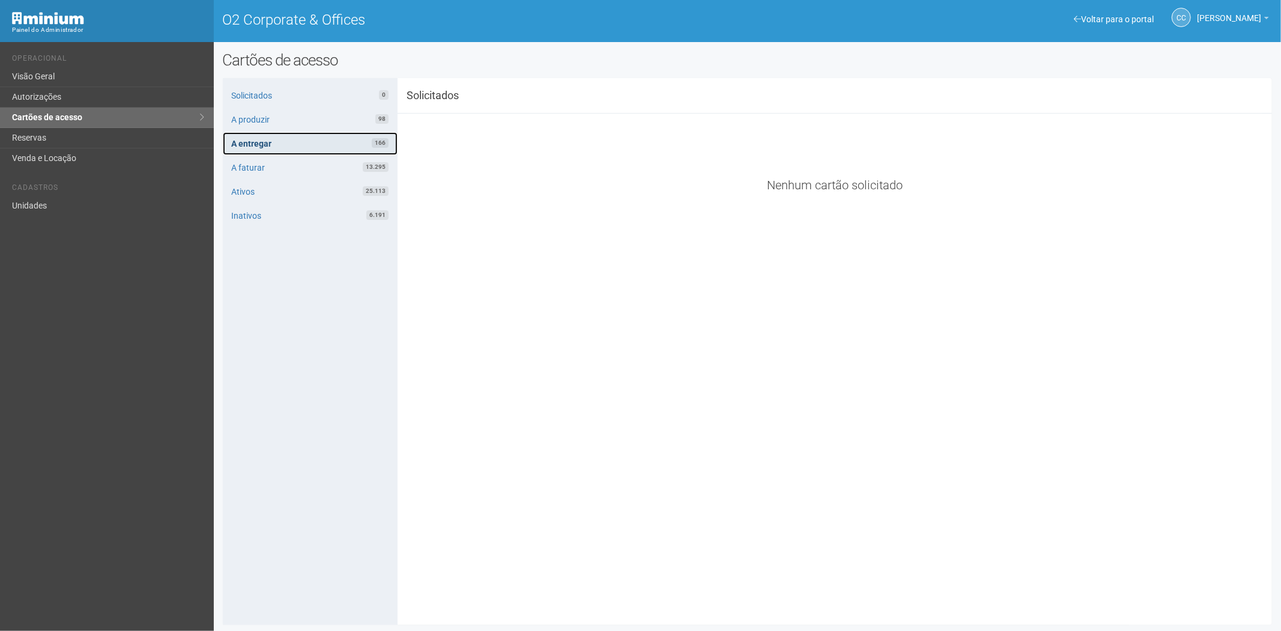
click at [305, 147] on link "A entregar 166" at bounding box center [310, 143] width 175 height 23
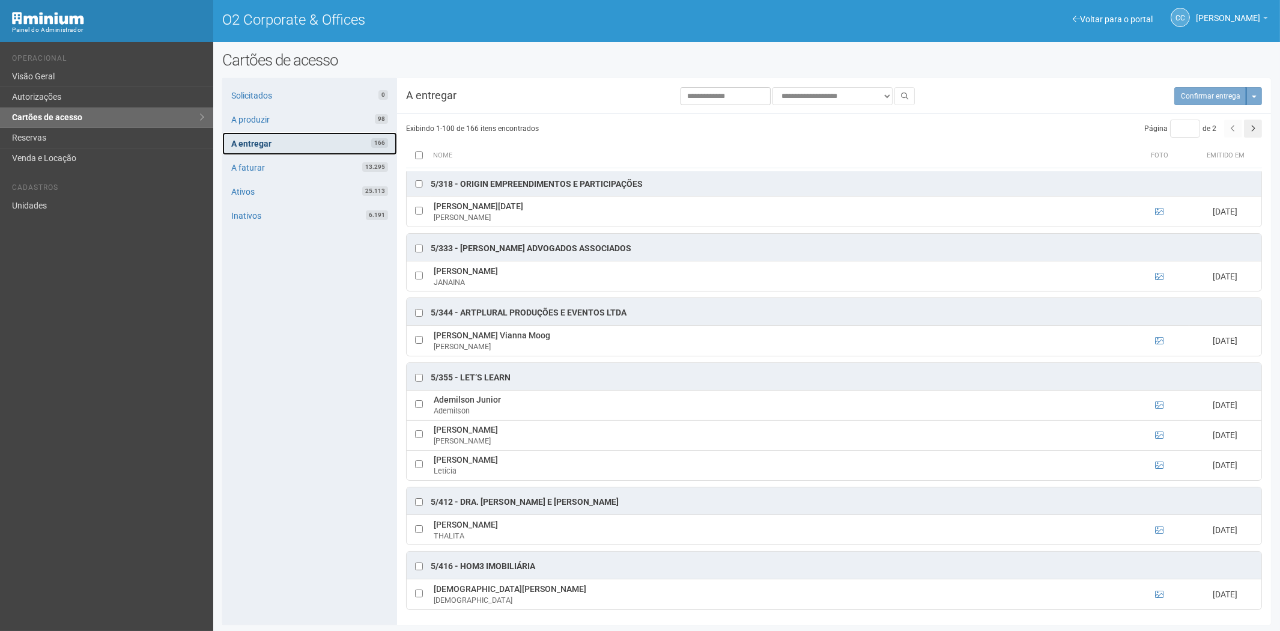
scroll to position [1, 0]
drag, startPoint x: 1199, startPoint y: 95, endPoint x: 677, endPoint y: 69, distance: 522.6
click at [1198, 95] on span "Confirmar entrega" at bounding box center [1195, 96] width 59 height 8
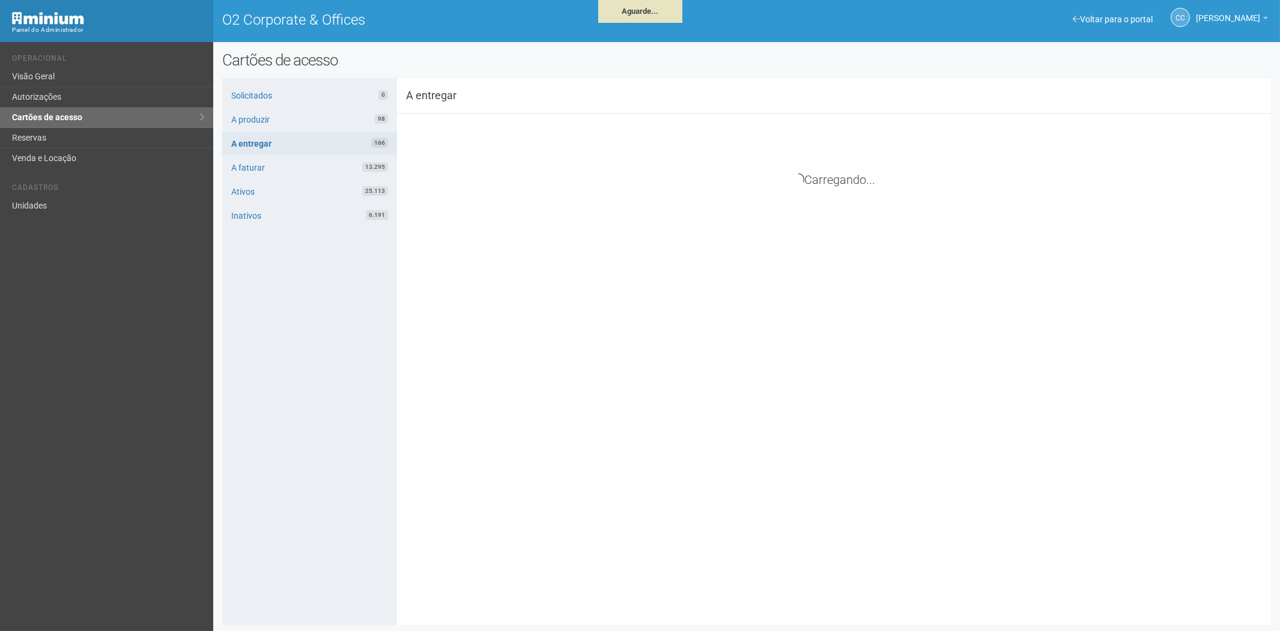
scroll to position [3470, 0]
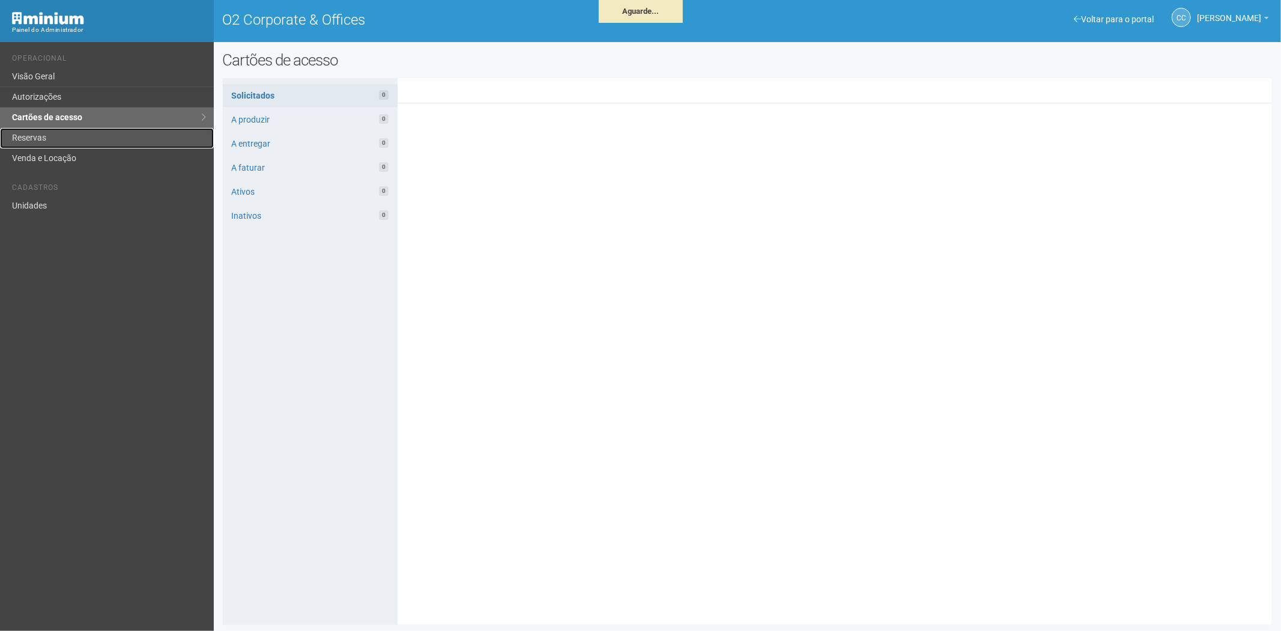
click at [83, 138] on link "Reservas" at bounding box center [107, 138] width 214 height 20
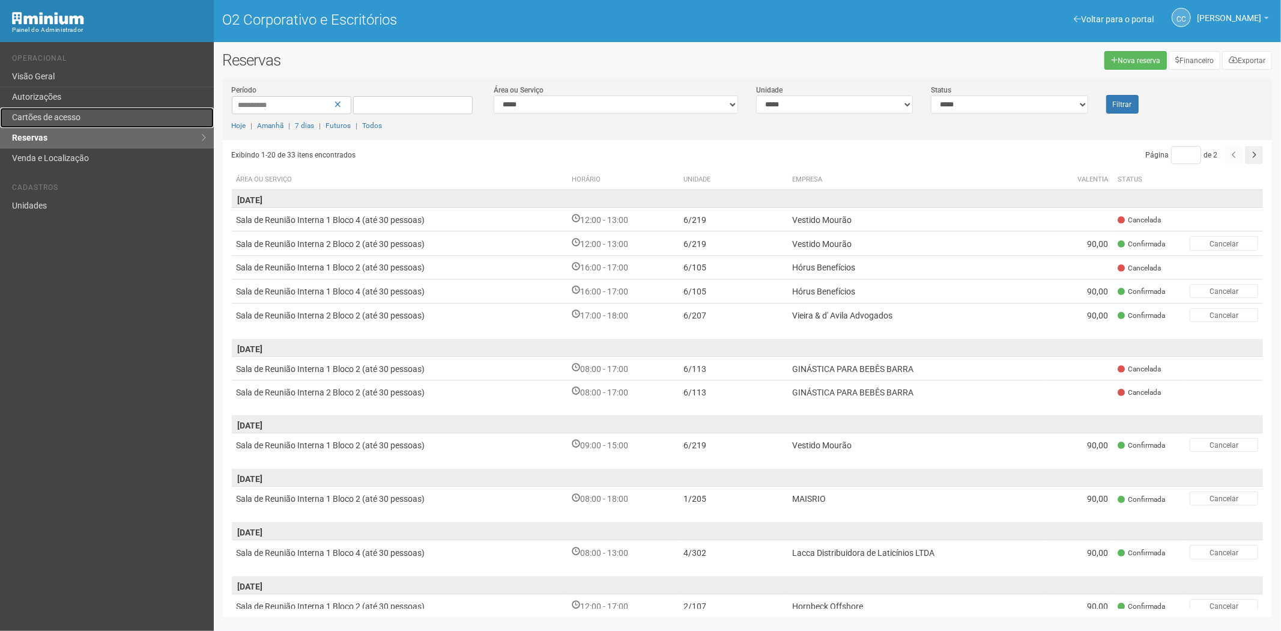
click at [86, 117] on link "Cartões de acesso" at bounding box center [107, 118] width 214 height 20
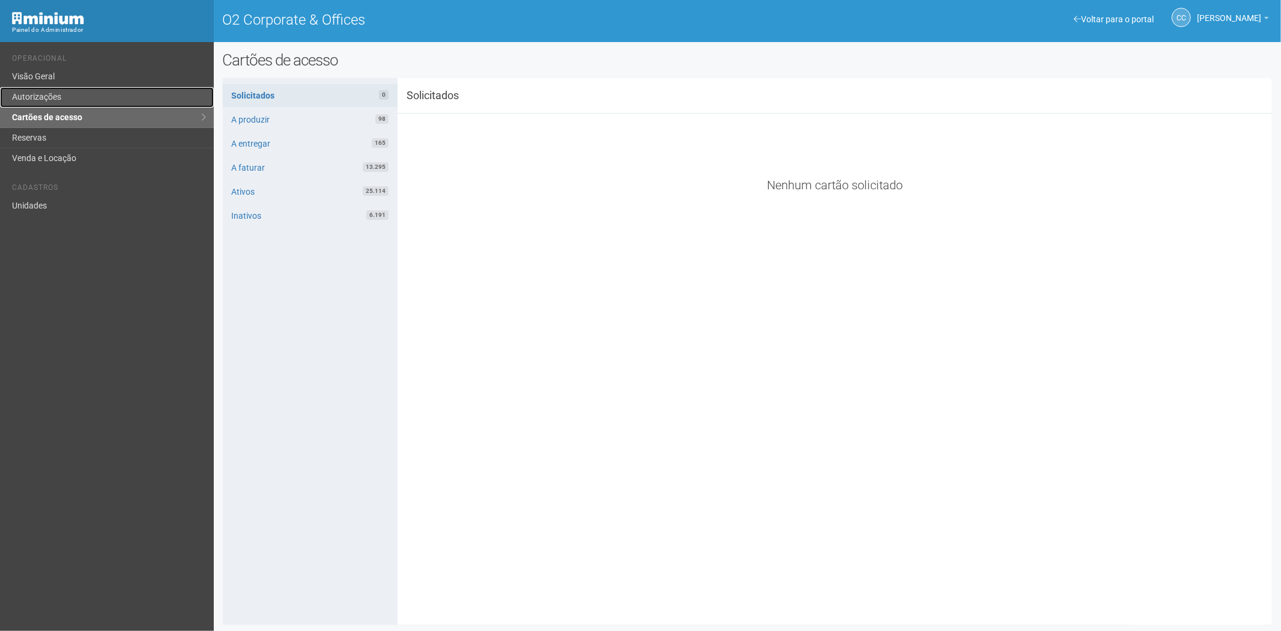
click at [80, 100] on link "Autorizações" at bounding box center [107, 97] width 214 height 20
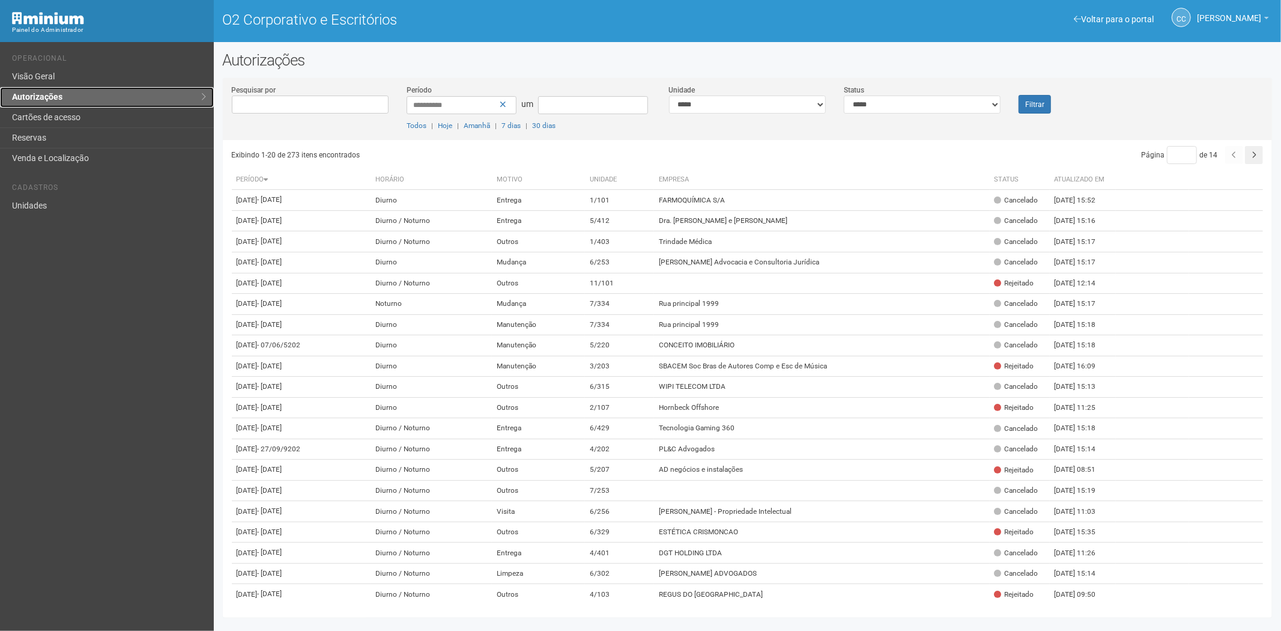
click at [94, 92] on link "Autorizações" at bounding box center [107, 97] width 214 height 20
drag, startPoint x: 891, startPoint y: 104, endPoint x: 880, endPoint y: 112, distance: 13.7
click at [891, 104] on select "**********" at bounding box center [922, 105] width 157 height 18
select select "*"
click at [844, 96] on select "**********" at bounding box center [922, 105] width 157 height 18
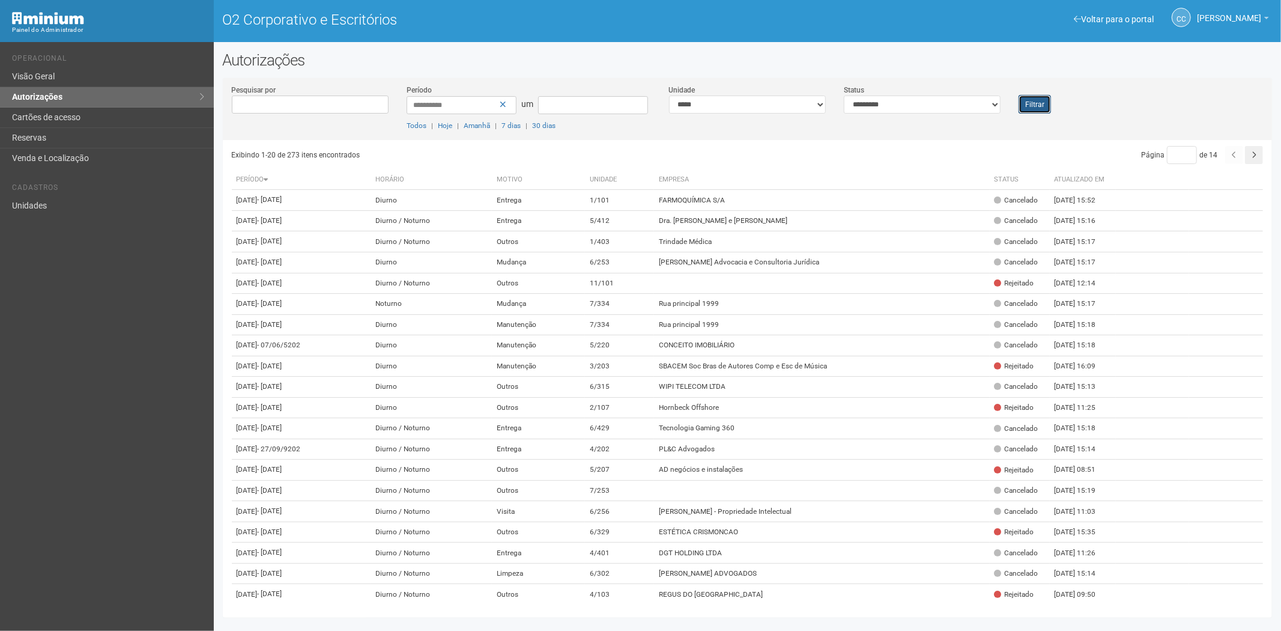
click at [1034, 107] on font "Filtrar" at bounding box center [1034, 104] width 19 height 8
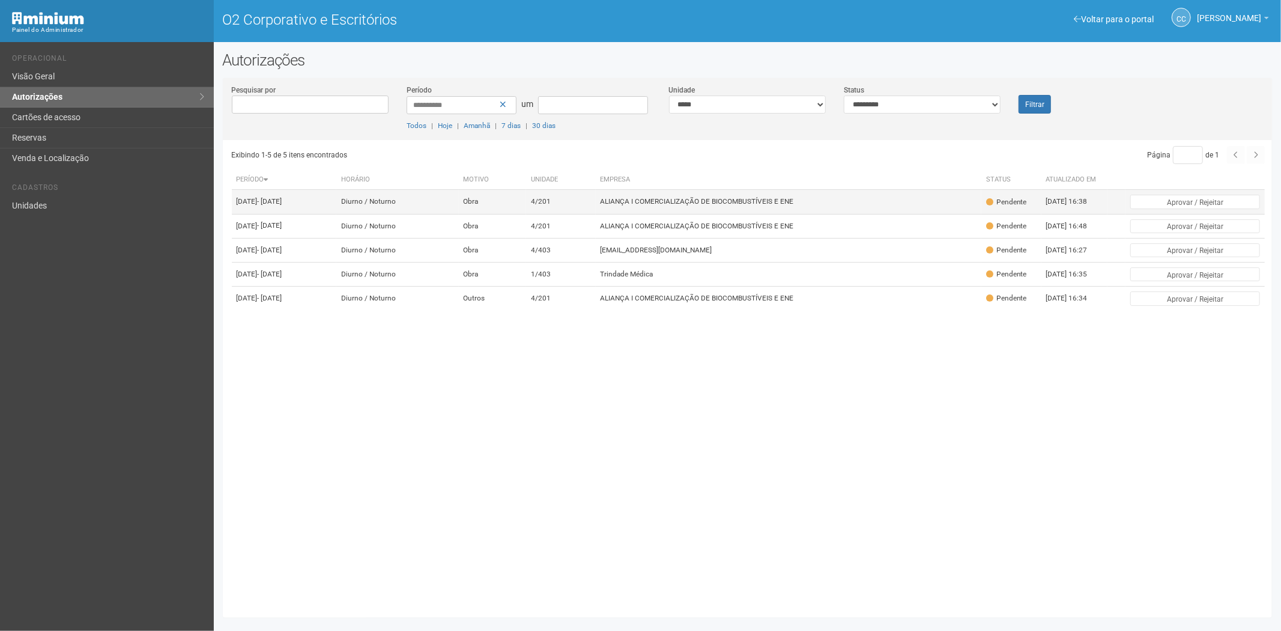
click at [726, 214] on td "ALIANÇA I COMERCIALIZAÇÃO DE BIOCOMBUSTÍVEIS E ENE" at bounding box center [789, 202] width 386 height 24
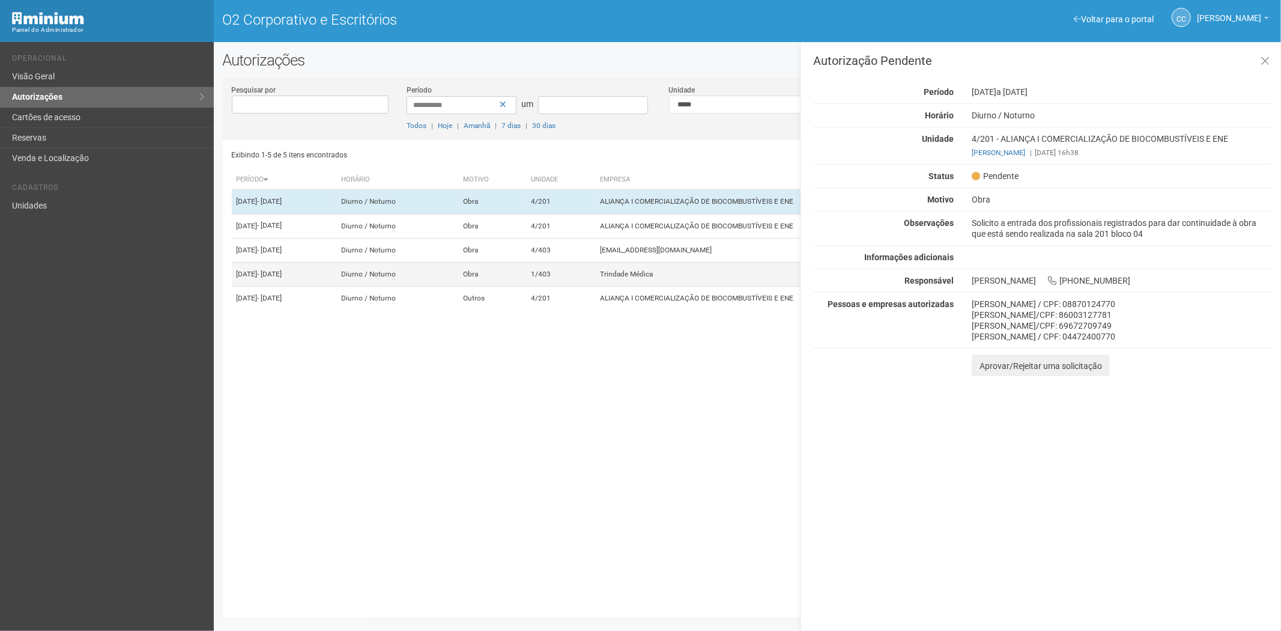
click at [701, 287] on td "Trindade Médica" at bounding box center [789, 274] width 386 height 24
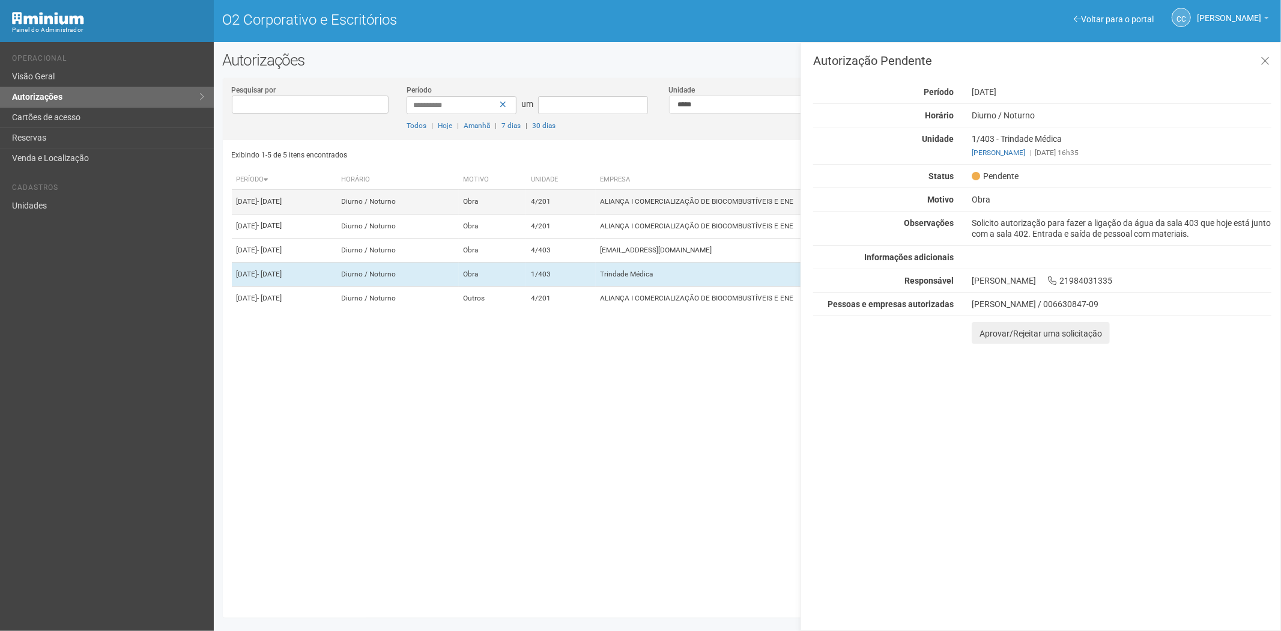
click at [583, 214] on td "4/201" at bounding box center [561, 202] width 70 height 24
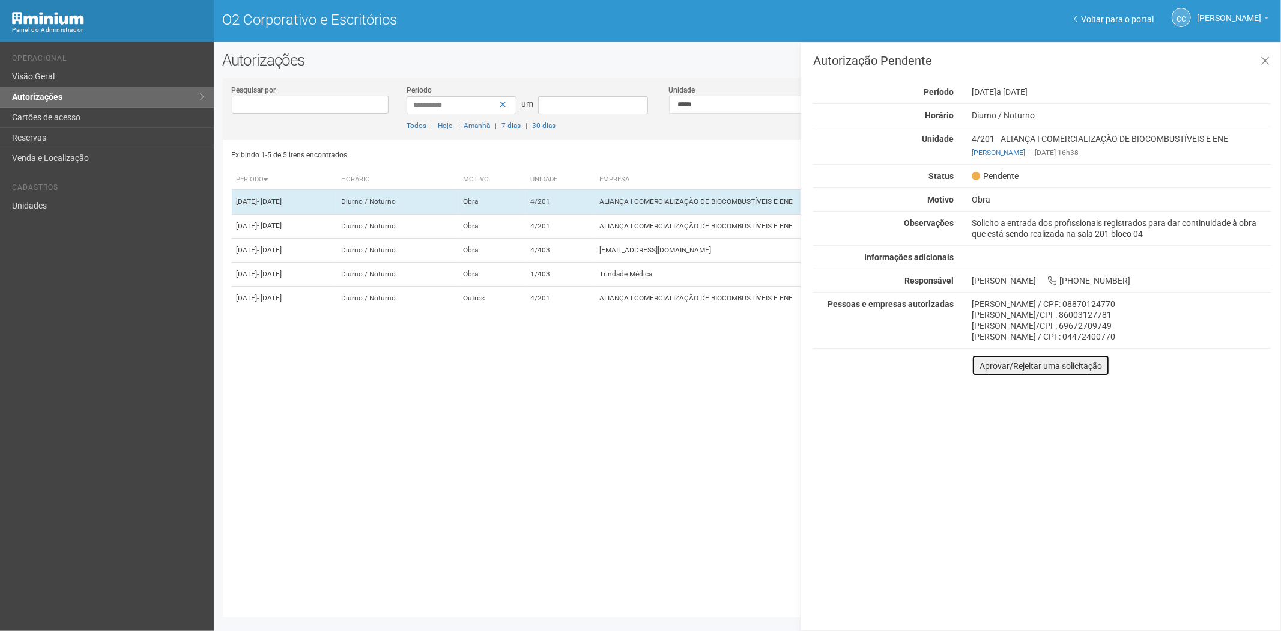
click at [990, 371] on button "Aprovar/Rejeitar uma solicitação" at bounding box center [1041, 365] width 138 height 22
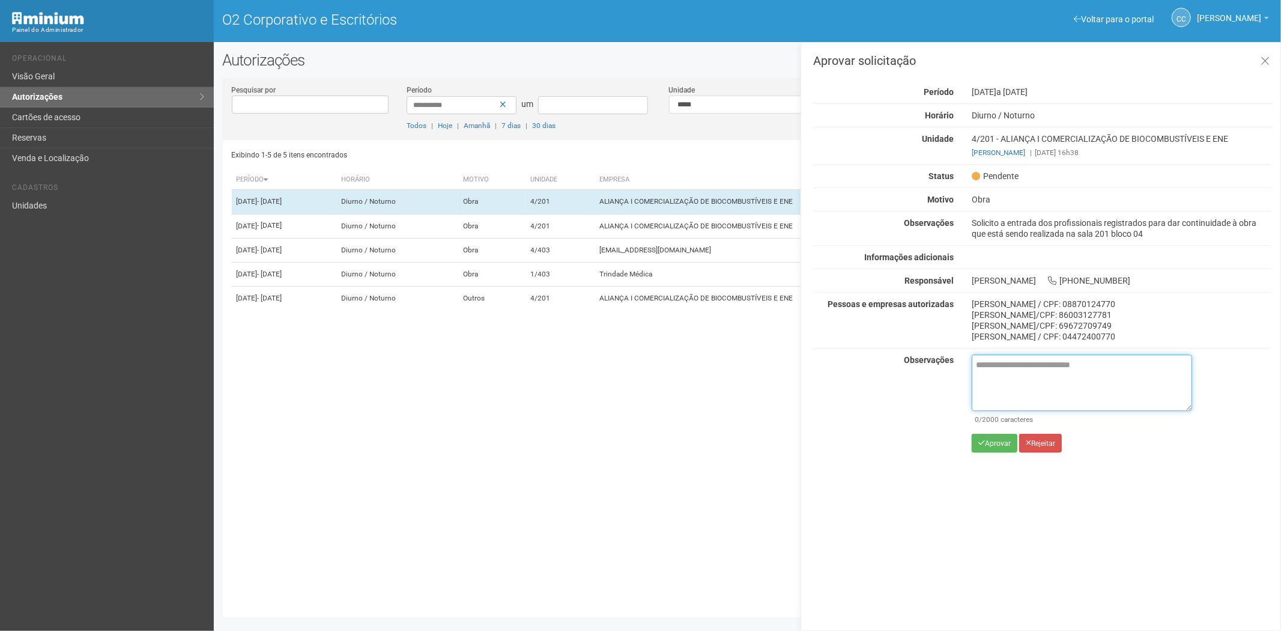
click at [988, 372] on textarea at bounding box center [1082, 382] width 220 height 56
paste textarea "**********"
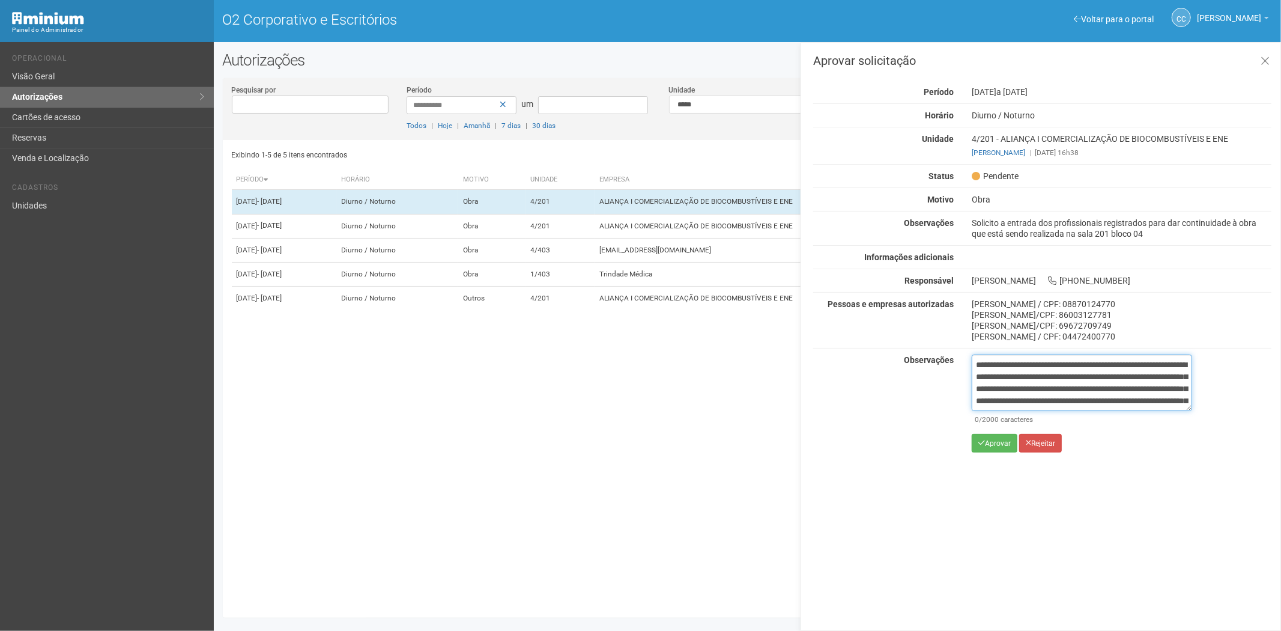
scroll to position [67, 0]
type textarea "**********"
click at [995, 448] on button "Aprovar" at bounding box center [995, 443] width 46 height 19
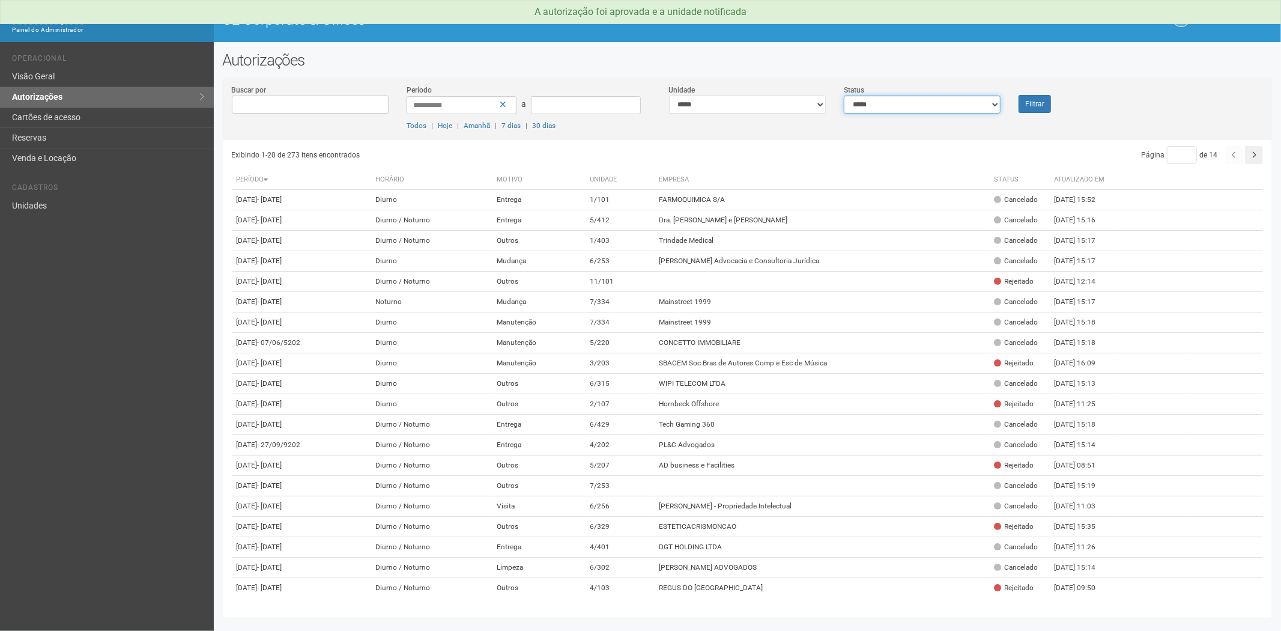
click at [926, 103] on select "**********" at bounding box center [922, 105] width 157 height 18
select select "*"
click at [844, 96] on select "**********" at bounding box center [922, 105] width 157 height 18
click at [1027, 106] on button "Filtrar" at bounding box center [1035, 104] width 32 height 18
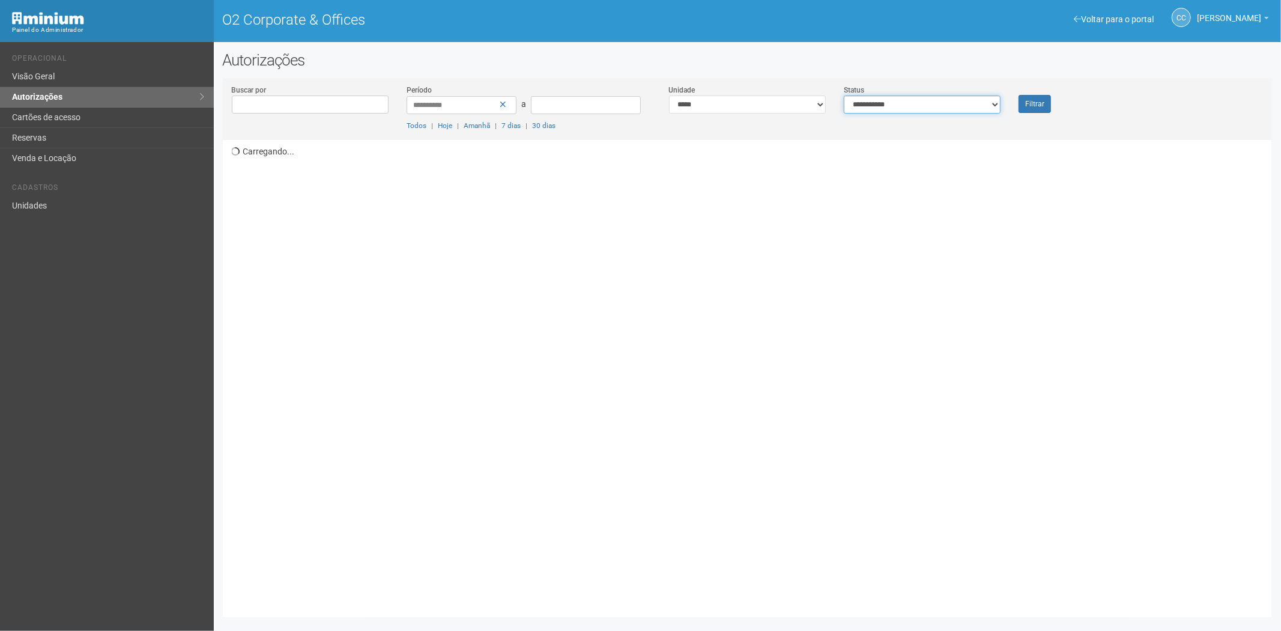
drag, startPoint x: 0, startPoint y: 0, endPoint x: 905, endPoint y: 100, distance: 910.1
click at [905, 100] on select "**********" at bounding box center [922, 105] width 157 height 18
select select "*"
click at [844, 96] on select "**********" at bounding box center [922, 105] width 157 height 18
click at [1032, 102] on font "Filtrar" at bounding box center [1034, 104] width 19 height 8
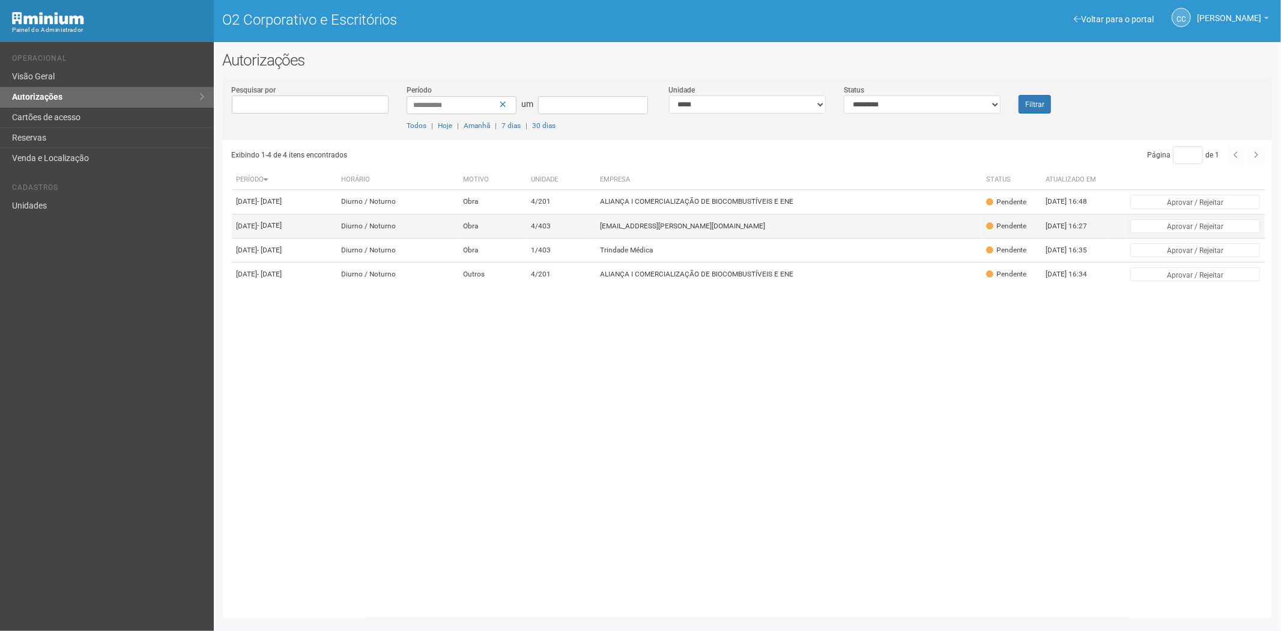
click at [711, 224] on td "[EMAIL_ADDRESS][PERSON_NAME][DOMAIN_NAME]" at bounding box center [789, 226] width 386 height 24
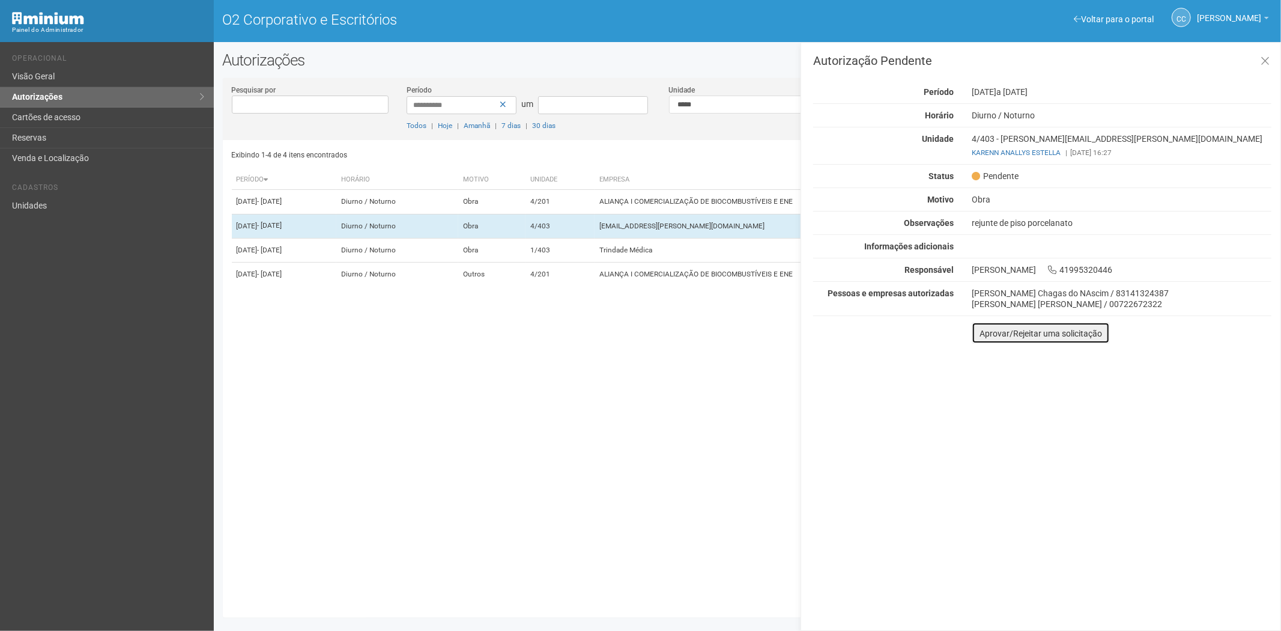
click at [987, 335] on font "Aprovar/Rejeitar uma solicitação" at bounding box center [1041, 334] width 123 height 10
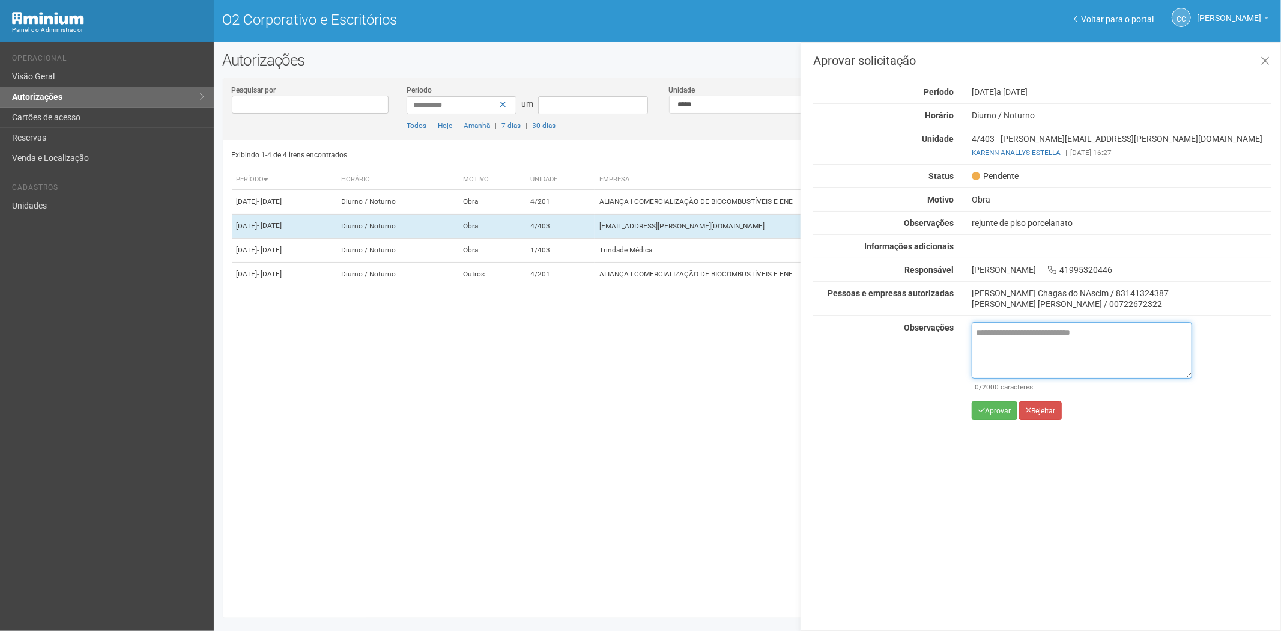
click at [1006, 341] on textarea at bounding box center [1082, 350] width 220 height 56
paste textarea "**********"
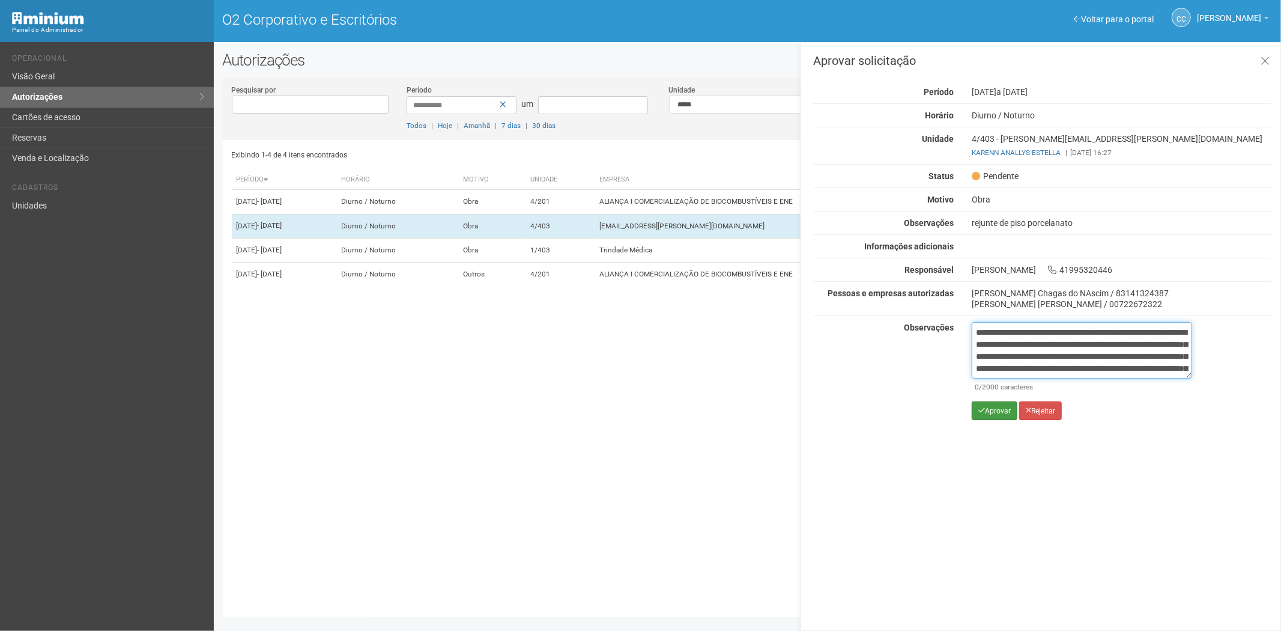
scroll to position [67, 0]
type textarea "**********"
click at [996, 410] on font "Aprovar" at bounding box center [998, 411] width 26 height 8
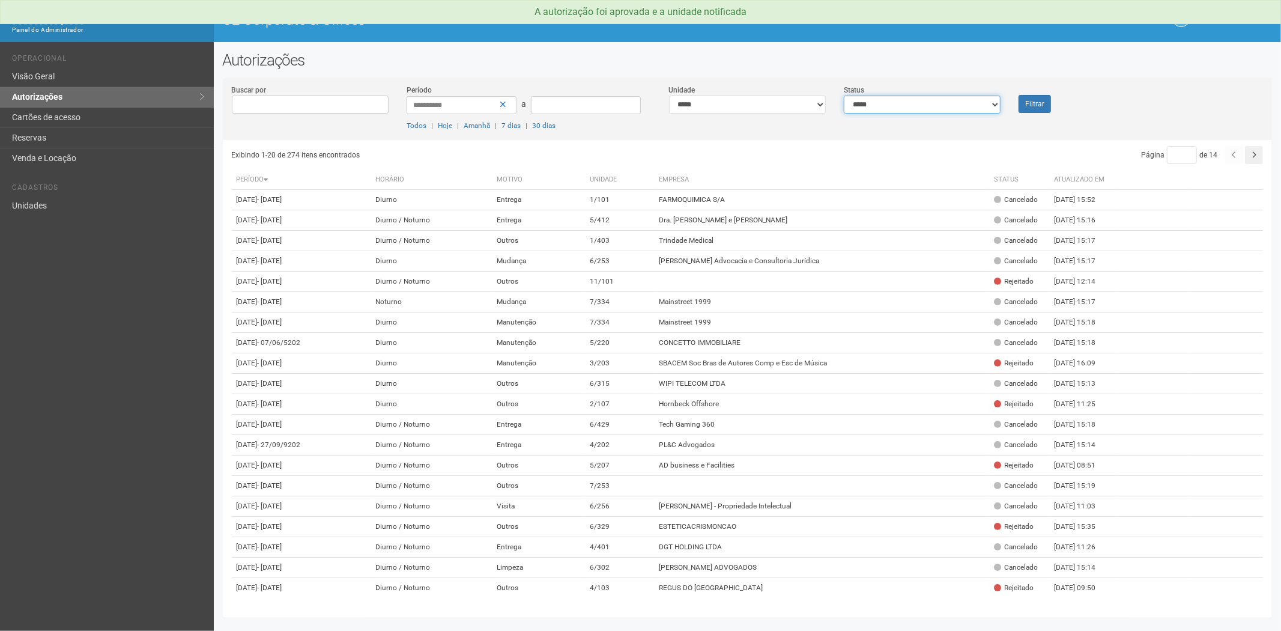
drag, startPoint x: 0, startPoint y: 0, endPoint x: 860, endPoint y: 112, distance: 866.7
click at [860, 106] on select "**********" at bounding box center [922, 105] width 157 height 18
select select "*"
click at [844, 96] on select "**********" at bounding box center [922, 105] width 157 height 18
click at [1038, 103] on button "Filtrar" at bounding box center [1035, 104] width 32 height 18
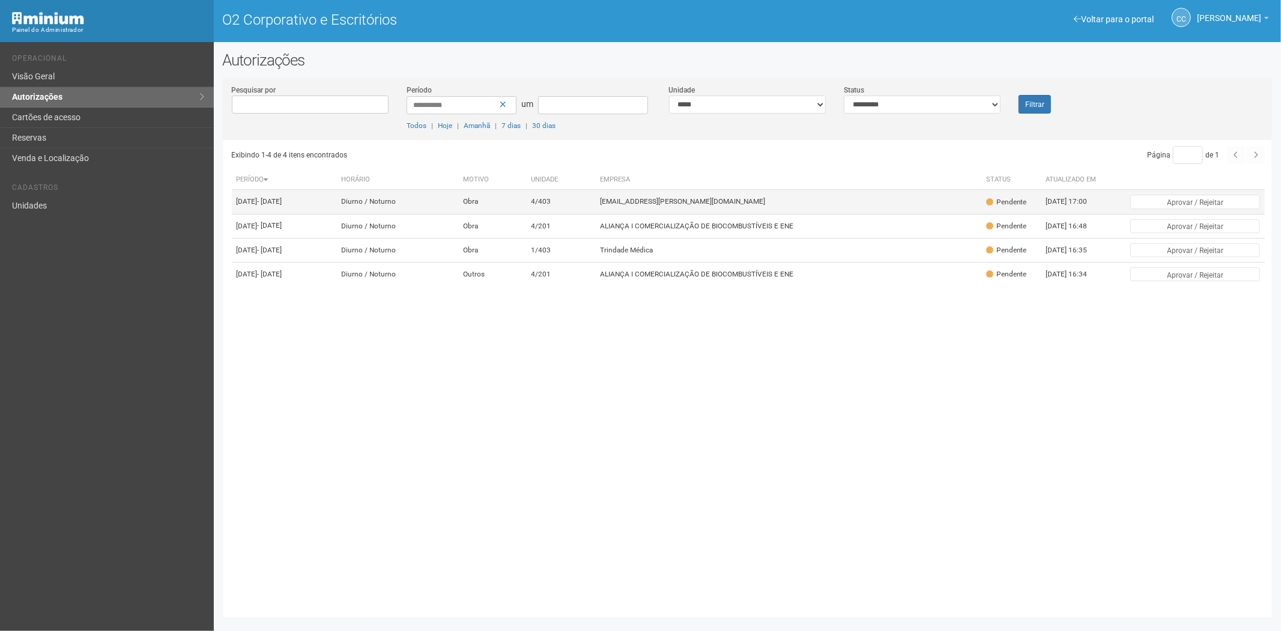
click at [701, 205] on font "[EMAIL_ADDRESS][PERSON_NAME][DOMAIN_NAME]" at bounding box center [683, 202] width 165 height 8
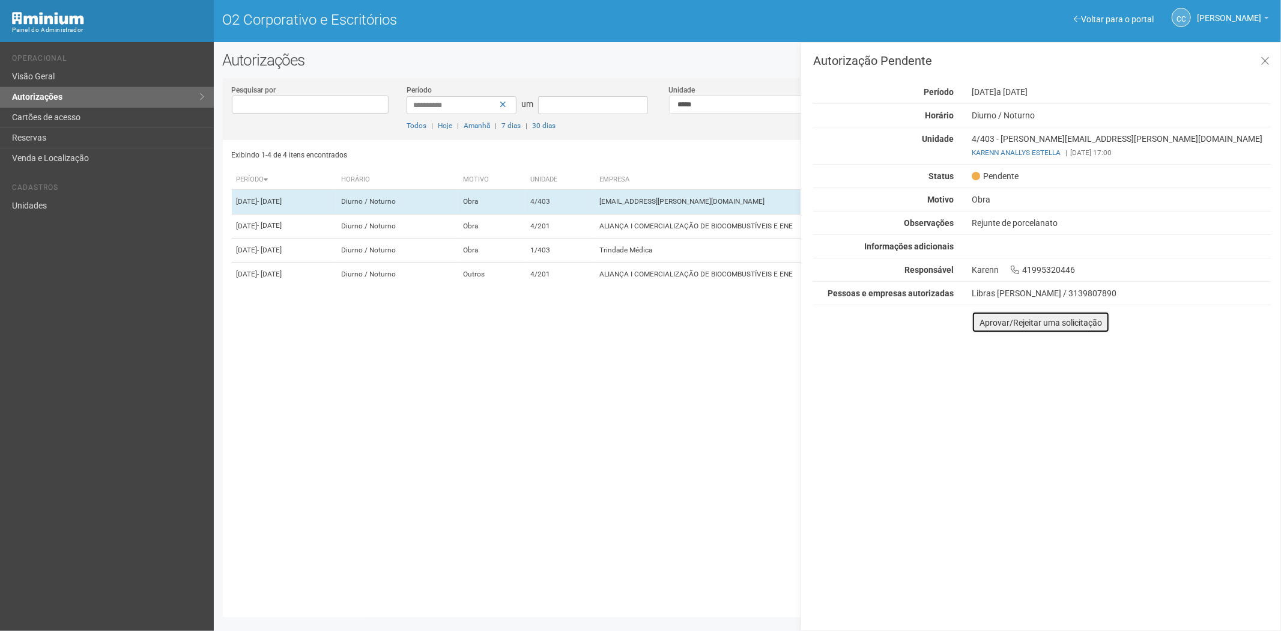
click at [985, 320] on font "Aprovar/Rejeitar uma solicitação" at bounding box center [1041, 323] width 123 height 10
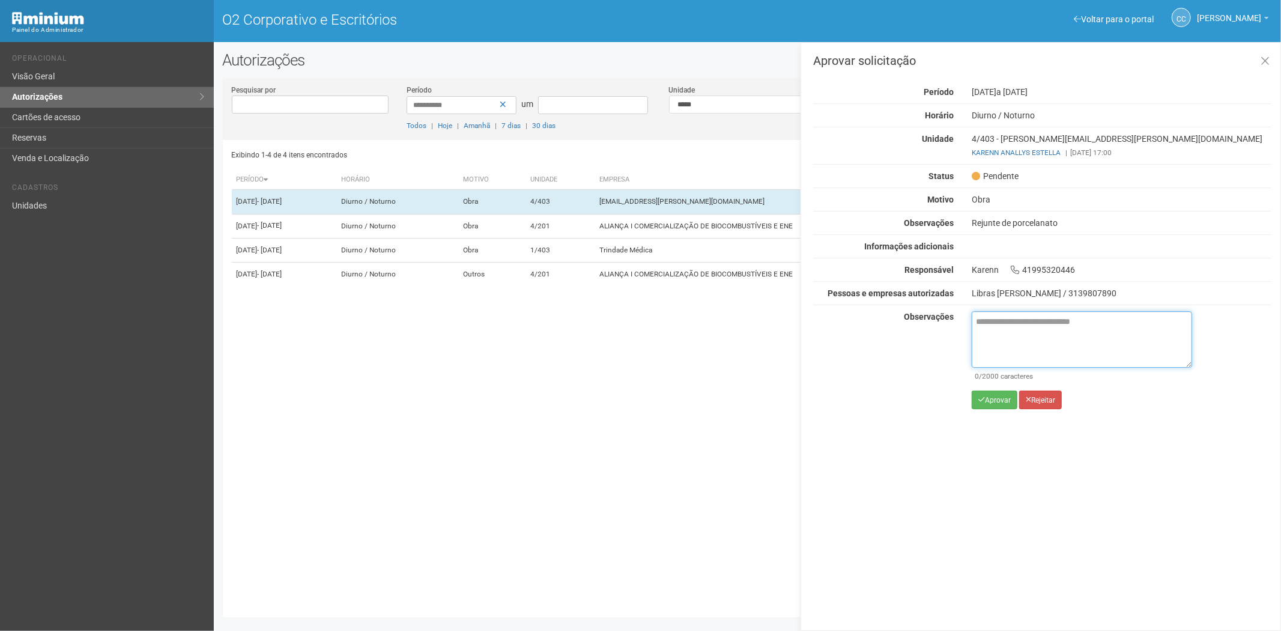
click at [993, 345] on textarea at bounding box center [1082, 339] width 220 height 56
paste textarea "**********"
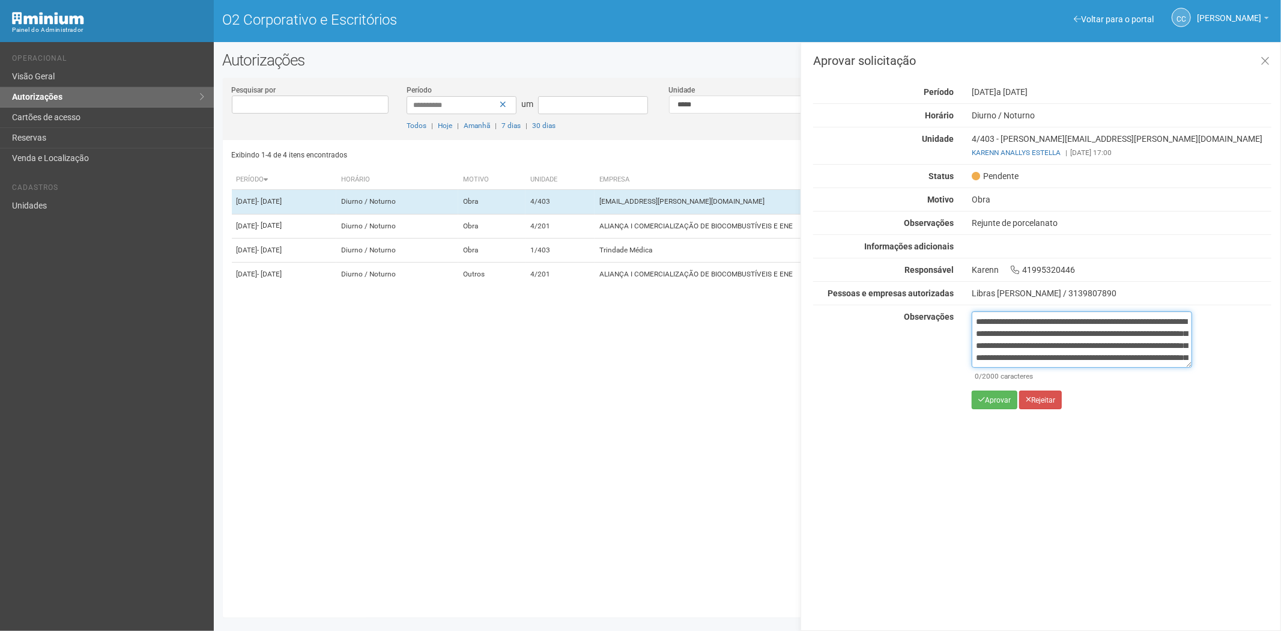
scroll to position [67, 0]
type textarea "**********"
click at [989, 407] on button "Aprovar" at bounding box center [995, 399] width 46 height 19
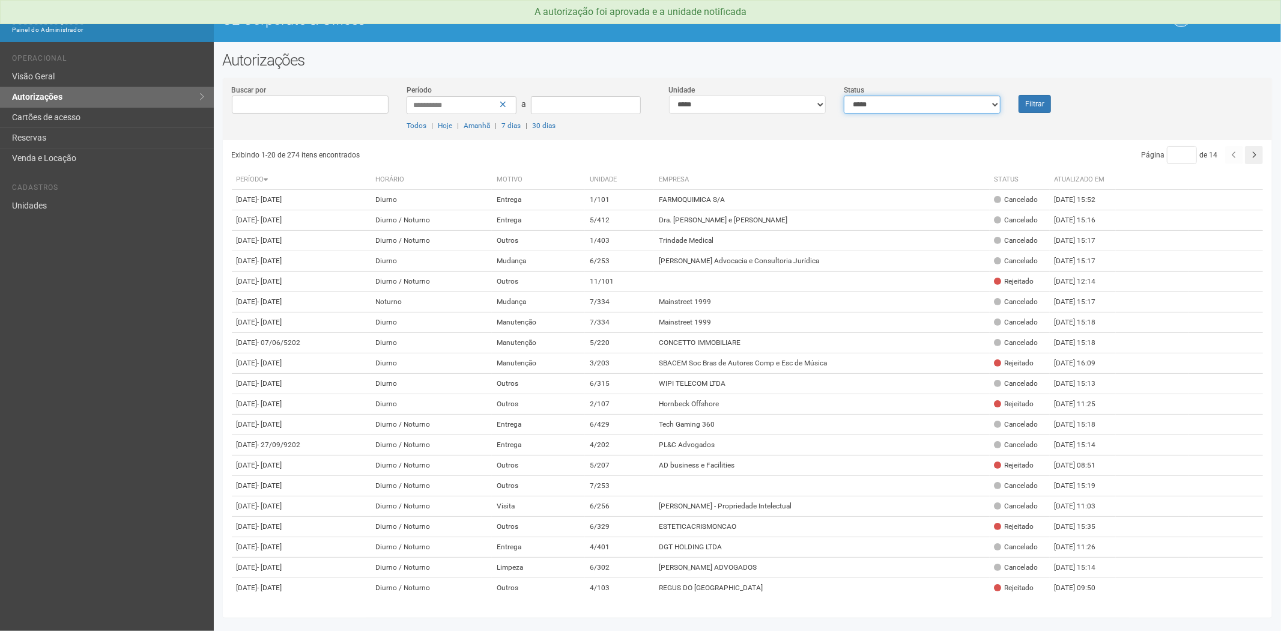
drag, startPoint x: 968, startPoint y: 103, endPoint x: 959, endPoint y: 112, distance: 12.3
click at [968, 103] on select "**********" at bounding box center [922, 105] width 157 height 18
select select "*"
click at [844, 96] on select "**********" at bounding box center [922, 105] width 157 height 18
click at [1034, 98] on button "Filtrar" at bounding box center [1035, 104] width 32 height 18
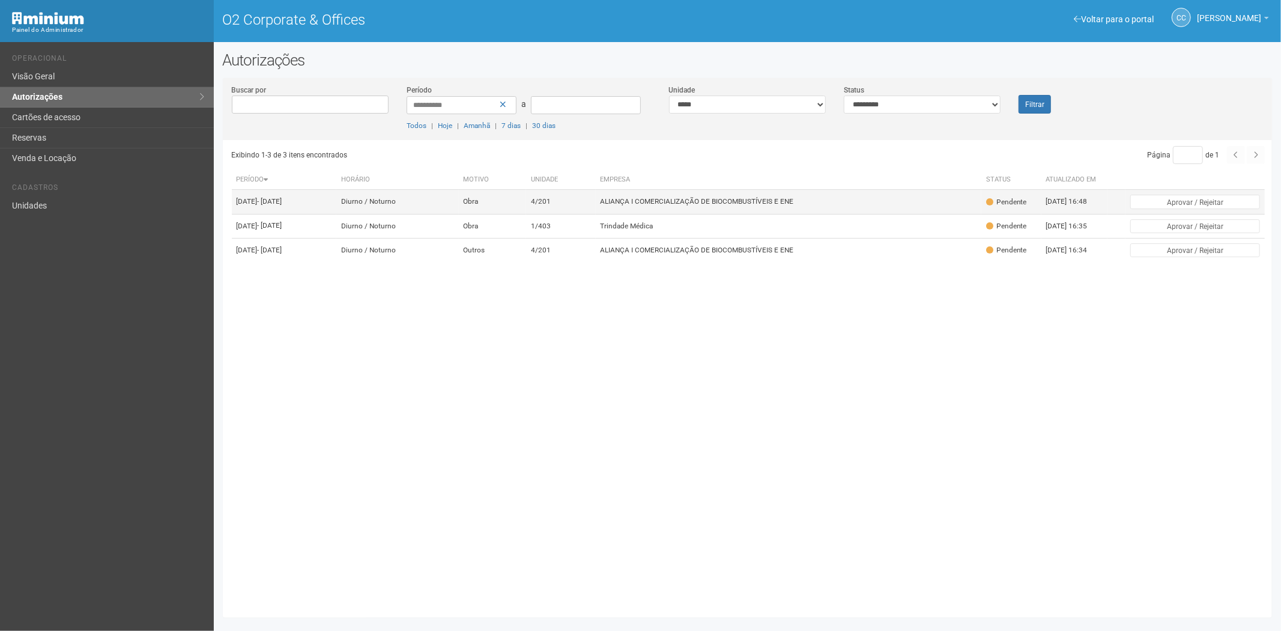
click at [838, 202] on td "ALIANÇA I COMERCIALIZAÇÃO DE BIOCOMBUSTÍVEIS E ENE" at bounding box center [789, 202] width 386 height 24
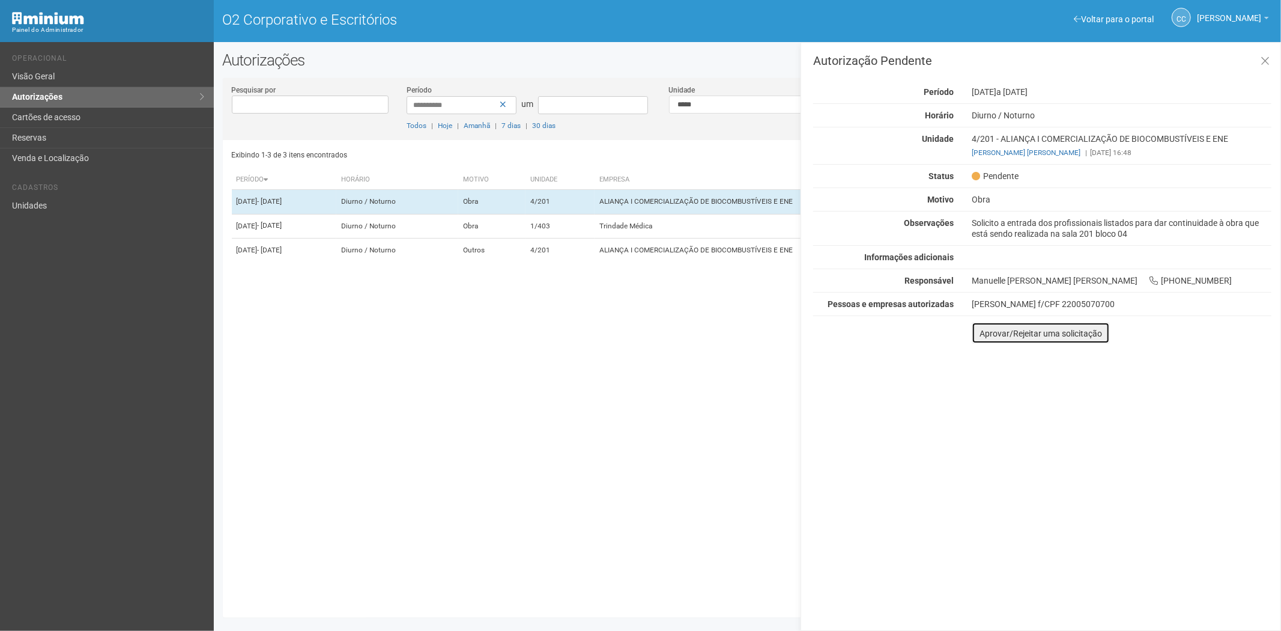
click at [993, 333] on font "Aprovar/Rejeitar uma solicitação" at bounding box center [1041, 334] width 123 height 10
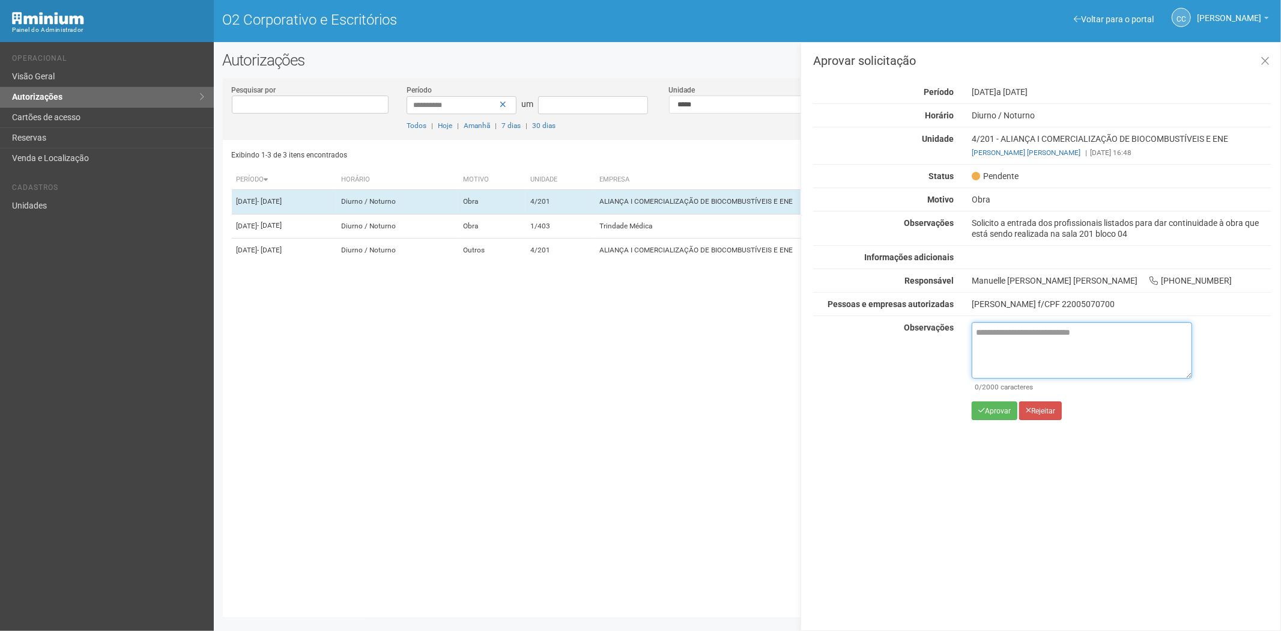
click at [1037, 353] on textarea at bounding box center [1082, 350] width 220 height 56
paste textarea "**********"
type textarea "**********"
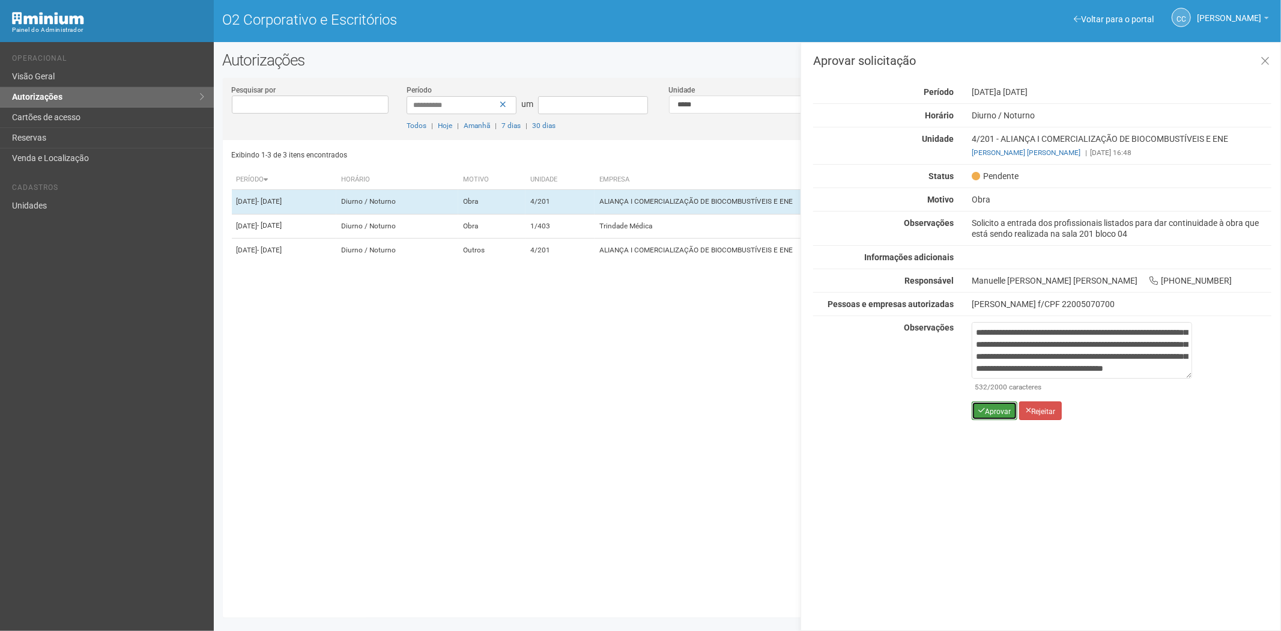
click at [996, 413] on font "Aprovar" at bounding box center [998, 411] width 26 height 8
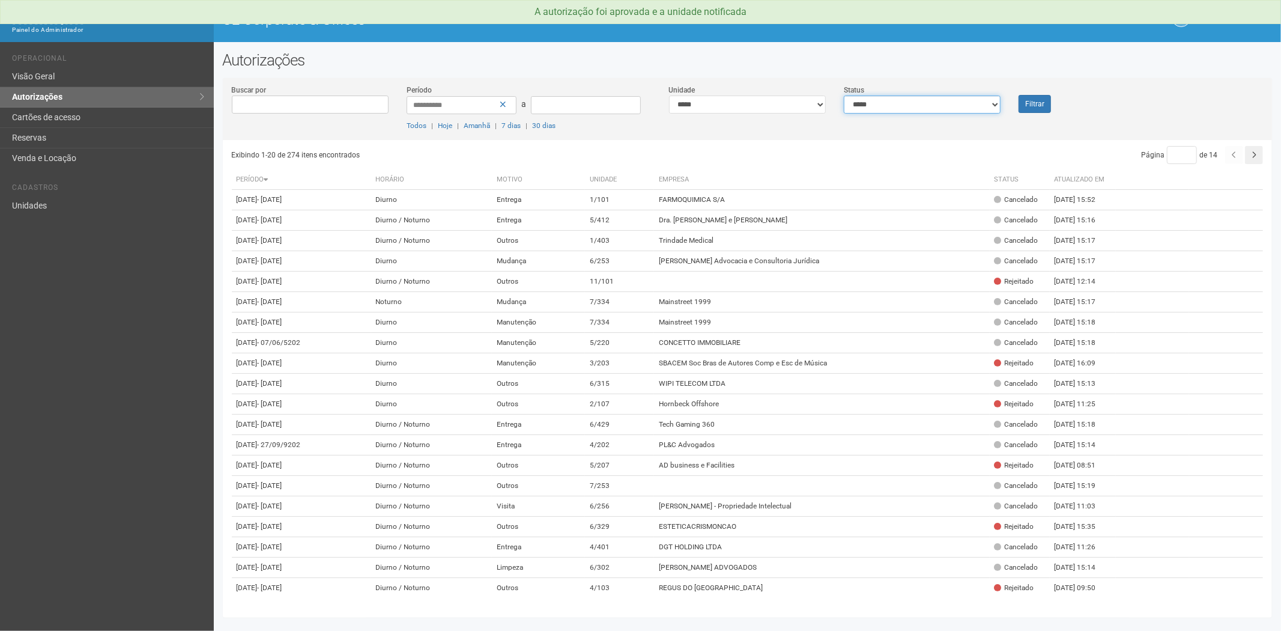
drag, startPoint x: 905, startPoint y: 106, endPoint x: 899, endPoint y: 112, distance: 8.1
click at [905, 106] on select "**********" at bounding box center [922, 105] width 157 height 18
select select "*"
click at [844, 96] on select "**********" at bounding box center [922, 105] width 157 height 18
click at [1027, 106] on button "Filtrar" at bounding box center [1035, 104] width 32 height 18
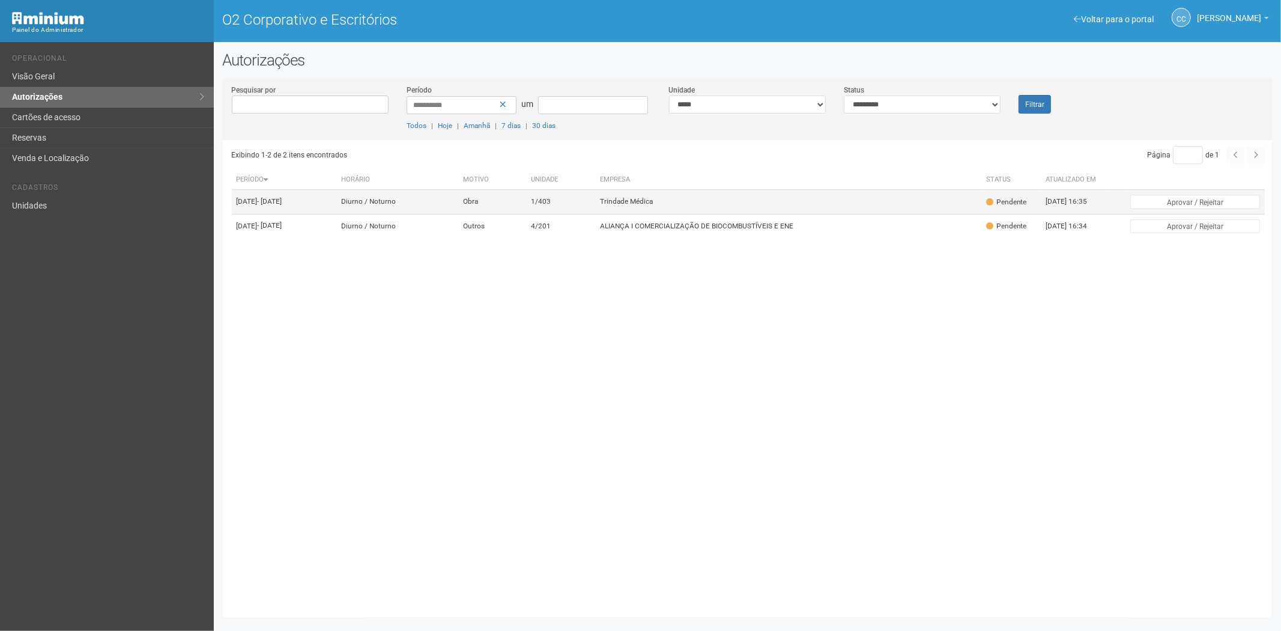
click at [770, 204] on td "Trindade Médica" at bounding box center [789, 202] width 386 height 24
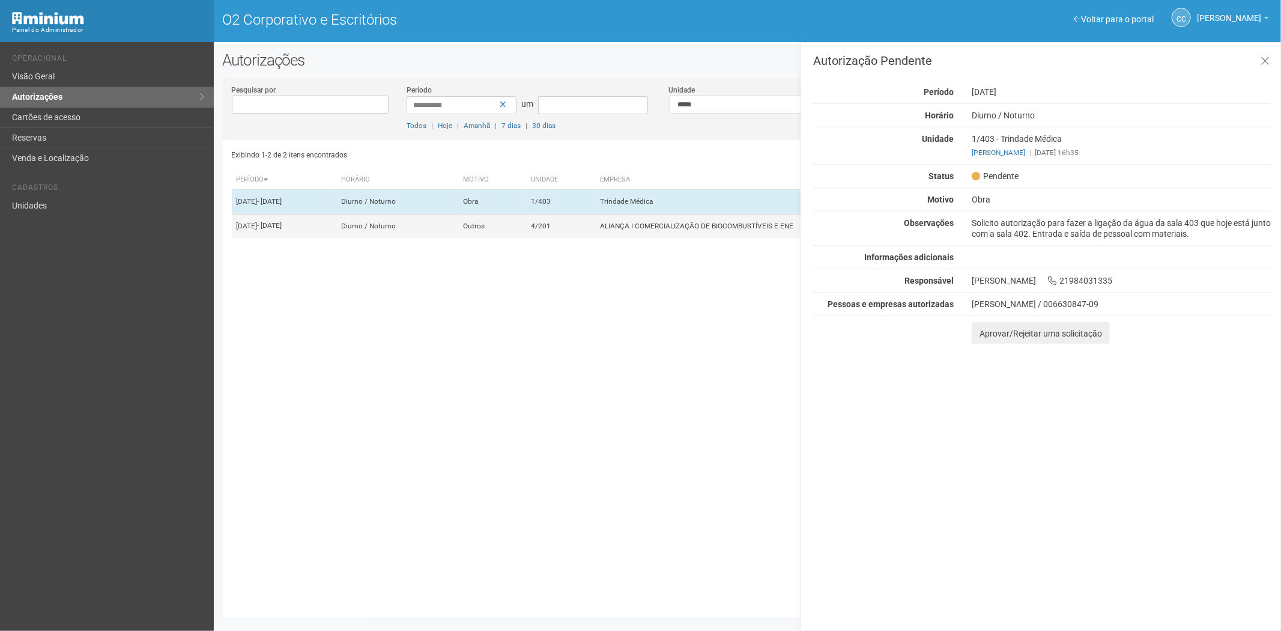
click at [711, 238] on td "ALIANÇA I COMERCIALIZAÇÃO DE BIOCOMBUSTÍVEIS E ENE" at bounding box center [789, 226] width 386 height 24
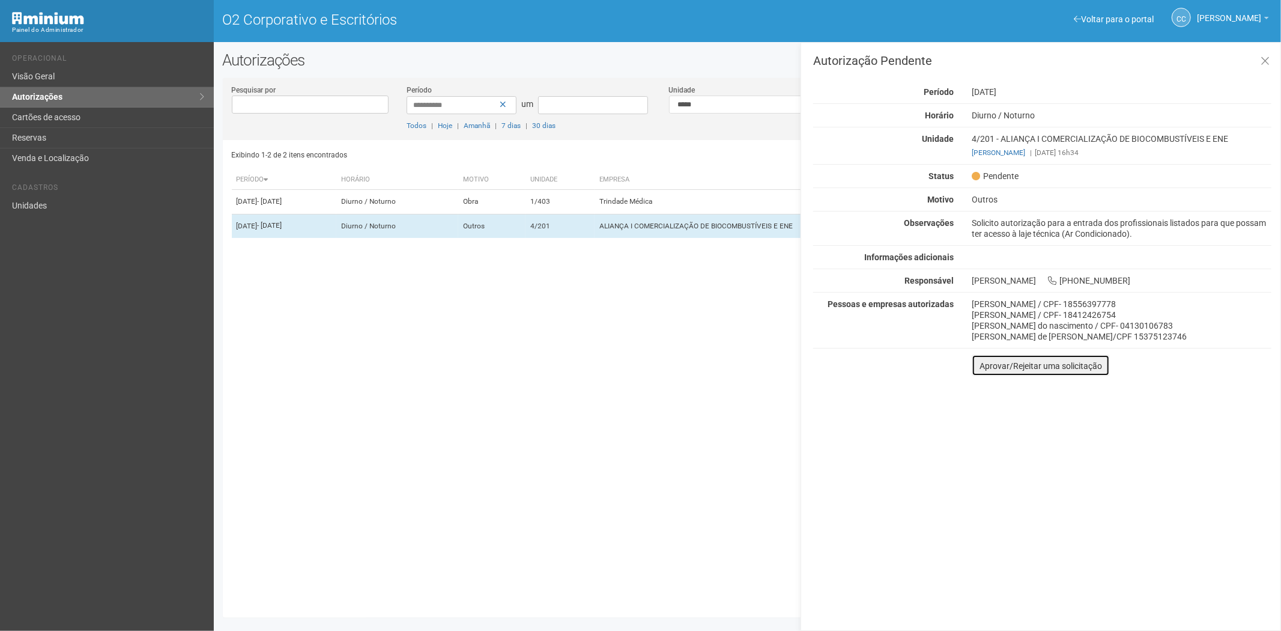
click at [989, 368] on font "Aprovar/Rejeitar uma solicitação" at bounding box center [1041, 366] width 123 height 10
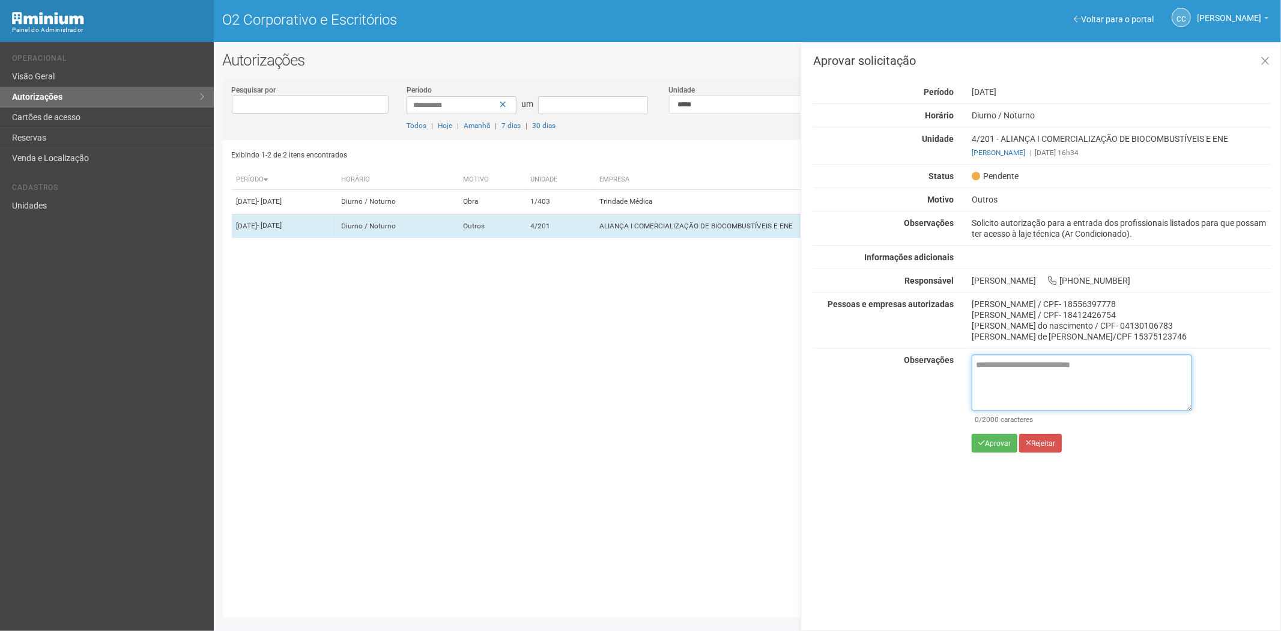
click at [1029, 371] on textarea at bounding box center [1082, 382] width 220 height 56
click at [1008, 383] on textarea at bounding box center [1082, 382] width 220 height 56
paste textarea "**********"
type textarea "**********"
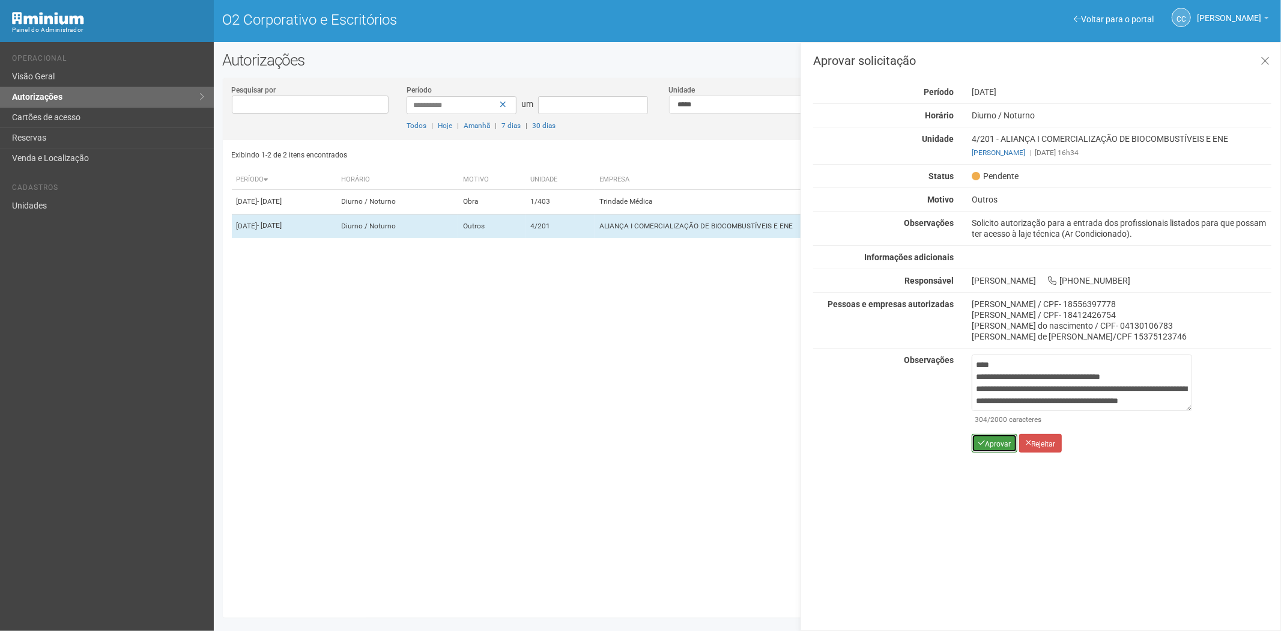
click at [987, 447] on font "Aprovar" at bounding box center [998, 443] width 26 height 8
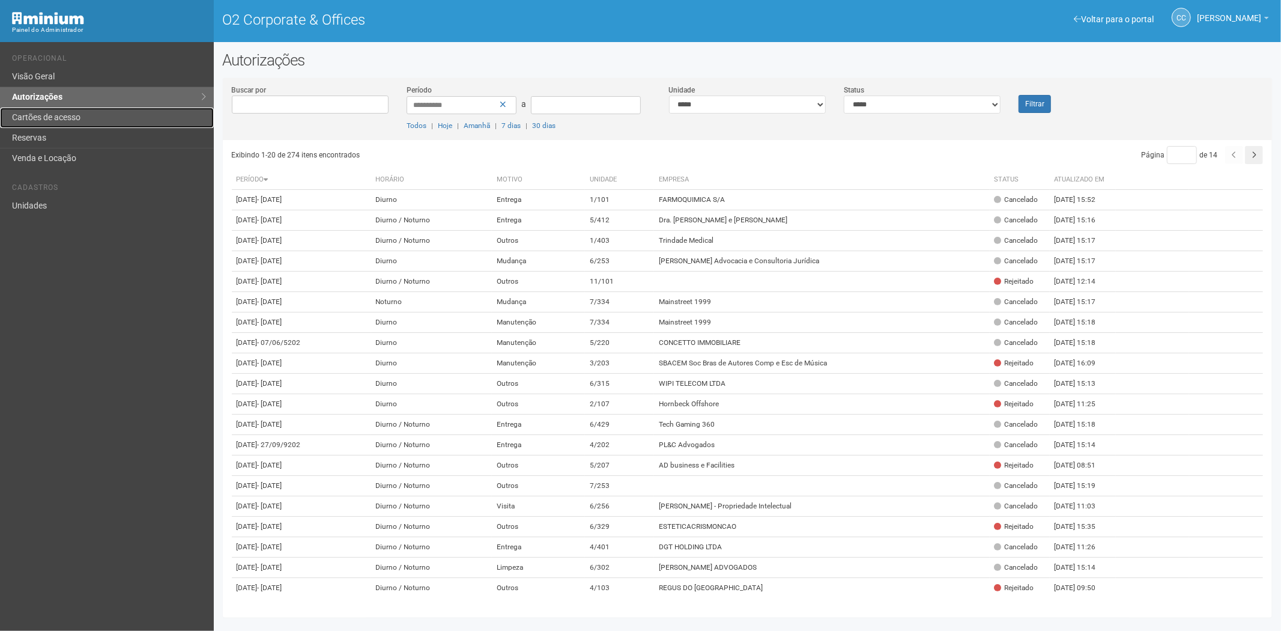
click at [57, 118] on link "Cartões de acesso" at bounding box center [107, 118] width 214 height 20
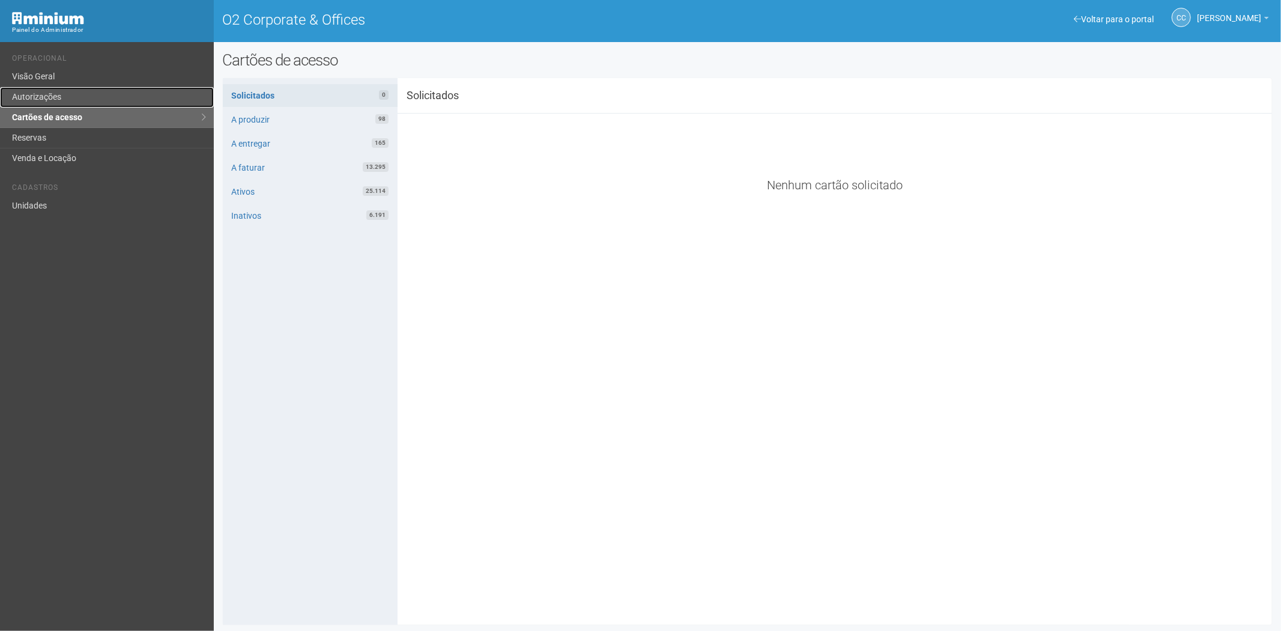
click at [58, 99] on link "Autorizações" at bounding box center [107, 97] width 214 height 20
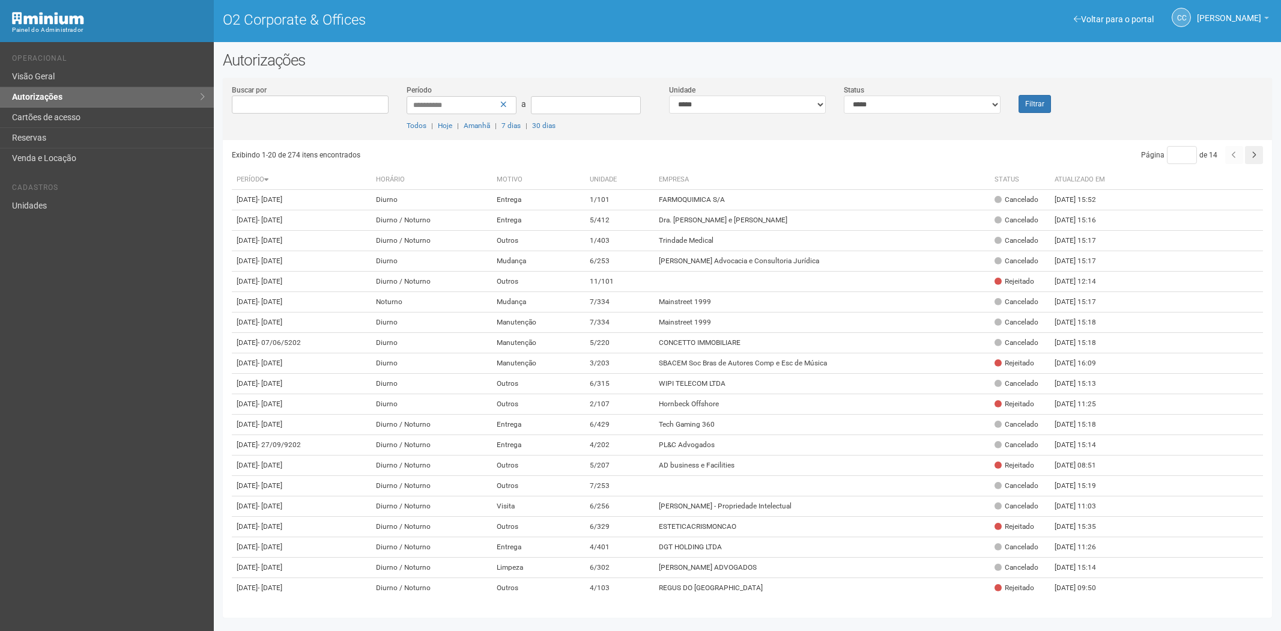
click at [919, 100] on select "**********" at bounding box center [922, 105] width 157 height 18
select select "*"
click at [844, 96] on select "**********" at bounding box center [922, 105] width 157 height 18
click at [1032, 106] on font "Filtrar" at bounding box center [1034, 104] width 19 height 8
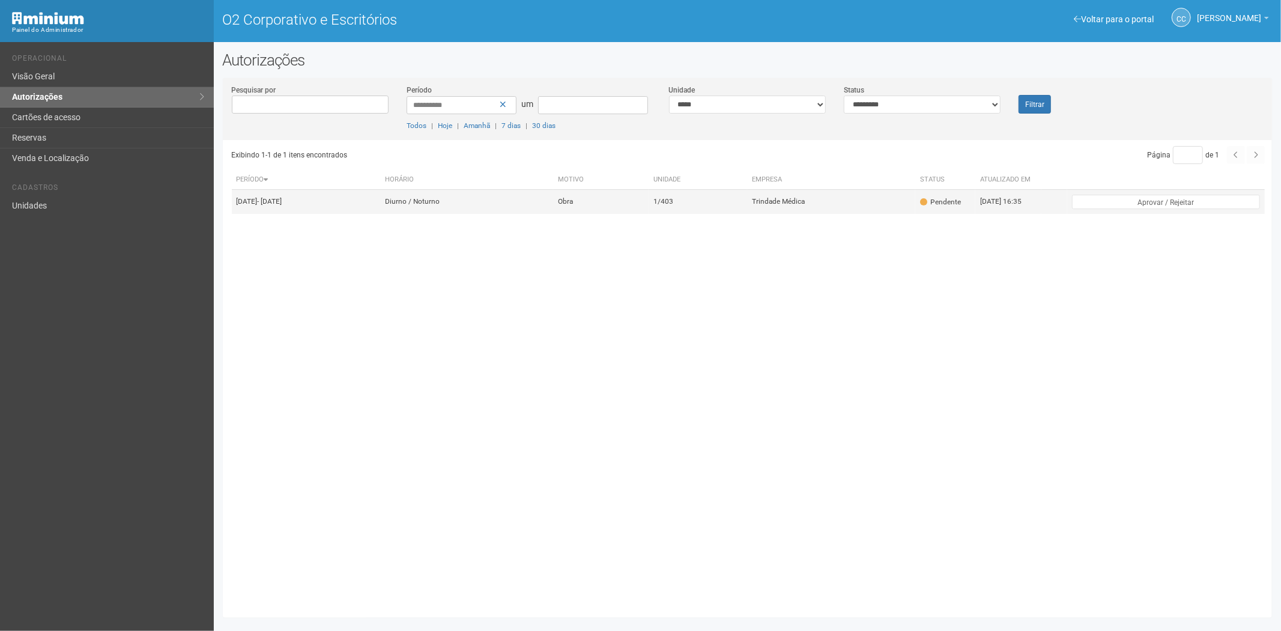
click at [629, 214] on td "Obra" at bounding box center [601, 202] width 96 height 24
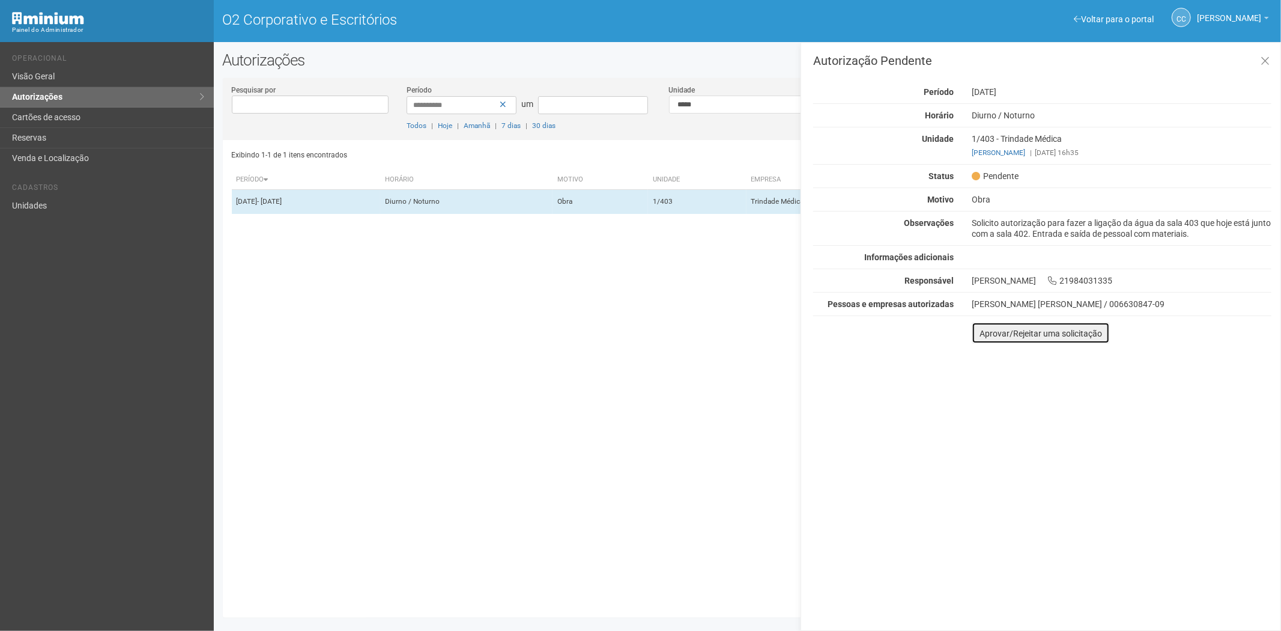
click at [991, 335] on font "Aprovar/Rejeitar uma solicitação" at bounding box center [1041, 334] width 123 height 10
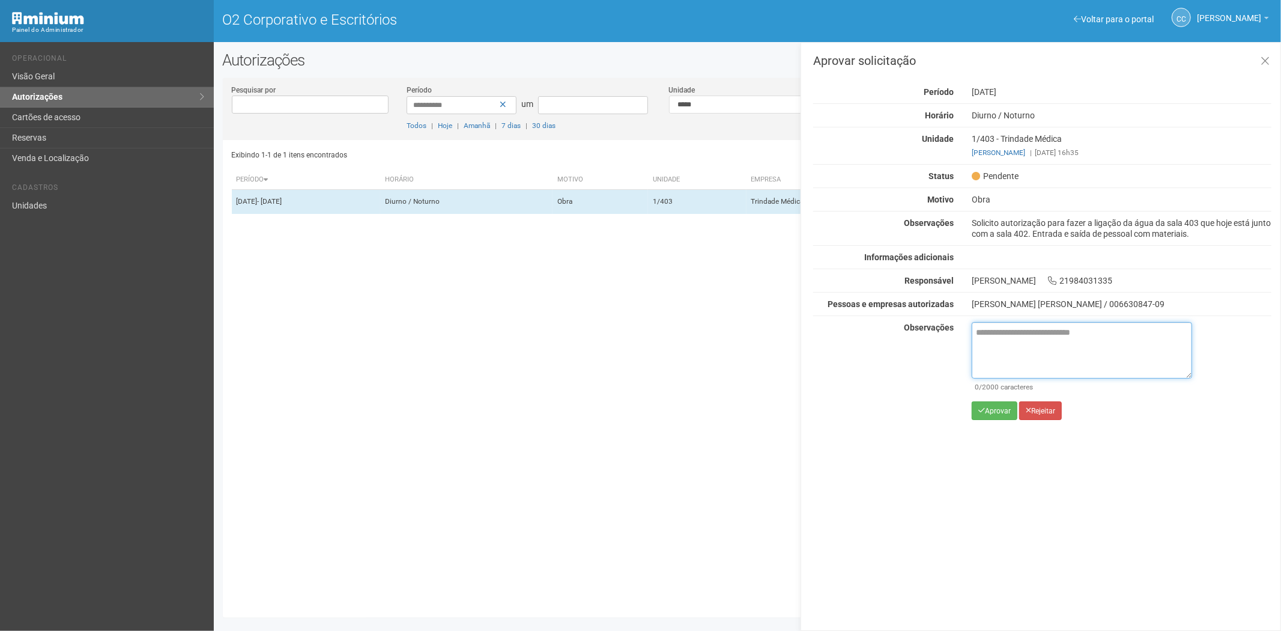
click at [1020, 350] on textarea at bounding box center [1082, 350] width 220 height 56
paste textarea "**********"
type textarea "**********"
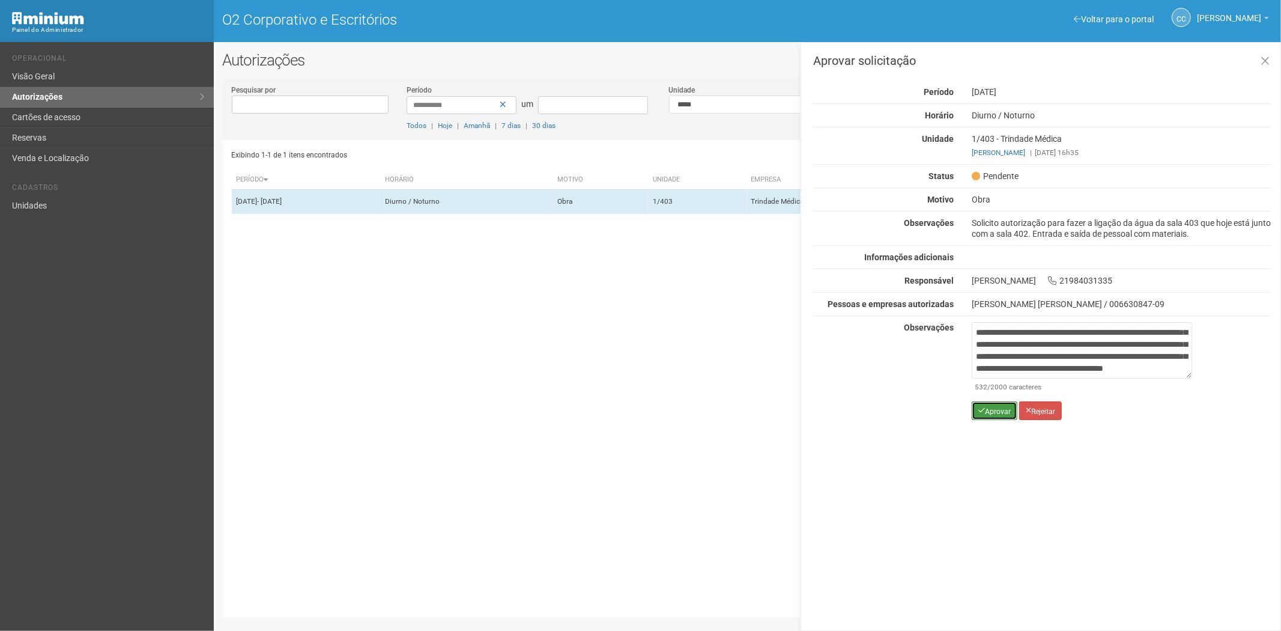
click at [990, 410] on font "Aprovar" at bounding box center [998, 411] width 26 height 8
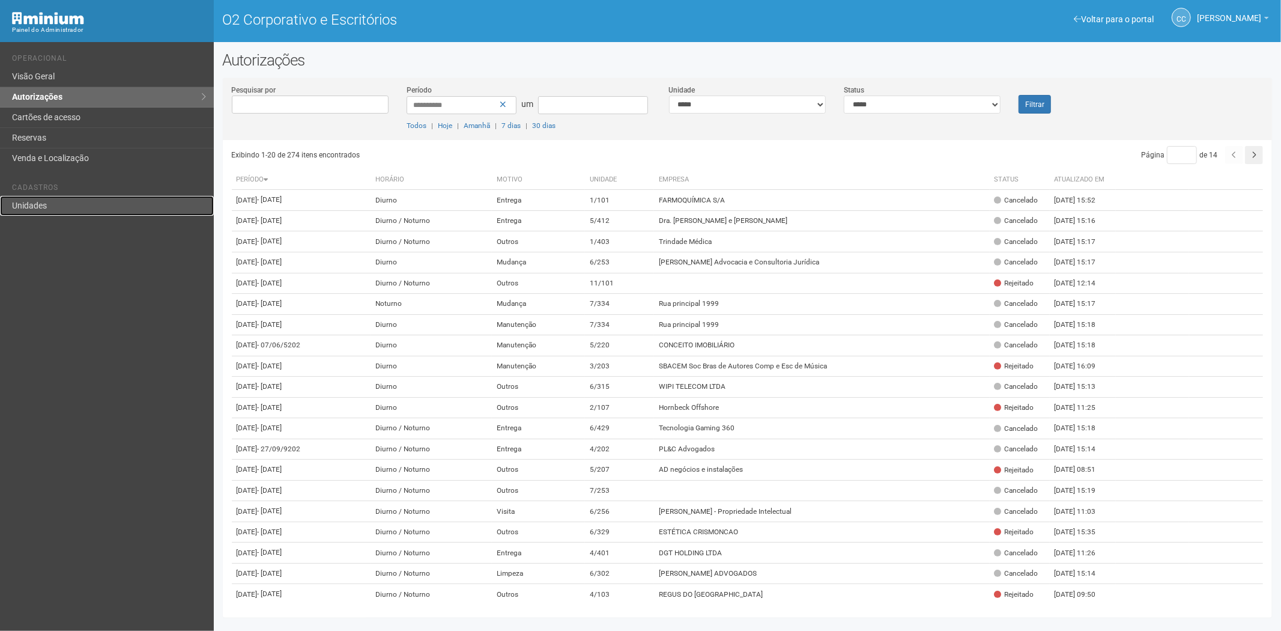
click at [49, 206] on link "Unidades" at bounding box center [107, 206] width 214 height 20
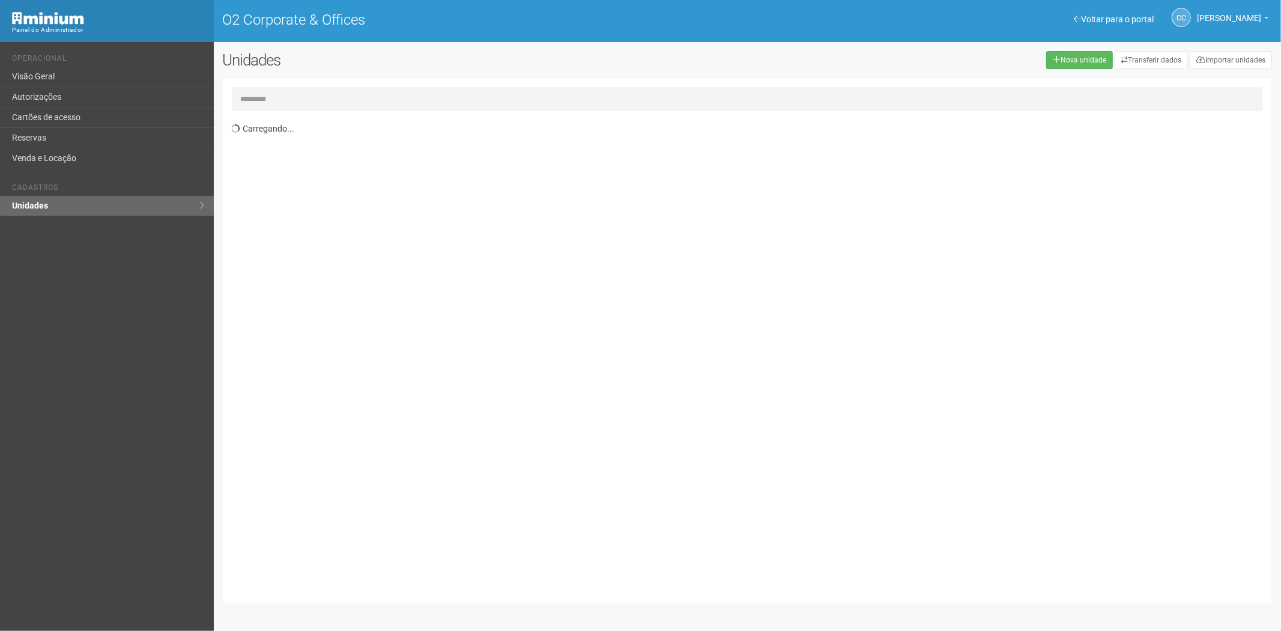
click at [266, 98] on input "text" at bounding box center [748, 99] width 1032 height 24
type input "*"
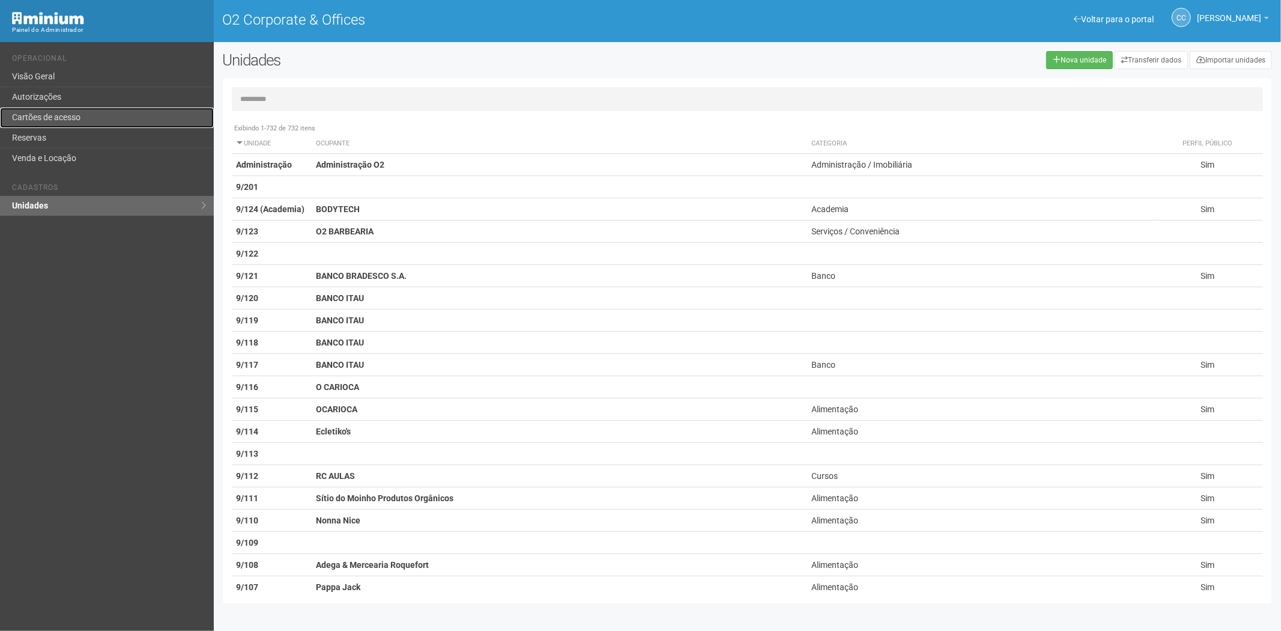
click at [112, 123] on link "Cartões de acesso" at bounding box center [107, 118] width 214 height 20
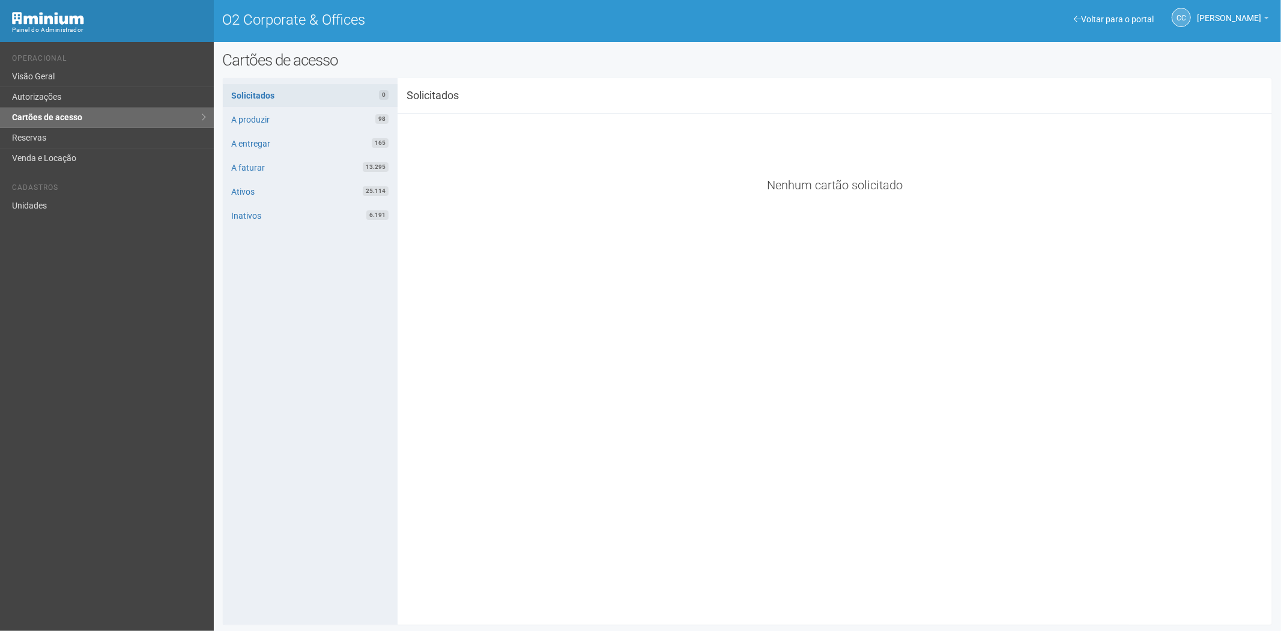
click at [74, 195] on li "Cadastros" at bounding box center [108, 189] width 193 height 13
click at [21, 207] on link "Unidades" at bounding box center [107, 206] width 214 height 20
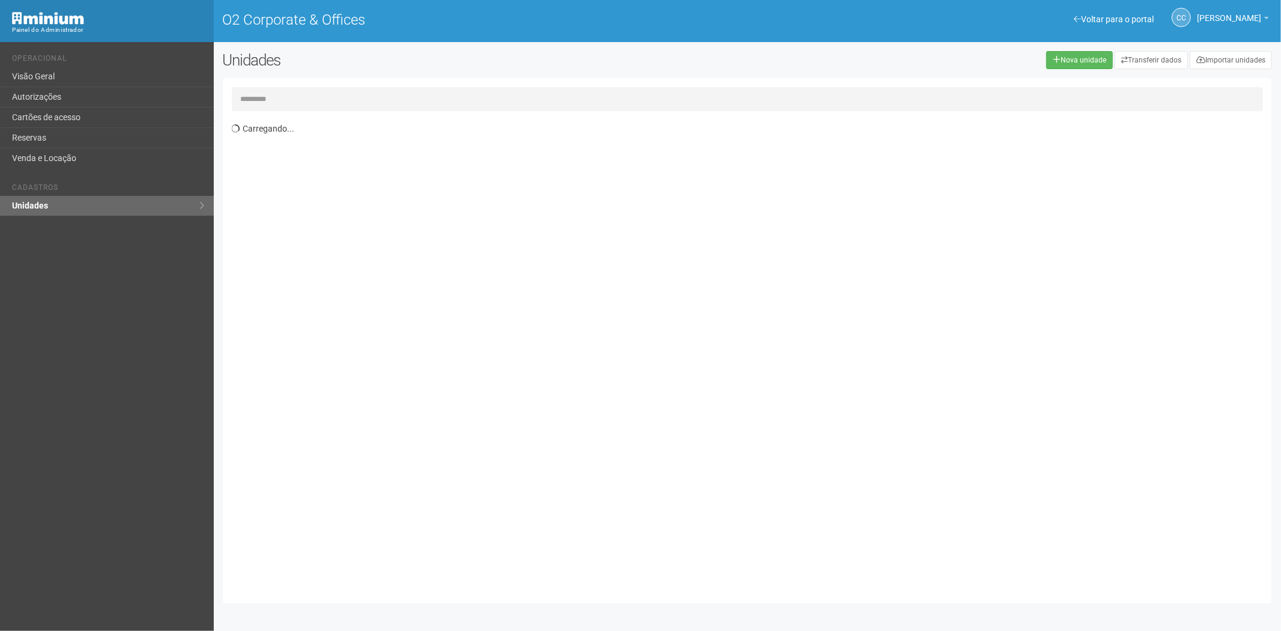
click at [277, 99] on input "text" at bounding box center [748, 99] width 1032 height 24
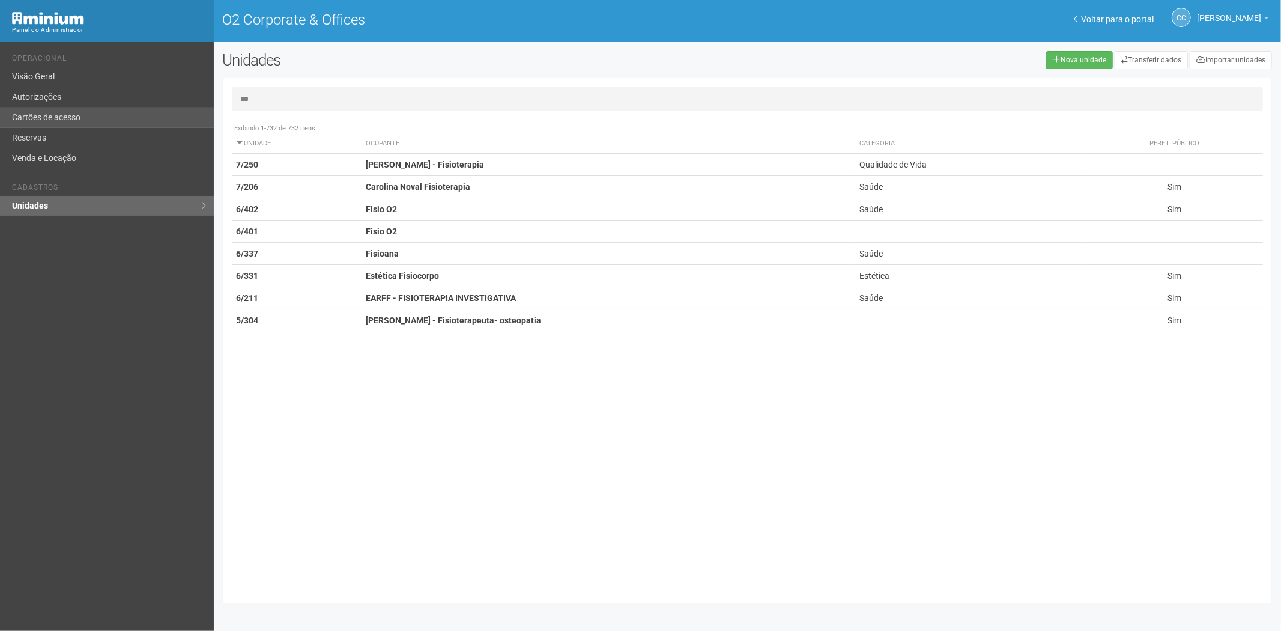
type input "***"
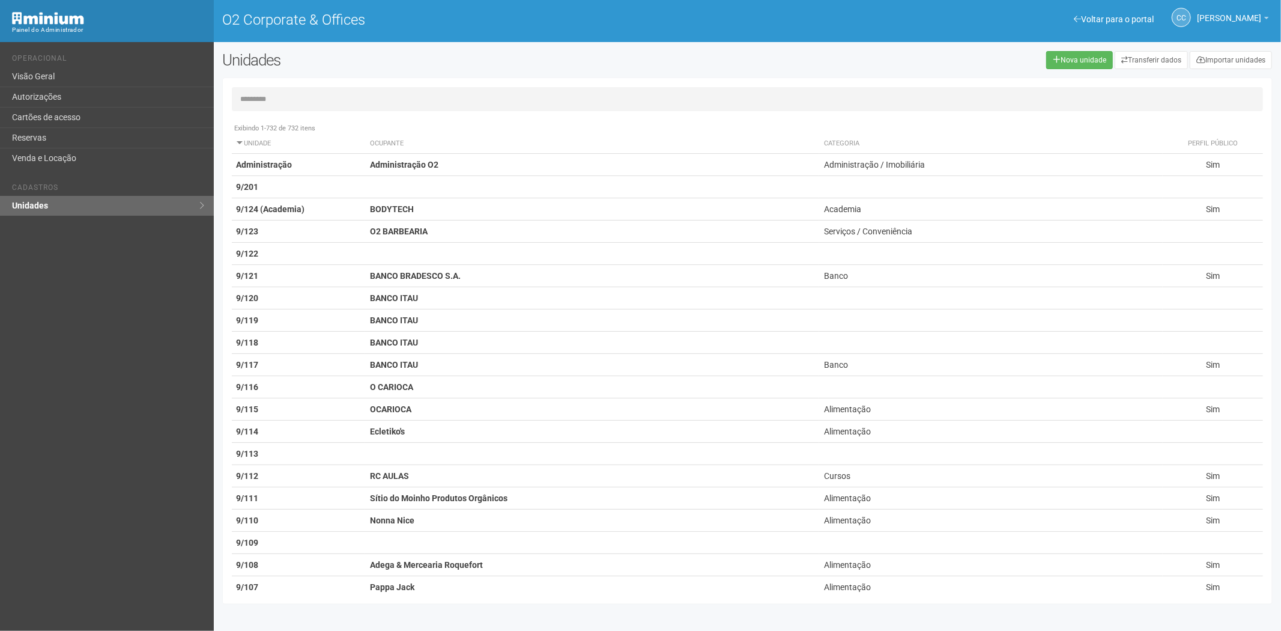
click at [256, 104] on input "text" at bounding box center [748, 99] width 1032 height 24
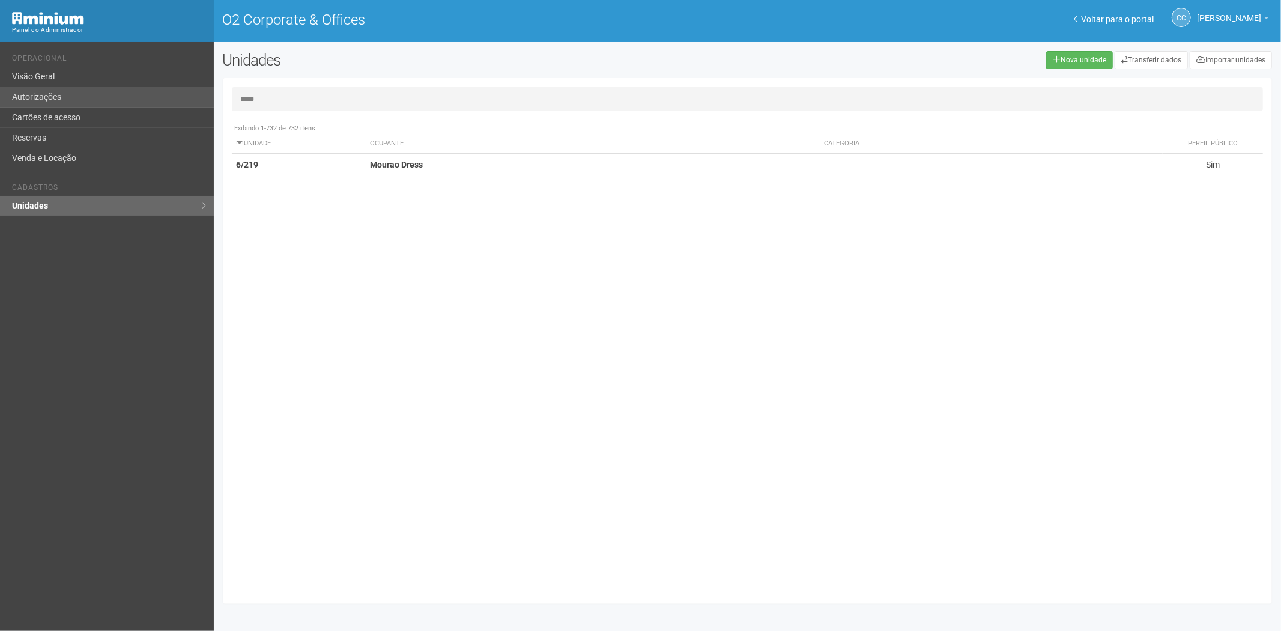
type input "*****"
click at [85, 96] on link "Autorizações" at bounding box center [107, 97] width 214 height 20
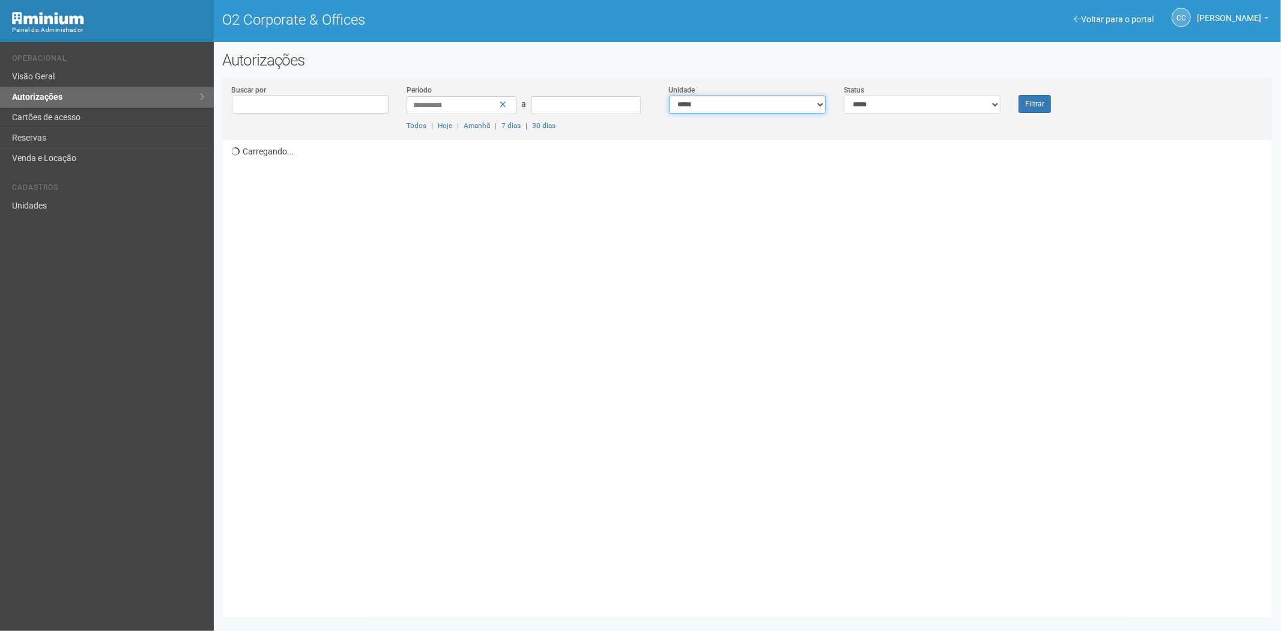
click at [713, 97] on select "**********" at bounding box center [747, 105] width 157 height 18
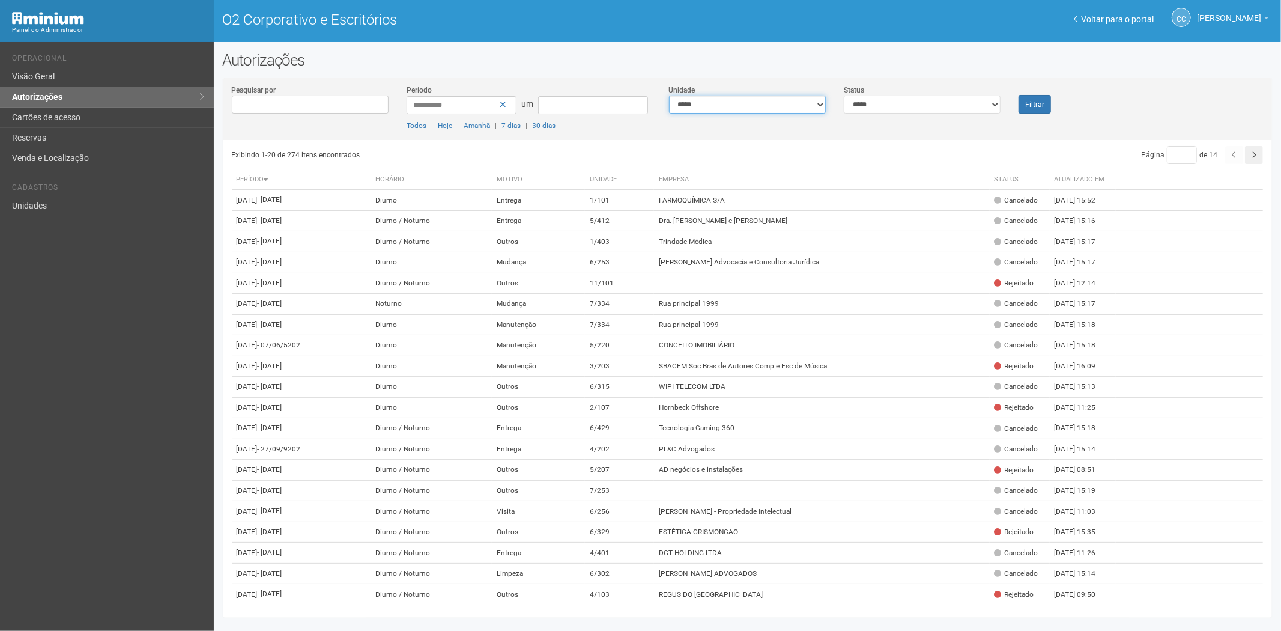
select select "**********"
click at [669, 96] on select "**********" at bounding box center [747, 105] width 157 height 18
click at [1031, 105] on font "Filtrar" at bounding box center [1034, 104] width 19 height 8
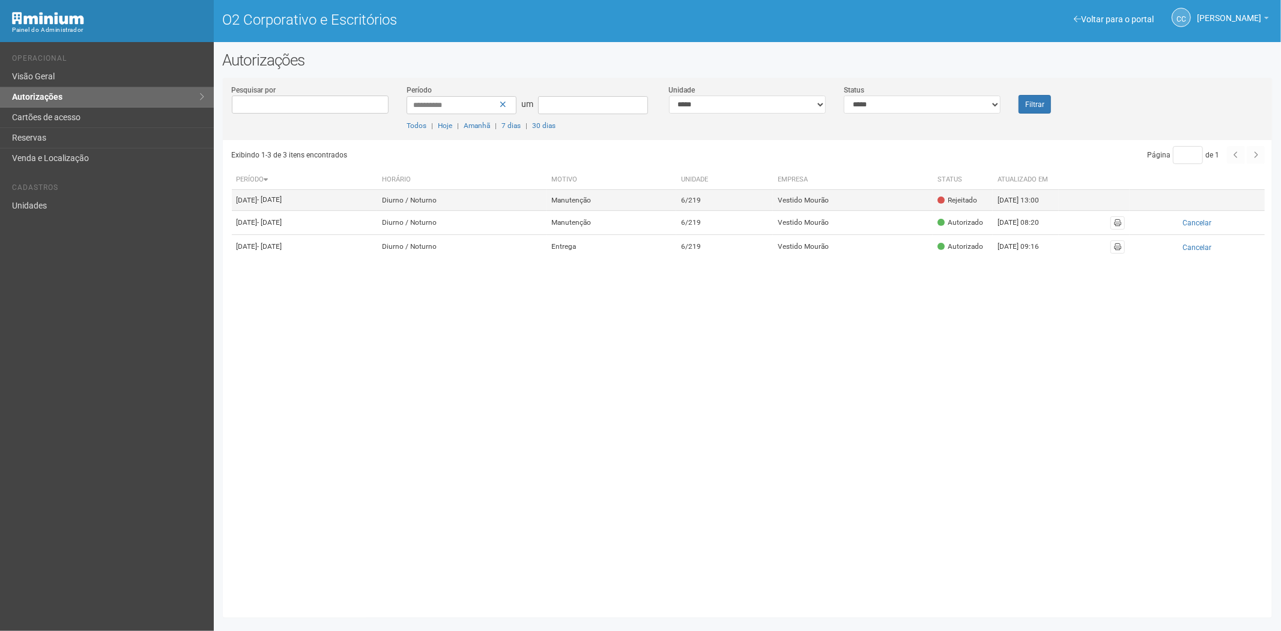
click at [653, 207] on td "Manutenção" at bounding box center [612, 200] width 130 height 21
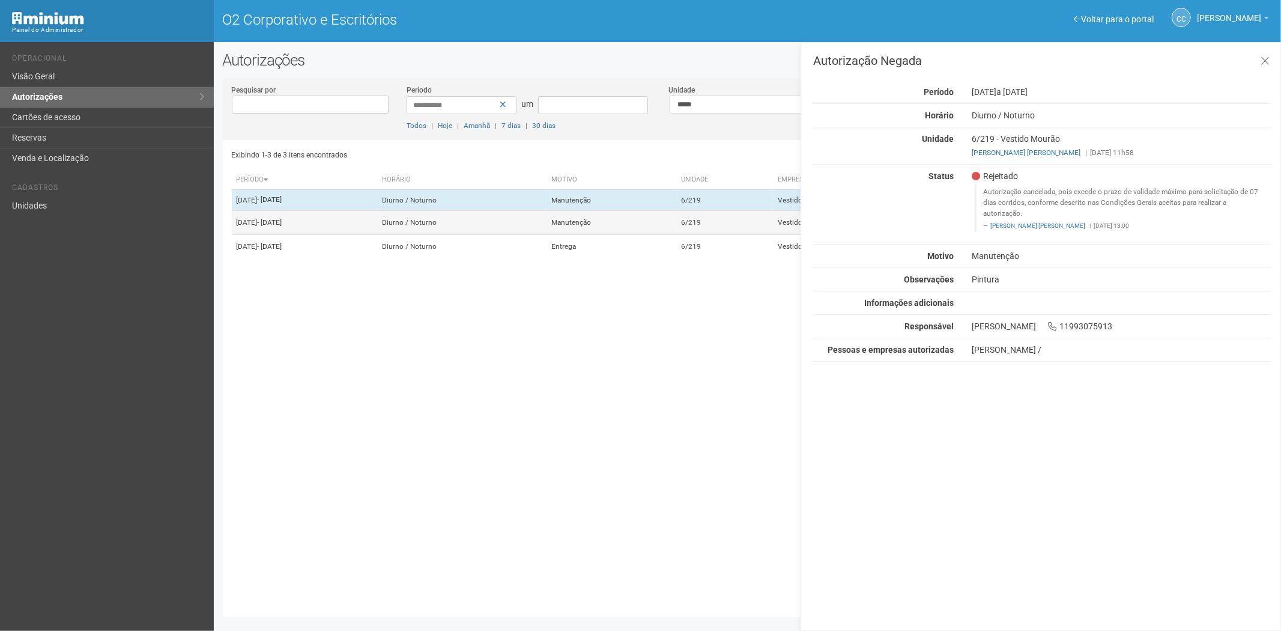
click at [638, 231] on td "Manutenção" at bounding box center [612, 222] width 130 height 24
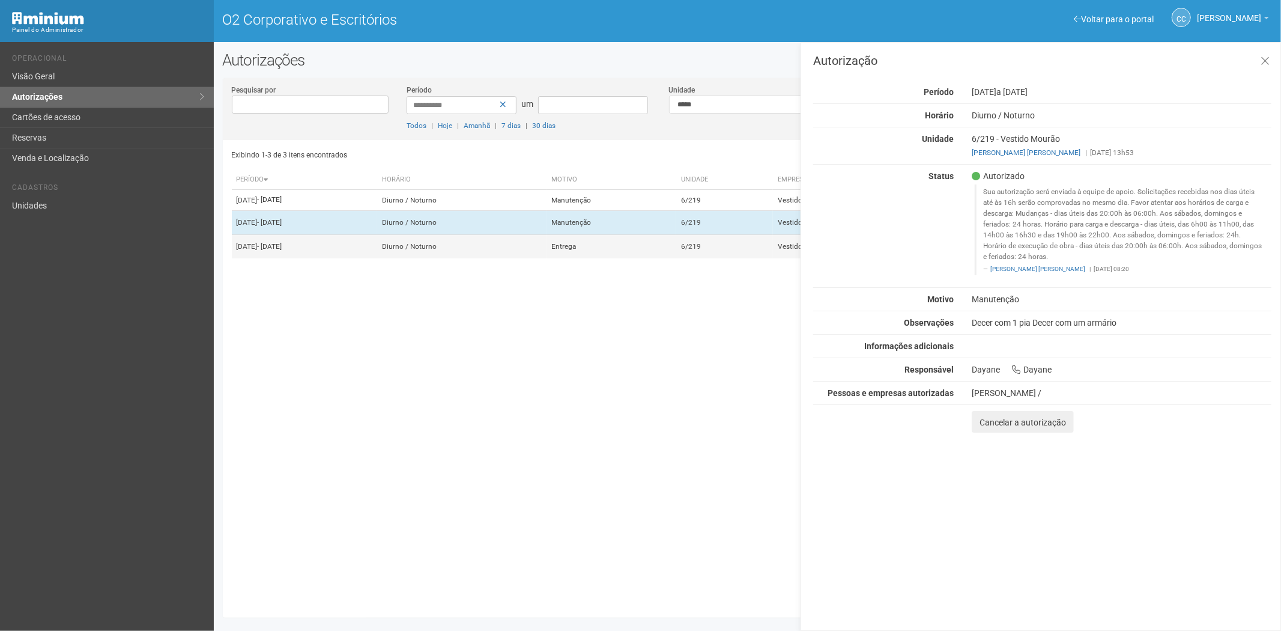
click at [629, 259] on td "Entrega" at bounding box center [612, 247] width 130 height 24
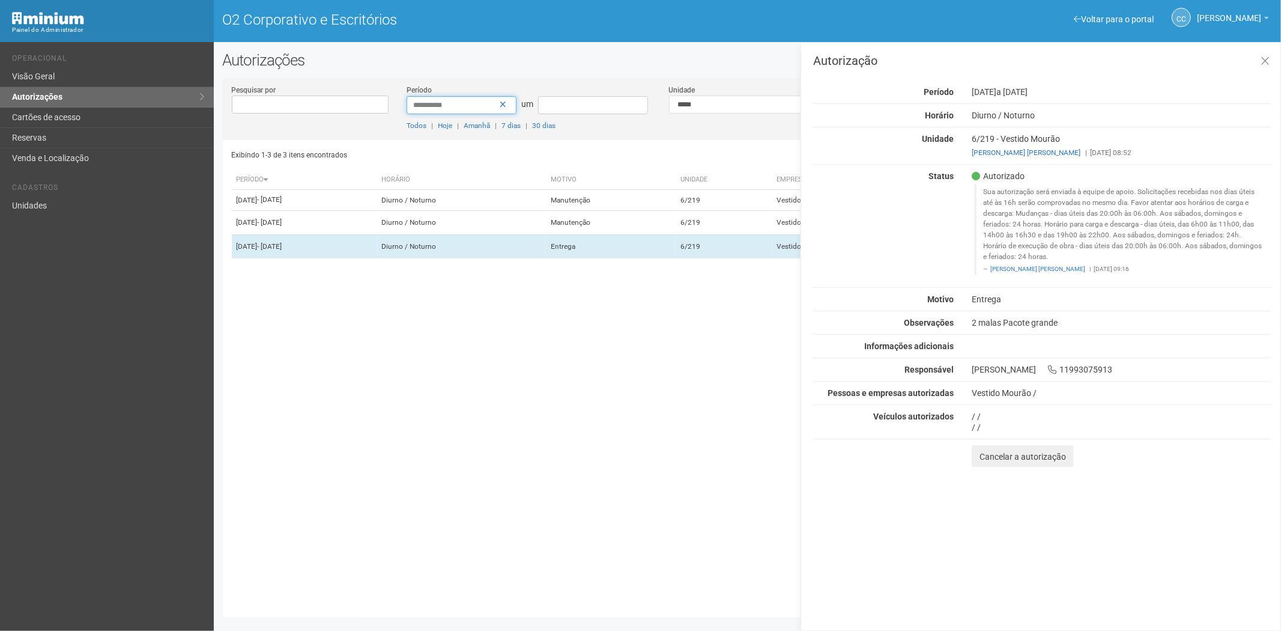
click at [427, 101] on input "**********" at bounding box center [462, 105] width 110 height 18
type input "**********"
drag, startPoint x: 722, startPoint y: 129, endPoint x: 863, endPoint y: 116, distance: 141.1
click at [722, 130] on div "**********" at bounding box center [748, 112] width 1050 height 56
click at [1261, 61] on icon at bounding box center [1265, 61] width 9 height 12
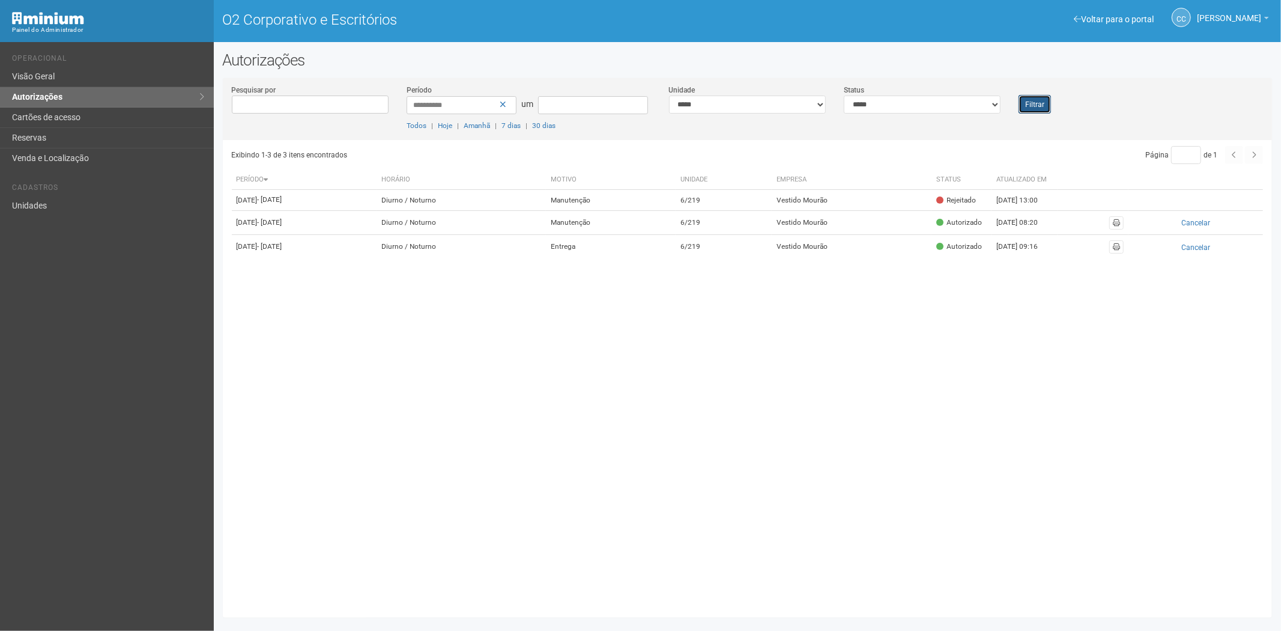
click at [1035, 100] on font "Filtrar" at bounding box center [1034, 104] width 19 height 8
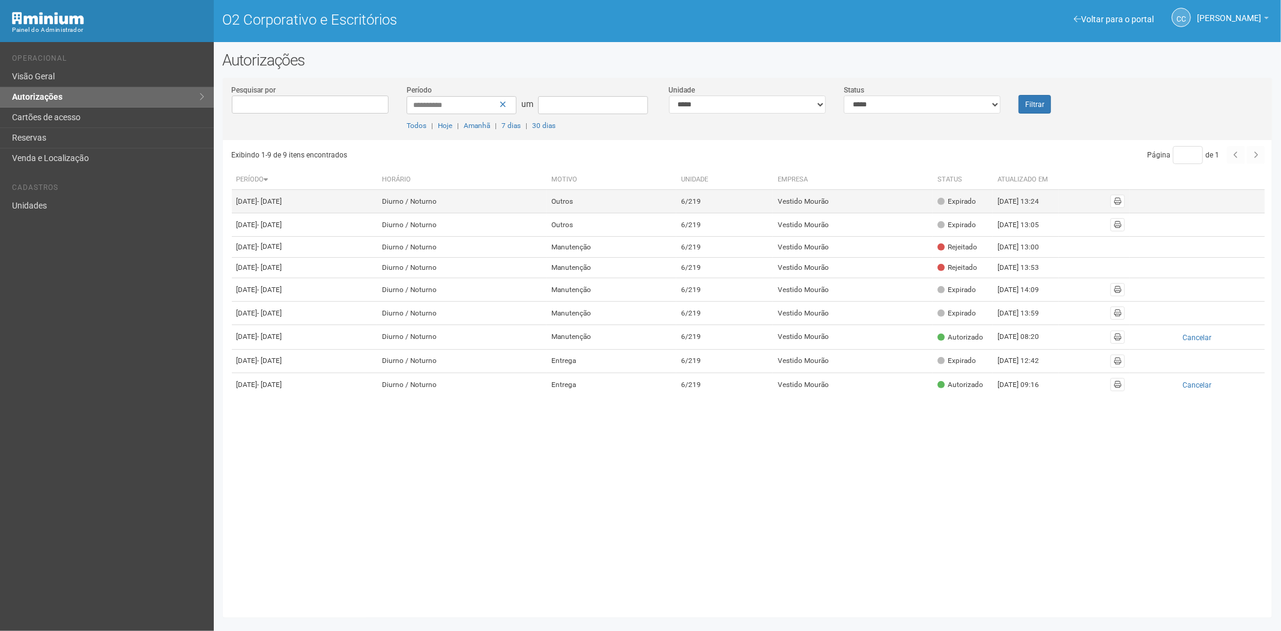
click at [825, 213] on td "Vestido Mourão" at bounding box center [853, 201] width 160 height 23
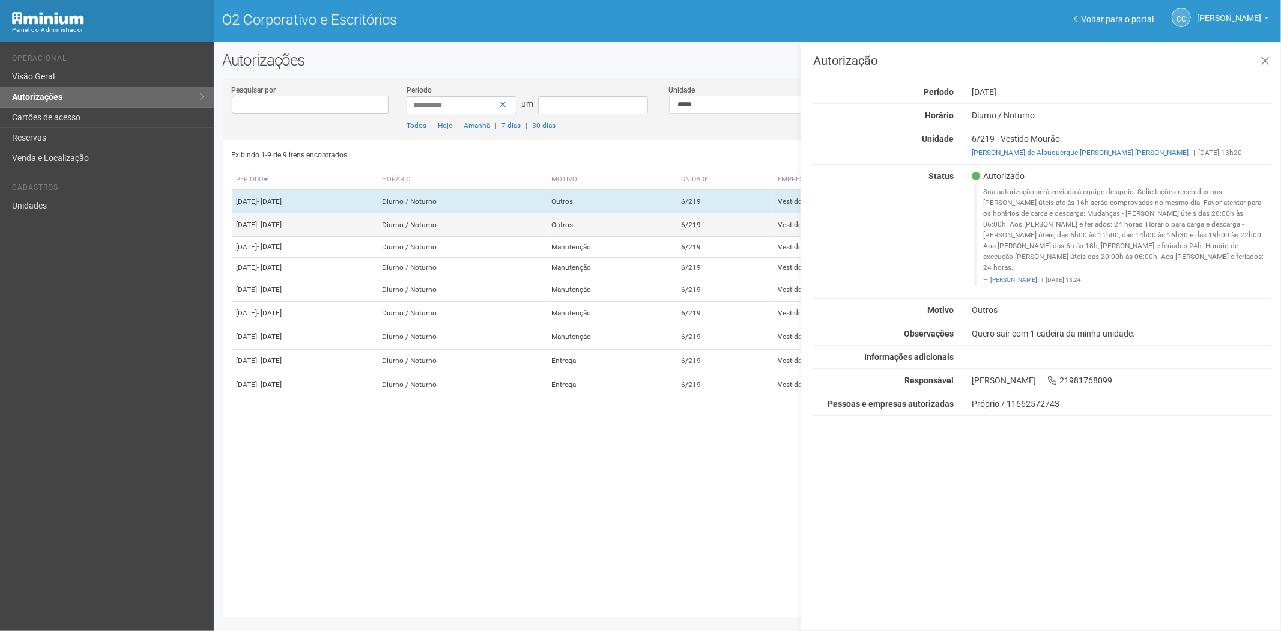
click at [676, 235] on td "Outros" at bounding box center [612, 224] width 130 height 23
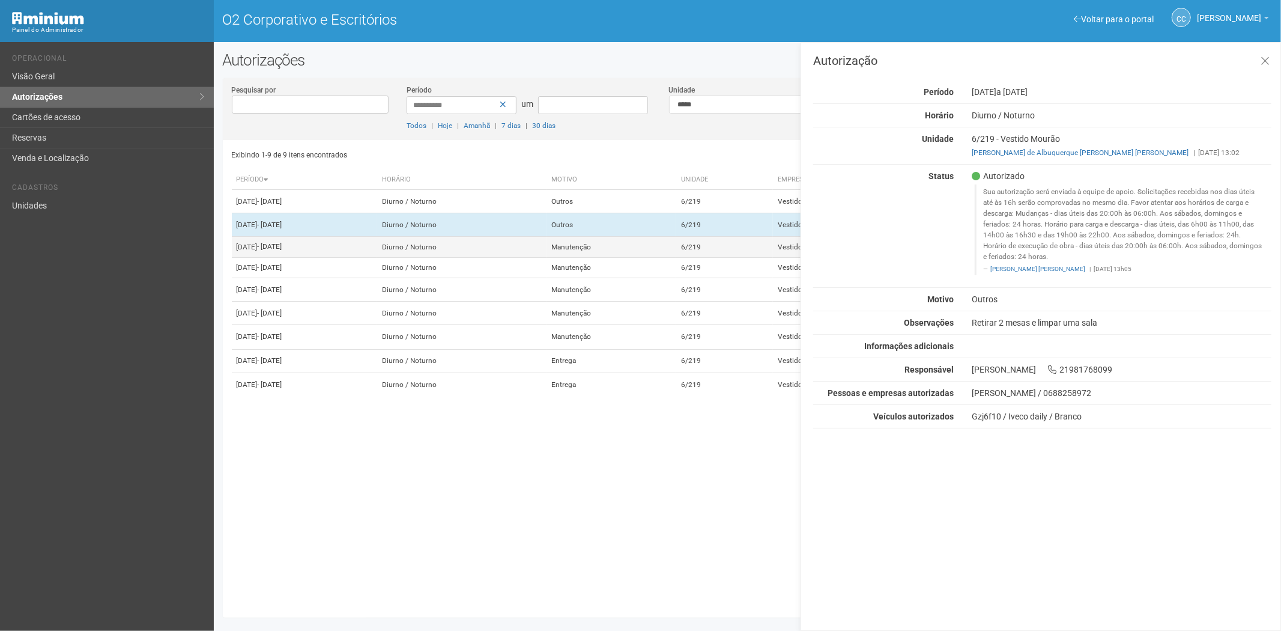
click at [644, 258] on td "Manutenção" at bounding box center [612, 247] width 130 height 21
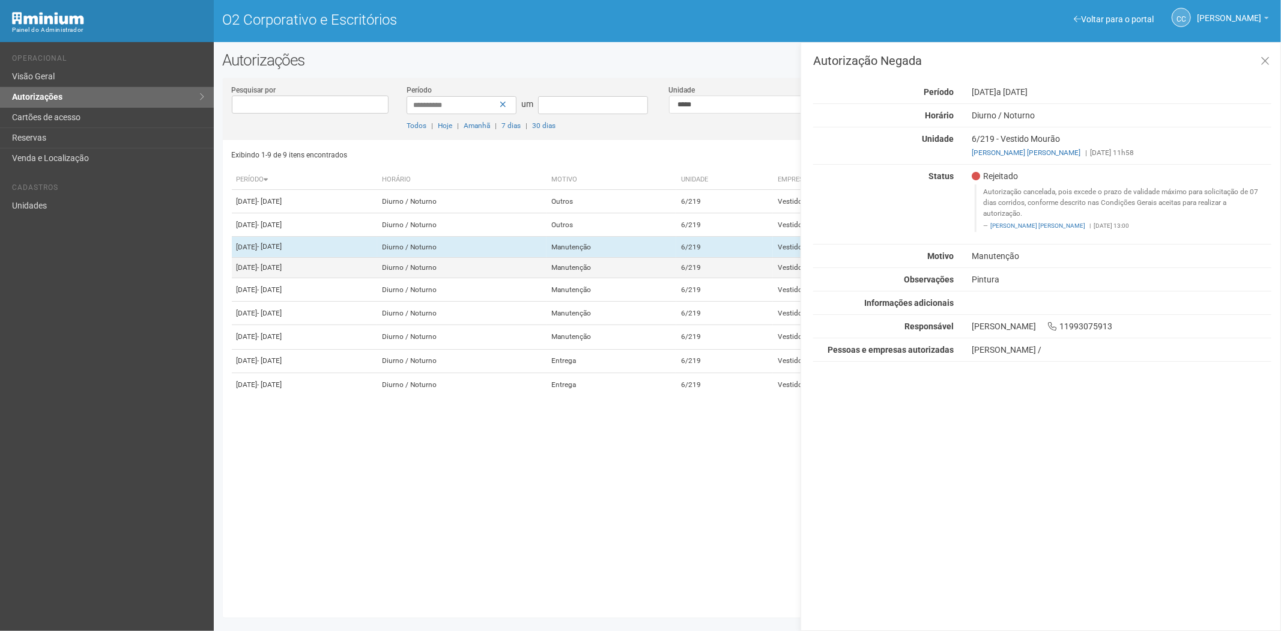
click at [650, 278] on td "Manutenção" at bounding box center [612, 267] width 130 height 21
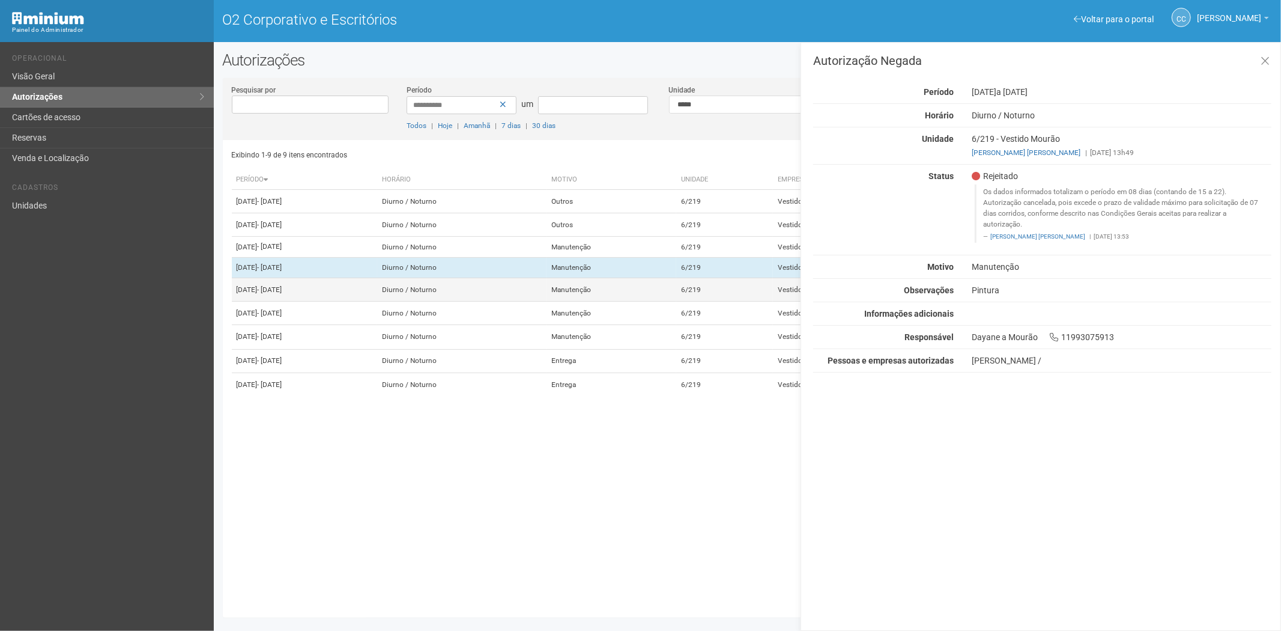
click at [651, 302] on td "Manutenção" at bounding box center [612, 289] width 130 height 23
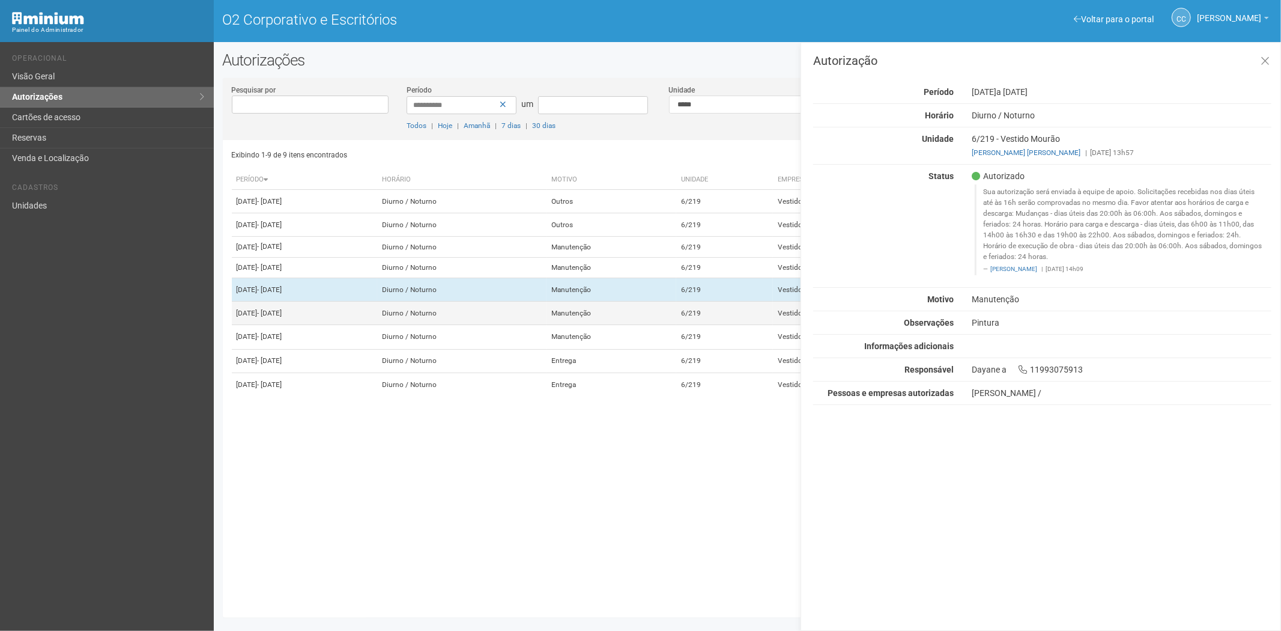
click at [676, 325] on td "Manutenção" at bounding box center [612, 313] width 130 height 23
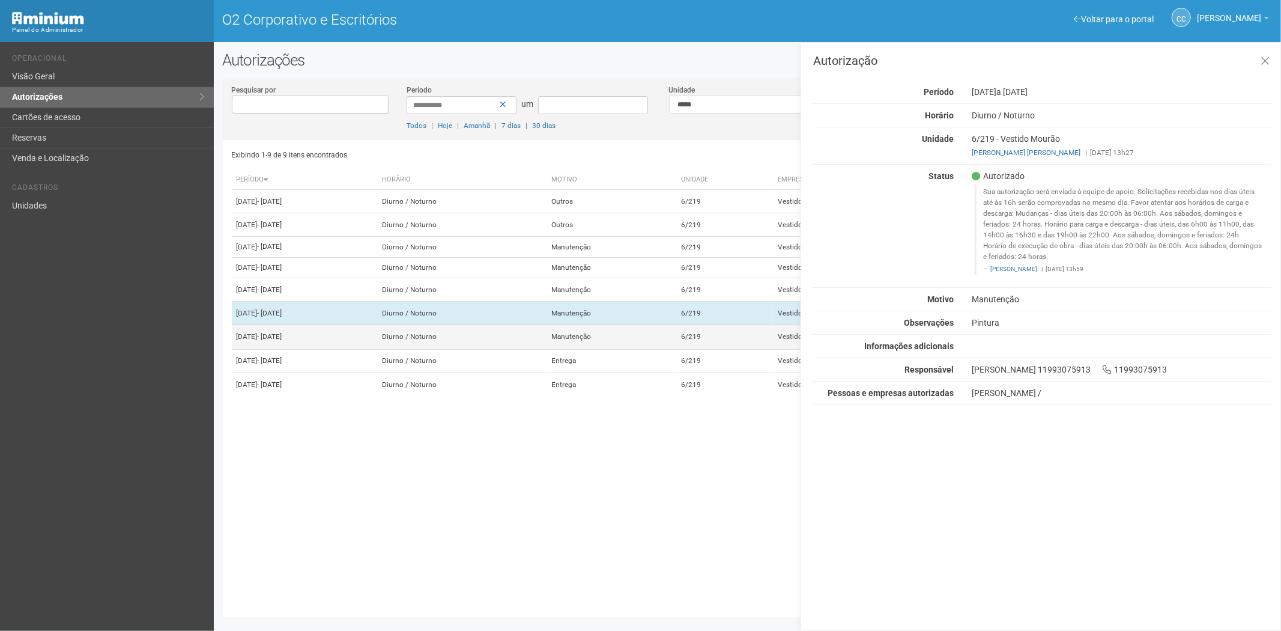
click at [676, 349] on td "Manutenção" at bounding box center [612, 337] width 130 height 24
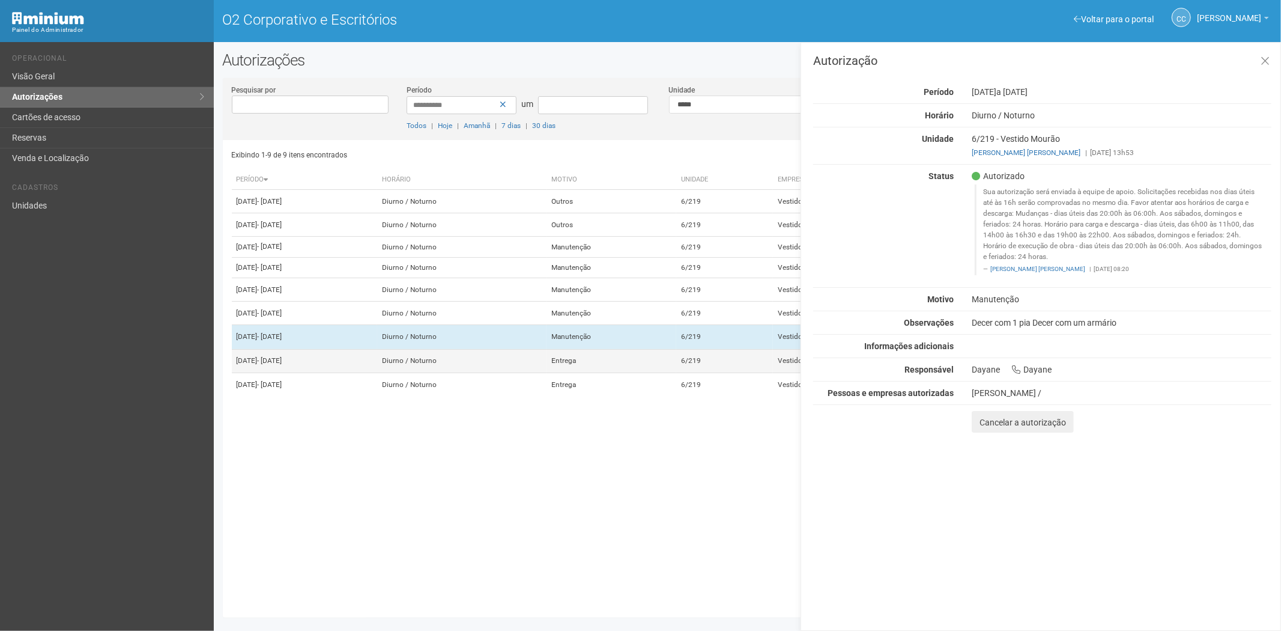
click at [676, 372] on td "Entrega" at bounding box center [612, 360] width 130 height 23
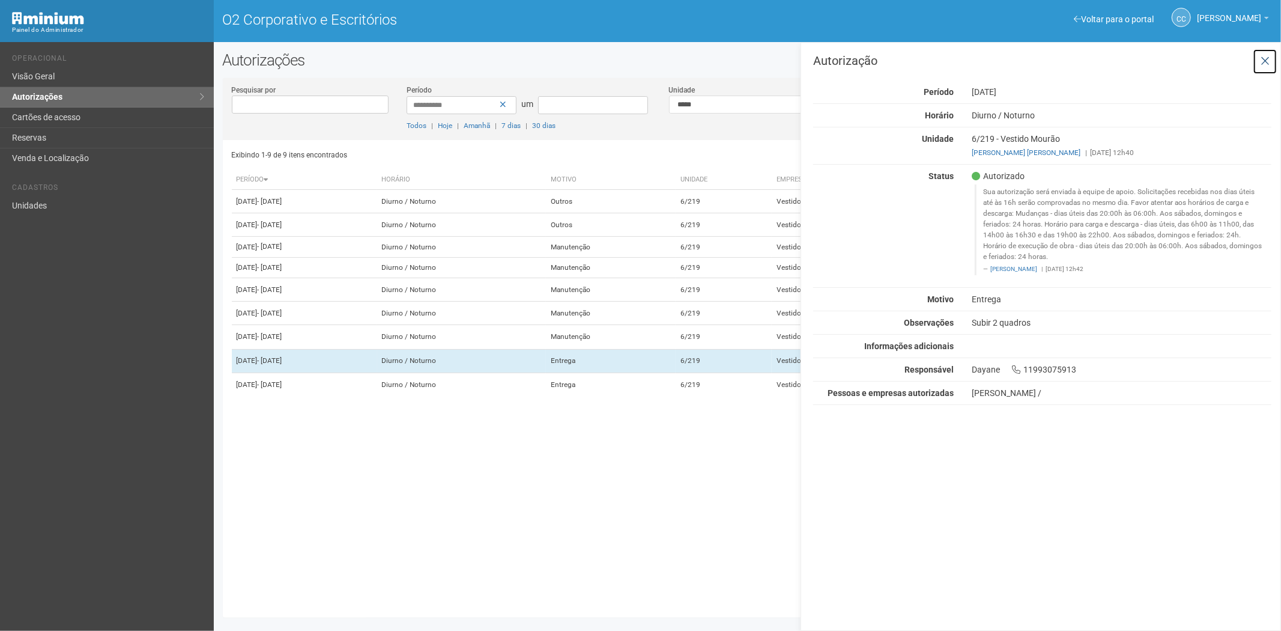
click at [1269, 57] on icon at bounding box center [1265, 61] width 9 height 12
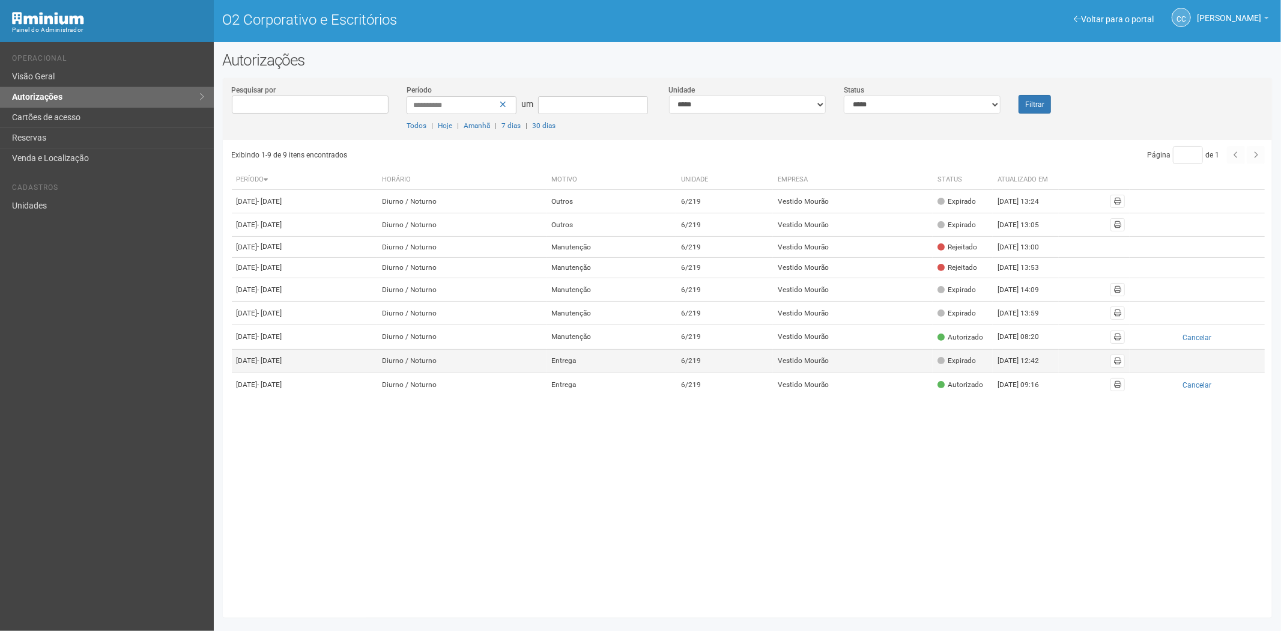
click at [773, 372] on td "6/219" at bounding box center [724, 360] width 97 height 23
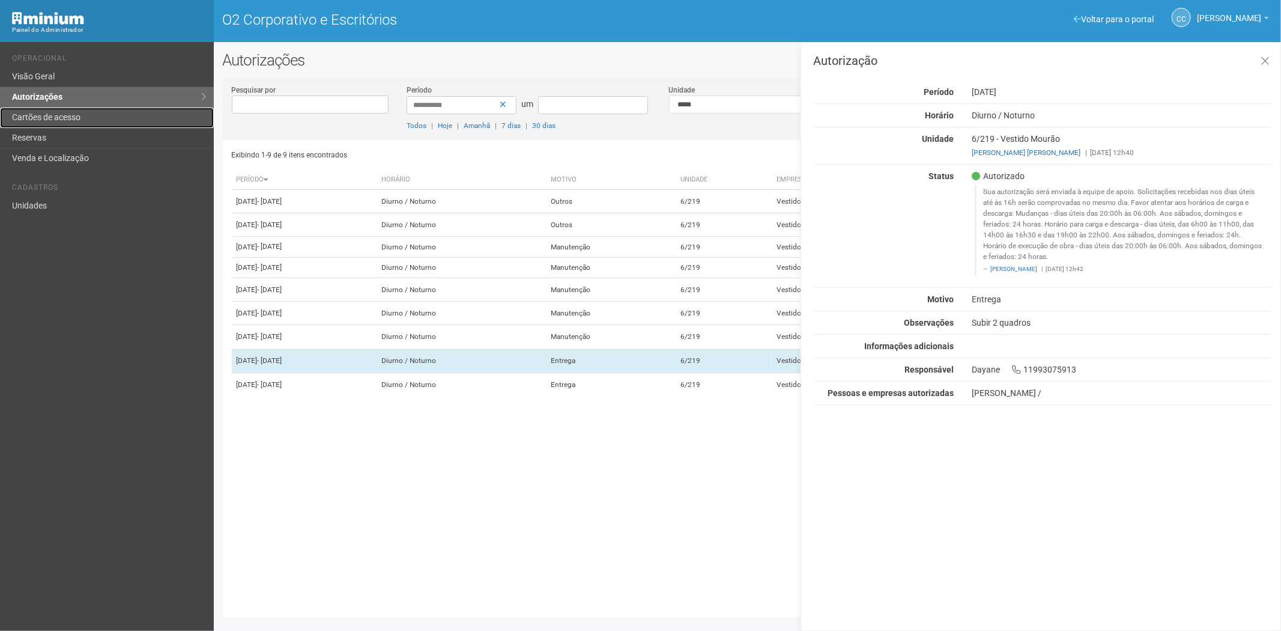
click at [55, 118] on font "Cartões de acesso" at bounding box center [46, 117] width 68 height 10
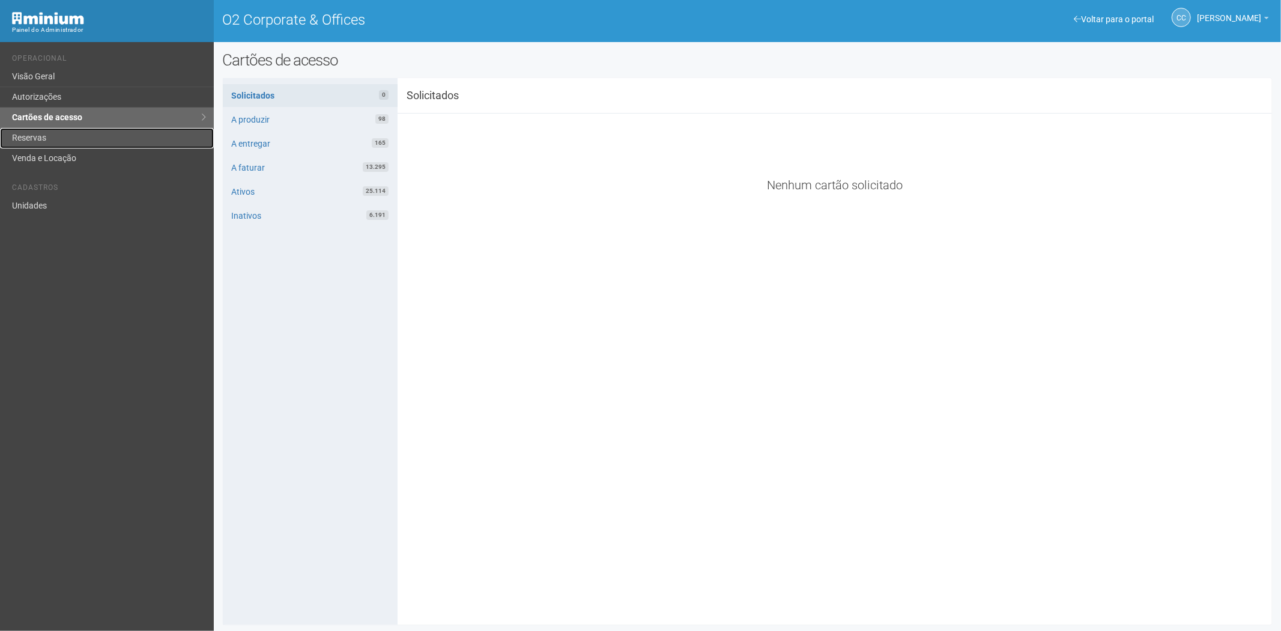
click at [26, 144] on link "Reservas" at bounding box center [107, 138] width 214 height 20
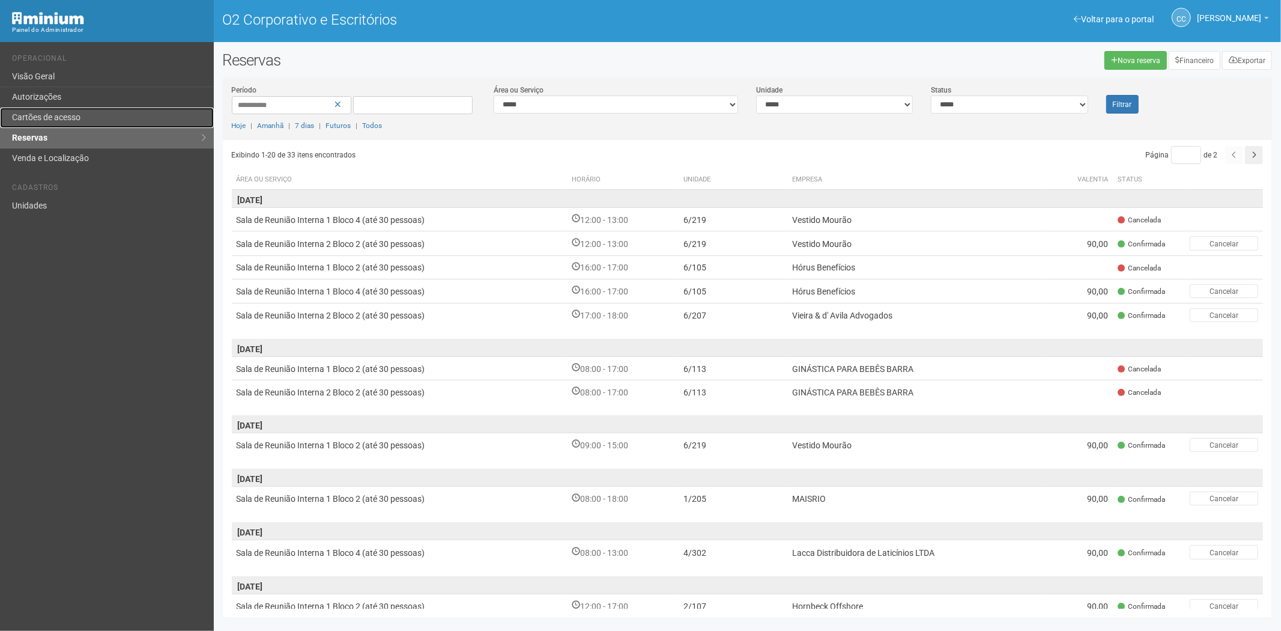
click at [46, 111] on link "Cartões de acesso" at bounding box center [107, 118] width 214 height 20
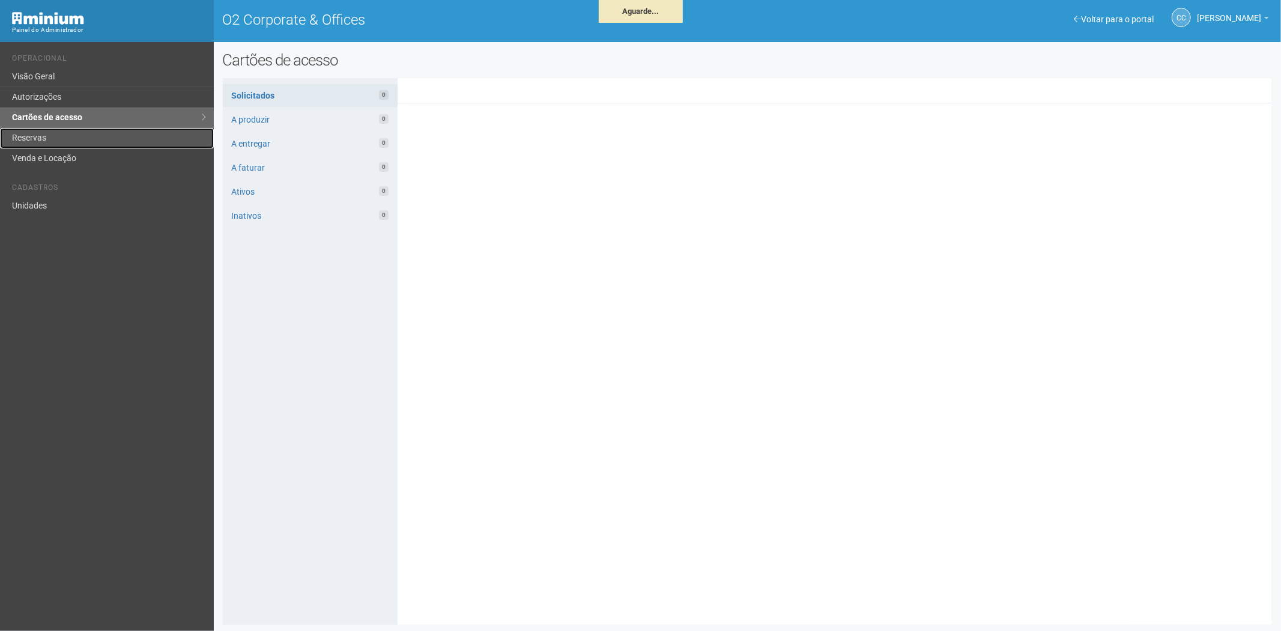
click at [40, 130] on link "Reservas" at bounding box center [107, 138] width 214 height 20
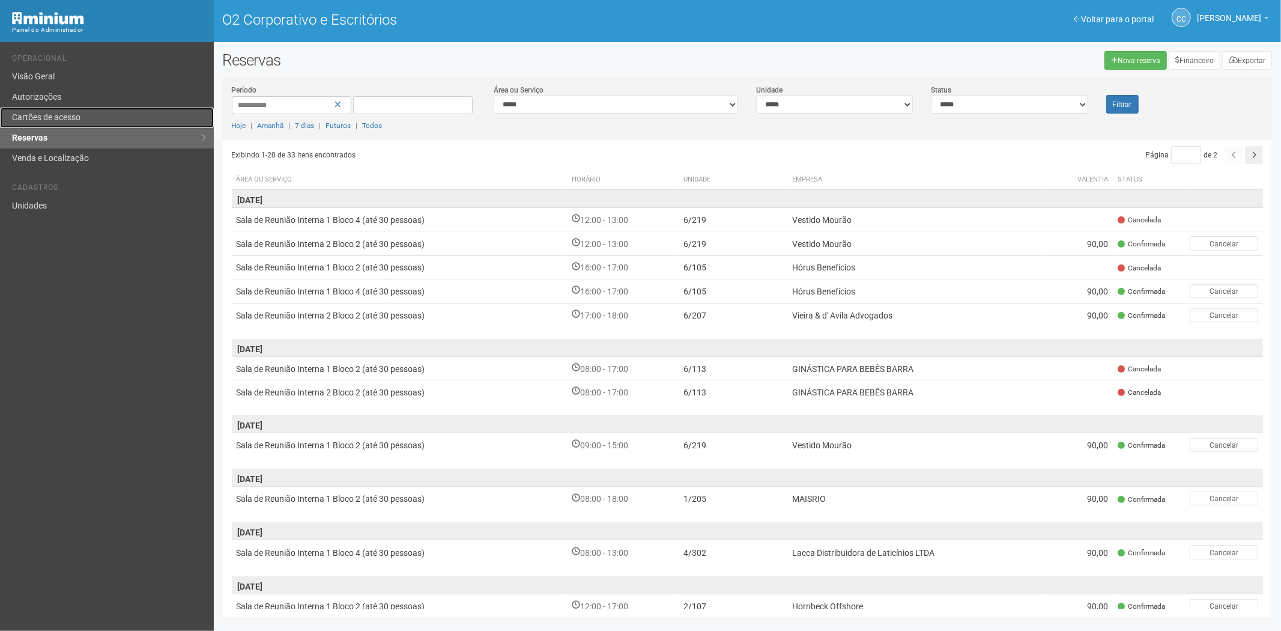
click at [78, 111] on link "Cartões de acesso" at bounding box center [107, 118] width 214 height 20
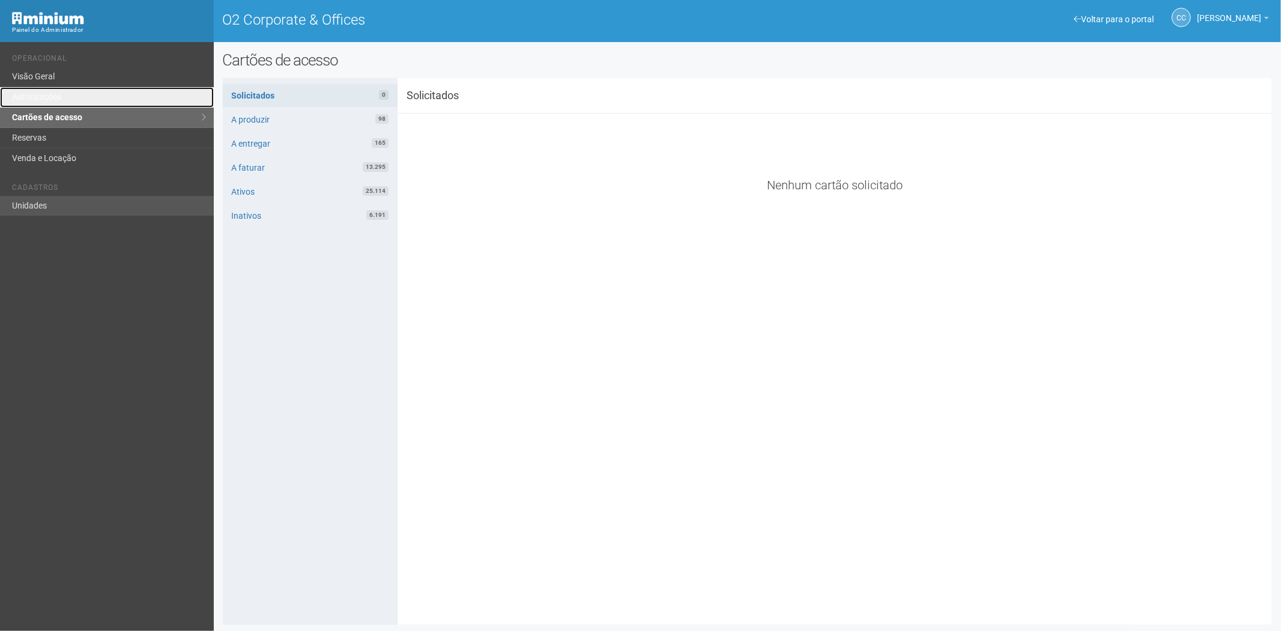
drag, startPoint x: 49, startPoint y: 97, endPoint x: 115, endPoint y: 198, distance: 121.1
click at [49, 97] on link "Autorizações" at bounding box center [107, 97] width 214 height 20
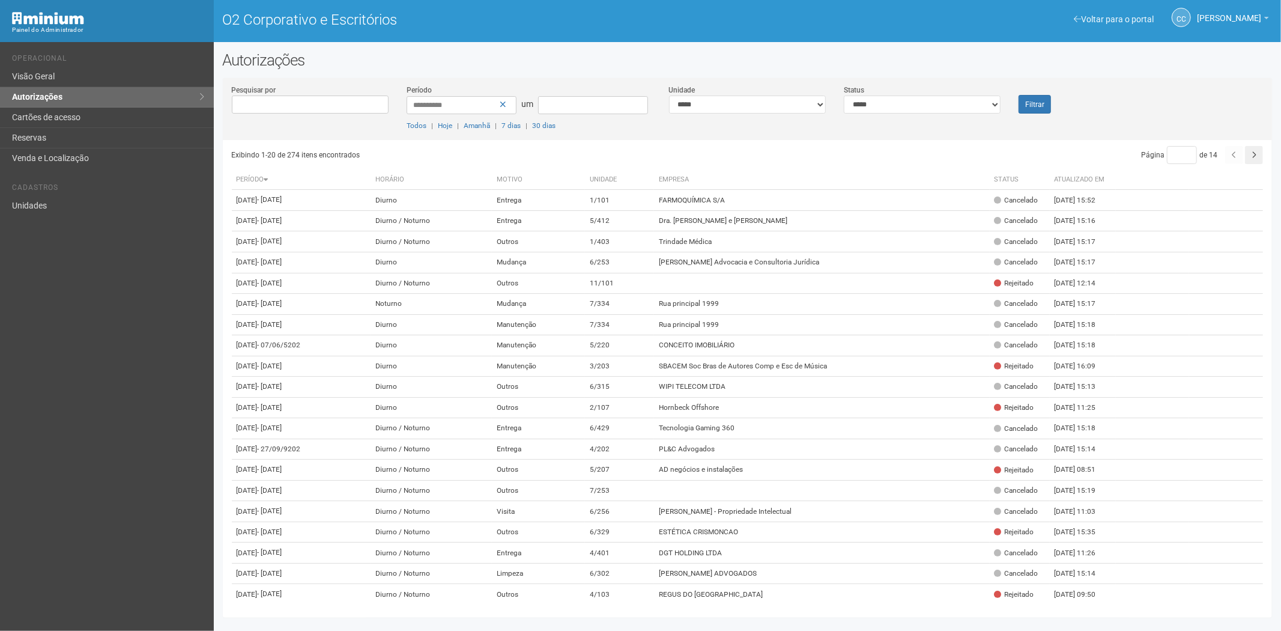
click at [1100, 13] on div "CC Camila Catarina Lima Camila Catarina Lima suporte.adm.o2@araujoabreu.com.br …" at bounding box center [1174, 18] width 201 height 33
click at [1091, 20] on font "Voltar para o portal" at bounding box center [1117, 19] width 73 height 10
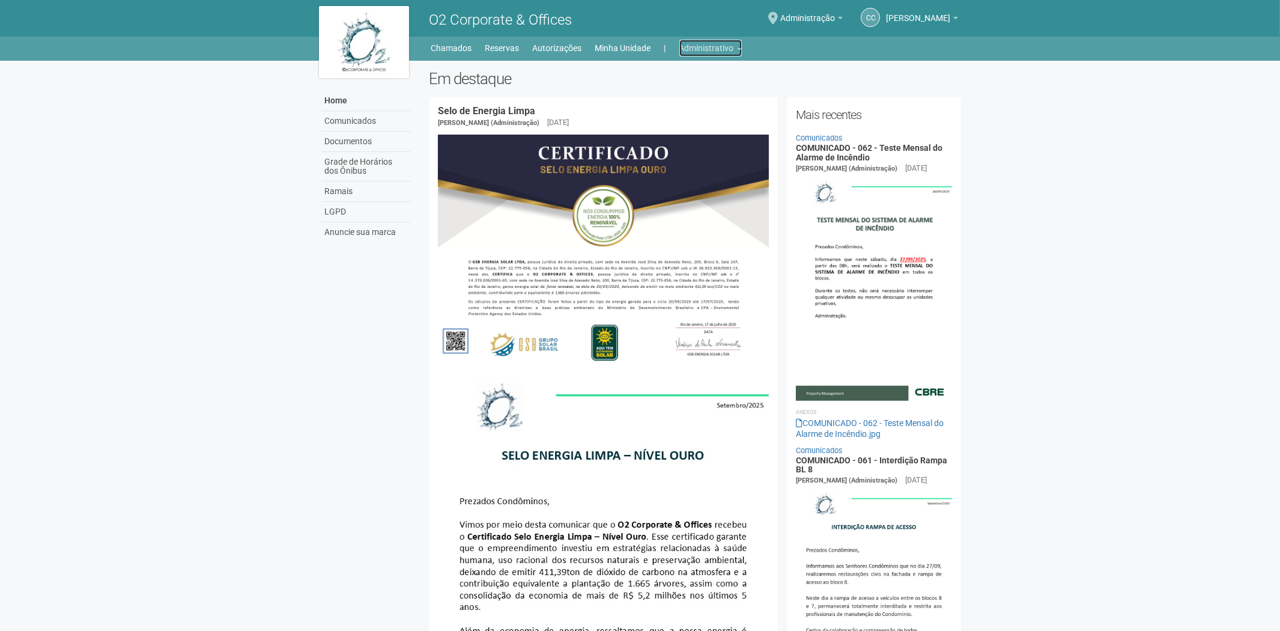
click at [699, 43] on link "Administrativo" at bounding box center [710, 48] width 62 height 17
click at [685, 95] on link "Cartões de acesso" at bounding box center [694, 94] width 102 height 21
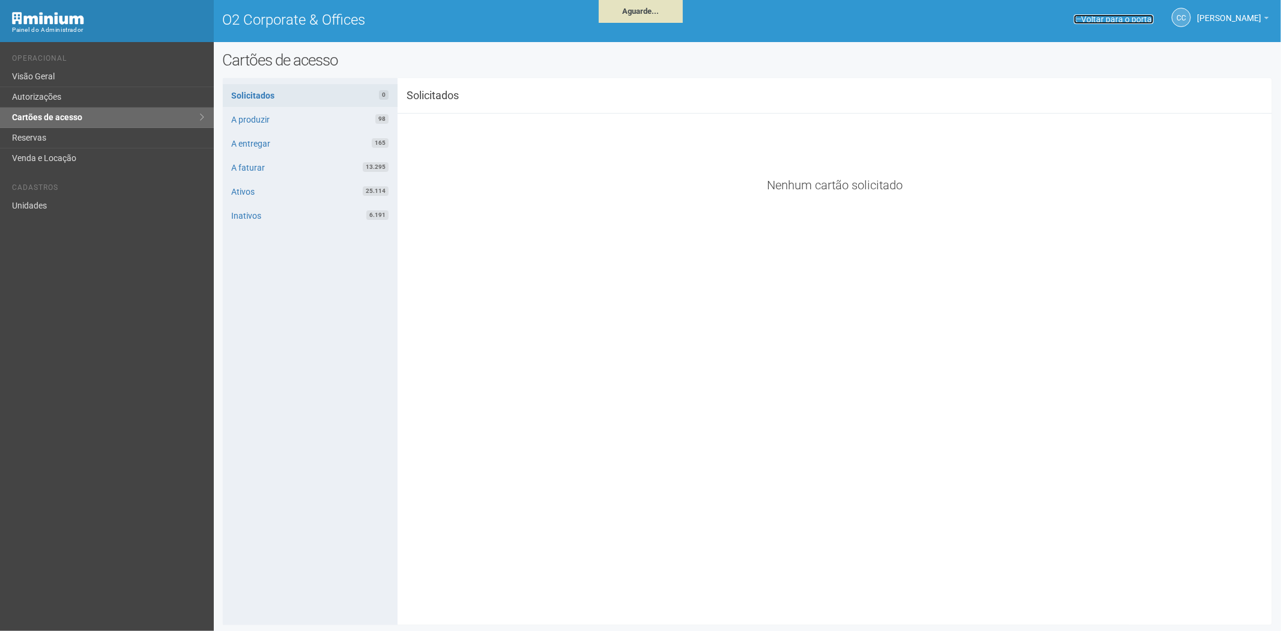
click at [1118, 19] on link "Voltar para o portal" at bounding box center [1114, 19] width 80 height 10
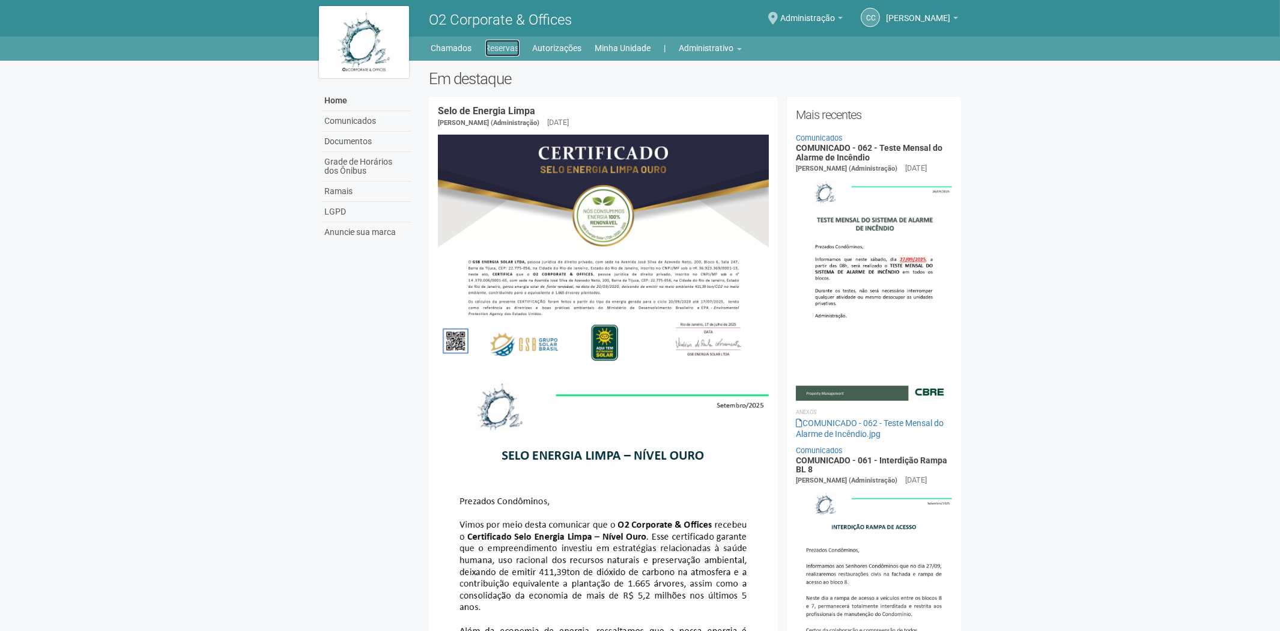
click at [491, 41] on link "Reservas" at bounding box center [502, 48] width 34 height 17
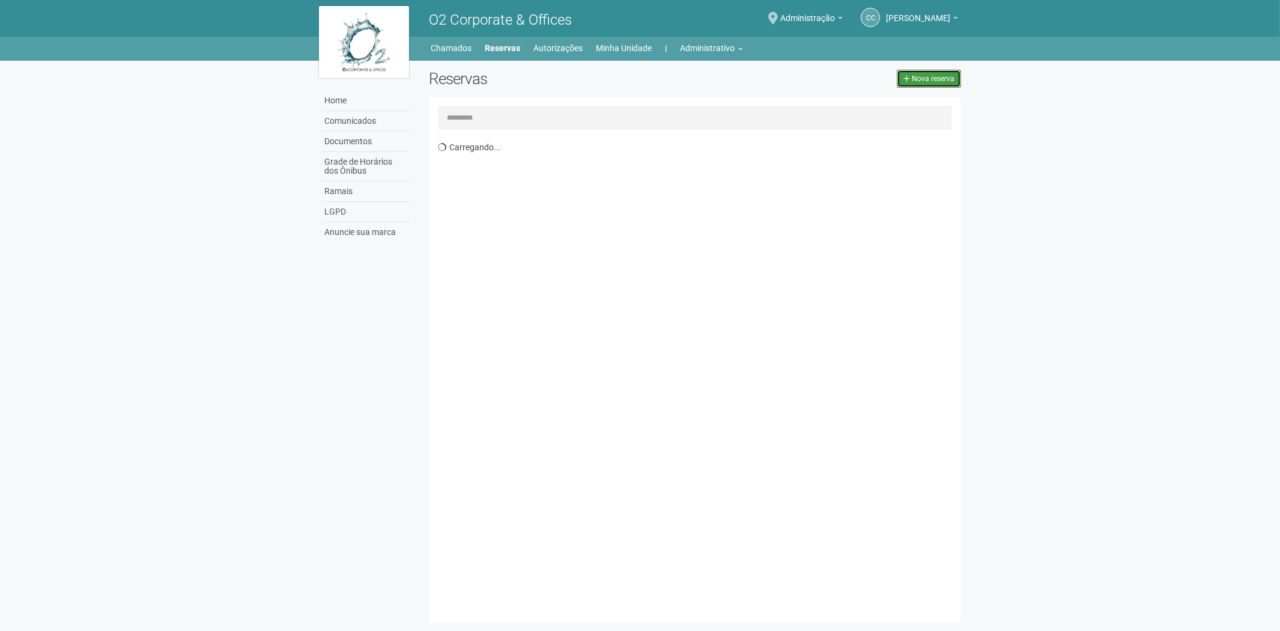
click at [921, 81] on span "Nova reserva" at bounding box center [933, 78] width 43 height 8
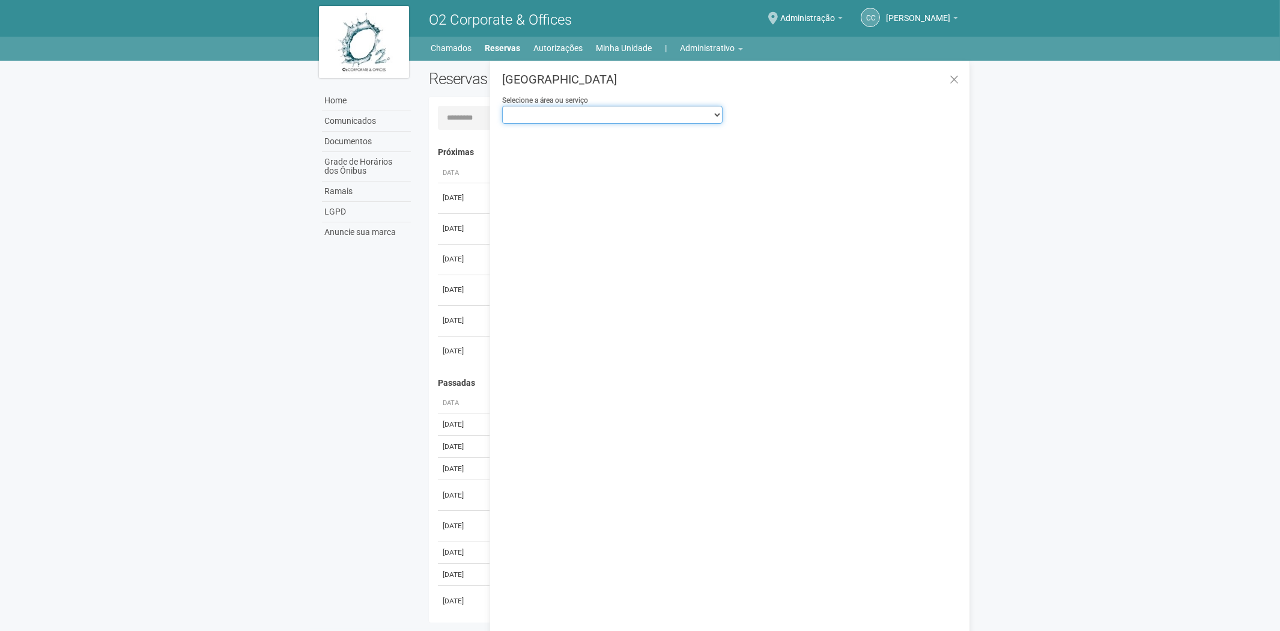
click at [685, 115] on select "**********" at bounding box center [612, 115] width 220 height 18
click at [502, 106] on select "**********" at bounding box center [612, 115] width 220 height 18
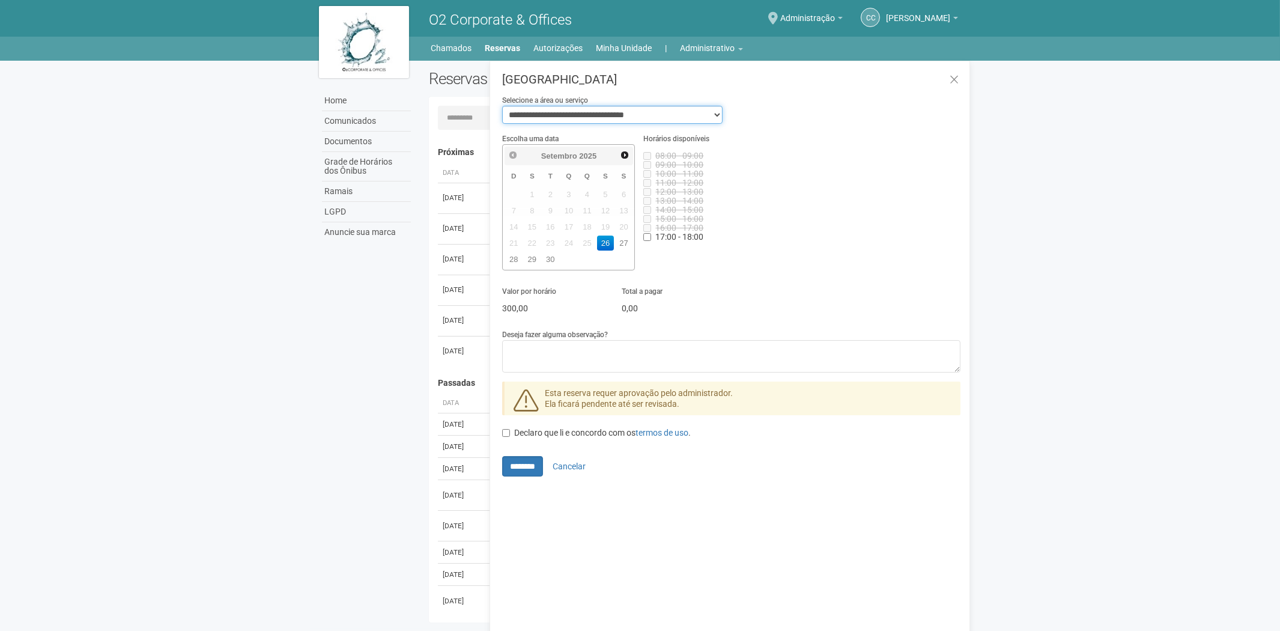
click at [603, 113] on select "**********" at bounding box center [612, 115] width 220 height 18
select select "**********"
click at [502, 106] on select "**********" at bounding box center [612, 115] width 220 height 18
click at [671, 434] on link "termos de uso" at bounding box center [661, 433] width 53 height 10
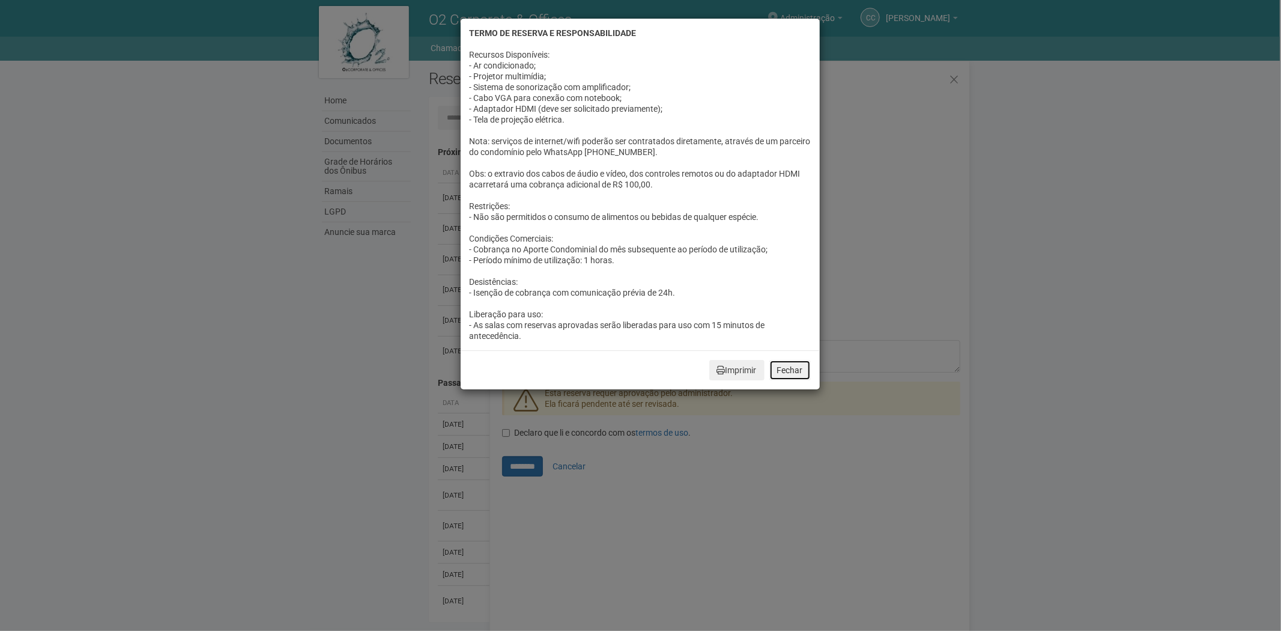
click at [788, 369] on button "Fechar" at bounding box center [789, 370] width 41 height 20
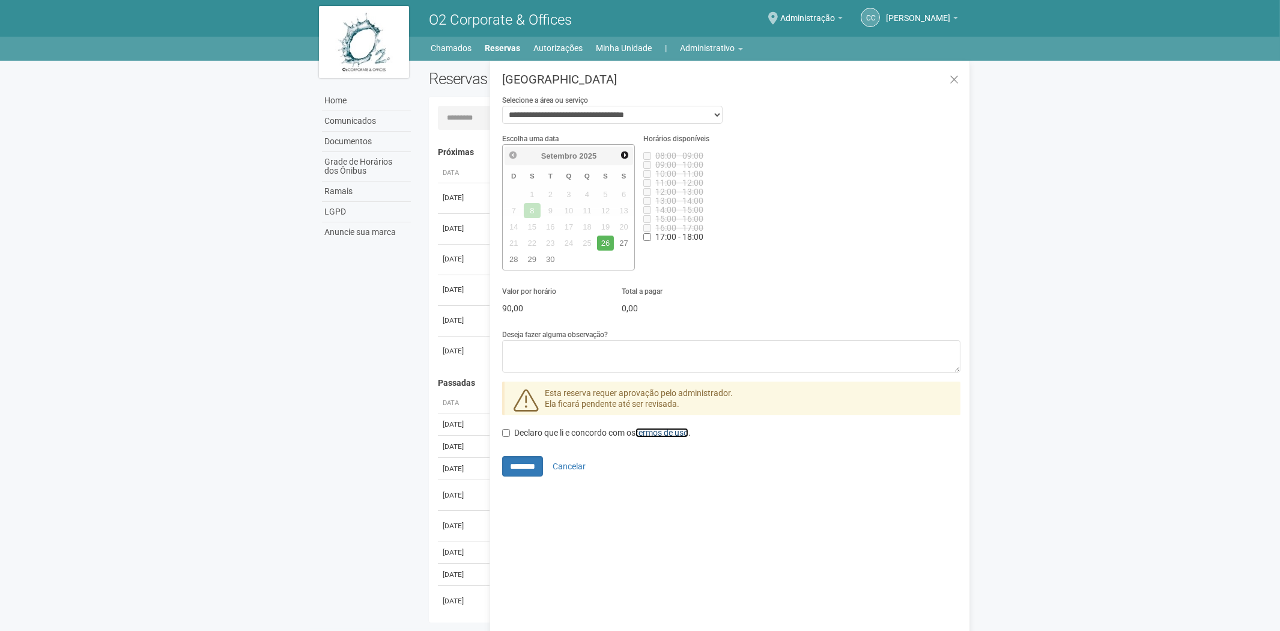
click at [663, 431] on link "termos de uso" at bounding box center [661, 433] width 53 height 10
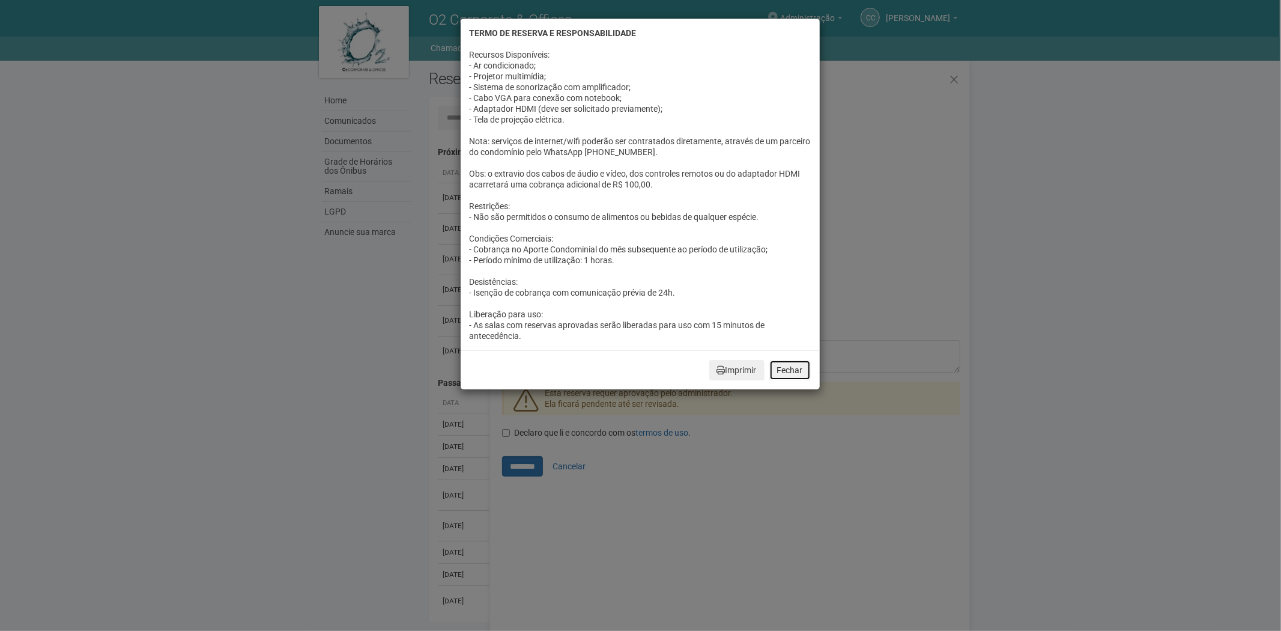
click at [783, 370] on button "Fechar" at bounding box center [789, 370] width 41 height 20
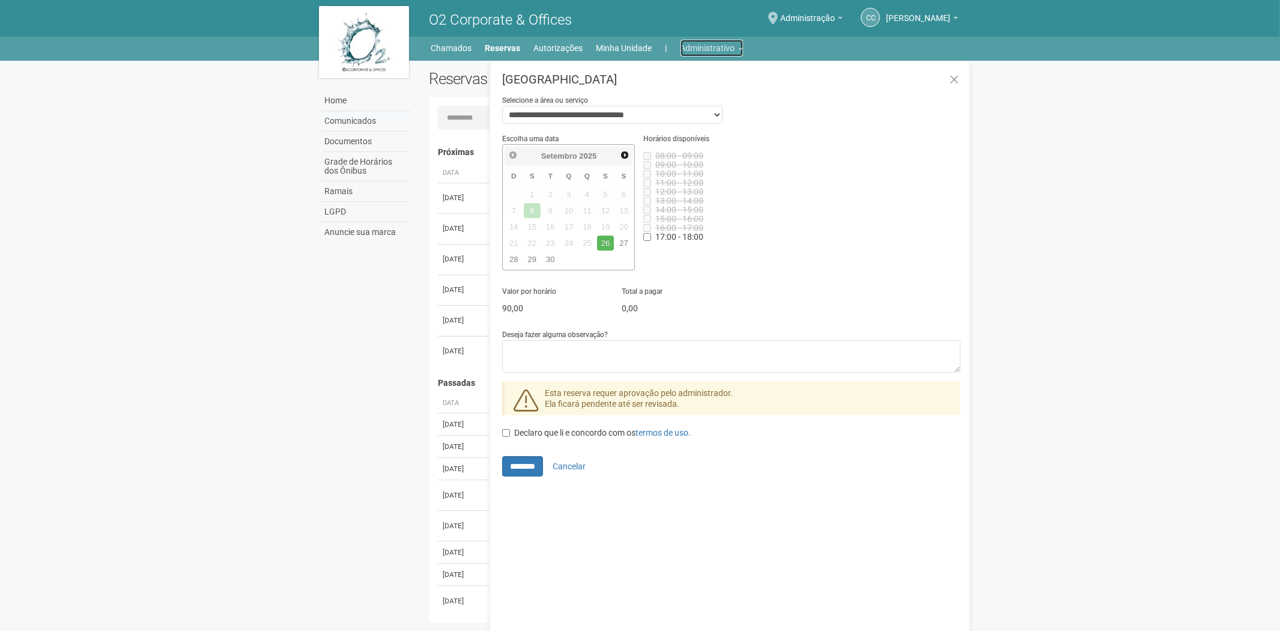
click at [725, 46] on link "Administrativo" at bounding box center [712, 48] width 62 height 17
click at [689, 98] on link "Cartões de acesso" at bounding box center [695, 94] width 102 height 21
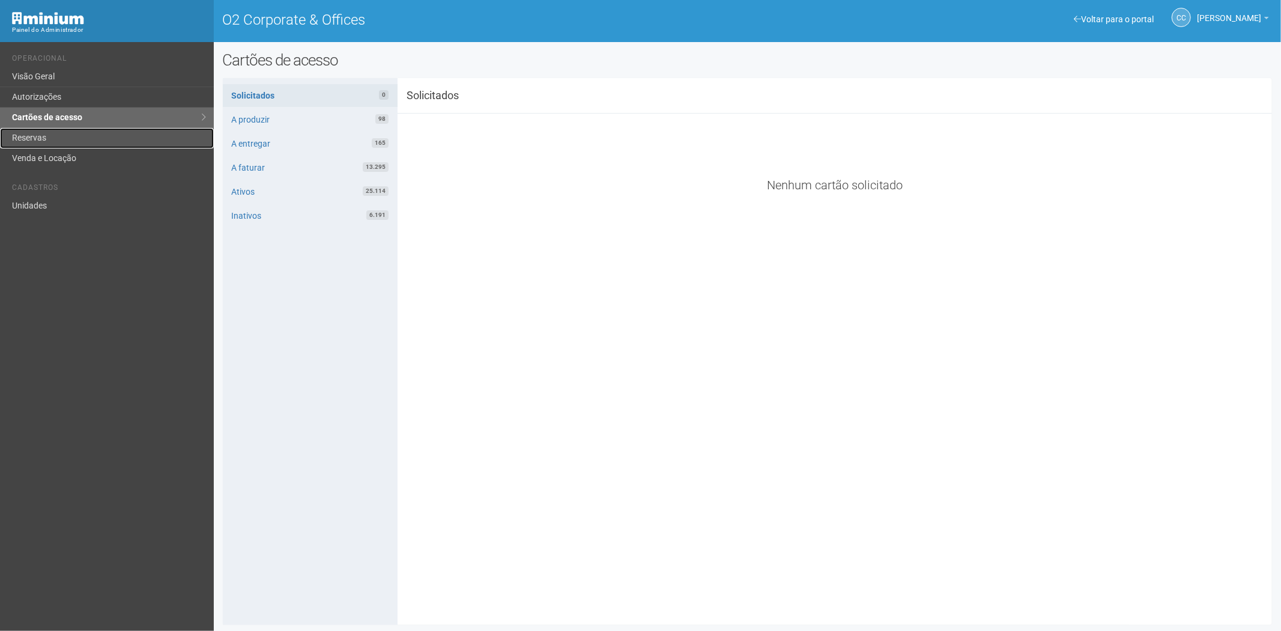
click at [106, 139] on link "Reservas" at bounding box center [107, 138] width 214 height 20
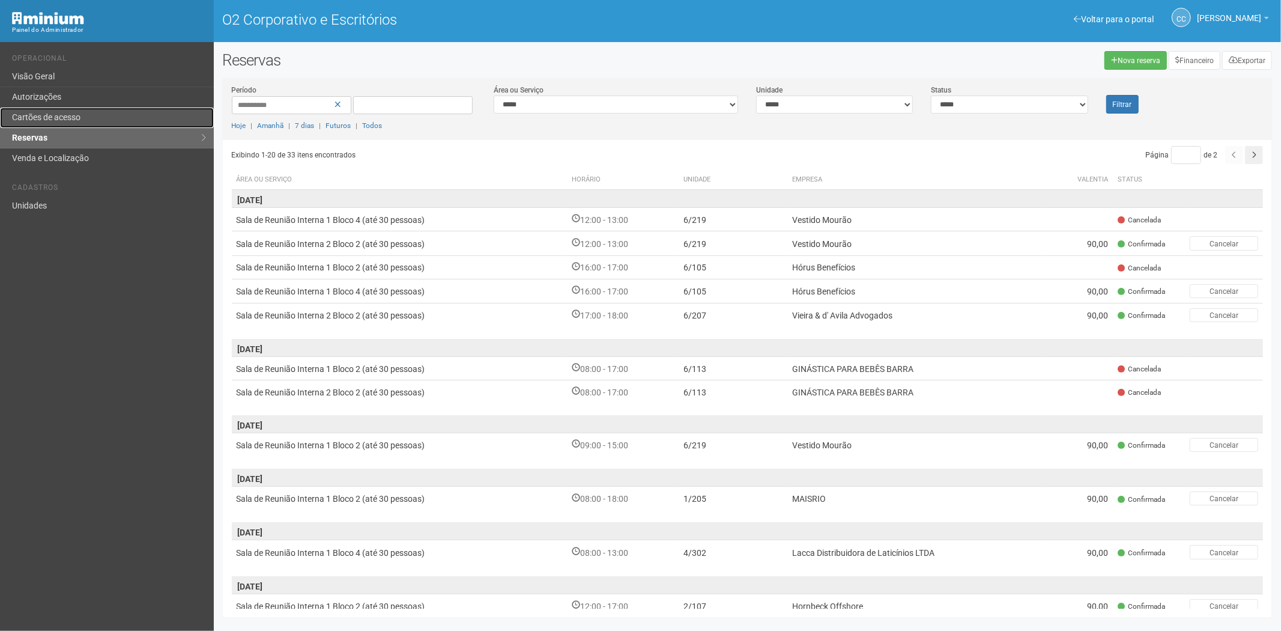
click at [132, 110] on link "Cartões de acesso" at bounding box center [107, 118] width 214 height 20
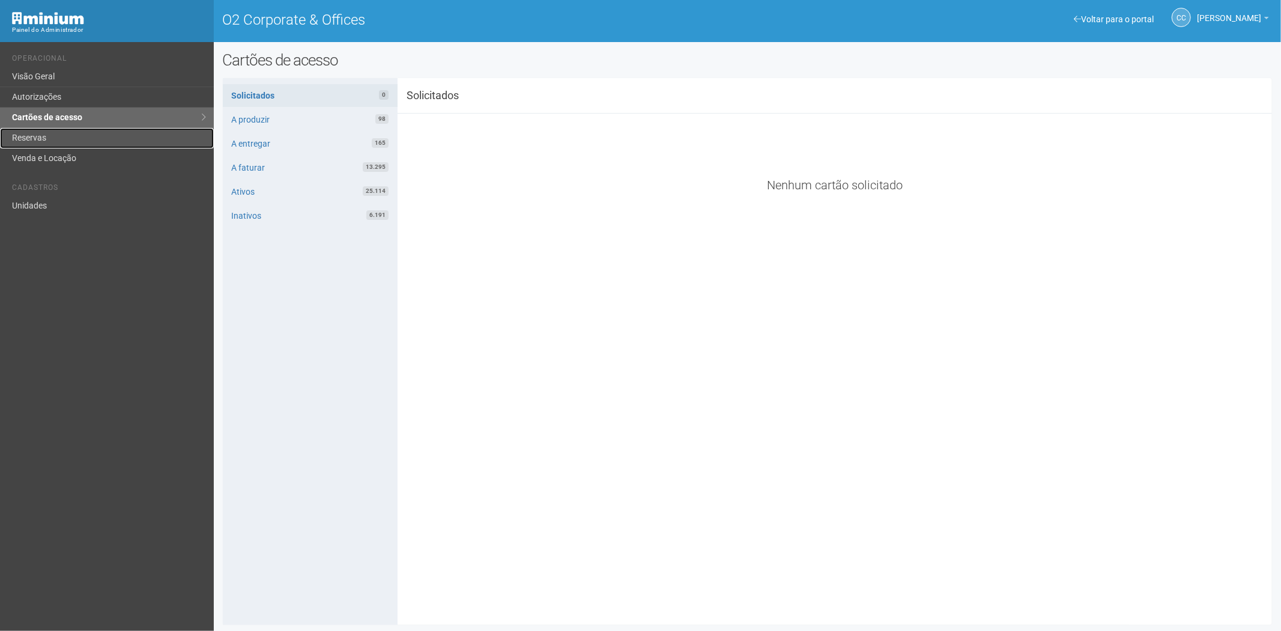
click at [77, 139] on link "Reservas" at bounding box center [107, 138] width 214 height 20
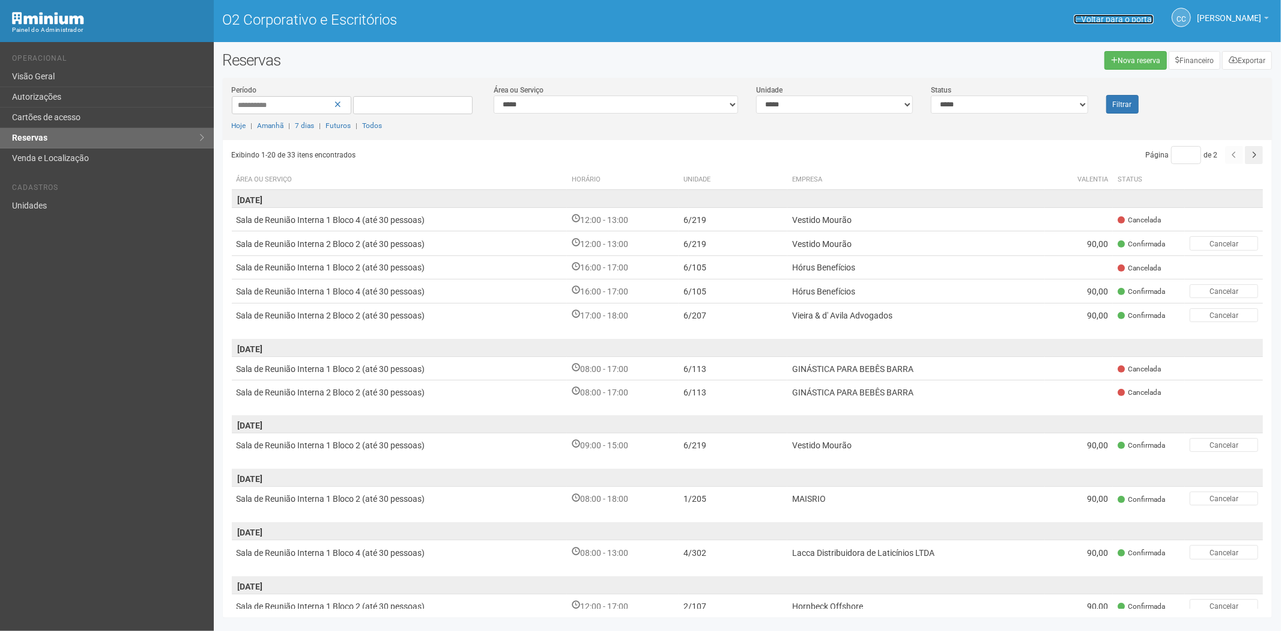
click at [1094, 19] on font "Voltar para o portal" at bounding box center [1117, 19] width 73 height 10
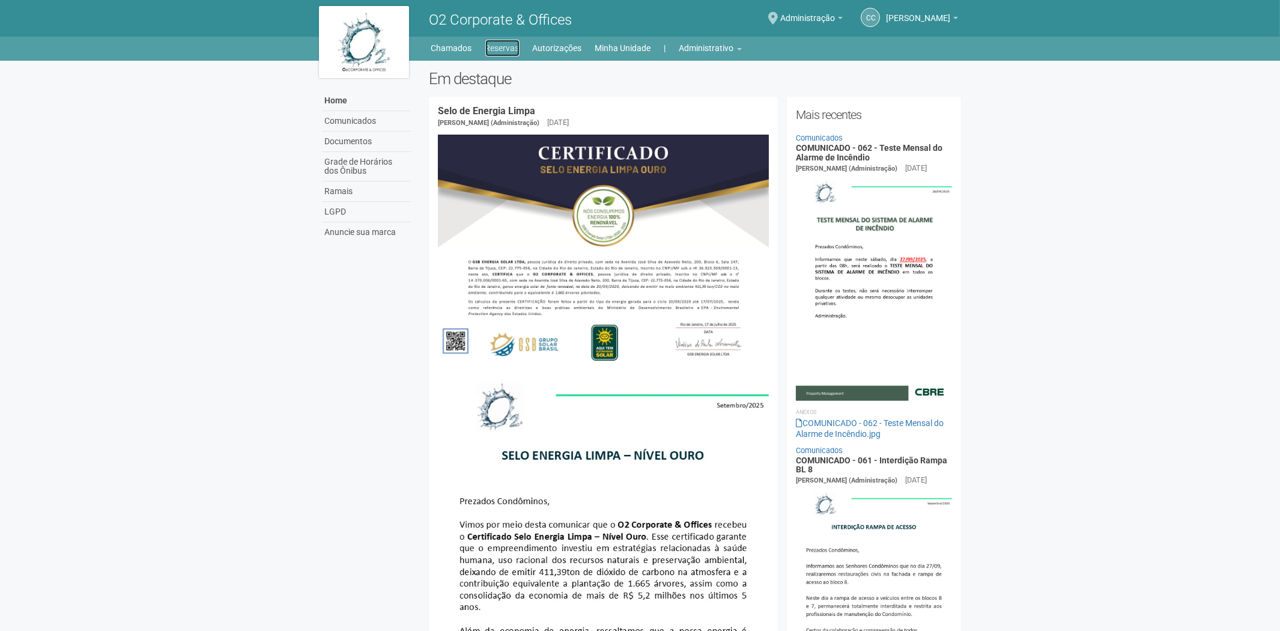
click at [501, 49] on link "Reservas" at bounding box center [502, 48] width 34 height 17
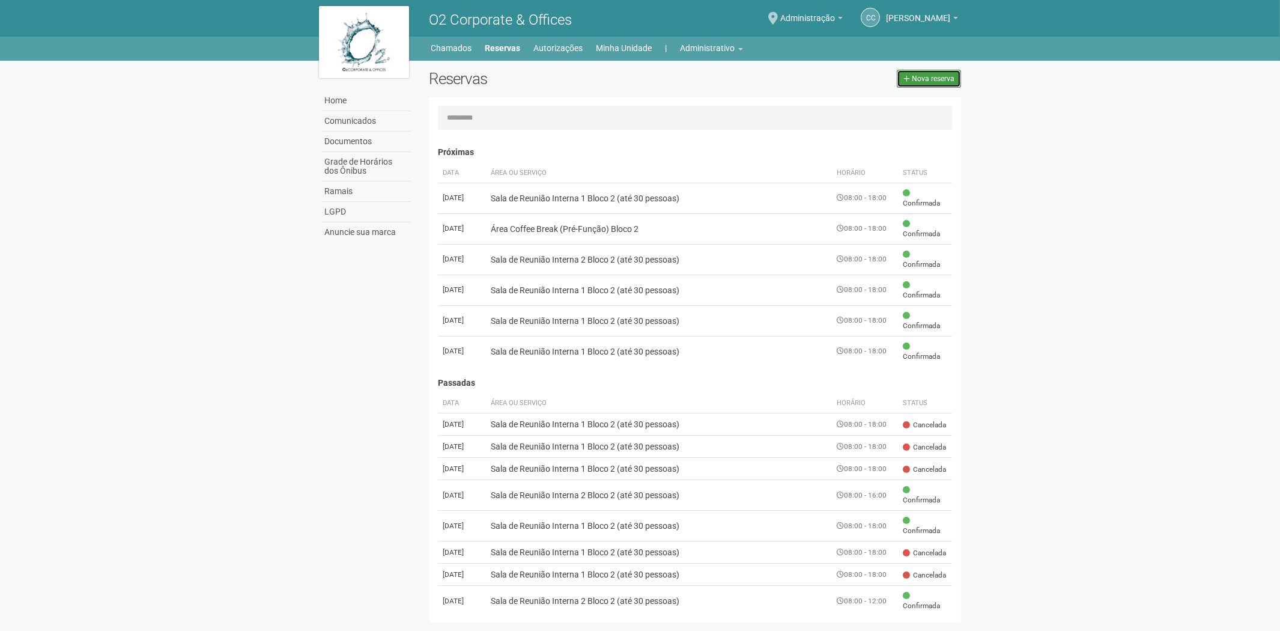
click at [929, 80] on span "Nova reserva" at bounding box center [933, 78] width 43 height 8
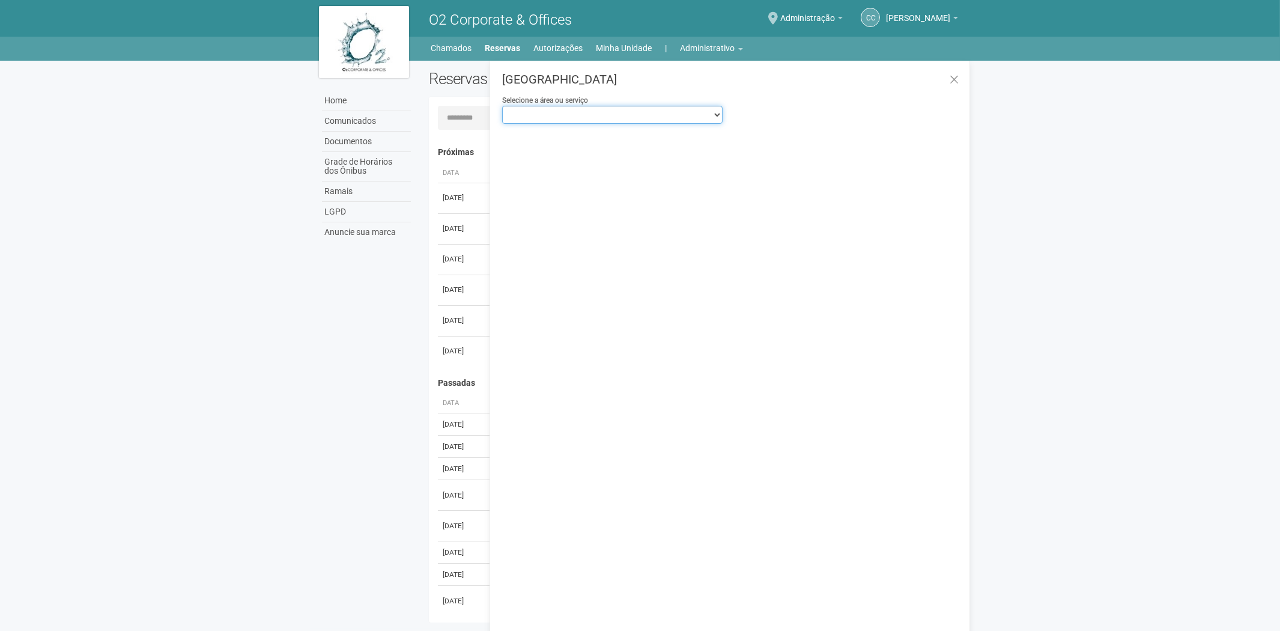
click at [697, 117] on select "**********" at bounding box center [612, 115] width 220 height 18
select select "**********"
click at [502, 106] on select "**********" at bounding box center [612, 115] width 220 height 18
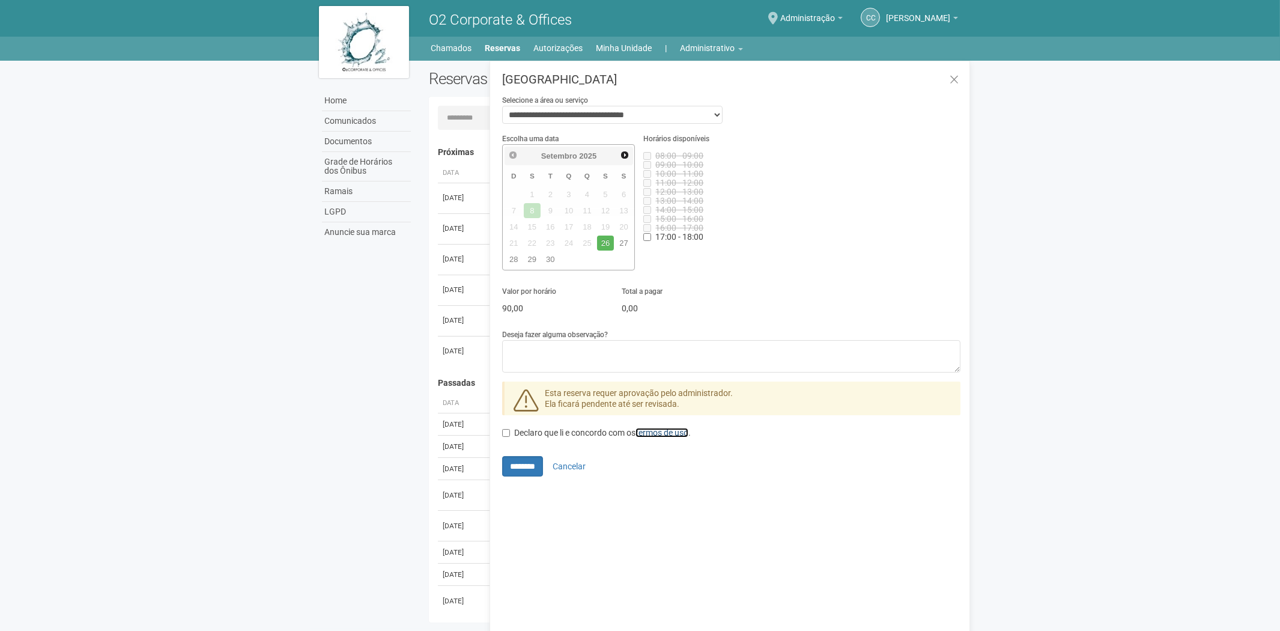
click at [664, 434] on link "termos de uso" at bounding box center [661, 433] width 53 height 10
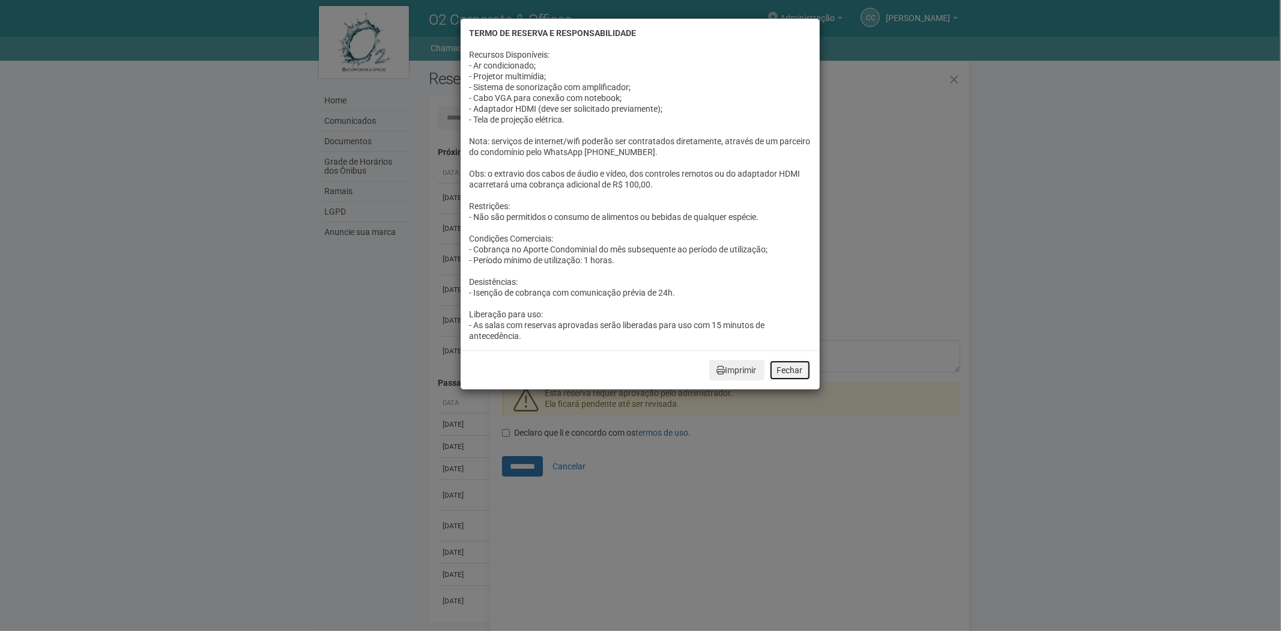
click at [802, 371] on button "Fechar" at bounding box center [789, 370] width 41 height 20
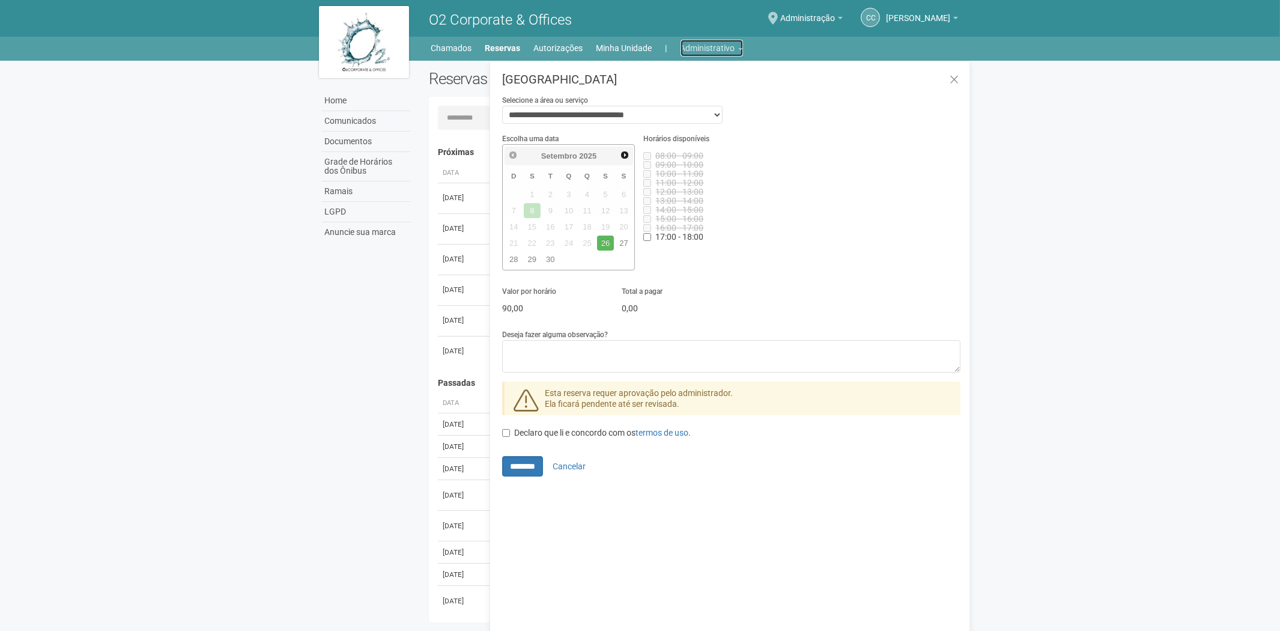
click at [715, 49] on link "Administrativo" at bounding box center [712, 48] width 62 height 17
click at [695, 89] on link "Cartões de acesso" at bounding box center [695, 94] width 102 height 21
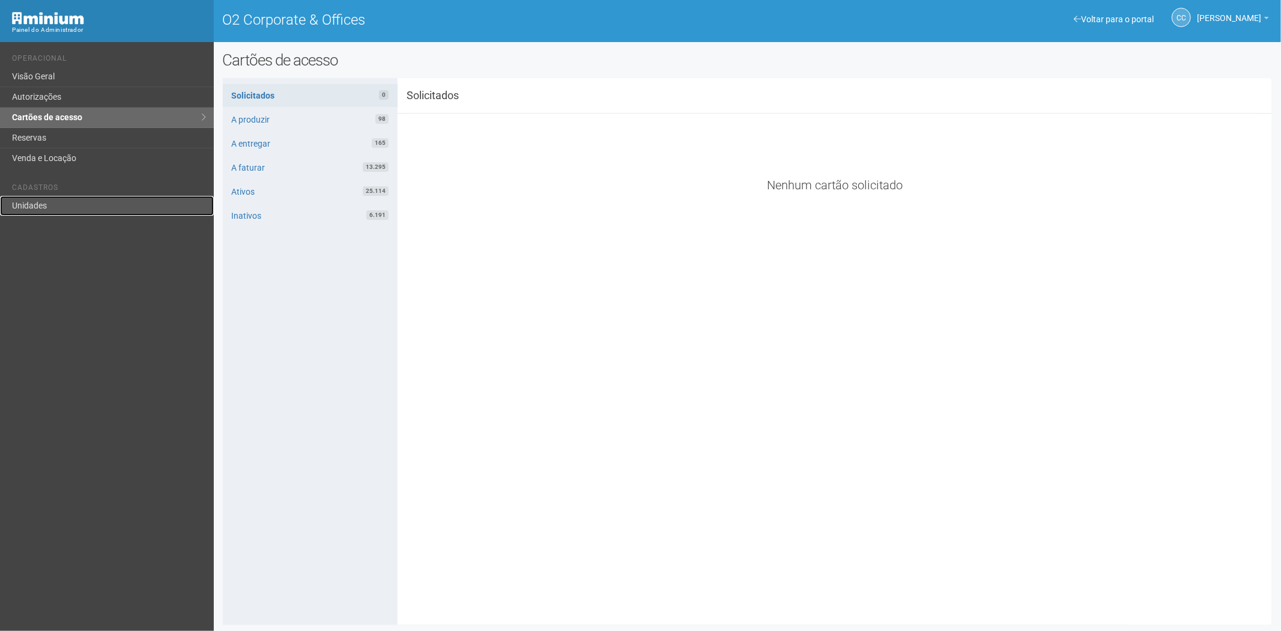
click at [95, 200] on link "Unidades" at bounding box center [107, 206] width 214 height 20
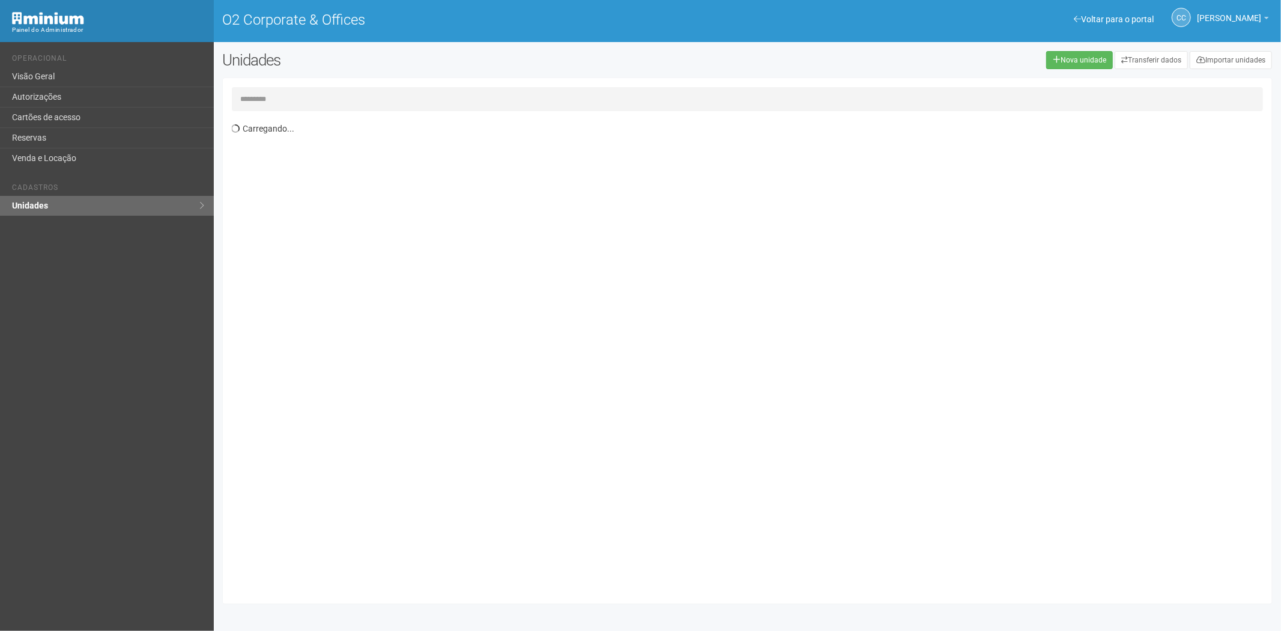
click at [287, 97] on input "text" at bounding box center [748, 99] width 1032 height 24
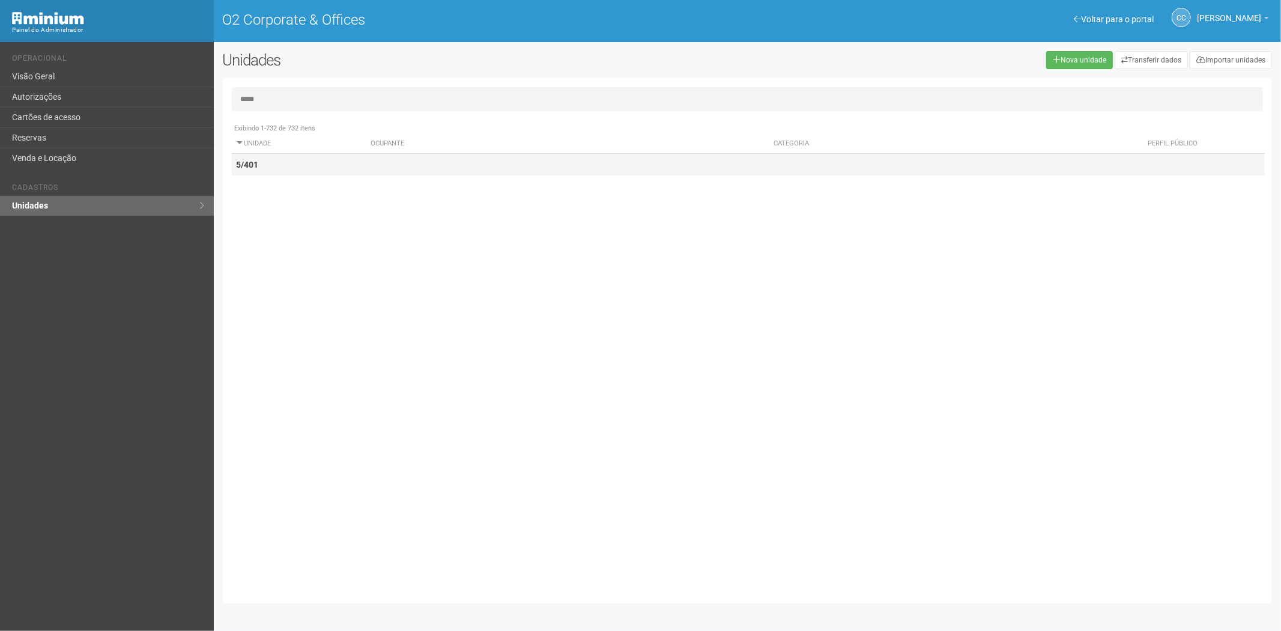
type input "*****"
click at [273, 170] on td "5/401" at bounding box center [299, 165] width 135 height 22
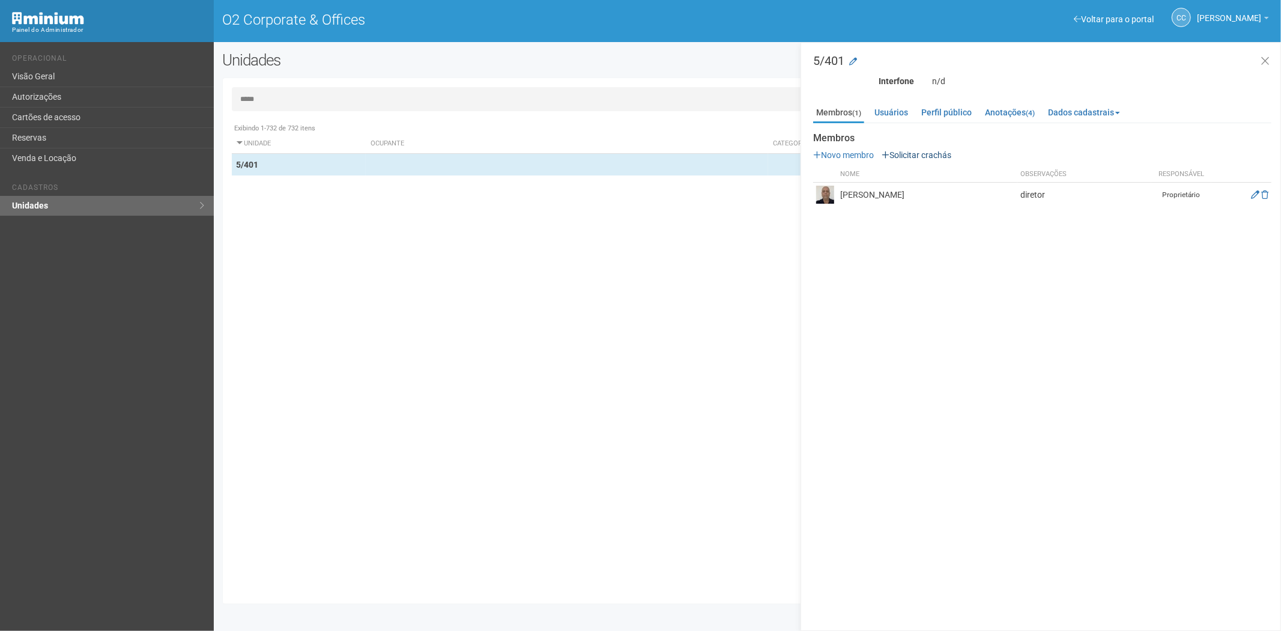
click at [909, 149] on div "Membros Novo membro Solicitar crachás Nome Observações Responsável pedro jorge …" at bounding box center [1042, 170] width 458 height 74
click at [909, 152] on link "Solicitar crachás" at bounding box center [917, 155] width 70 height 10
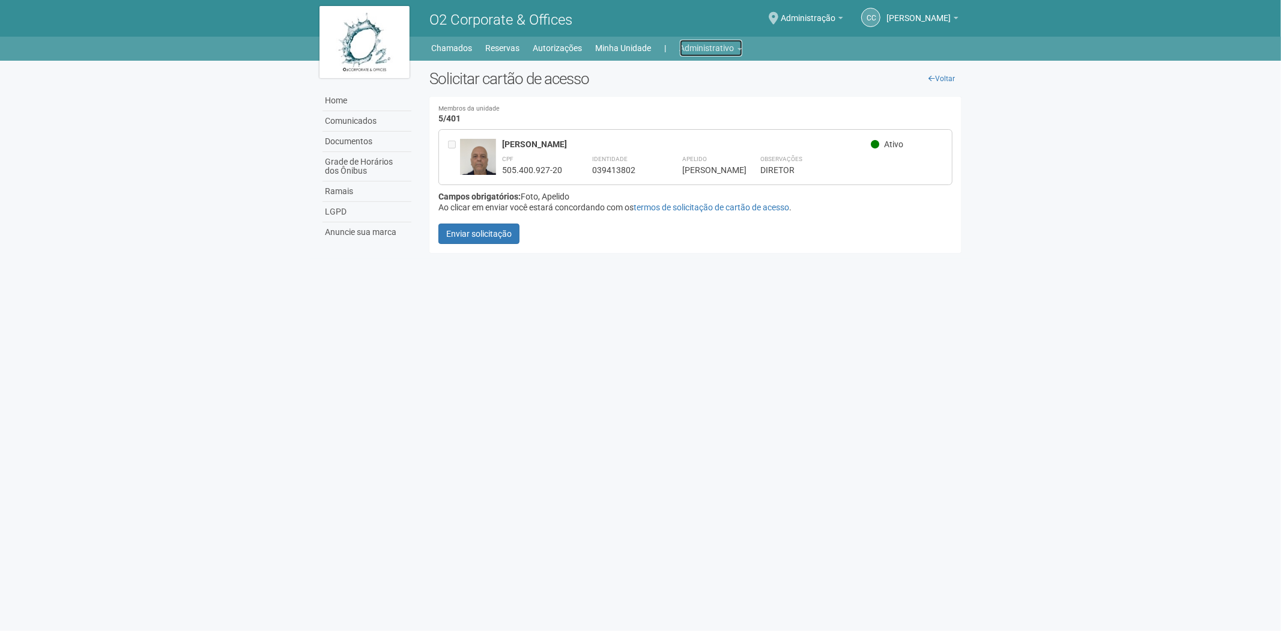
click at [703, 46] on link "Administrativo" at bounding box center [711, 48] width 62 height 17
click at [670, 87] on link "Cartões de acesso" at bounding box center [694, 94] width 102 height 21
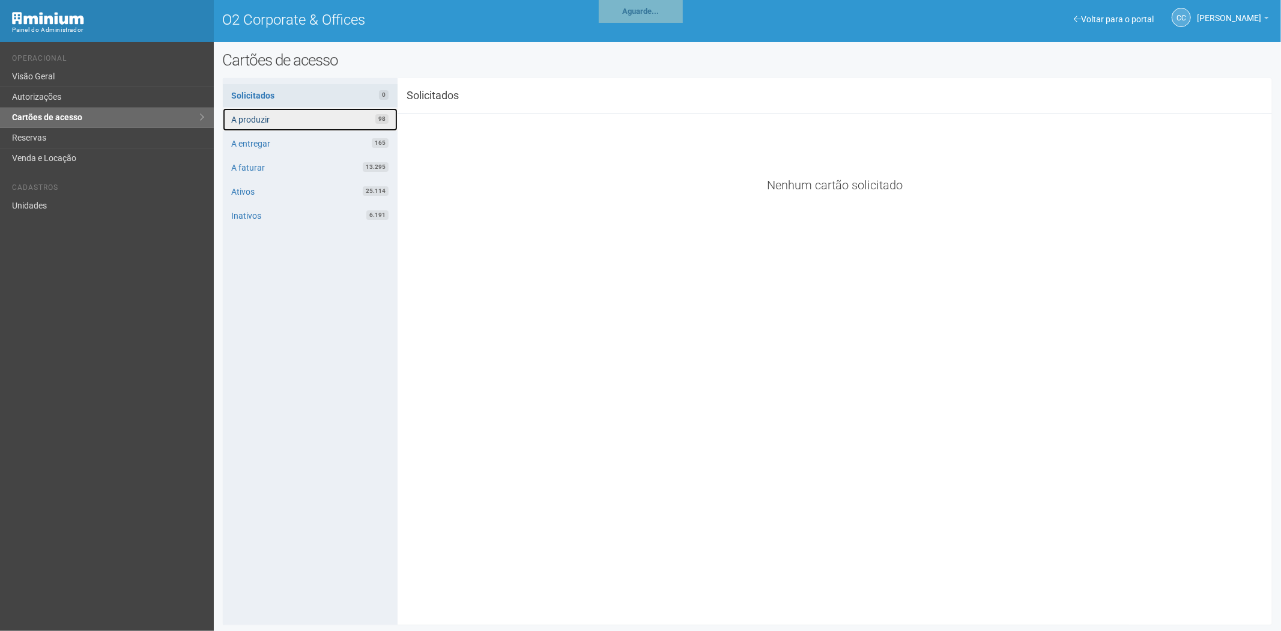
click at [282, 117] on link "A produzir 98" at bounding box center [310, 119] width 175 height 23
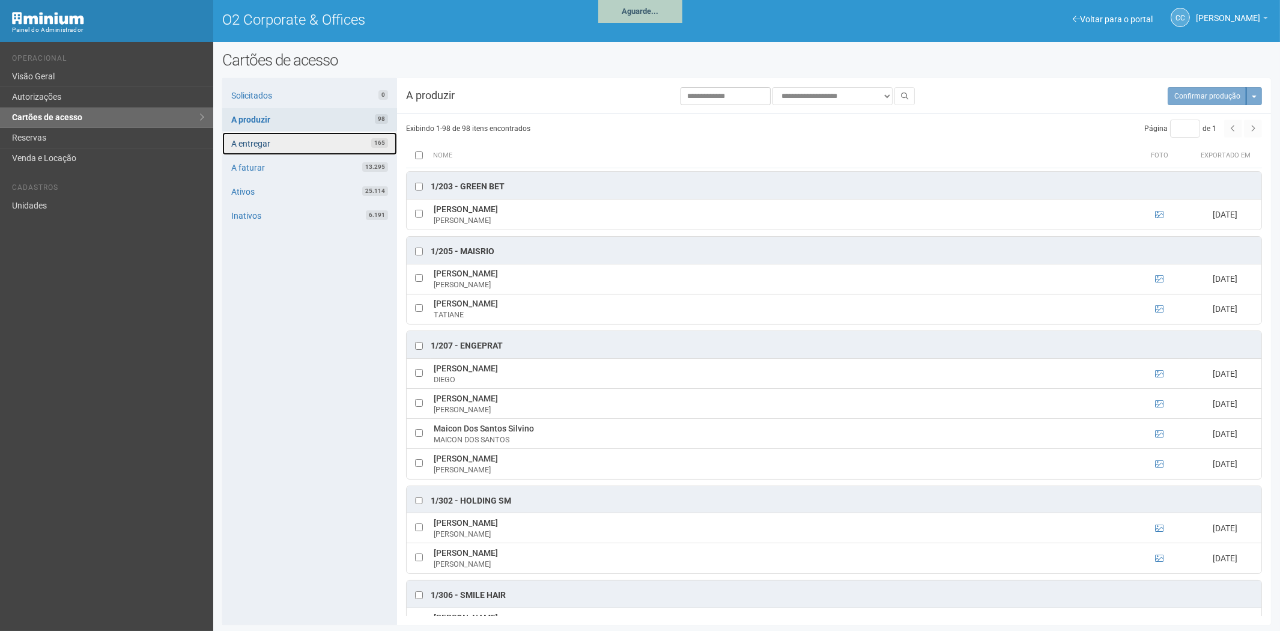
click at [287, 149] on link "A entregar 165" at bounding box center [309, 143] width 175 height 23
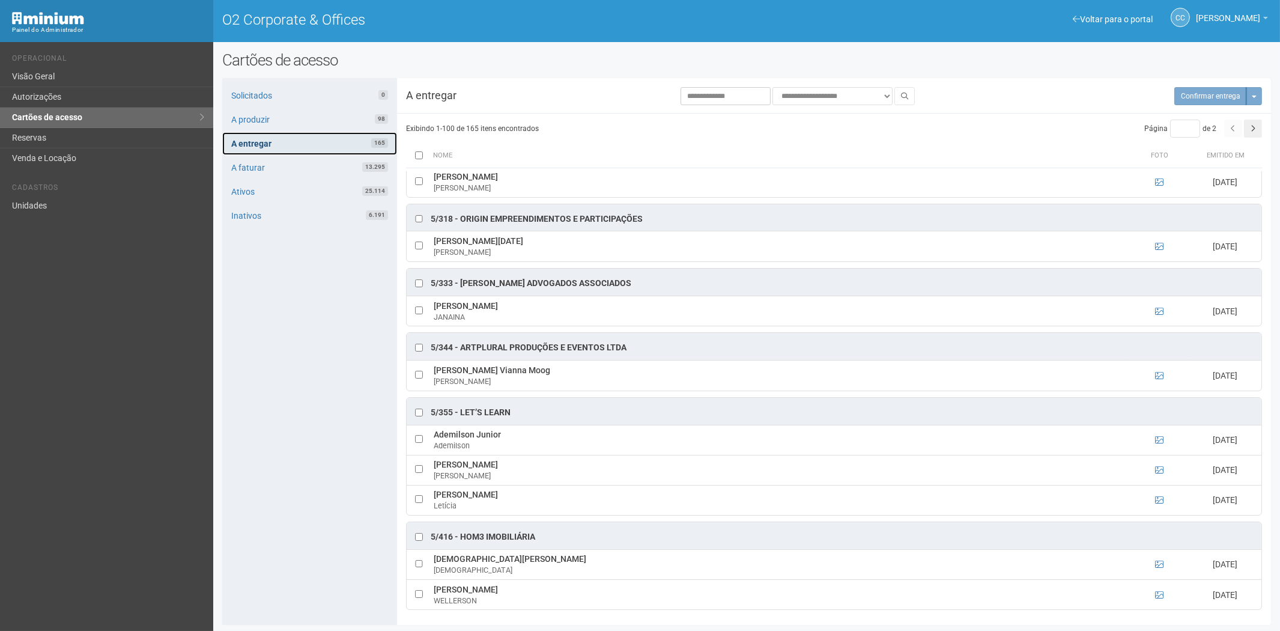
scroll to position [1, 0]
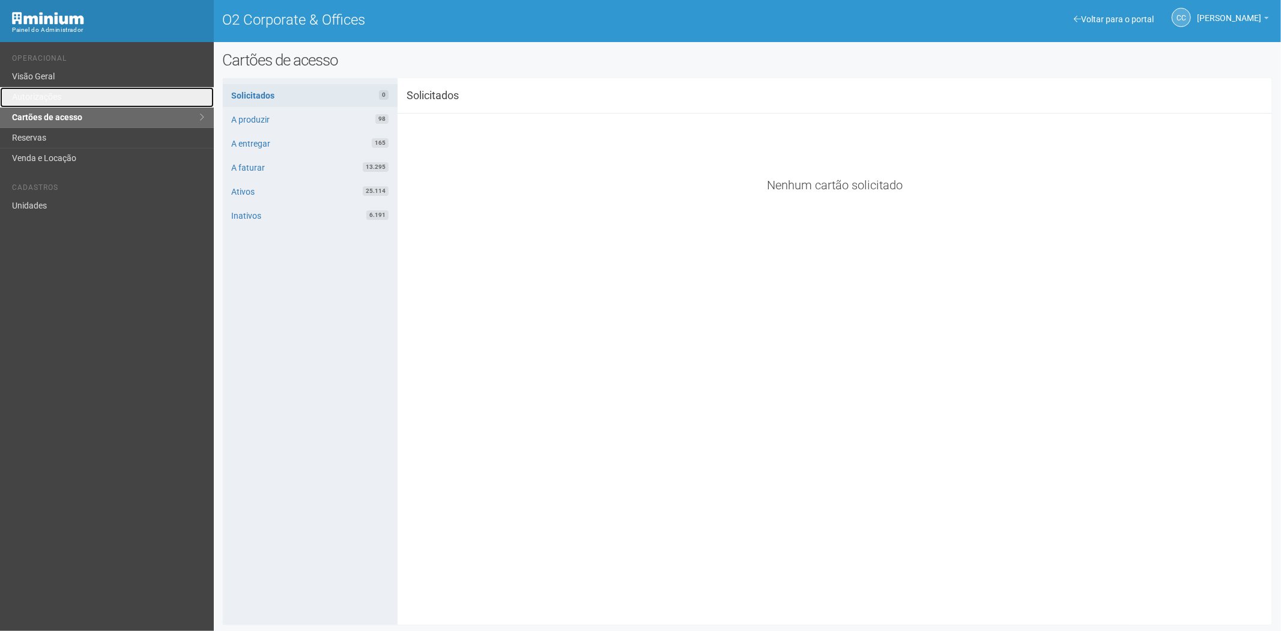
drag, startPoint x: 86, startPoint y: 91, endPoint x: 225, endPoint y: 231, distance: 197.1
click at [86, 92] on link "Autorizações" at bounding box center [107, 97] width 214 height 20
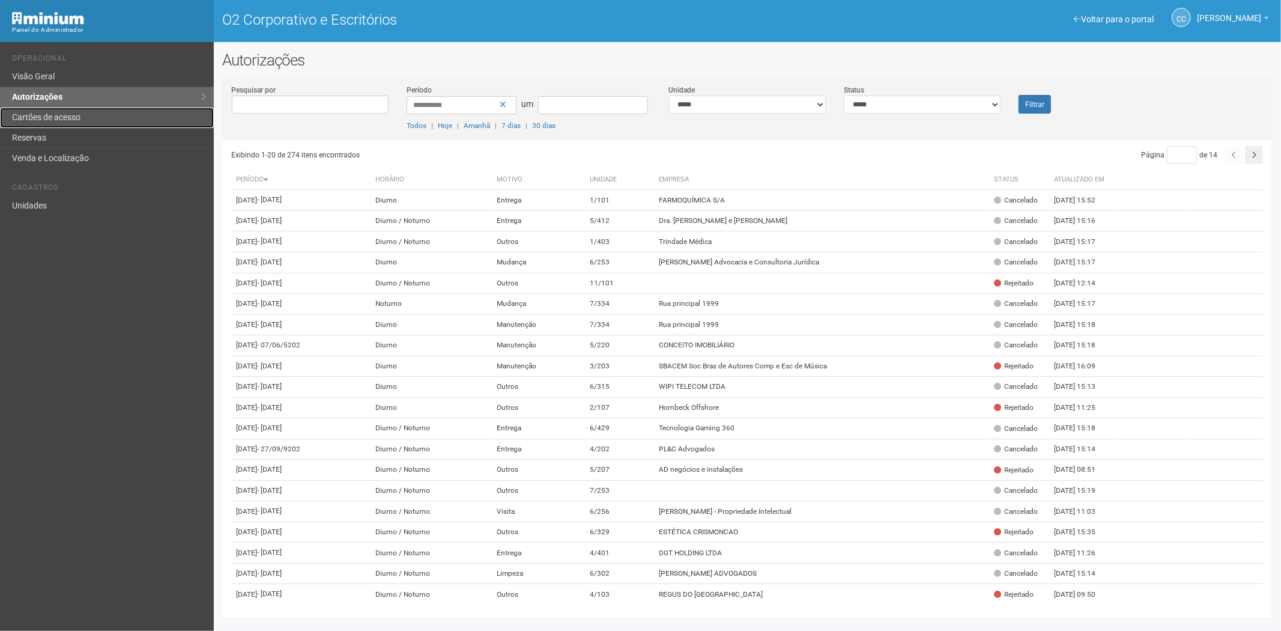
click at [60, 111] on link "Cartões de acesso" at bounding box center [107, 118] width 214 height 20
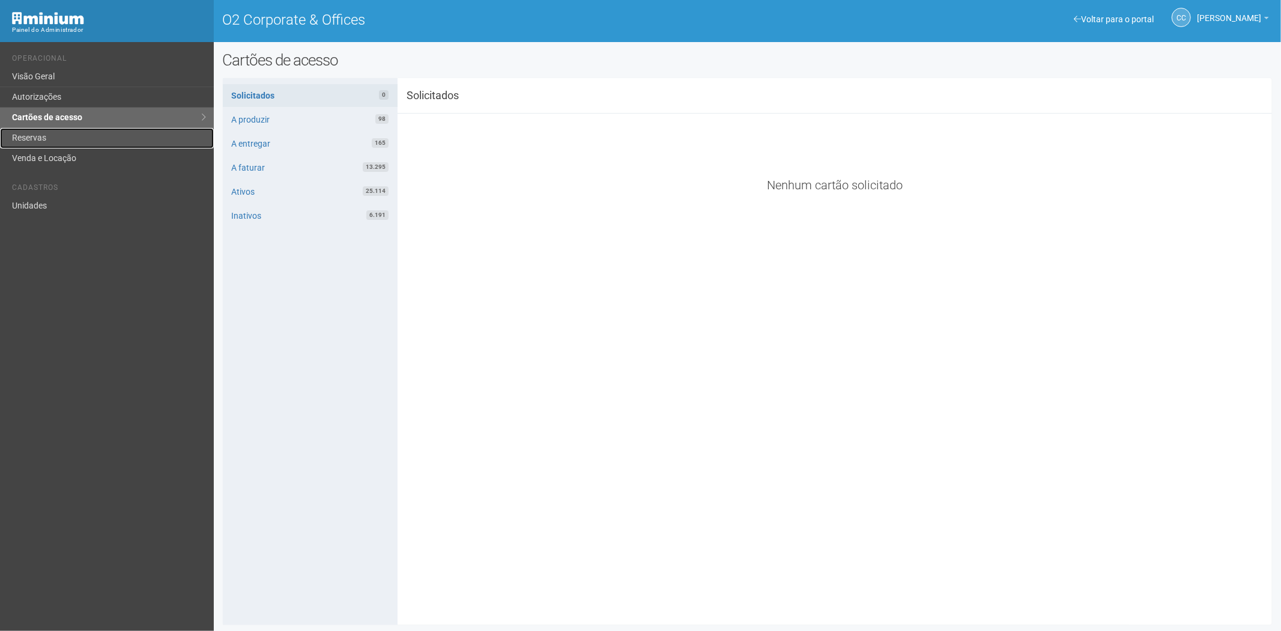
click at [86, 138] on link "Reservas" at bounding box center [107, 138] width 214 height 20
